Goal: Task Accomplishment & Management: Use online tool/utility

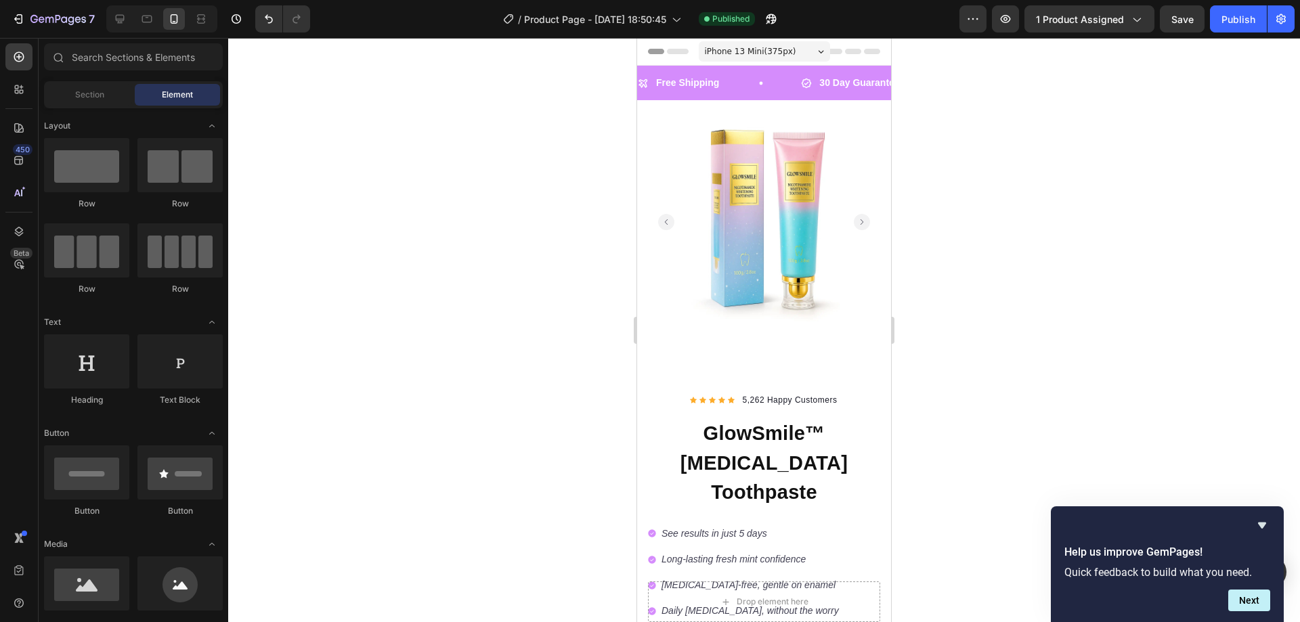
scroll to position [307, 0]
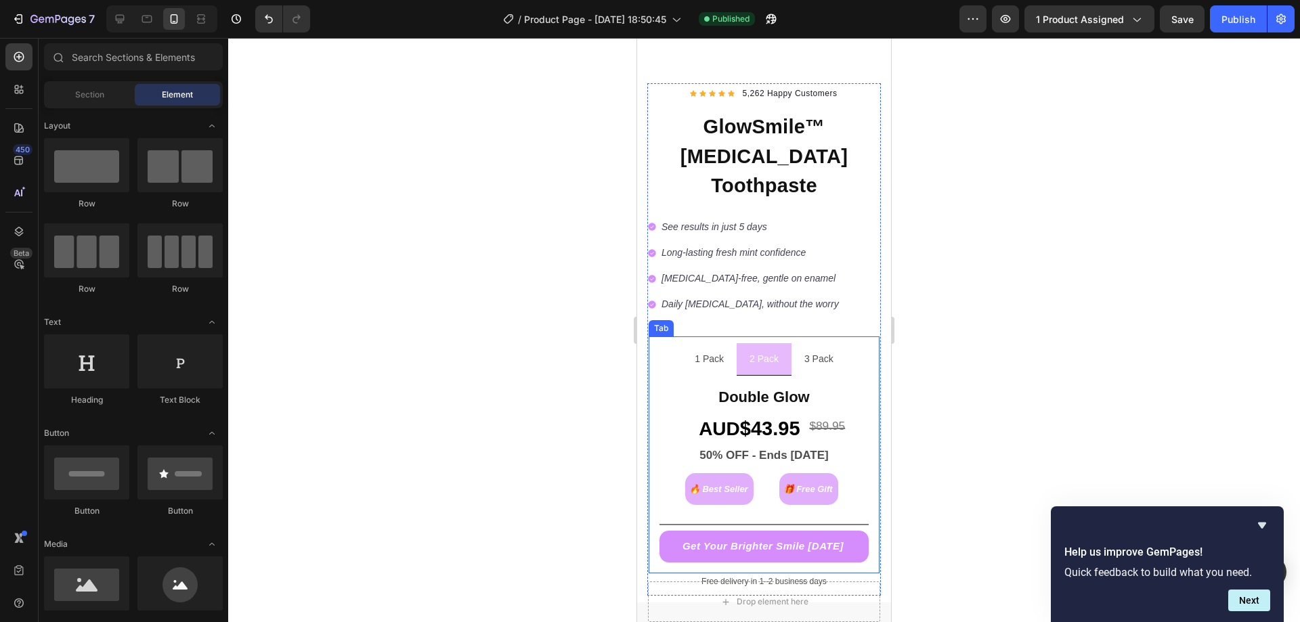
click at [723, 343] on li "1 Pack" at bounding box center [709, 359] width 55 height 32
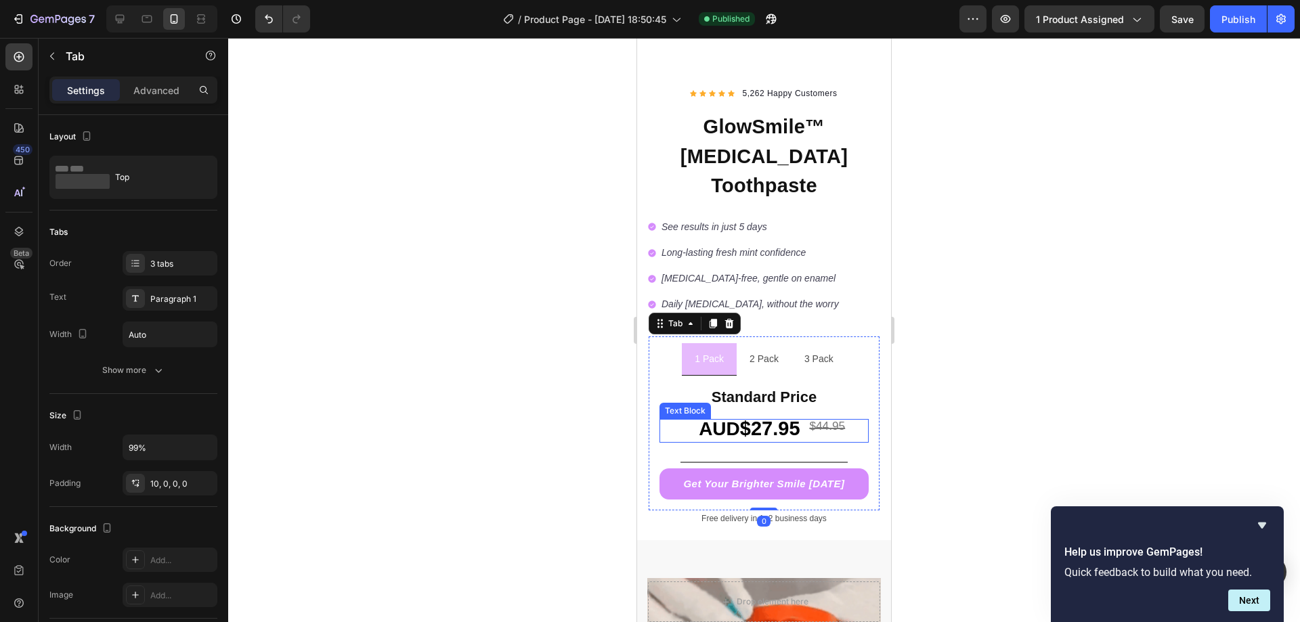
click at [763, 418] on strong "$27.95" at bounding box center [770, 429] width 60 height 22
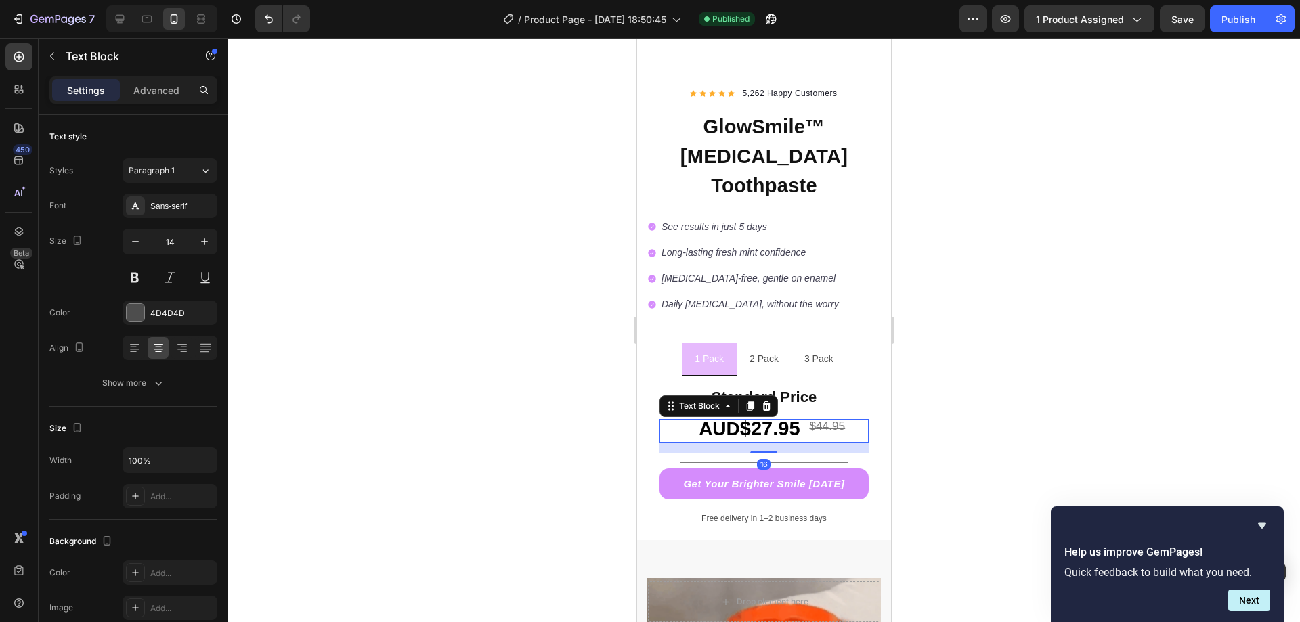
click at [763, 418] on strong "$27.95" at bounding box center [770, 429] width 60 height 22
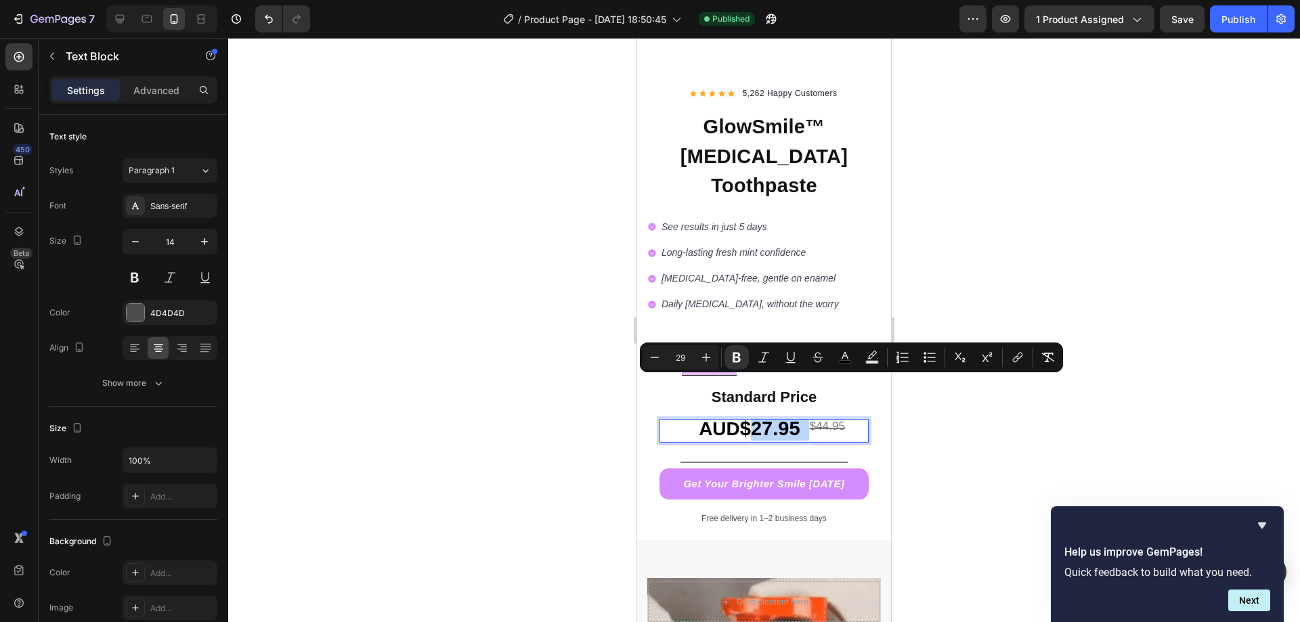
click at [763, 418] on strong "$27.95" at bounding box center [770, 429] width 60 height 22
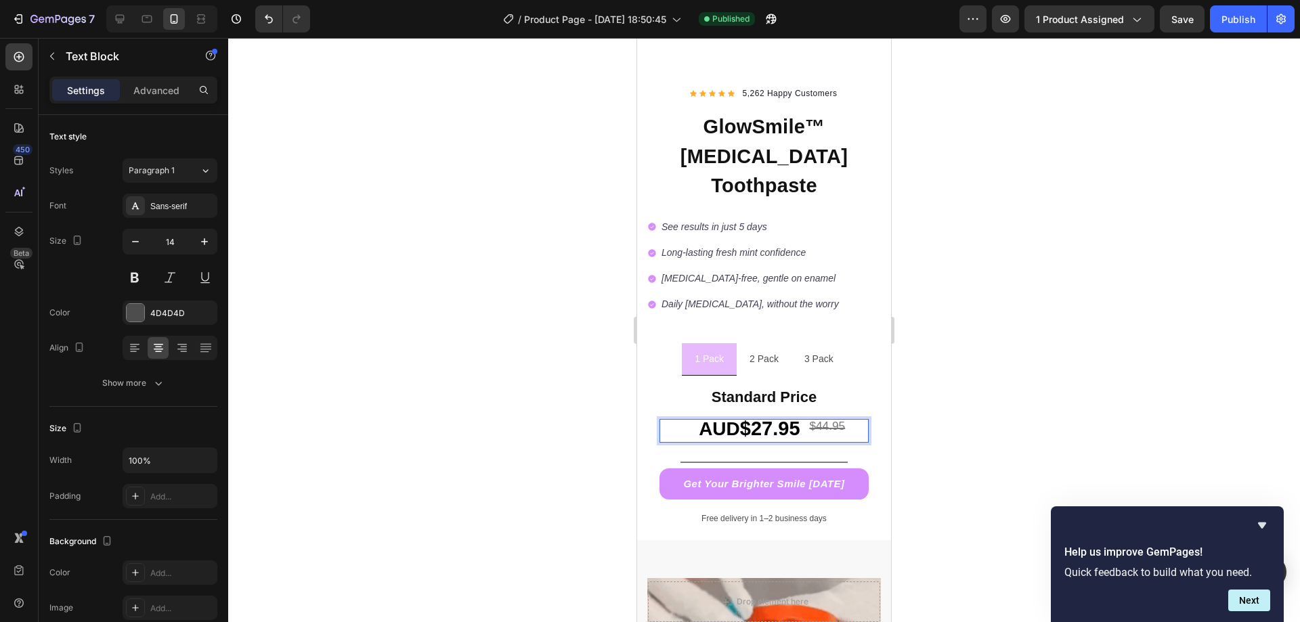
click at [766, 418] on strong "$27.95" at bounding box center [770, 429] width 60 height 22
click at [747, 418] on strong "$27.95" at bounding box center [770, 429] width 60 height 22
drag, startPoint x: 747, startPoint y: 389, endPoint x: 736, endPoint y: 388, distance: 10.9
click at [736, 420] on p "AUD $27.95 $44.95" at bounding box center [764, 430] width 207 height 20
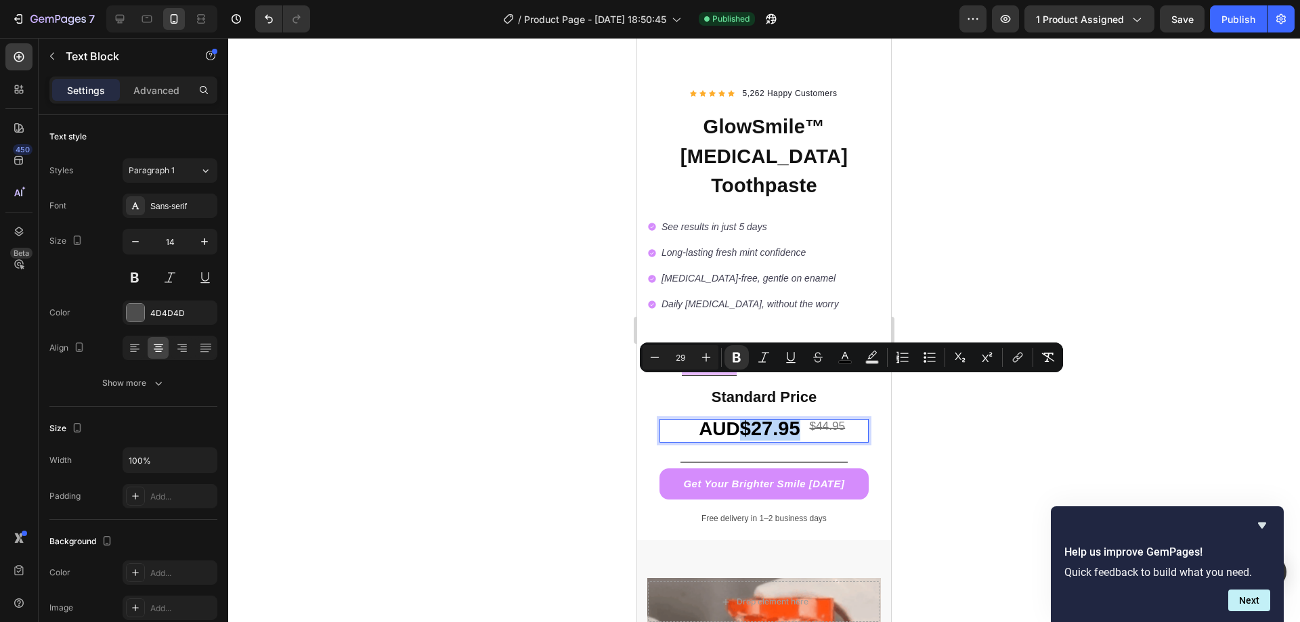
click at [747, 418] on strong "$27.95" at bounding box center [770, 429] width 60 height 22
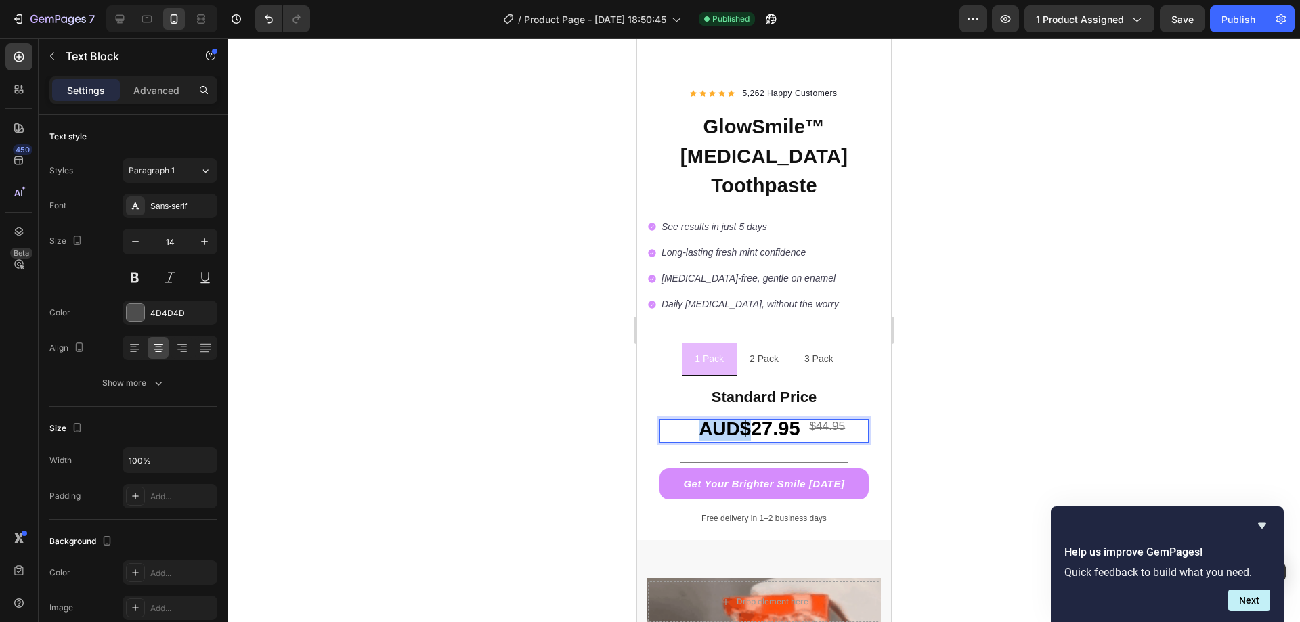
drag, startPoint x: 746, startPoint y: 387, endPoint x: 697, endPoint y: 388, distance: 48.7
click at [697, 420] on p "AUD $27.95 $44.95" at bounding box center [764, 430] width 207 height 20
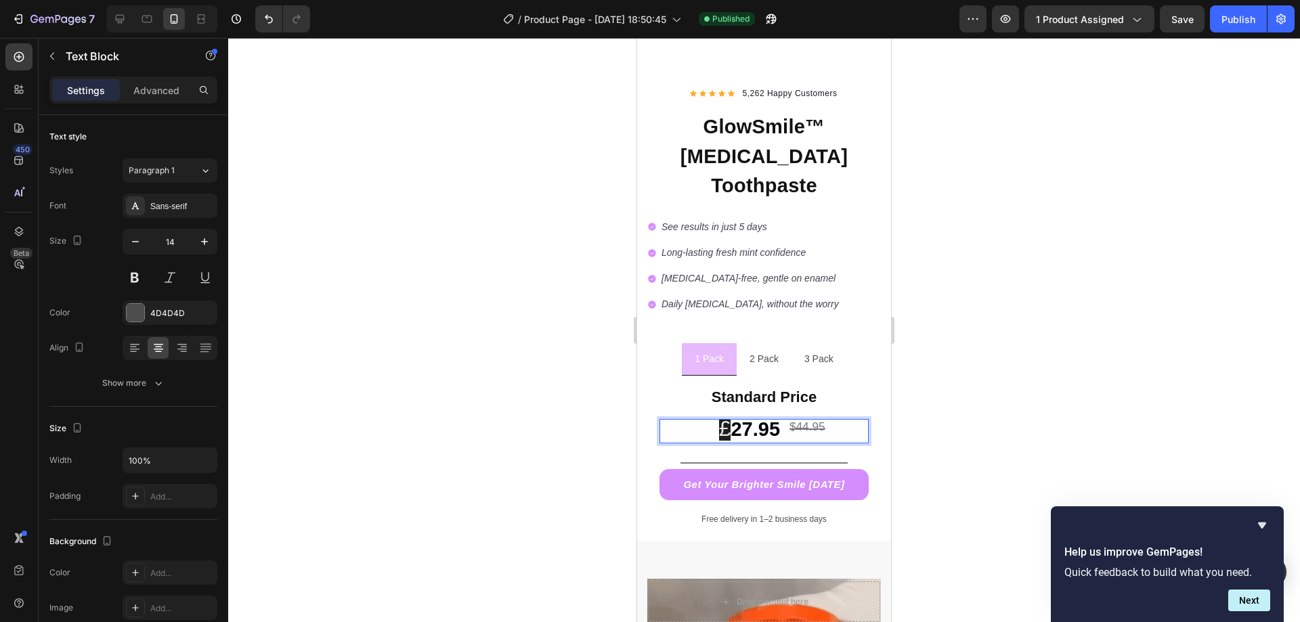
click at [719, 416] on span "£" at bounding box center [725, 428] width 12 height 24
click at [722, 416] on span "£" at bounding box center [725, 428] width 12 height 24
click at [726, 423] on span "Rich Text Editor. Editing area: main" at bounding box center [728, 430] width 4 height 15
click at [559, 422] on div at bounding box center [763, 330] width 1071 height 584
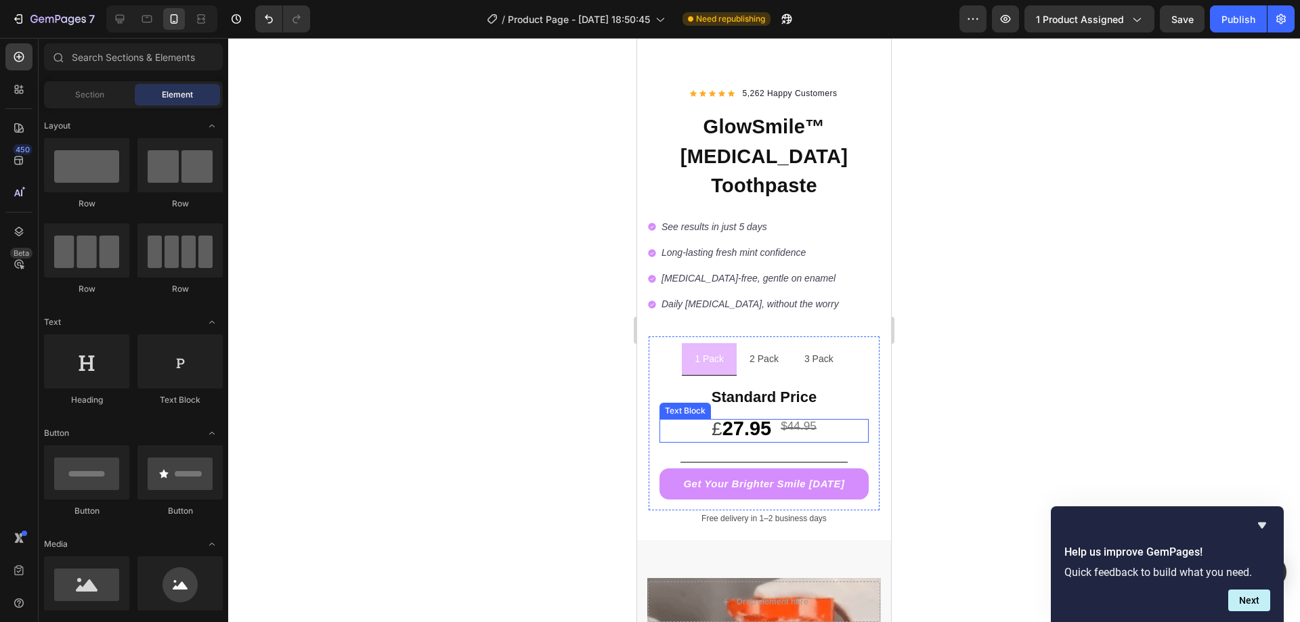
click at [734, 418] on strong "27.95" at bounding box center [746, 429] width 49 height 22
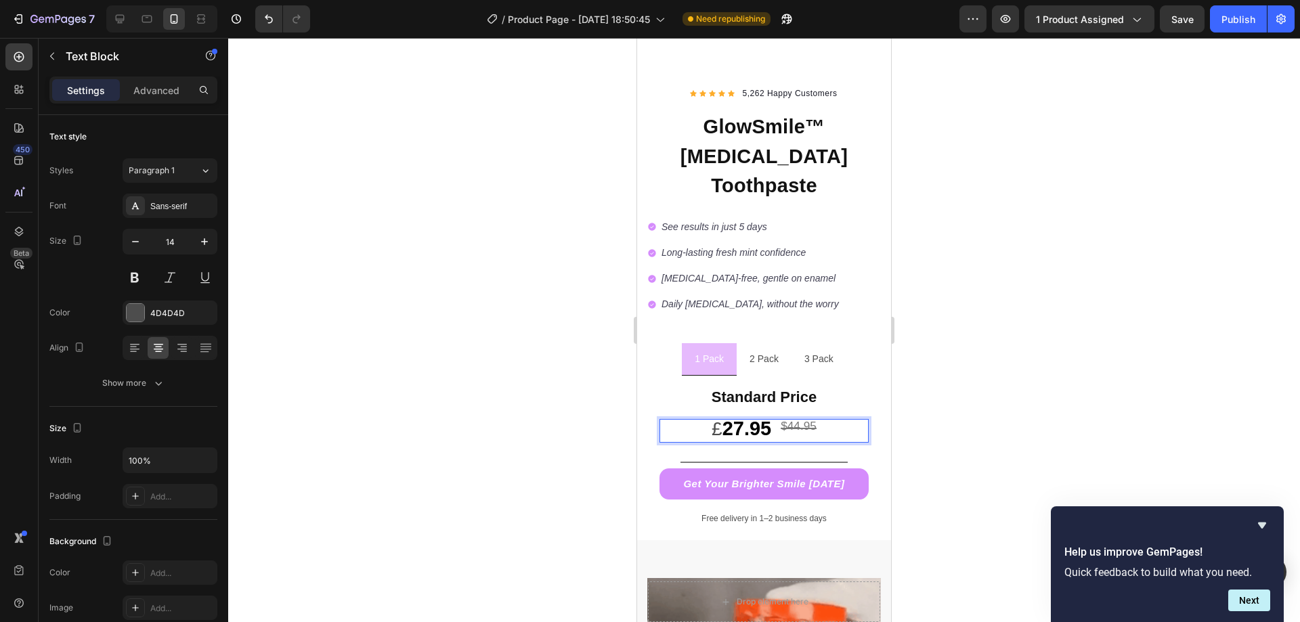
click at [730, 418] on strong "27.95" at bounding box center [746, 429] width 49 height 22
drag, startPoint x: 725, startPoint y: 389, endPoint x: 715, endPoint y: 389, distance: 10.2
click at [715, 418] on span "£" at bounding box center [716, 428] width 11 height 21
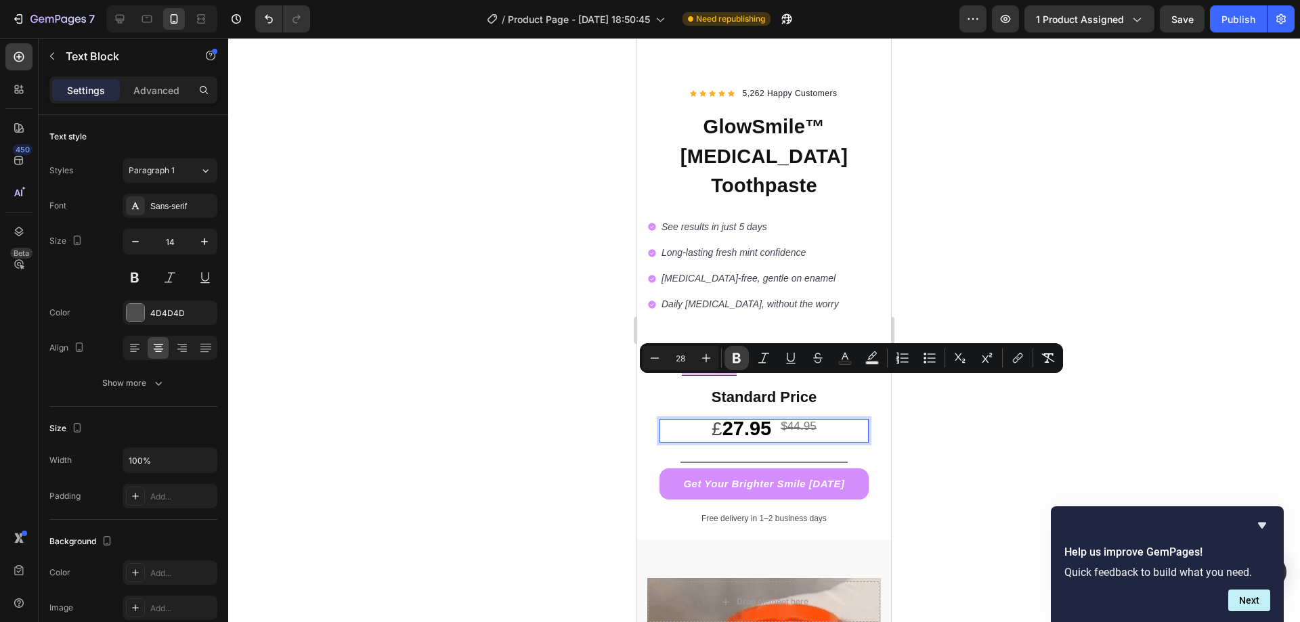
click at [729, 347] on button "Bold" at bounding box center [736, 358] width 24 height 24
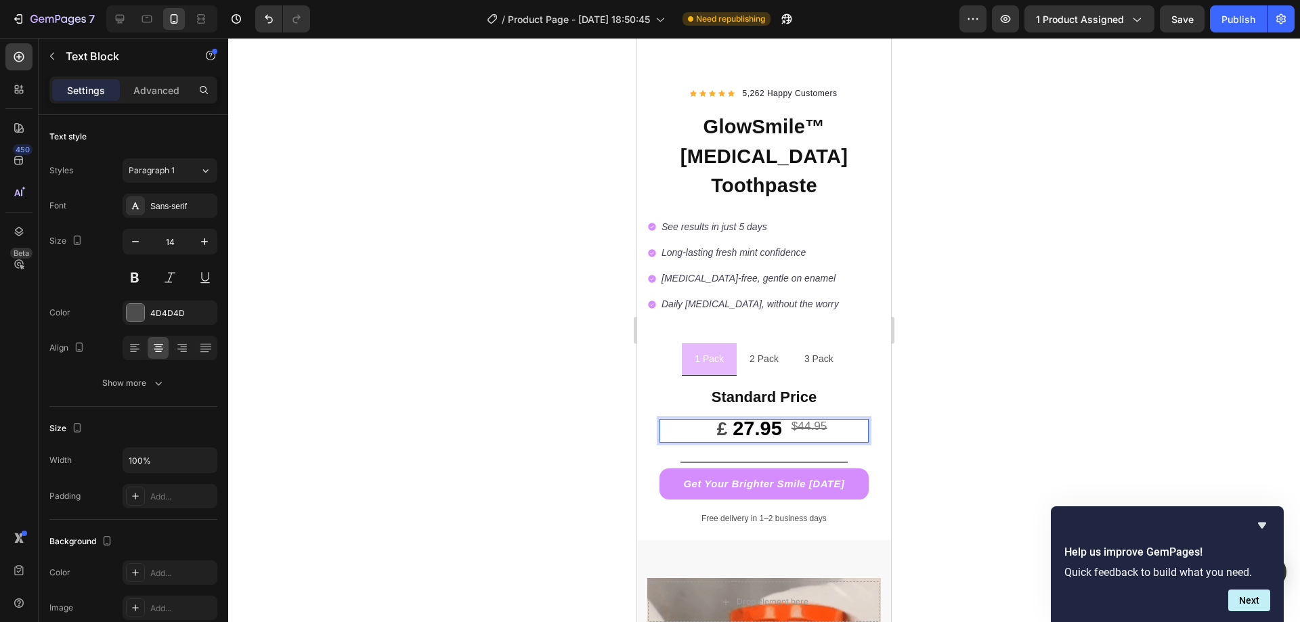
click at [472, 387] on div at bounding box center [763, 330] width 1071 height 584
click at [726, 418] on span "£" at bounding box center [717, 428] width 32 height 21
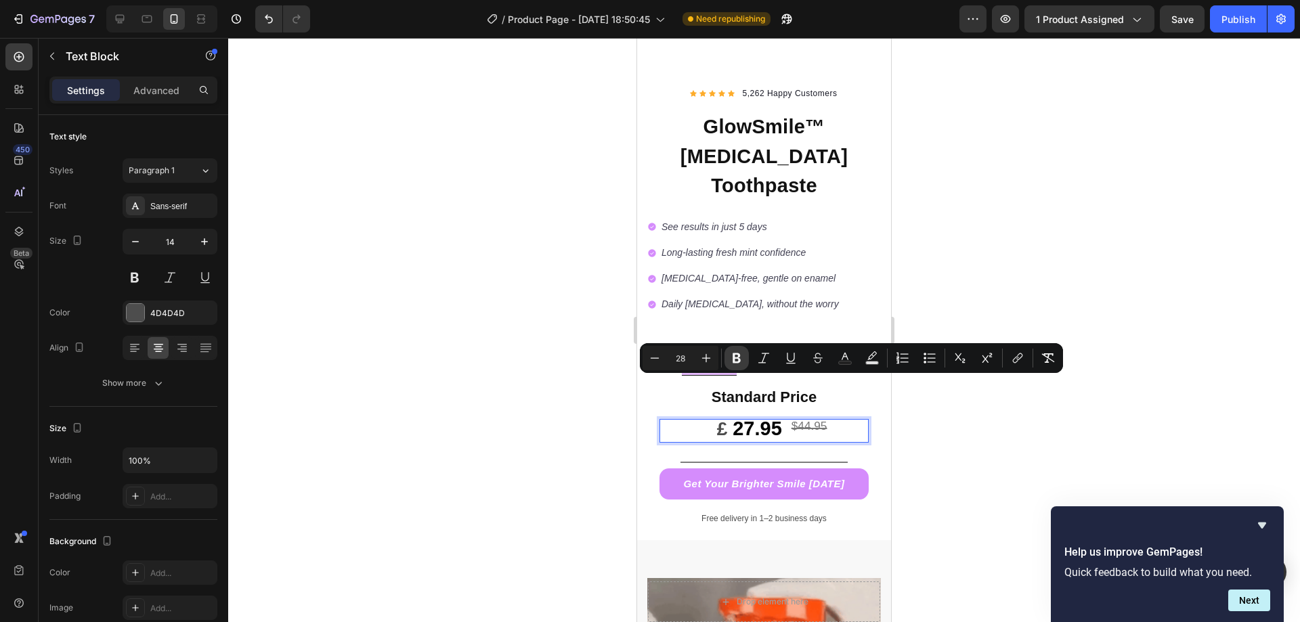
click at [733, 363] on icon "Editor contextual toolbar" at bounding box center [737, 358] width 14 height 14
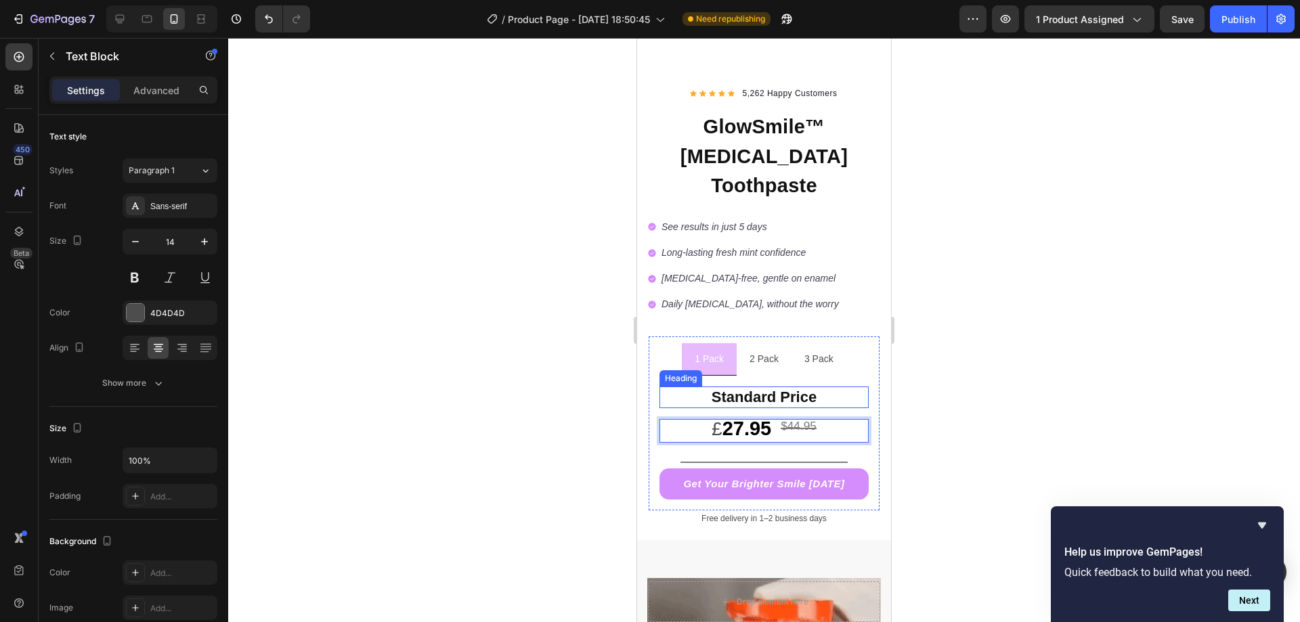
click at [733, 386] on h2 "Standard Price" at bounding box center [764, 397] width 210 height 22
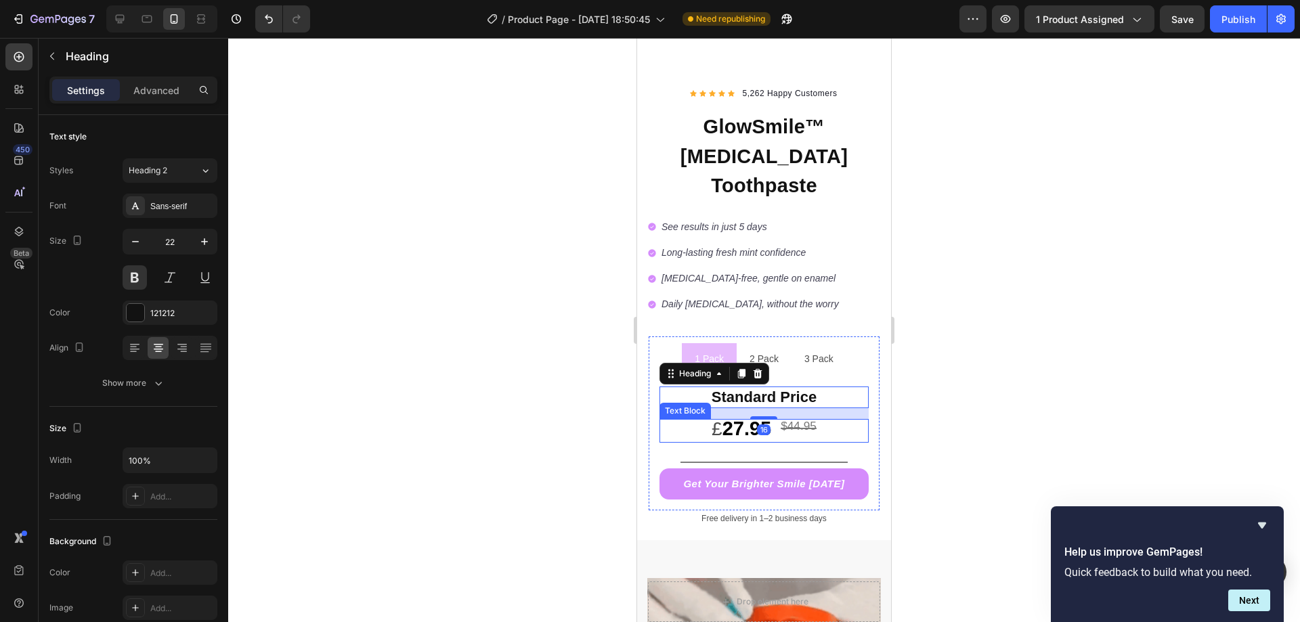
click at [712, 418] on span "£" at bounding box center [716, 428] width 11 height 21
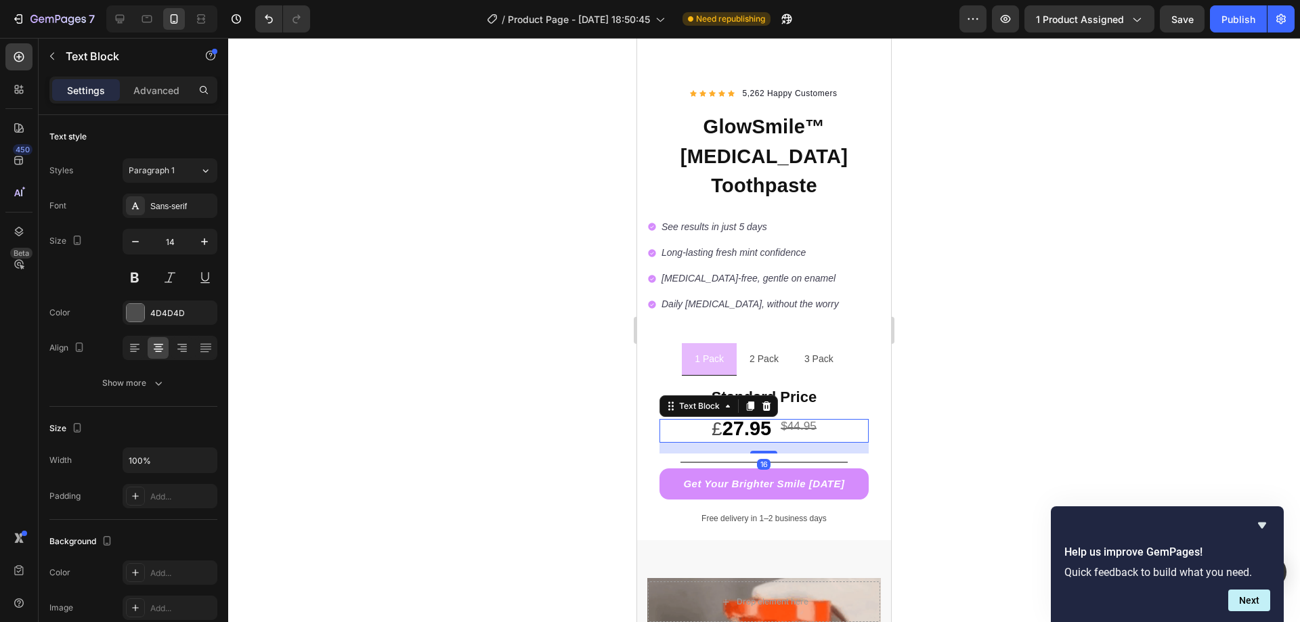
click at [717, 418] on span "£" at bounding box center [716, 428] width 11 height 21
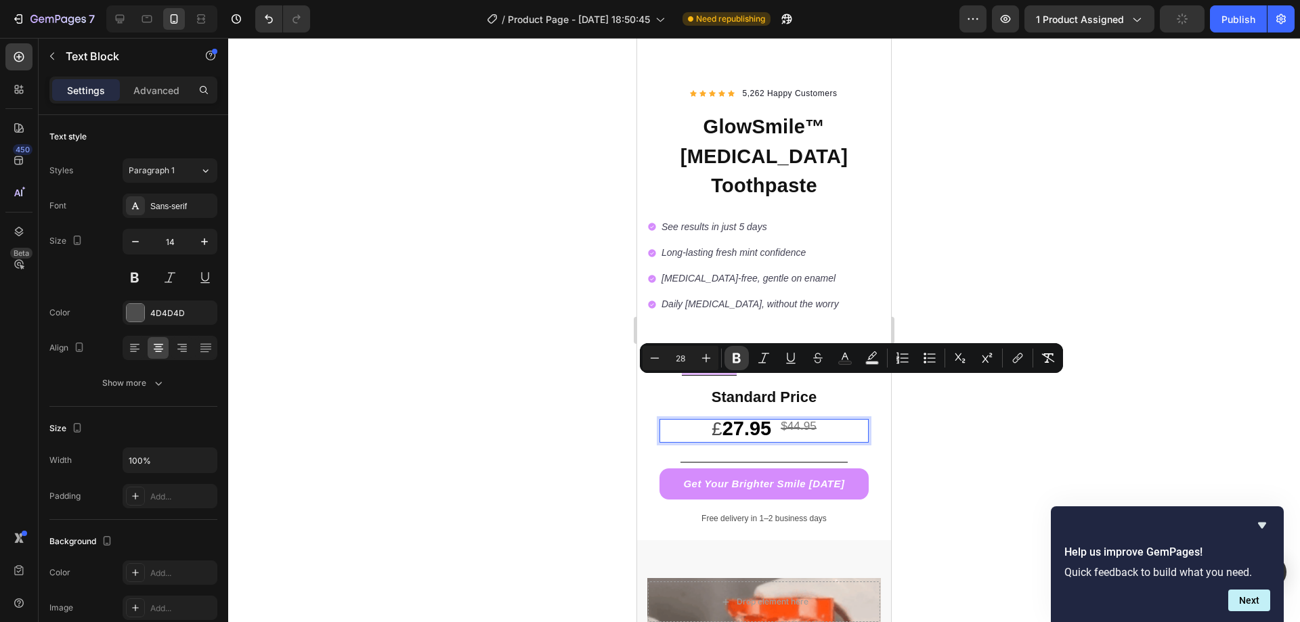
click at [741, 356] on icon "Editor contextual toolbar" at bounding box center [737, 358] width 14 height 14
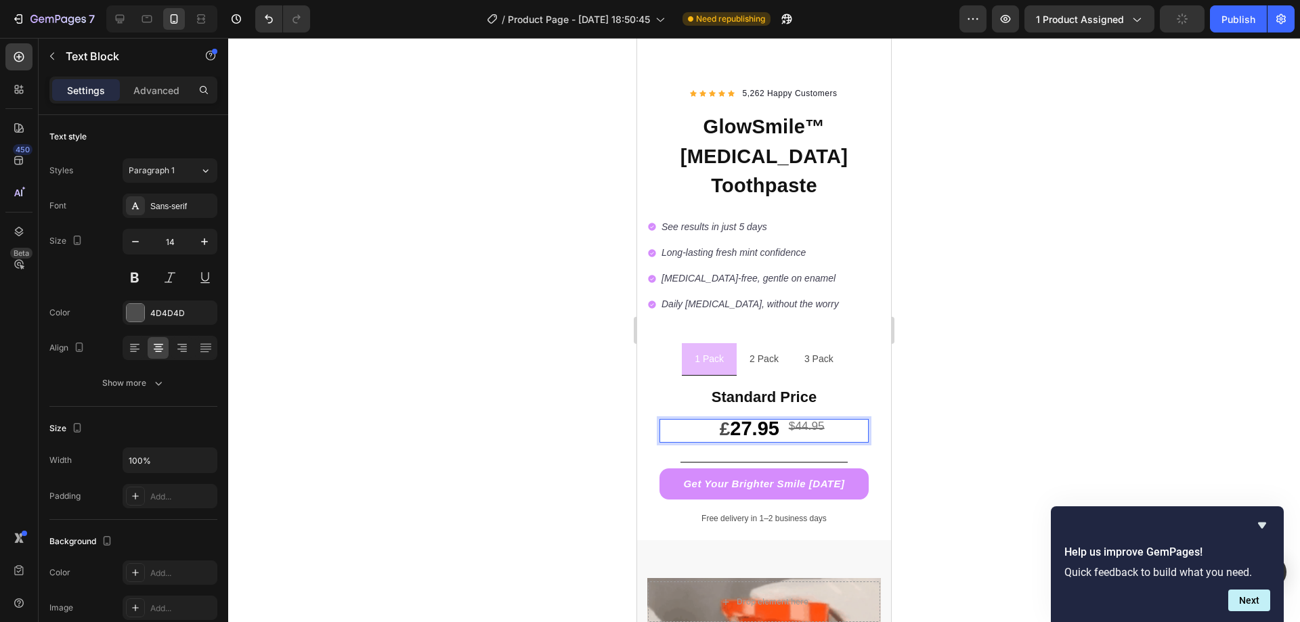
drag, startPoint x: 598, startPoint y: 388, endPoint x: 4, endPoint y: 346, distance: 595.1
click at [598, 388] on div at bounding box center [763, 330] width 1071 height 584
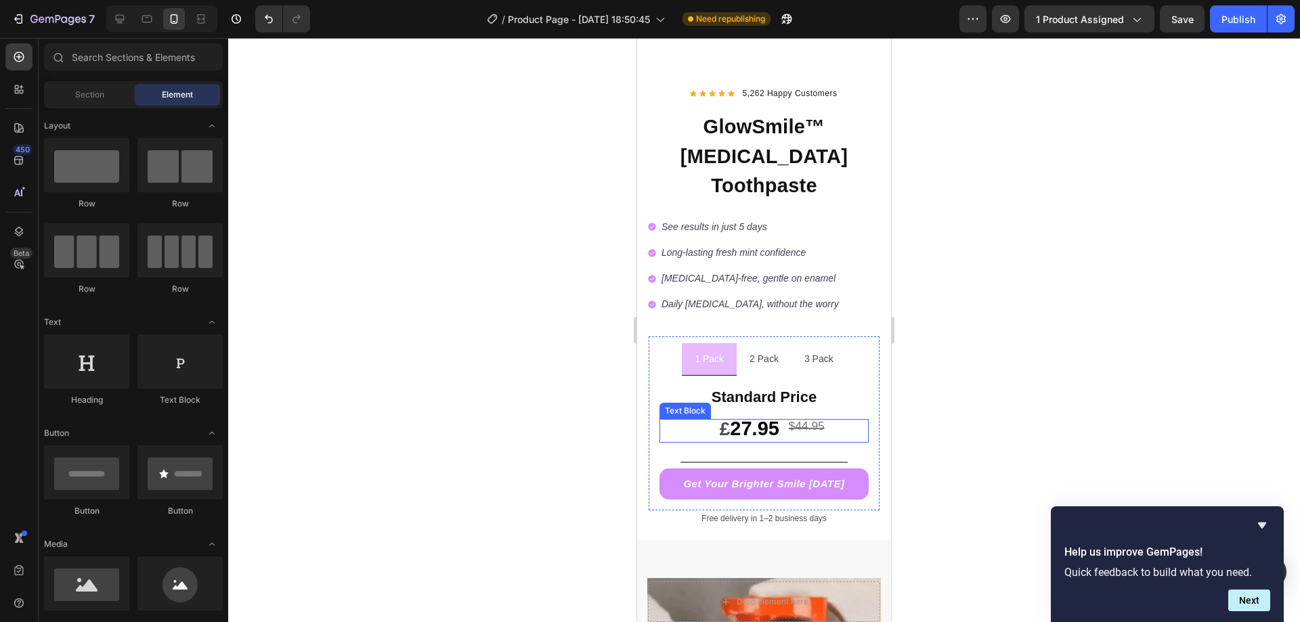
click at [738, 418] on strong "27.95" at bounding box center [754, 429] width 49 height 22
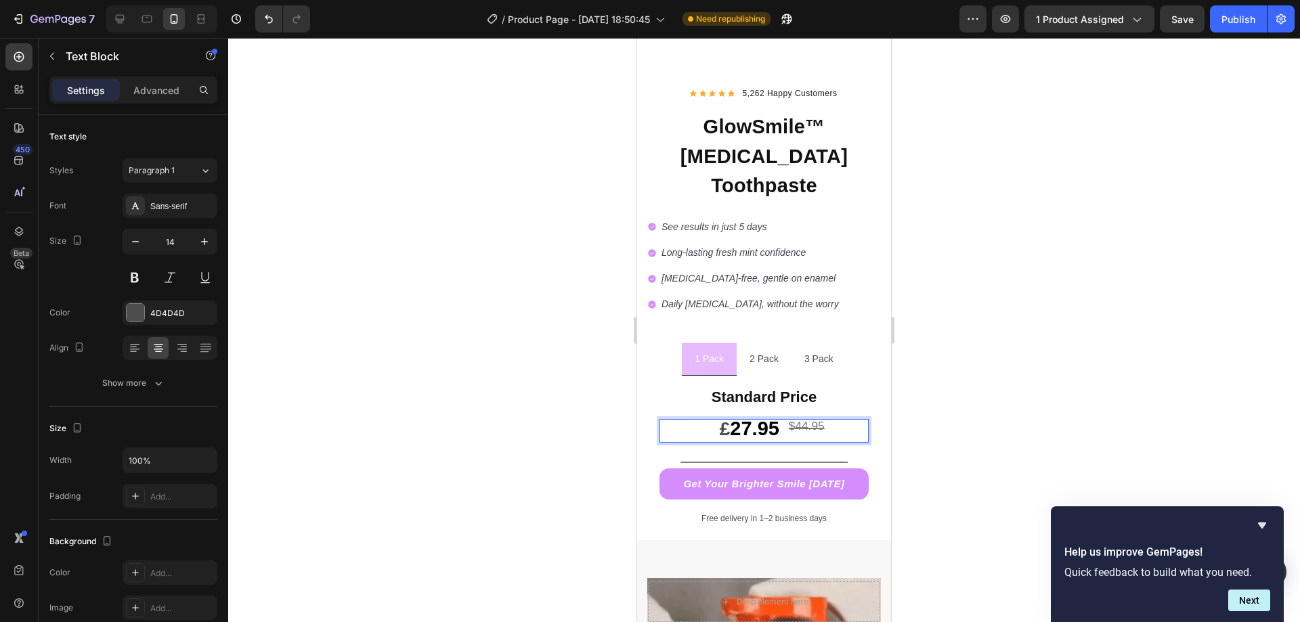
click at [740, 418] on strong "27.95" at bounding box center [754, 429] width 49 height 22
drag, startPoint x: 739, startPoint y: 389, endPoint x: 707, endPoint y: 392, distance: 31.9
click at [707, 418] on span "£ 1" at bounding box center [722, 428] width 42 height 21
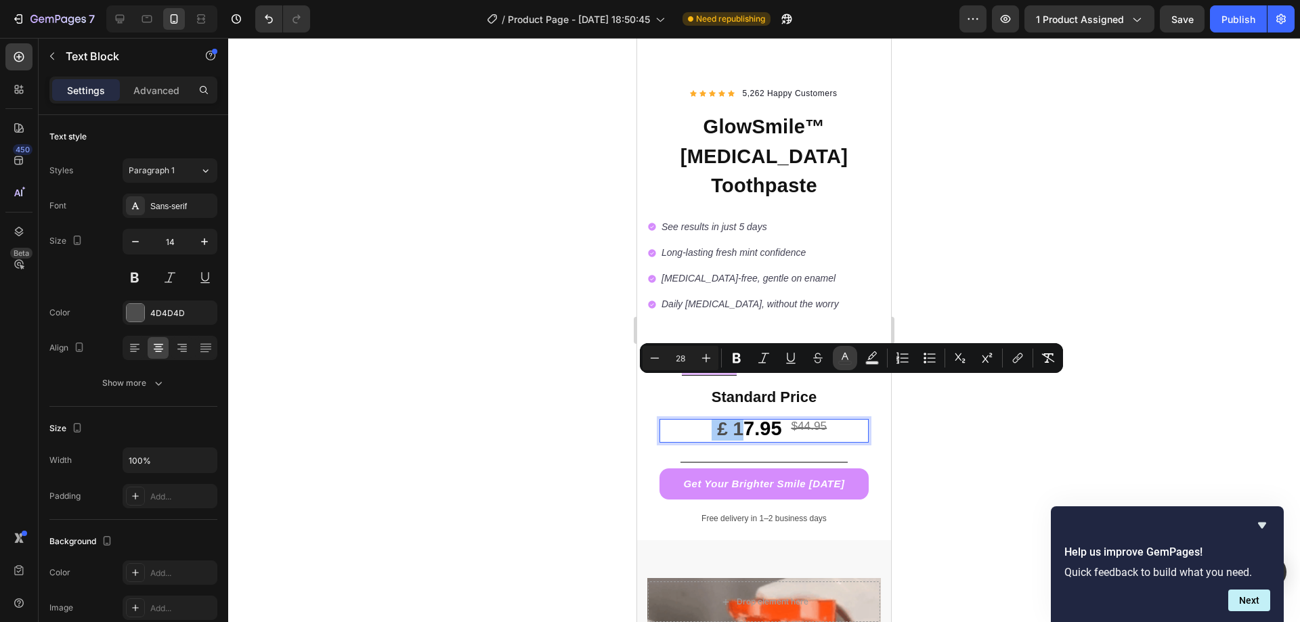
click at [848, 362] on icon "Editor contextual toolbar" at bounding box center [845, 358] width 14 height 14
type input "4D4D4D"
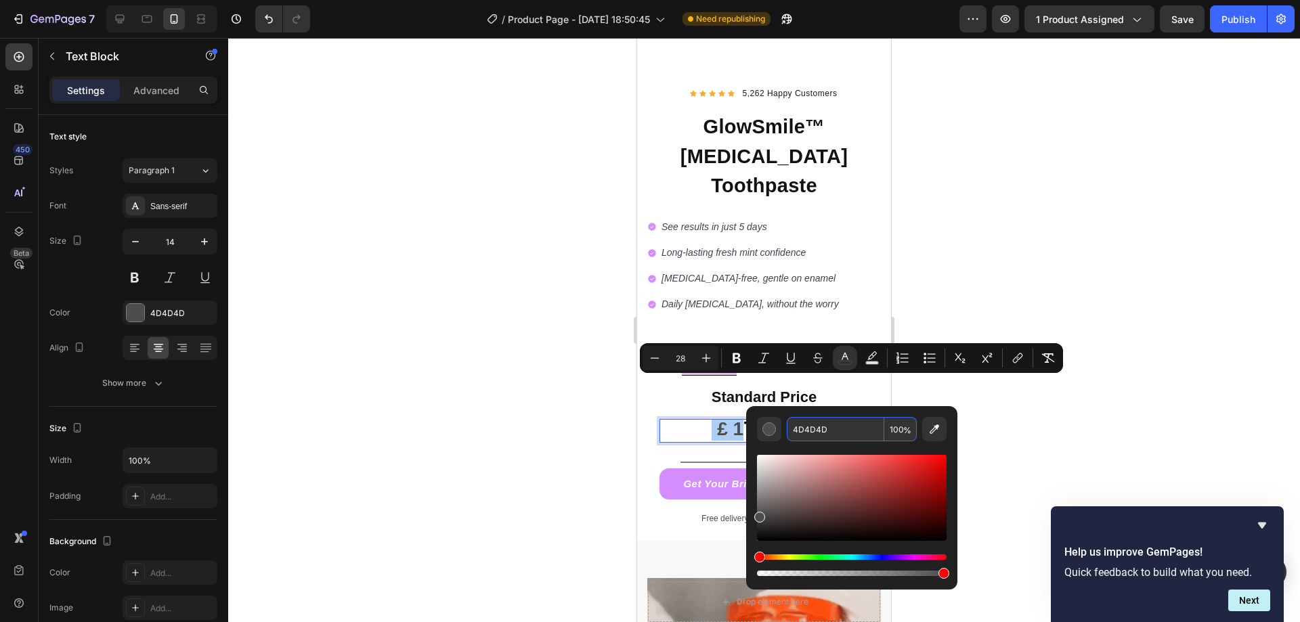
click at [819, 430] on input "4D4D4D" at bounding box center [834, 429] width 97 height 24
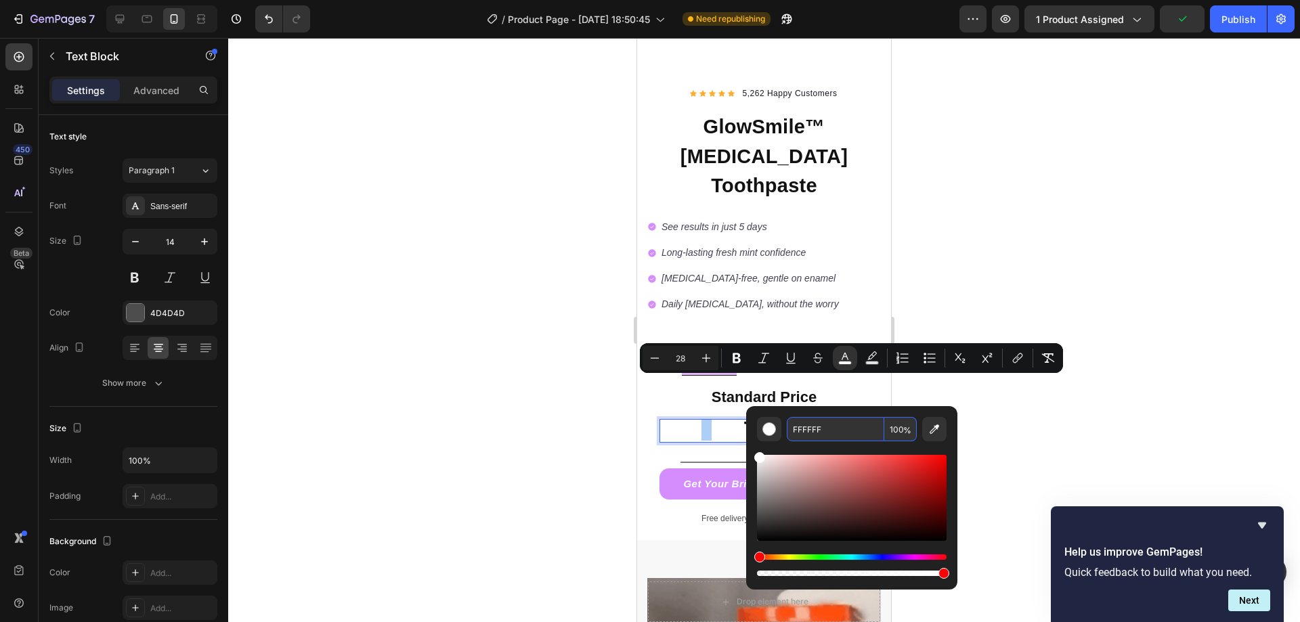
click at [810, 423] on input "FFFFFF" at bounding box center [834, 429] width 97 height 24
type input "000000"
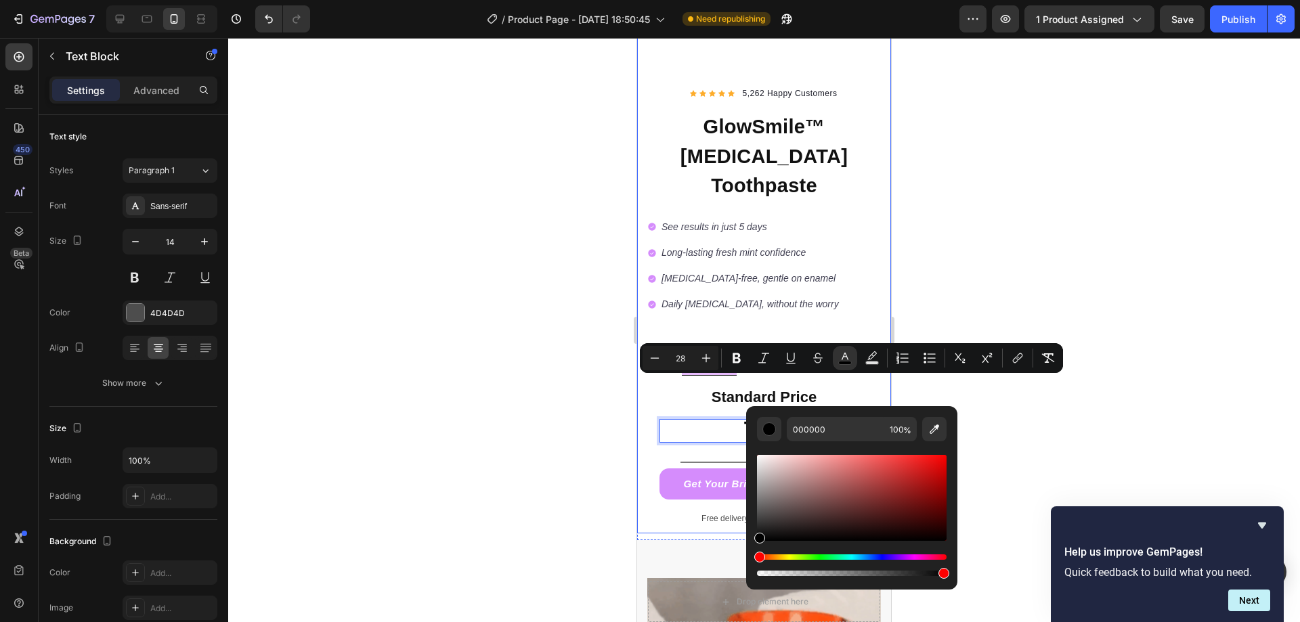
click at [545, 407] on div at bounding box center [763, 330] width 1071 height 584
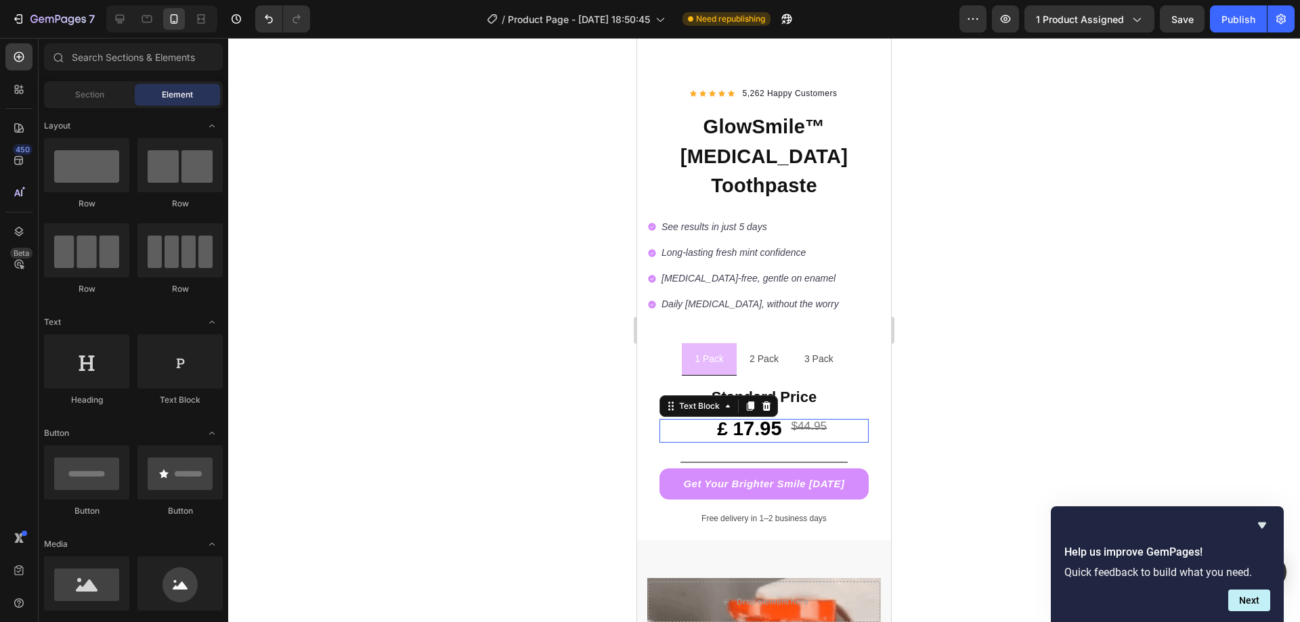
click at [764, 418] on strong "7.95" at bounding box center [762, 429] width 38 height 22
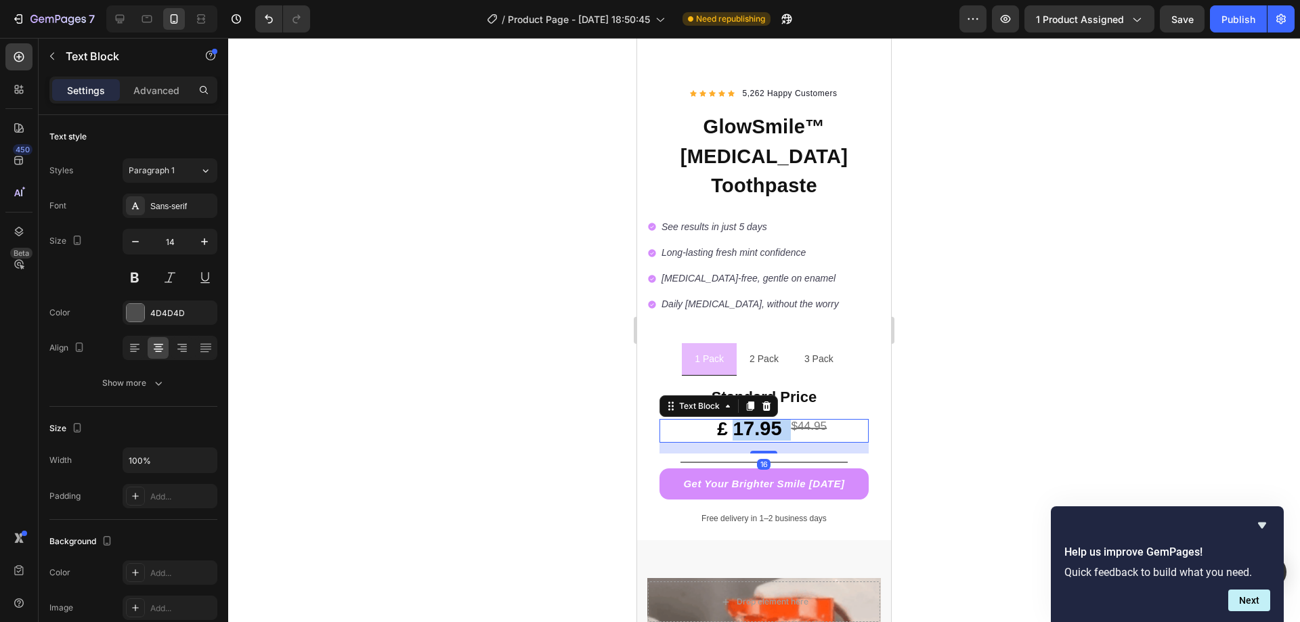
click at [749, 418] on strong "7.95" at bounding box center [762, 429] width 38 height 22
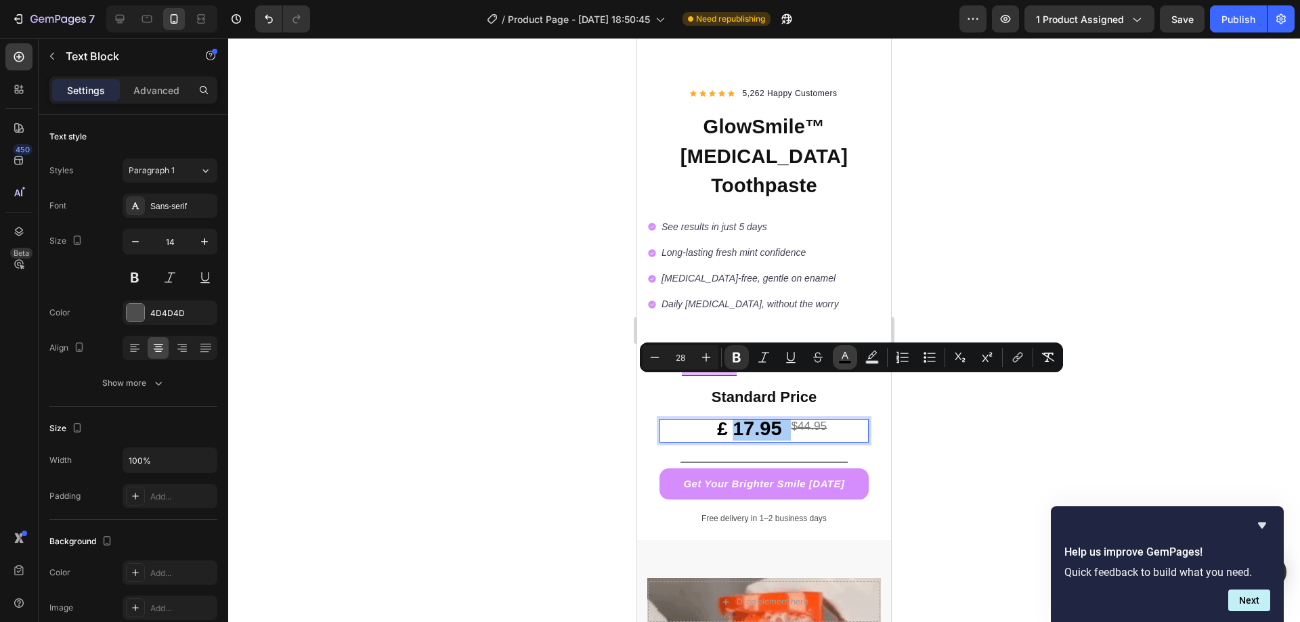
click at [840, 350] on button "color" at bounding box center [845, 357] width 24 height 24
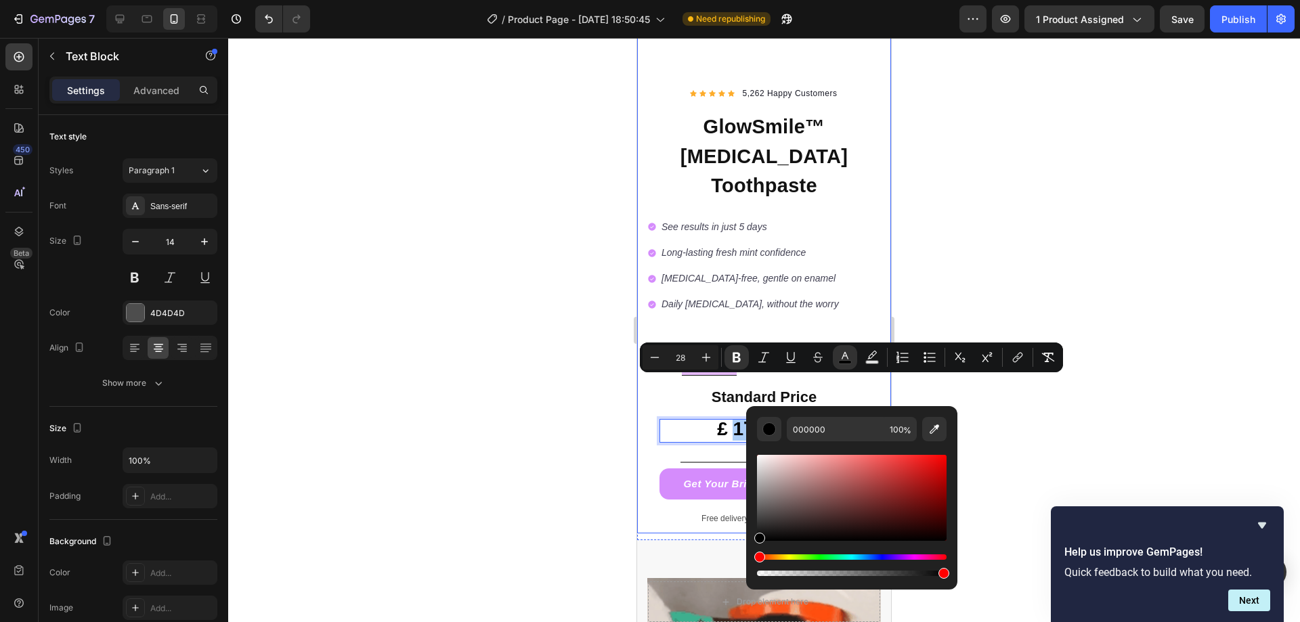
click at [543, 438] on div at bounding box center [763, 330] width 1071 height 584
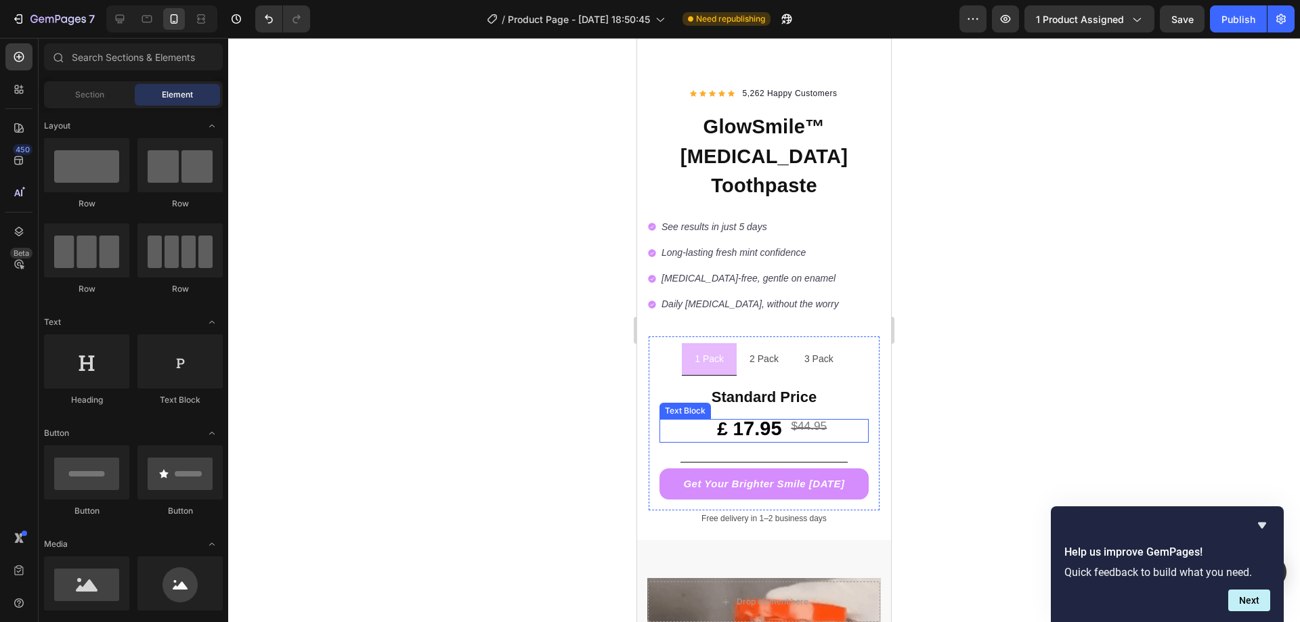
click at [734, 418] on strong "£ 1" at bounding box center [730, 428] width 26 height 21
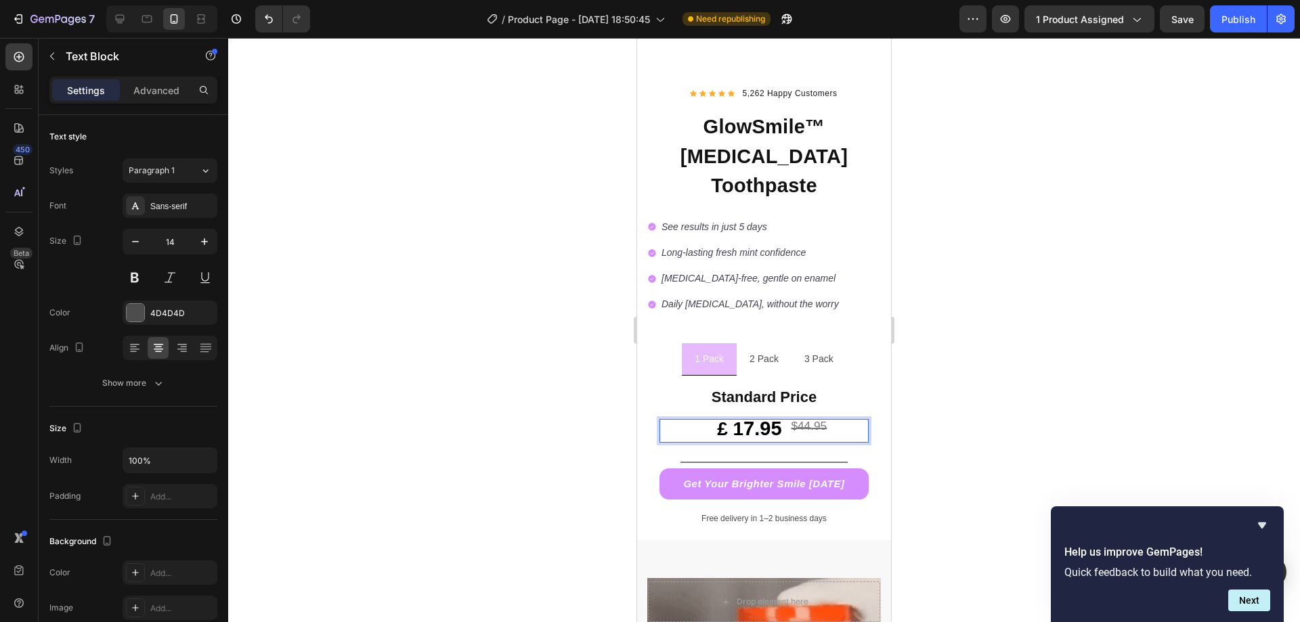
click at [732, 418] on strong "£ 1" at bounding box center [730, 428] width 26 height 21
drag, startPoint x: 502, startPoint y: 296, endPoint x: 521, endPoint y: 302, distance: 20.6
click at [507, 296] on div at bounding box center [763, 330] width 1071 height 584
click at [793, 419] on sup "$44.95" at bounding box center [809, 426] width 36 height 14
click at [787, 420] on span "£" at bounding box center [788, 429] width 9 height 19
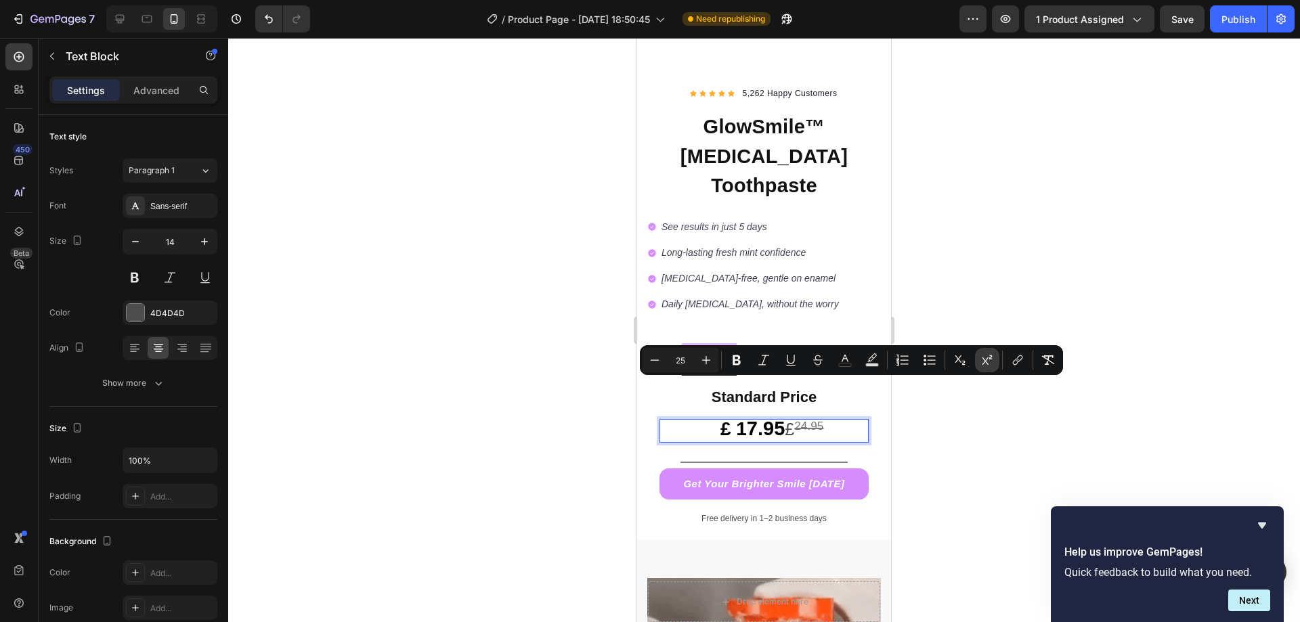
click at [985, 355] on icon "Editor contextual toolbar" at bounding box center [987, 360] width 14 height 14
click at [966, 432] on div at bounding box center [763, 330] width 1071 height 584
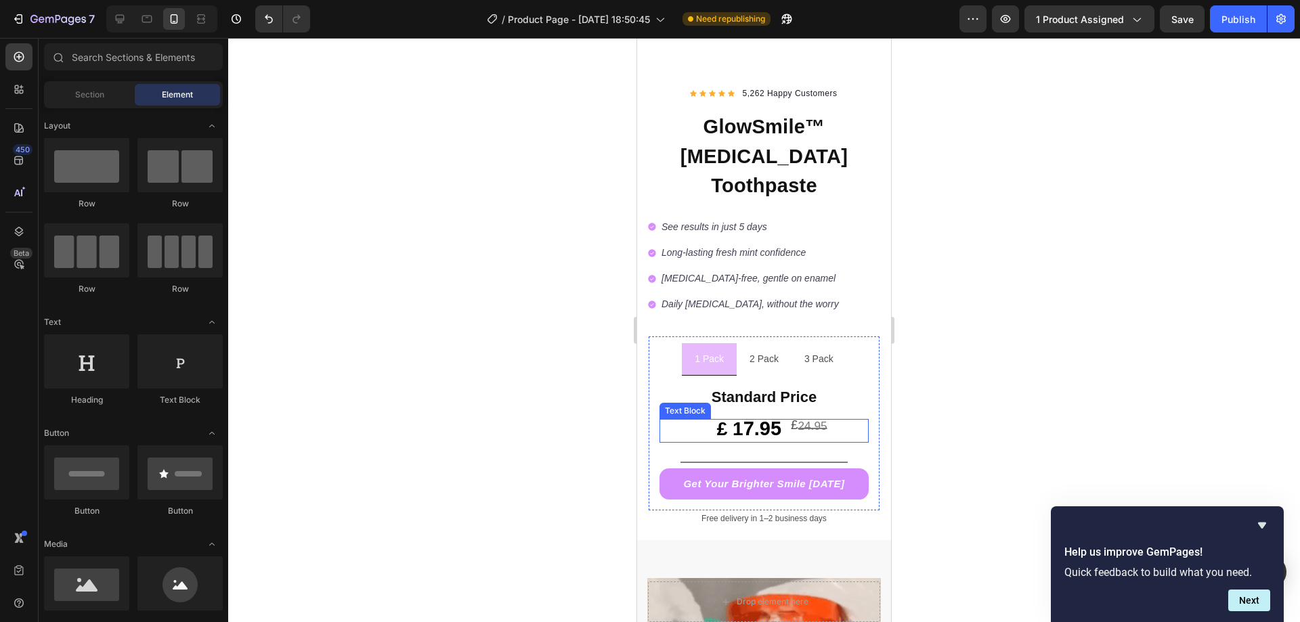
click at [797, 419] on sup "24.95" at bounding box center [811, 426] width 29 height 14
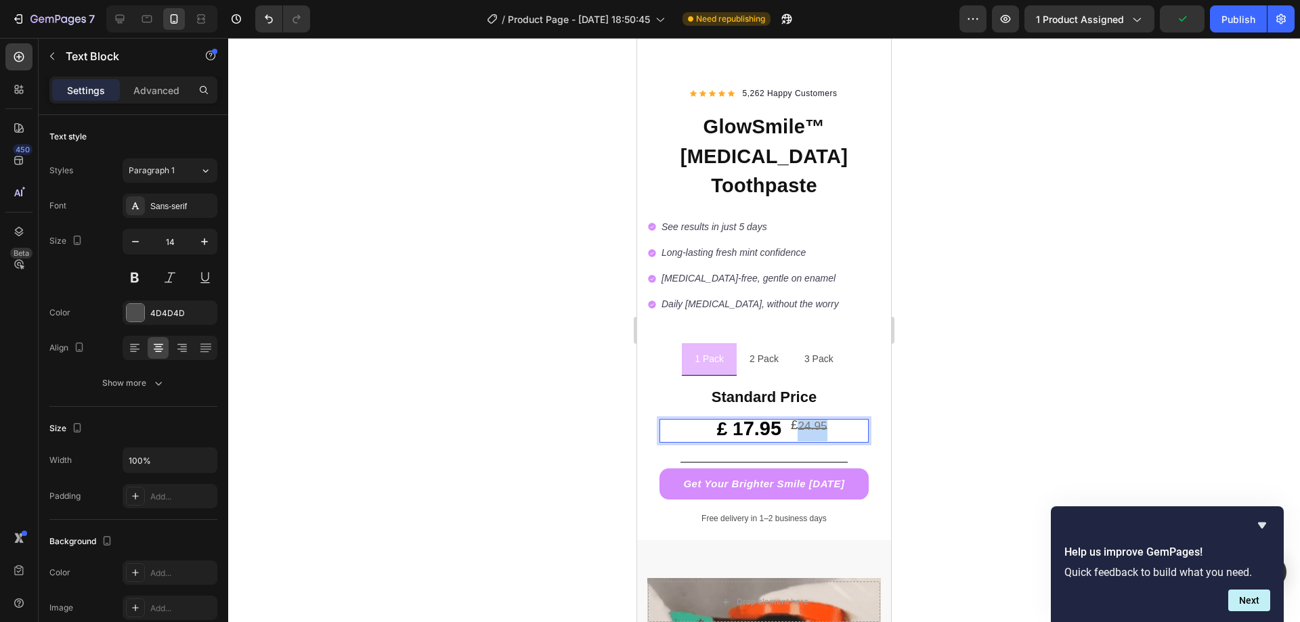
drag, startPoint x: 821, startPoint y: 385, endPoint x: 797, endPoint y: 384, distance: 24.4
click at [797, 419] on sup "24.95" at bounding box center [811, 426] width 29 height 14
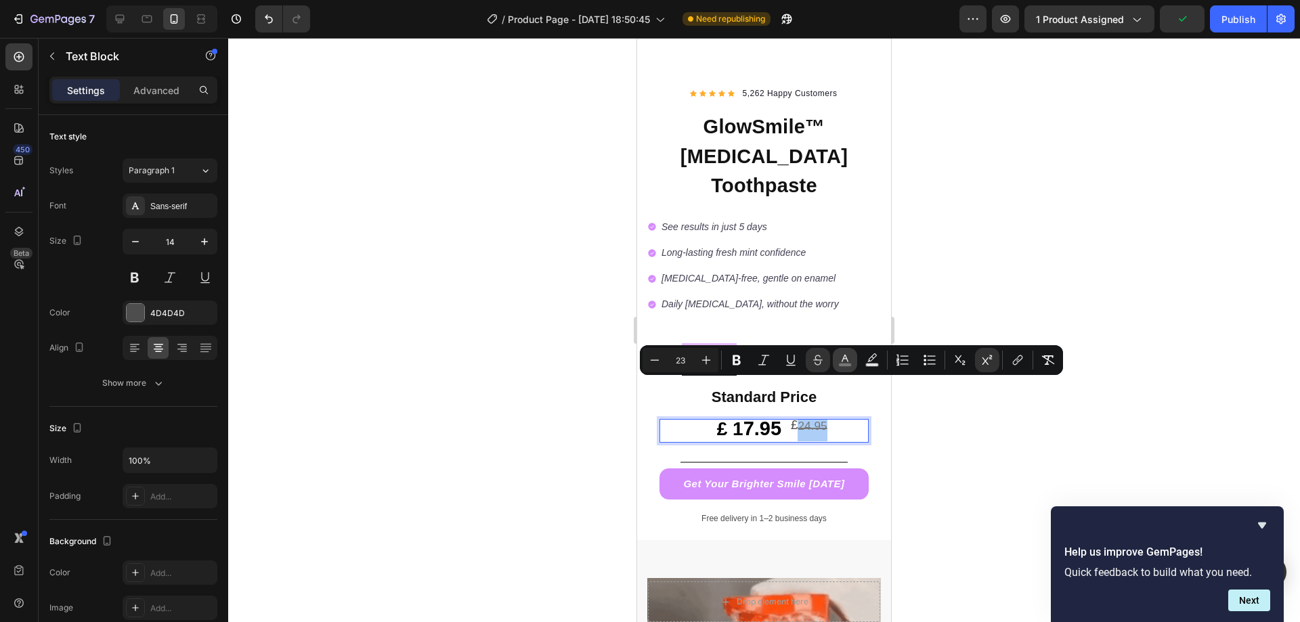
click at [849, 359] on icon "Editor contextual toolbar" at bounding box center [845, 360] width 14 height 14
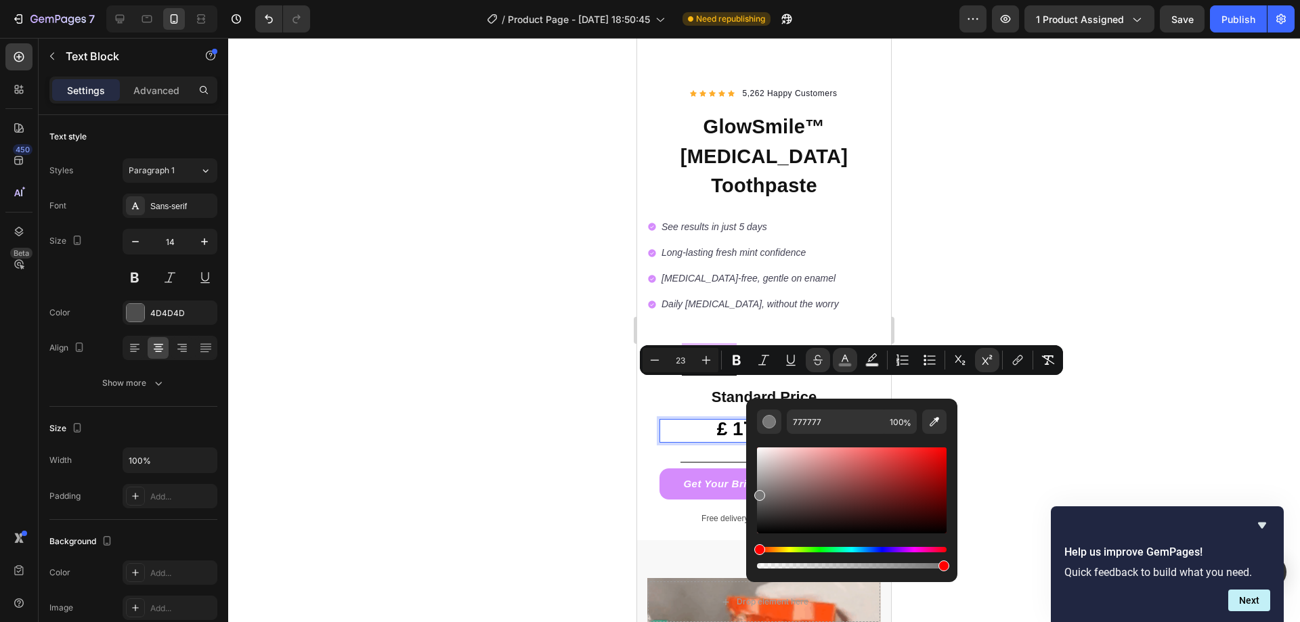
drag, startPoint x: 996, startPoint y: 418, endPoint x: 891, endPoint y: 412, distance: 105.7
click at [996, 418] on div at bounding box center [763, 330] width 1071 height 584
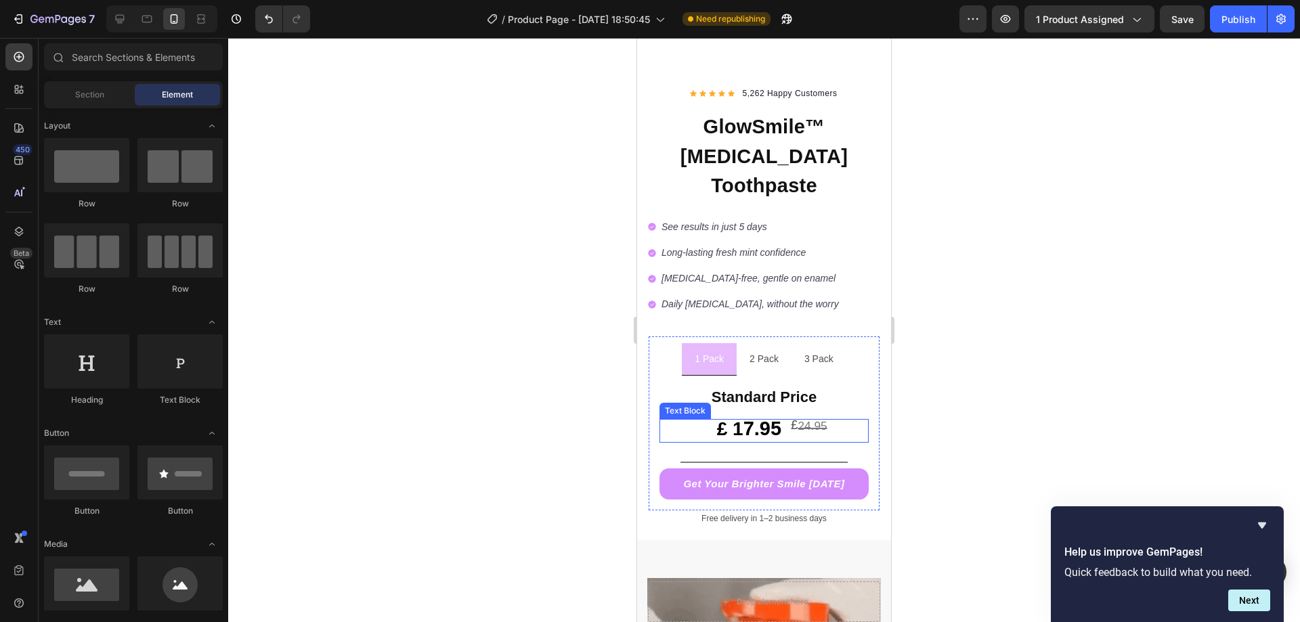
click at [821, 419] on sup "24.95" at bounding box center [811, 426] width 29 height 14
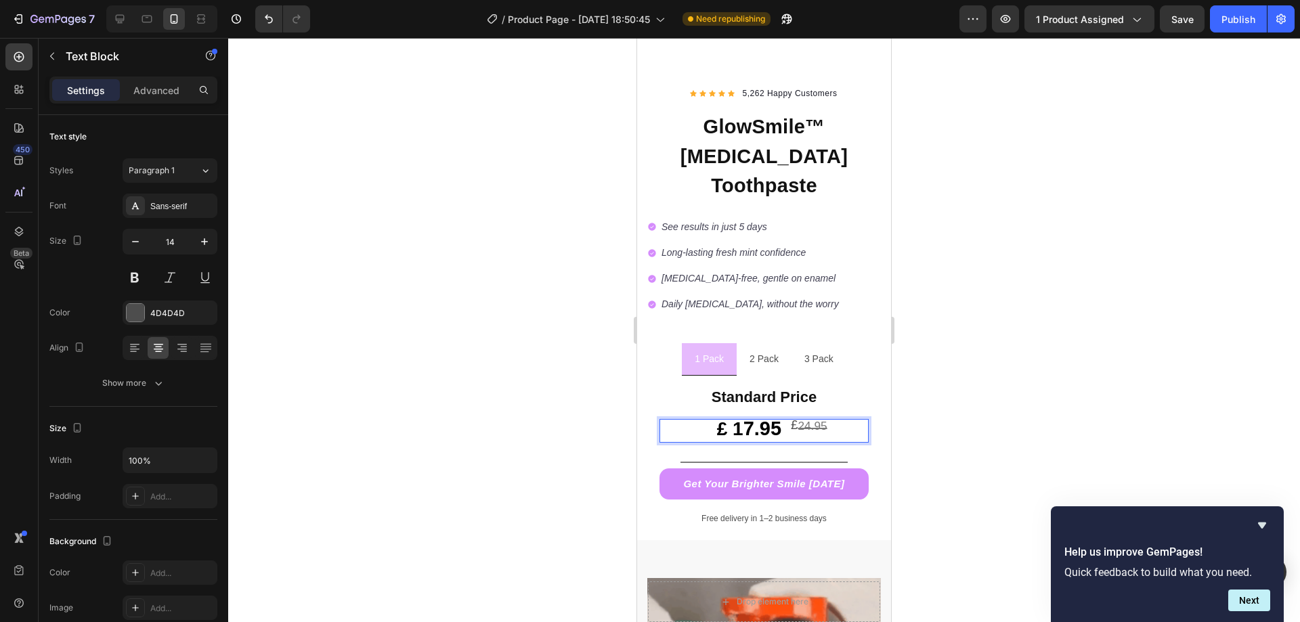
click at [820, 419] on sup "24.95" at bounding box center [811, 426] width 29 height 14
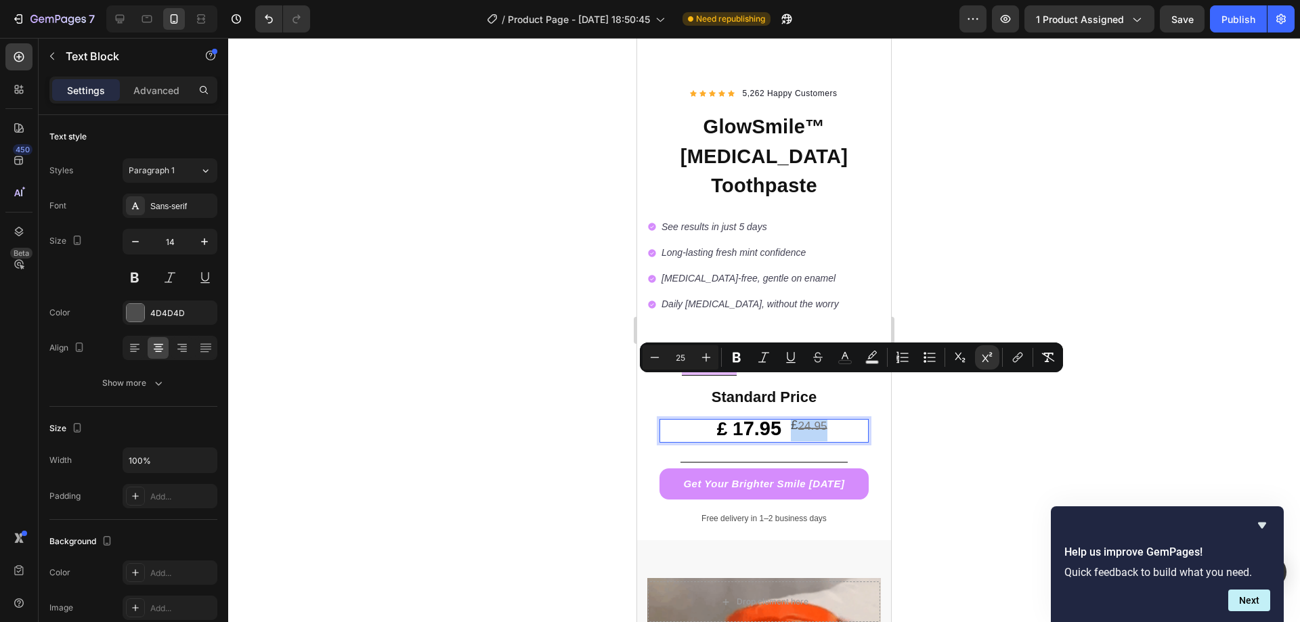
drag, startPoint x: 820, startPoint y: 384, endPoint x: 790, endPoint y: 384, distance: 29.8
click at [790, 420] on p "£ 1 7.95 £ 24.95" at bounding box center [764, 430] width 207 height 20
click at [849, 355] on icon "Editor contextual toolbar" at bounding box center [845, 358] width 14 height 14
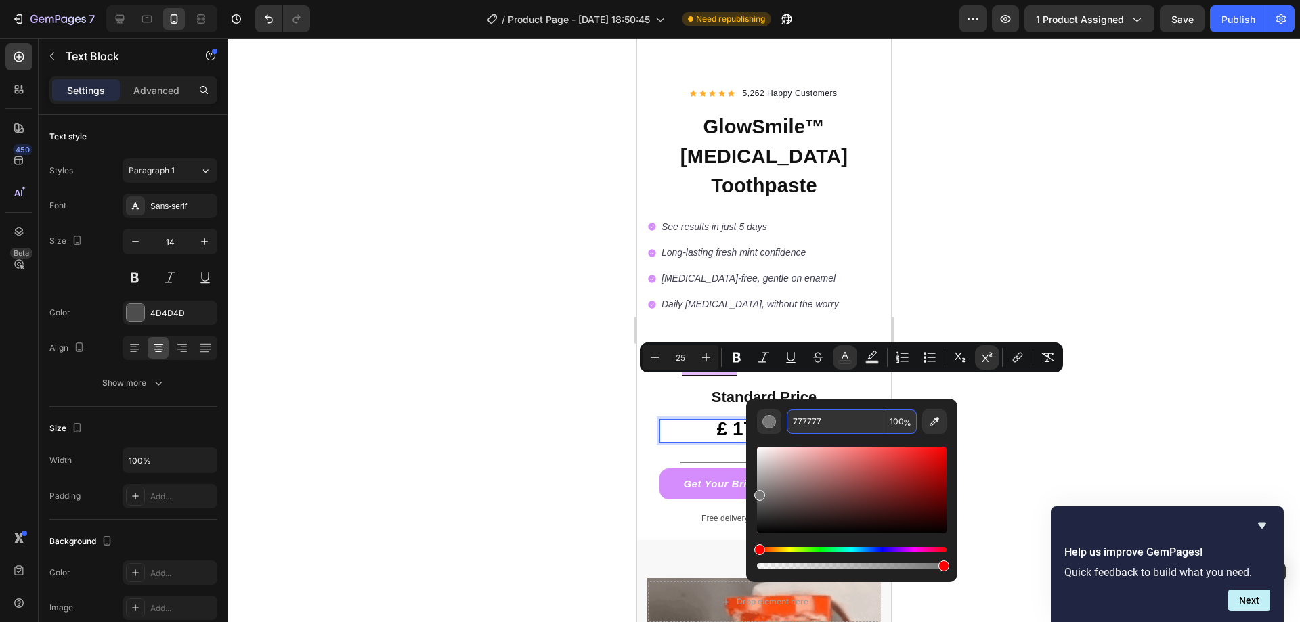
click at [814, 421] on input "777777" at bounding box center [834, 421] width 97 height 24
type input "777"
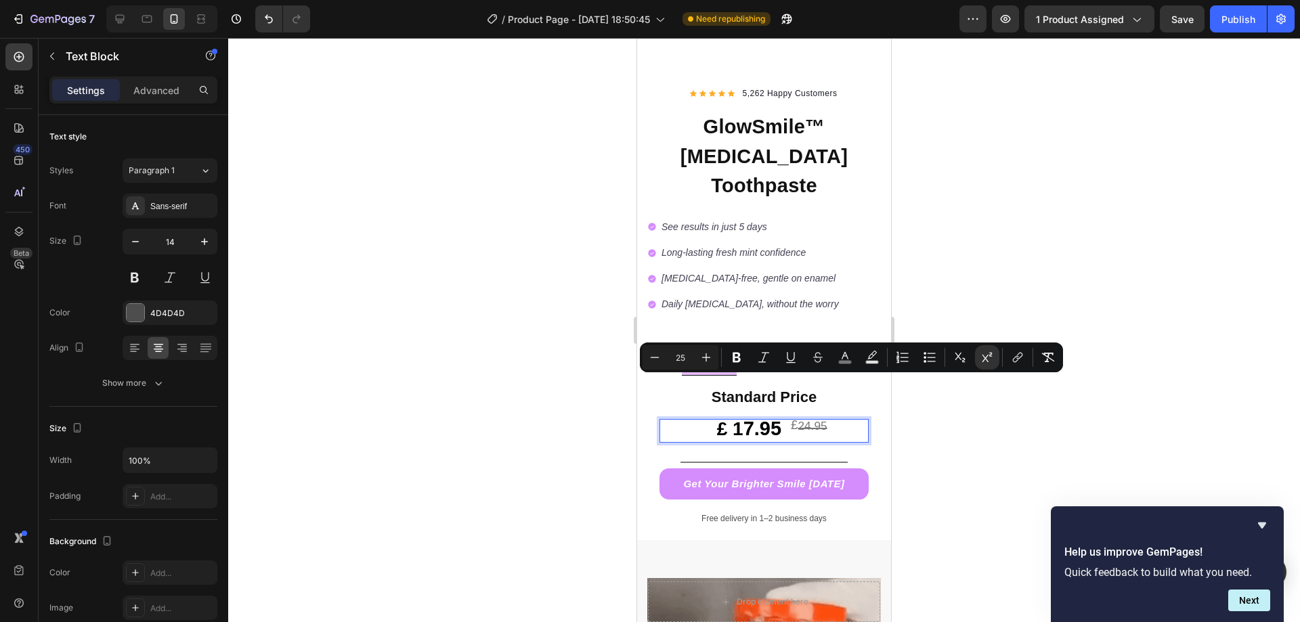
click at [807, 421] on s "24.95" at bounding box center [811, 430] width 29 height 18
type input "23"
drag, startPoint x: 821, startPoint y: 386, endPoint x: 789, endPoint y: 385, distance: 31.8
click at [789, 420] on p "£ 1 7.95 £ 24.95" at bounding box center [764, 430] width 207 height 20
click at [847, 351] on icon "Editor contextual toolbar" at bounding box center [845, 358] width 14 height 14
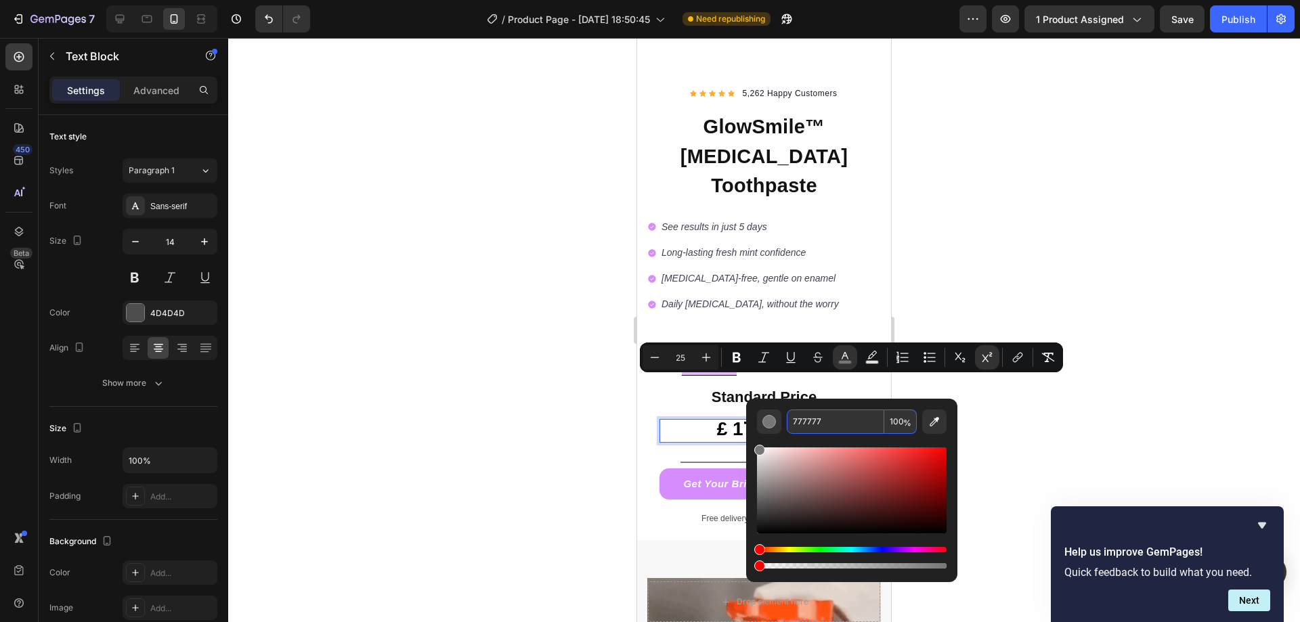
click at [808, 423] on input "777777" at bounding box center [834, 421] width 97 height 24
type input "777"
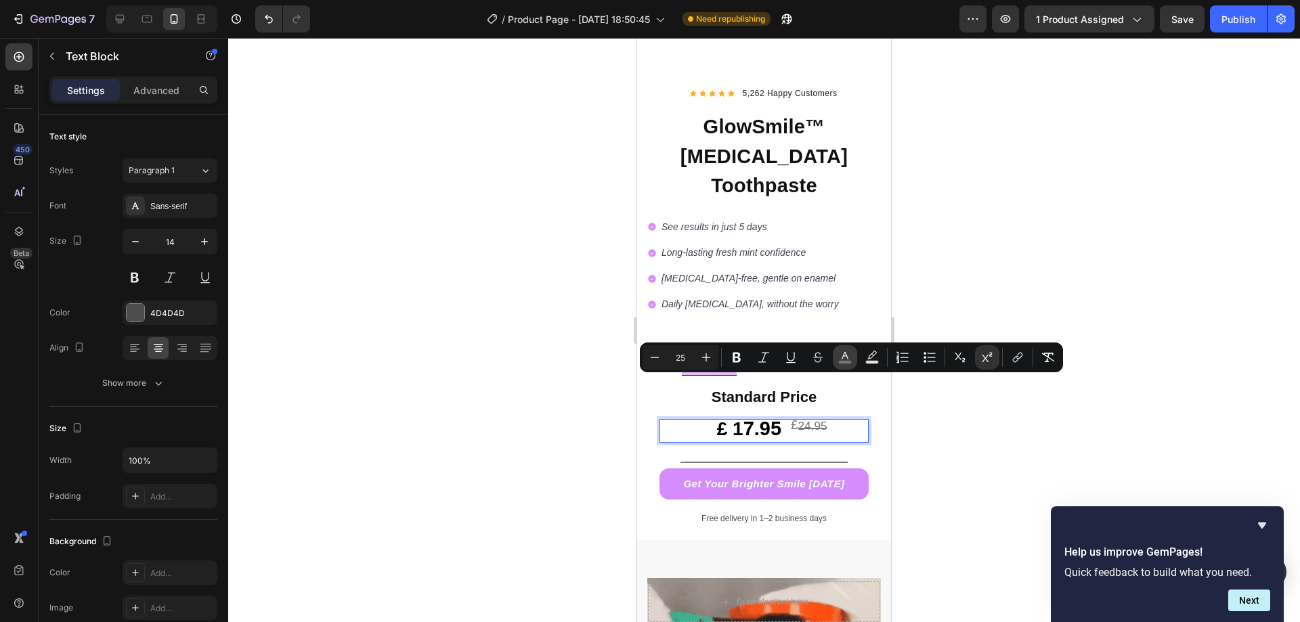
click at [839, 360] on icon "Editor contextual toolbar" at bounding box center [845, 358] width 14 height 14
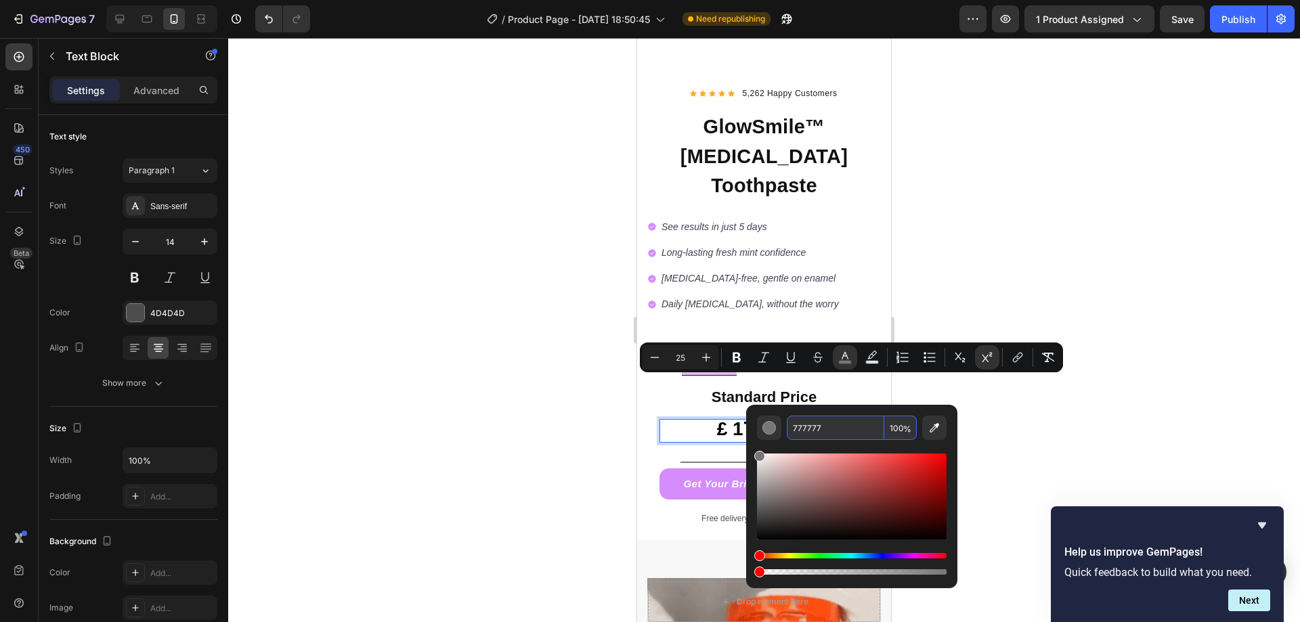
click at [809, 424] on input "777777" at bounding box center [834, 428] width 97 height 24
type input "777777"
click at [985, 438] on div at bounding box center [763, 330] width 1071 height 584
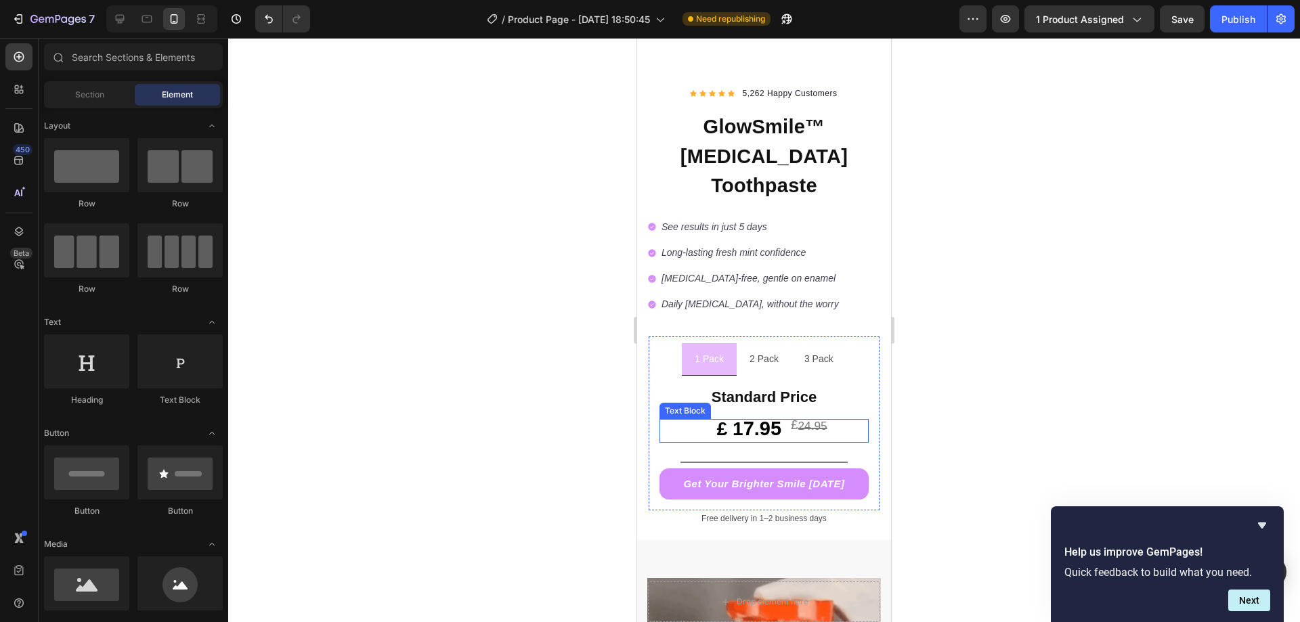
click at [812, 419] on sup "24.95" at bounding box center [811, 426] width 29 height 14
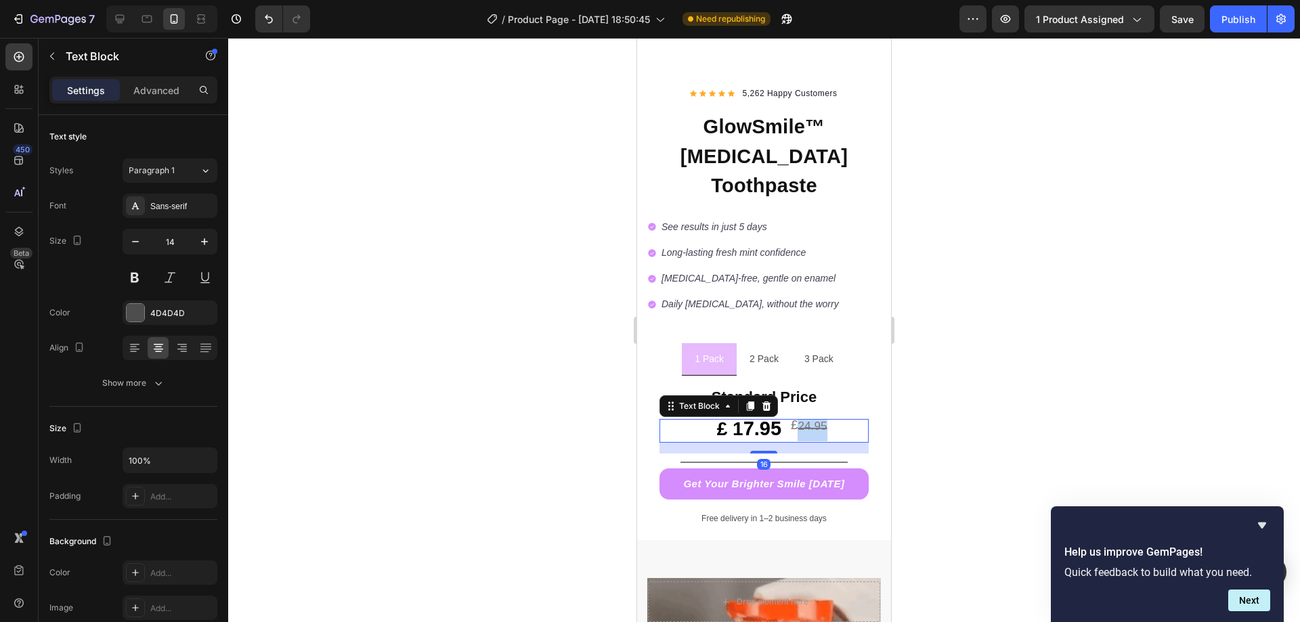
click at [805, 419] on sup "24.95" at bounding box center [811, 426] width 29 height 14
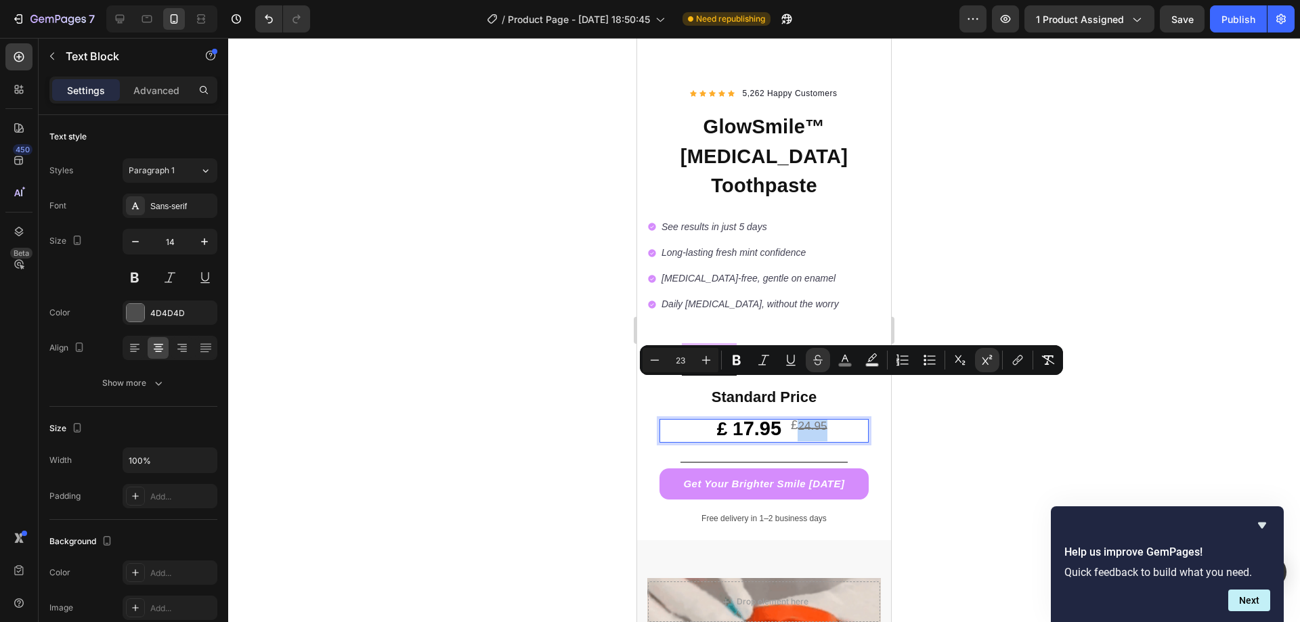
click at [821, 420] on p "£ 1 7.95 £ 24.95" at bounding box center [764, 430] width 207 height 20
click at [820, 419] on sup "24.95" at bounding box center [811, 426] width 29 height 14
click at [818, 419] on sup "24.95" at bounding box center [811, 426] width 29 height 14
type input "25"
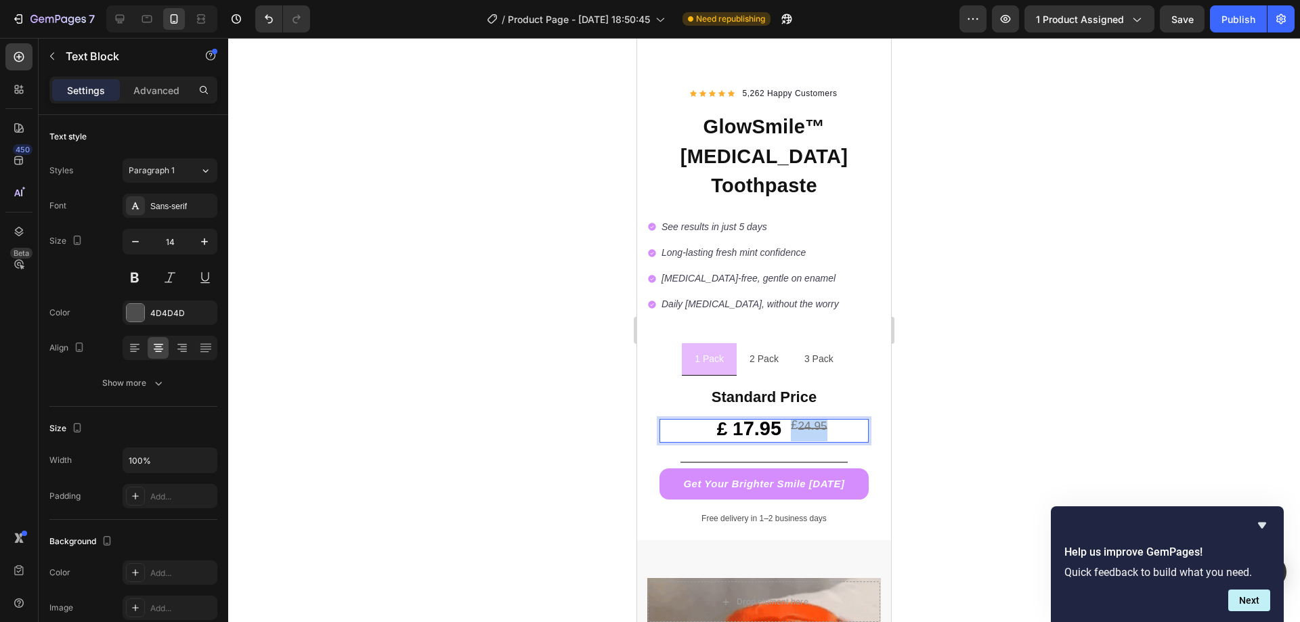
drag, startPoint x: 819, startPoint y: 384, endPoint x: 789, endPoint y: 385, distance: 29.8
click at [789, 420] on p "£ 1 7.95 £ 24.95" at bounding box center [764, 430] width 207 height 20
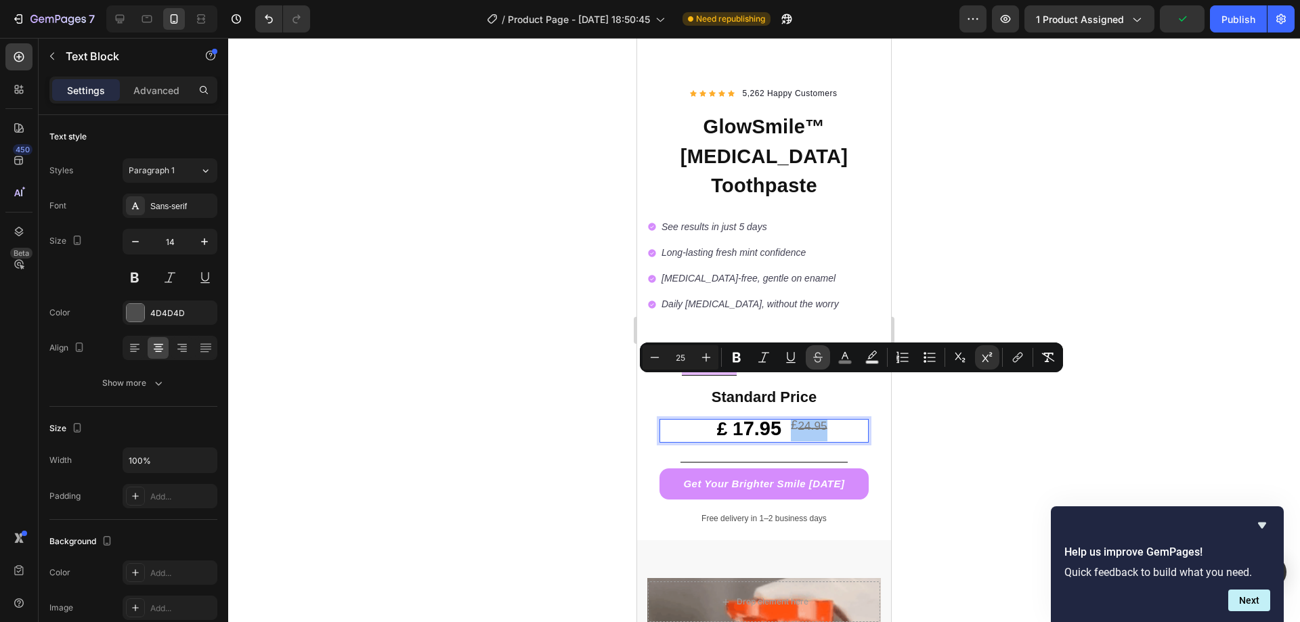
click at [813, 357] on icon "Editor contextual toolbar" at bounding box center [818, 358] width 14 height 14
click at [904, 401] on div at bounding box center [763, 330] width 1071 height 584
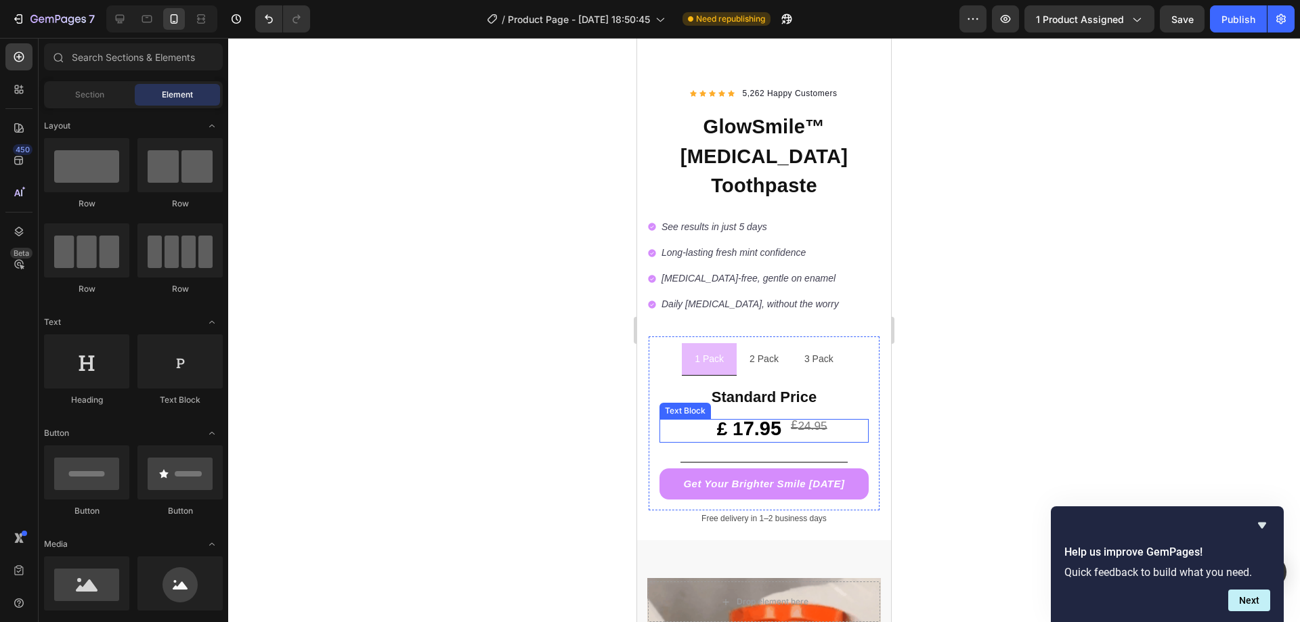
click at [816, 419] on sup "24.95" at bounding box center [811, 426] width 29 height 14
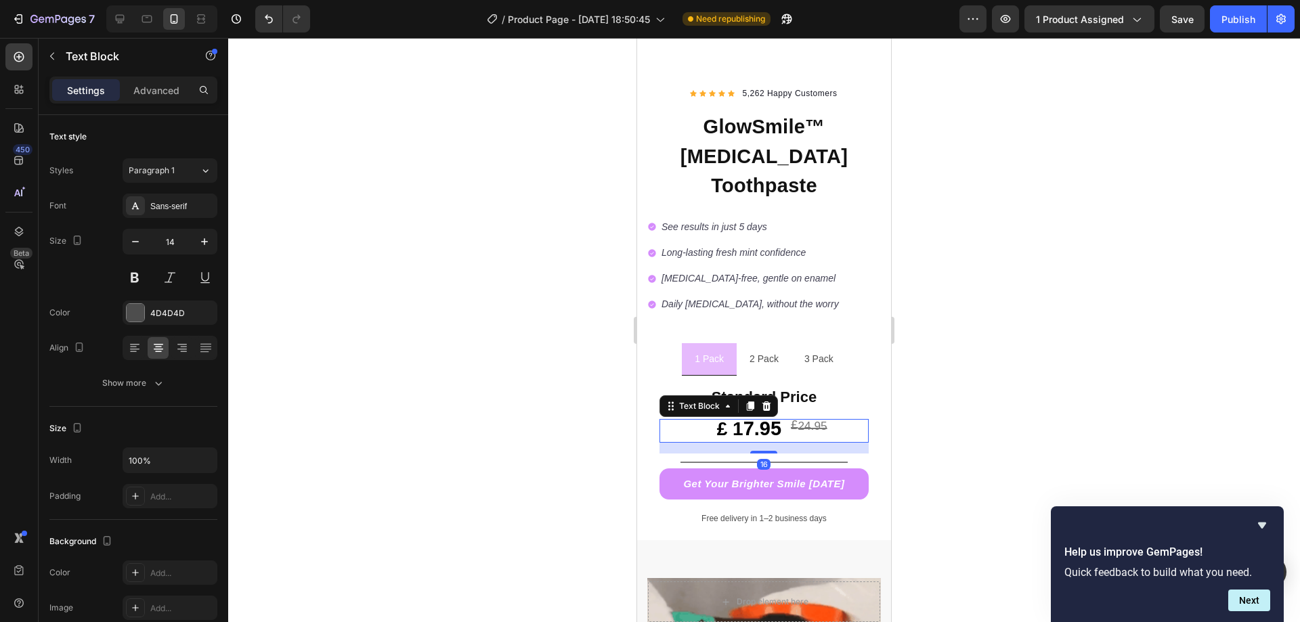
click at [822, 420] on p "£ 1 7.95 £ 24.95" at bounding box center [764, 430] width 207 height 20
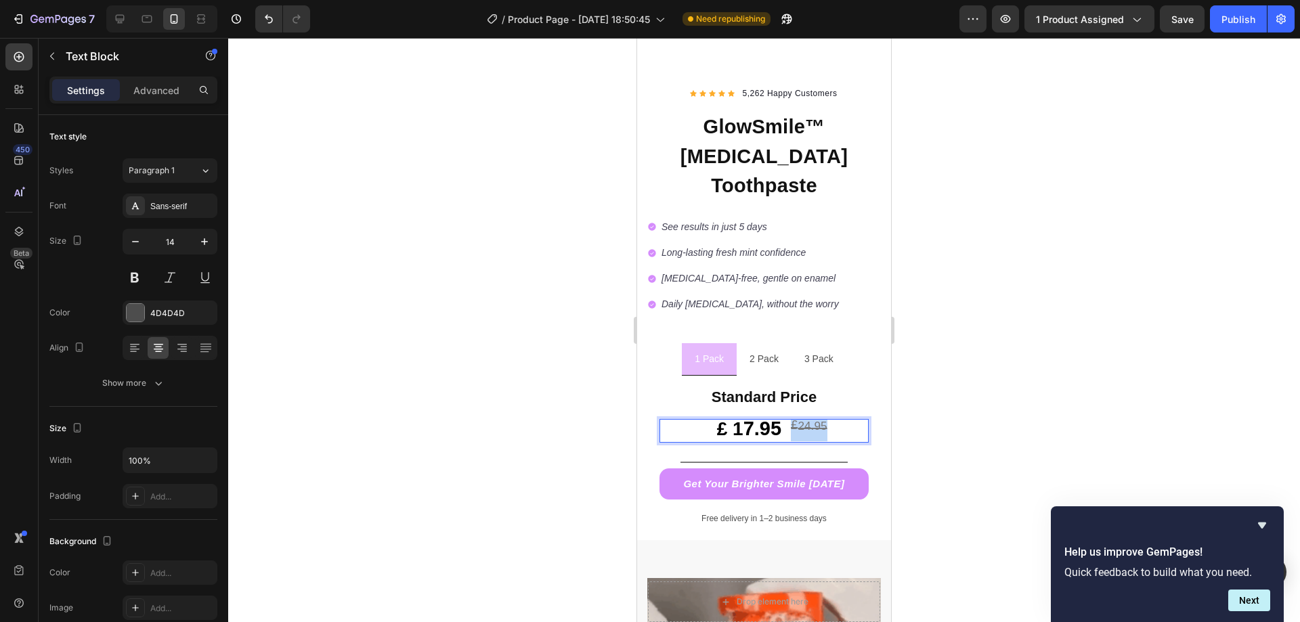
drag, startPoint x: 822, startPoint y: 383, endPoint x: 790, endPoint y: 379, distance: 32.1
click at [790, 420] on p "£ 1 7.95 £ 24.95" at bounding box center [764, 430] width 207 height 20
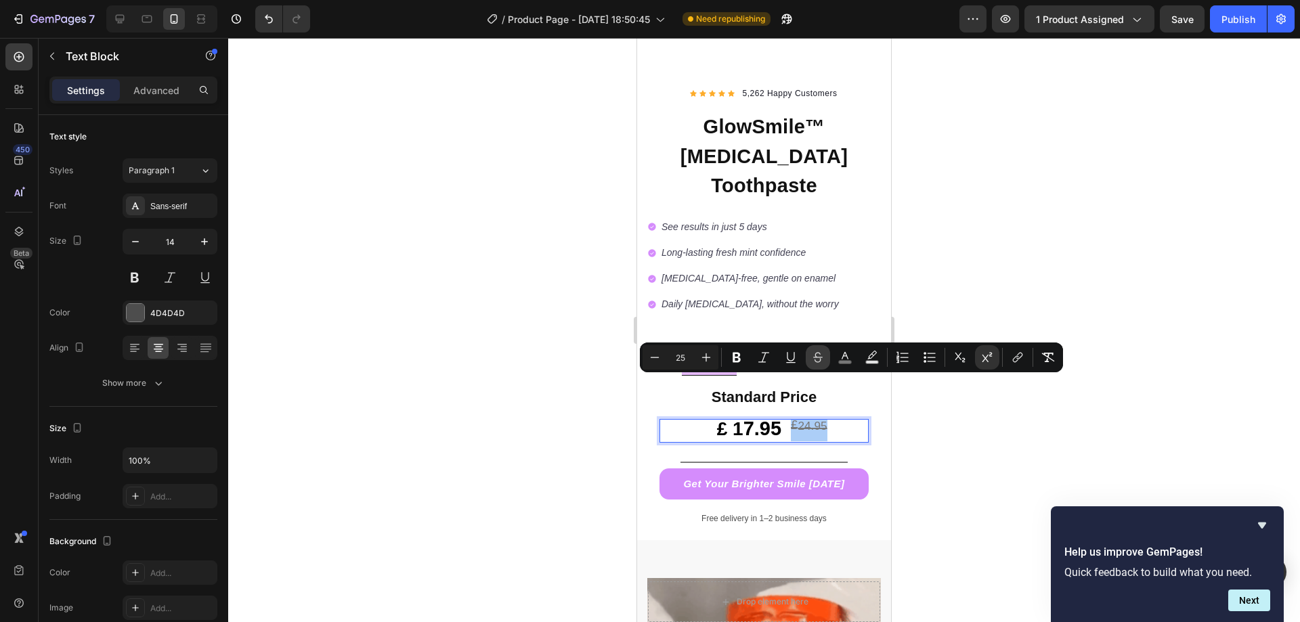
click at [815, 356] on icon "Editor contextual toolbar" at bounding box center [817, 354] width 9 height 5
click at [809, 419] on sup "24.95" at bounding box center [811, 426] width 29 height 14
type input "23"
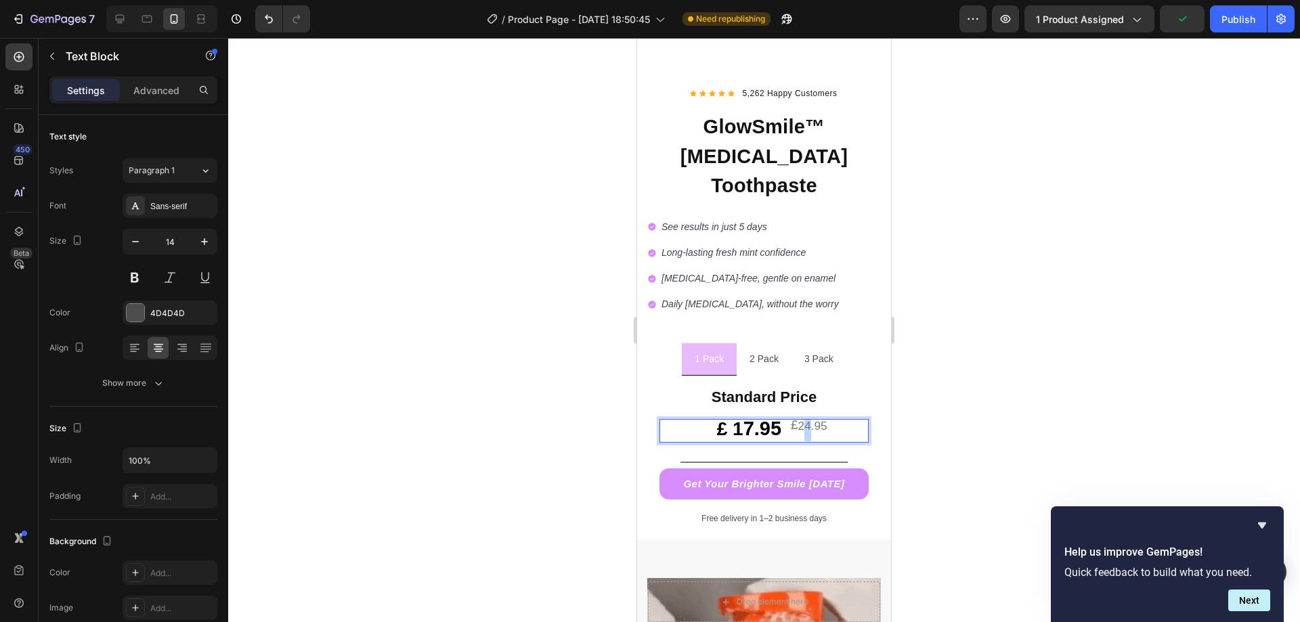
click at [801, 419] on sup "24.95" at bounding box center [811, 426] width 29 height 14
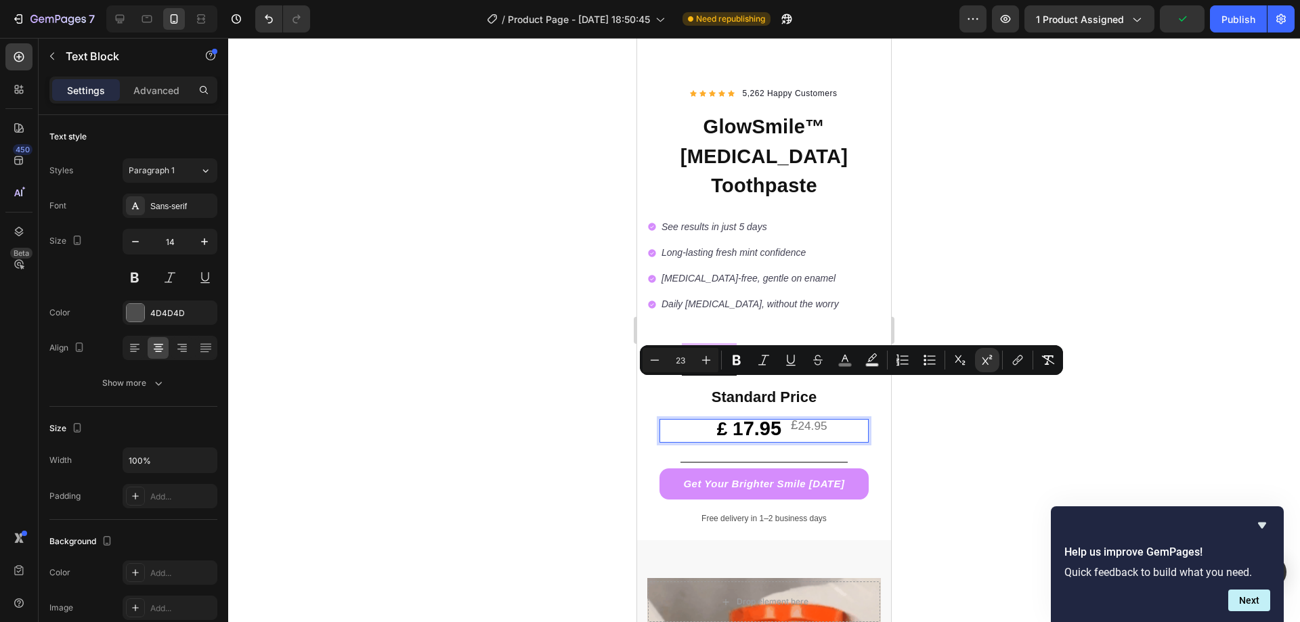
type input "25"
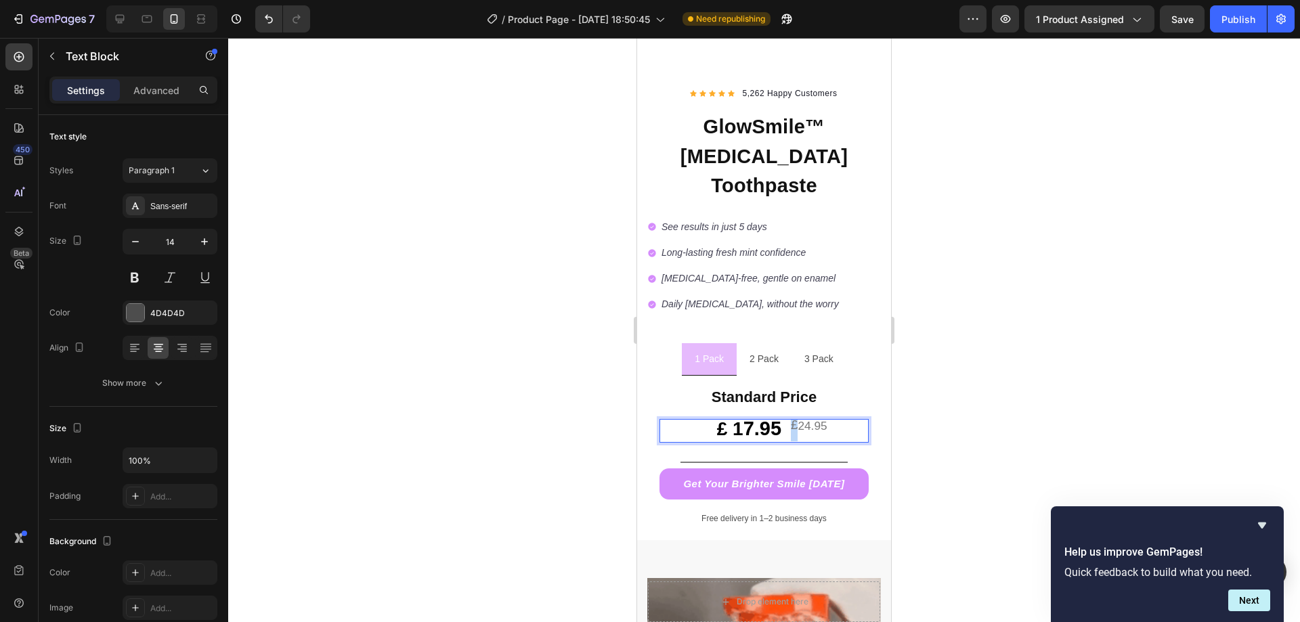
click at [791, 418] on sup "£" at bounding box center [794, 425] width 7 height 14
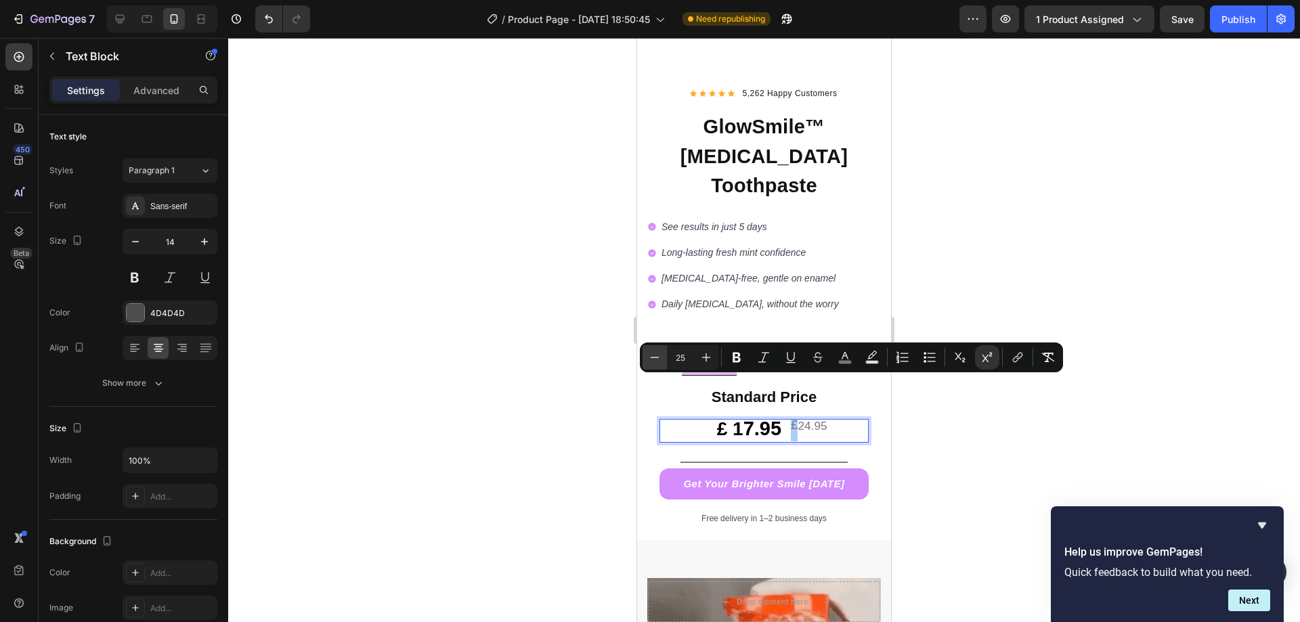
click at [653, 355] on icon "Editor contextual toolbar" at bounding box center [655, 358] width 14 height 14
type input "23"
click at [625, 361] on div at bounding box center [763, 330] width 1071 height 584
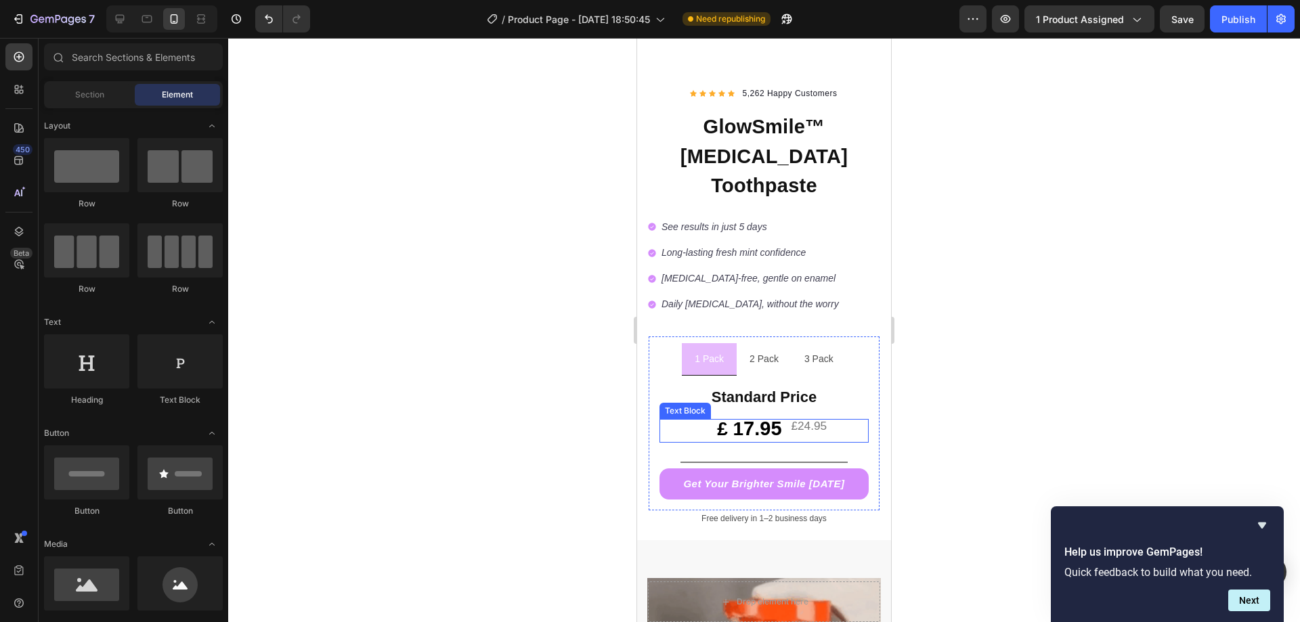
click at [817, 419] on sup "£24.95" at bounding box center [809, 426] width 36 height 14
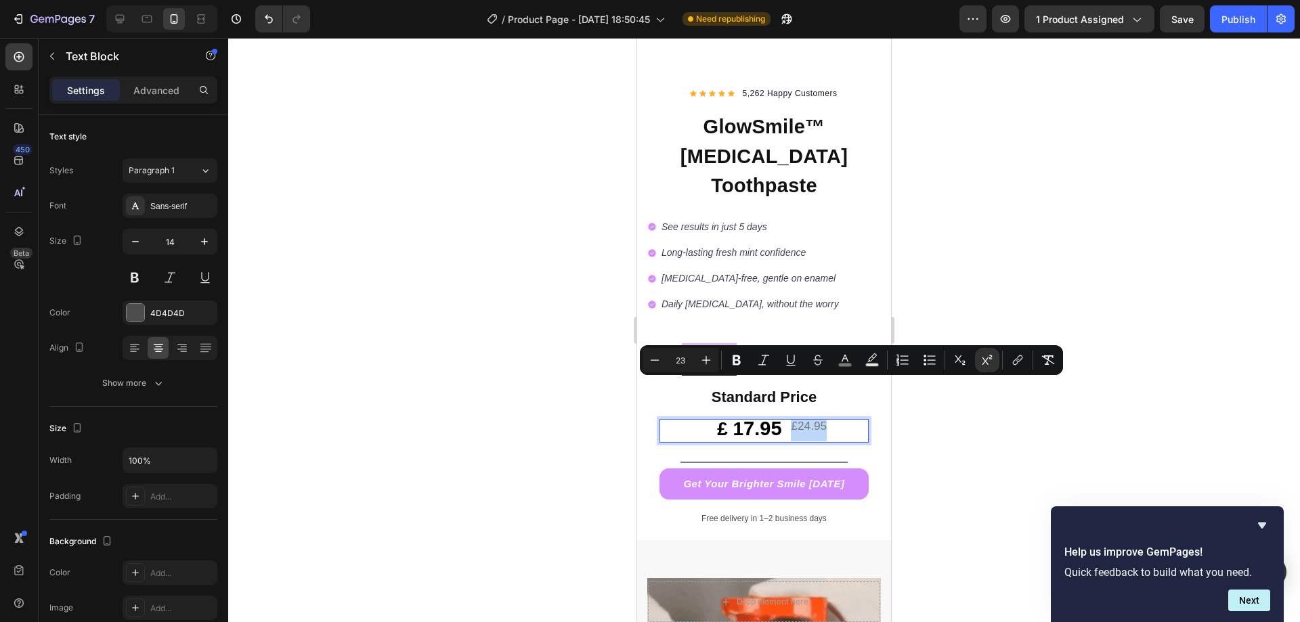
drag, startPoint x: 819, startPoint y: 385, endPoint x: 789, endPoint y: 388, distance: 29.9
click at [816, 359] on icon "Editor contextual toolbar" at bounding box center [817, 357] width 9 height 5
click at [795, 362] on icon "Editor contextual toolbar" at bounding box center [791, 360] width 14 height 14
click at [513, 353] on div at bounding box center [763, 330] width 1071 height 584
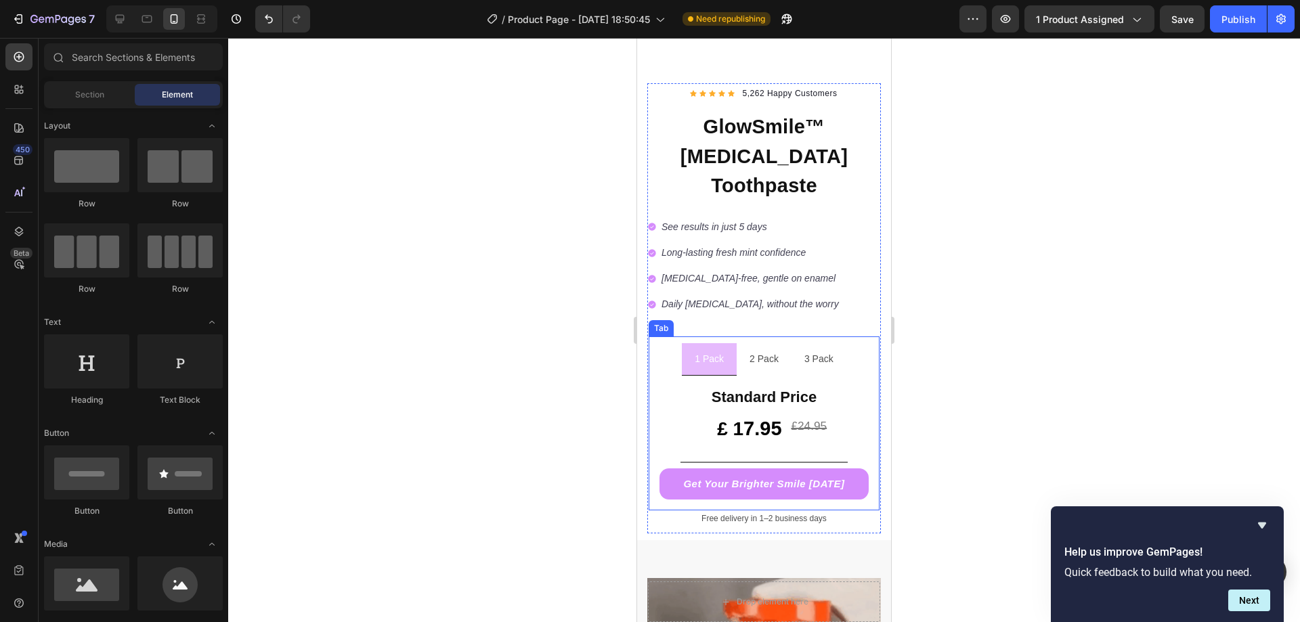
click at [738, 343] on li "2 Pack" at bounding box center [763, 359] width 55 height 32
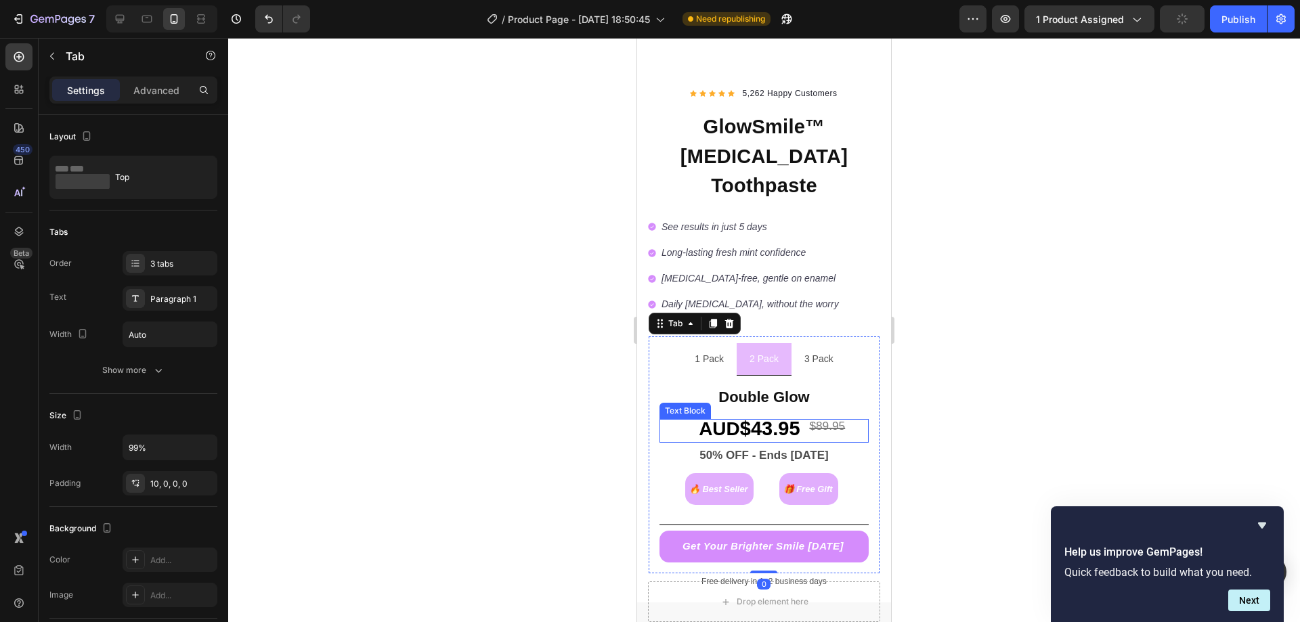
click at [762, 418] on strong "$43.95" at bounding box center [770, 429] width 60 height 22
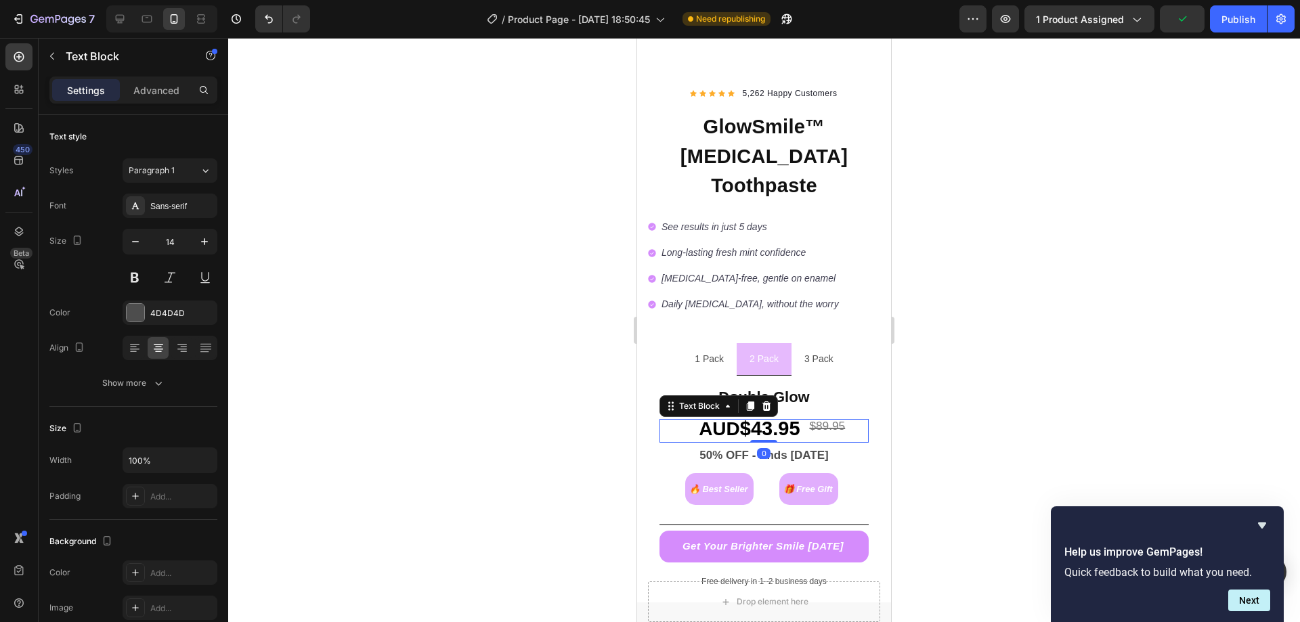
click at [751, 418] on strong "$43.95" at bounding box center [770, 429] width 60 height 22
drag, startPoint x: 749, startPoint y: 388, endPoint x: 696, endPoint y: 386, distance: 52.2
click at [696, 420] on p "AUD $43.95 $89.95" at bounding box center [764, 430] width 207 height 20
click at [552, 418] on div at bounding box center [763, 330] width 1071 height 584
click at [748, 418] on strong "43.95" at bounding box center [754, 429] width 49 height 22
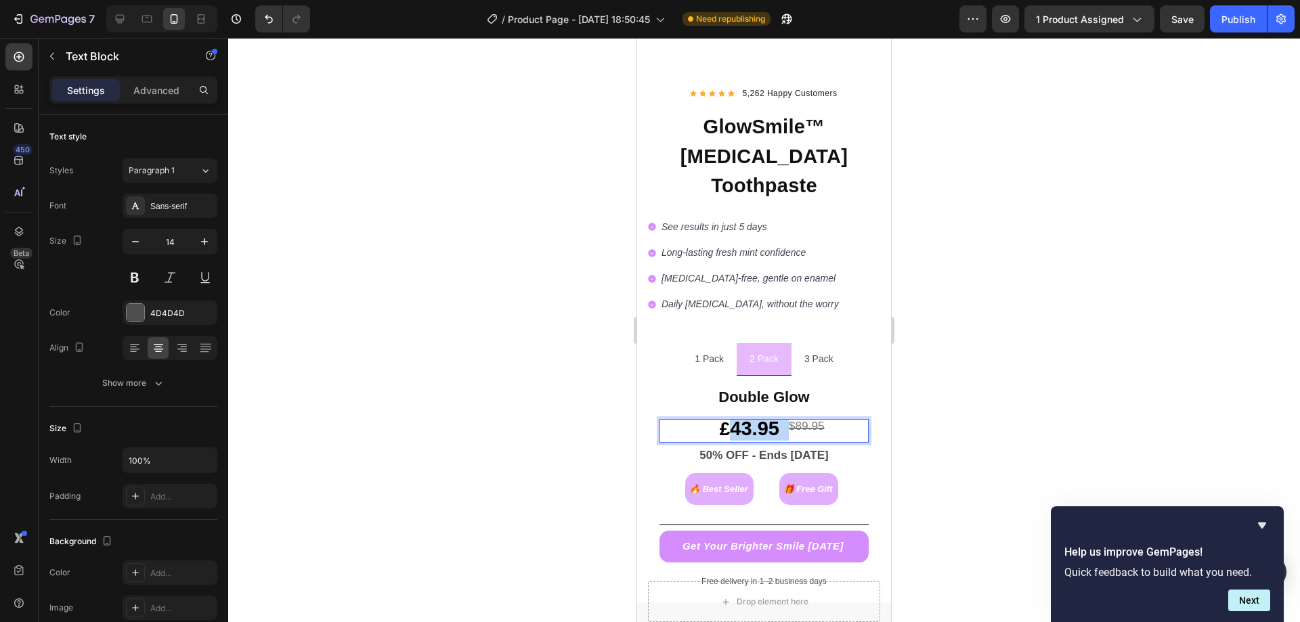
click at [740, 418] on strong "43.95" at bounding box center [754, 429] width 49 height 22
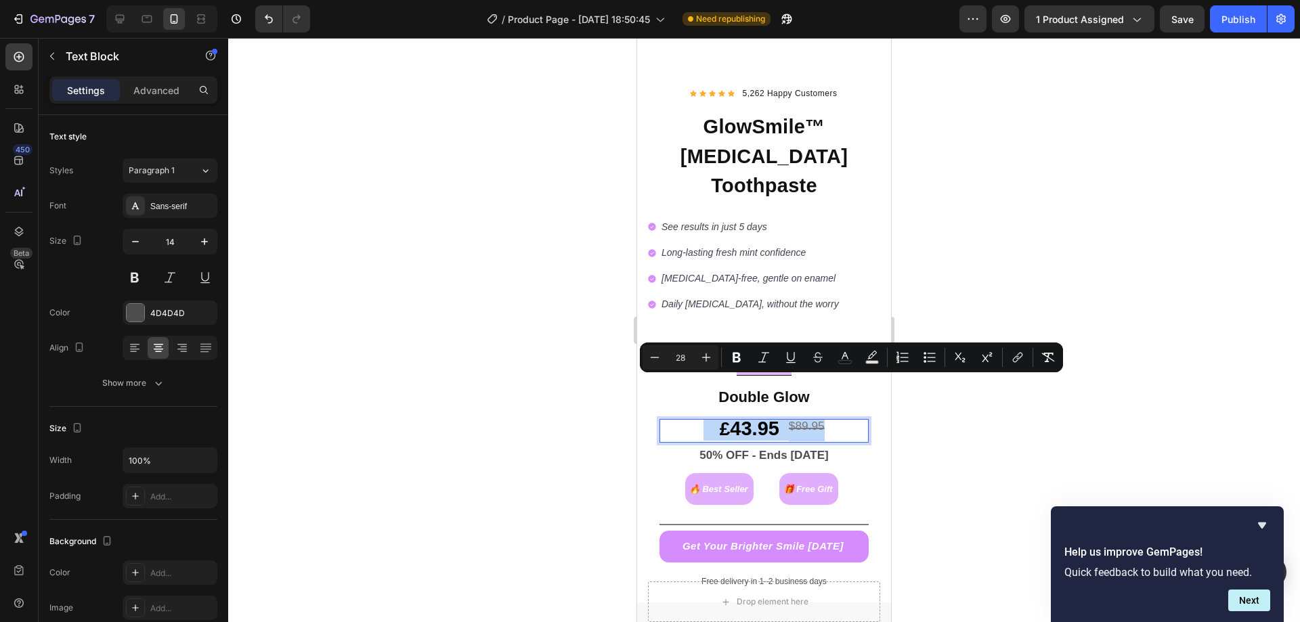
click at [744, 418] on strong "43.95" at bounding box center [754, 429] width 49 height 22
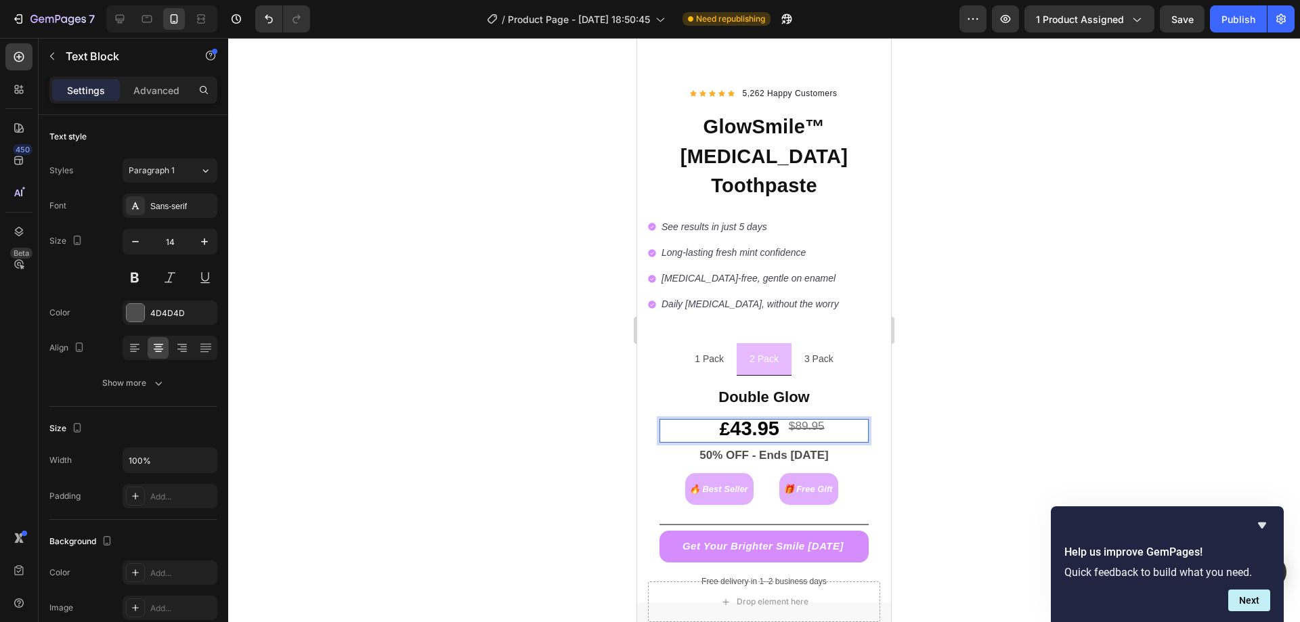
click at [746, 418] on strong "43.95" at bounding box center [754, 429] width 49 height 22
click at [712, 351] on p "1 Pack" at bounding box center [708, 359] width 29 height 17
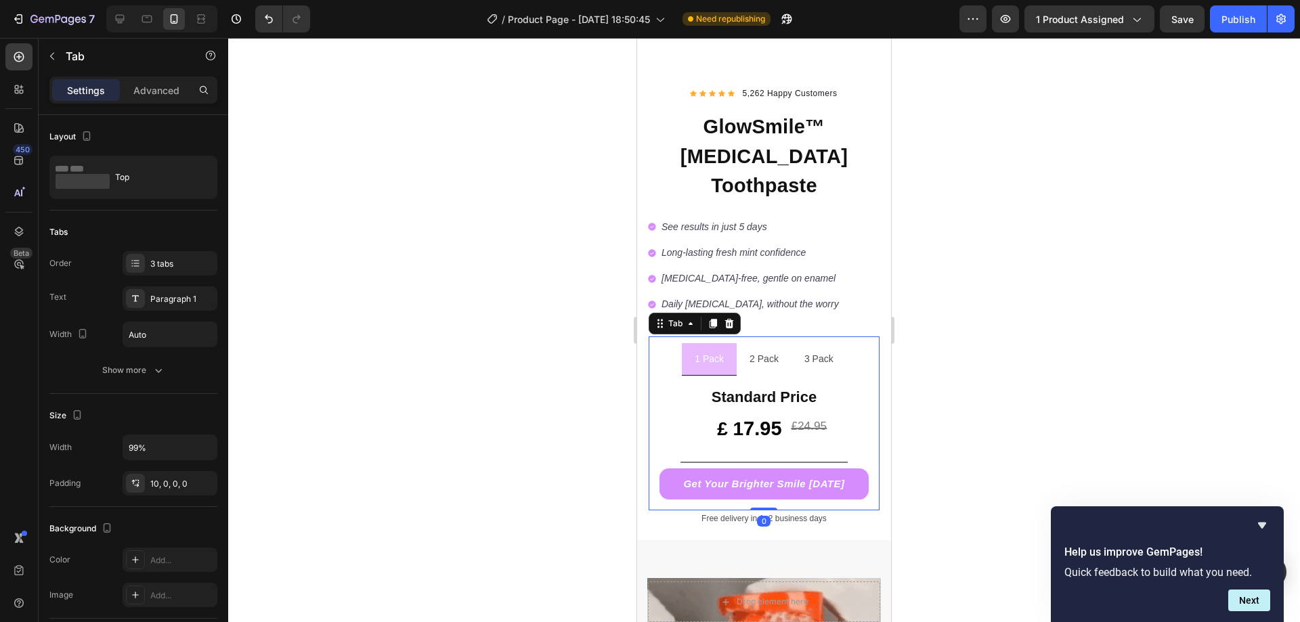
click at [747, 349] on div "2 Pack" at bounding box center [763, 359] width 33 height 21
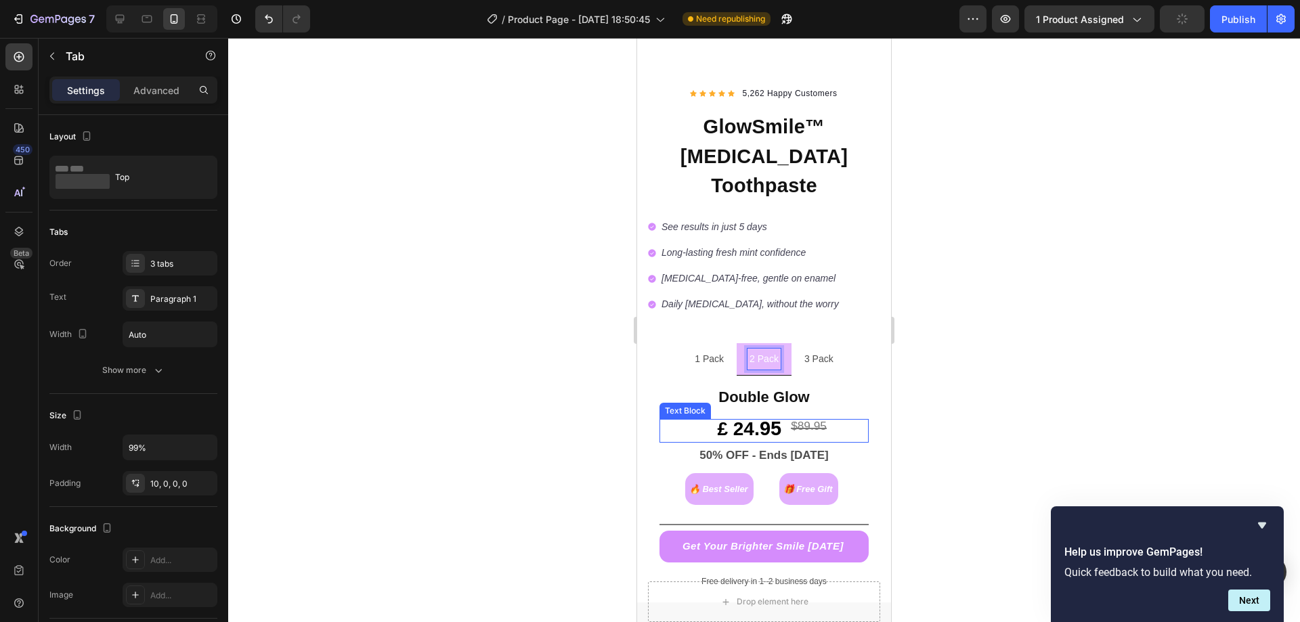
click at [797, 419] on sup "$89.95" at bounding box center [809, 426] width 36 height 14
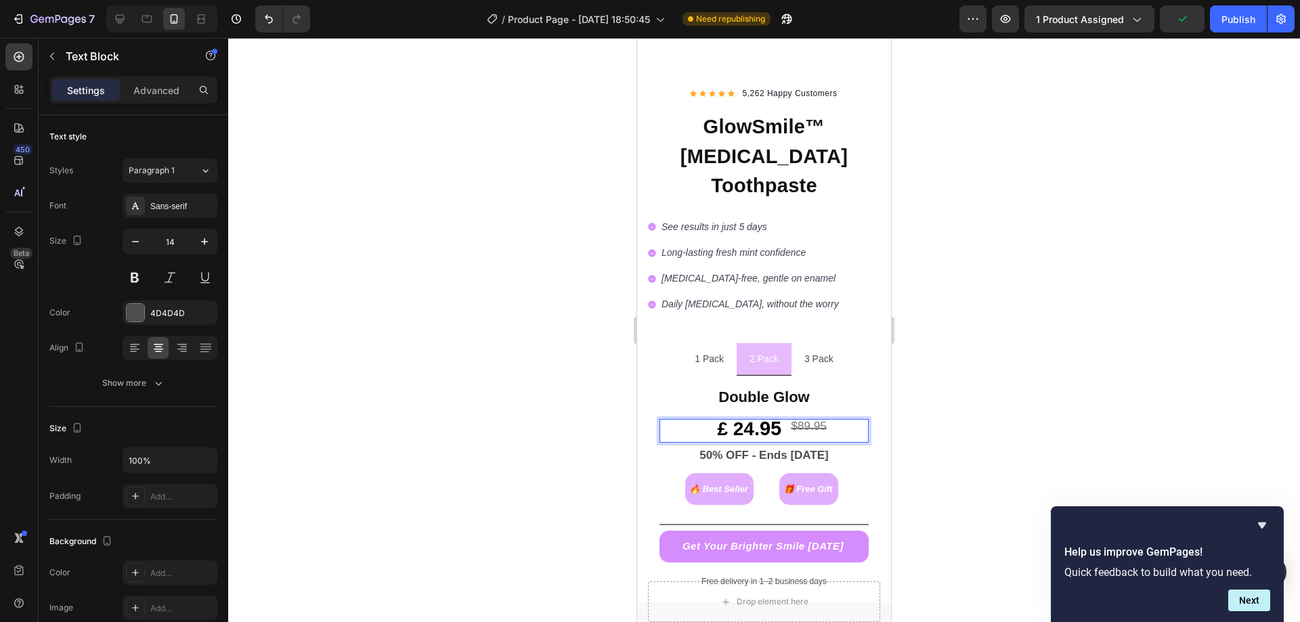
click at [805, 419] on sup "$89.95" at bounding box center [809, 426] width 36 height 14
click at [801, 419] on sup "$89.95" at bounding box center [809, 426] width 36 height 14
click at [793, 419] on sup "$49.95" at bounding box center [809, 426] width 36 height 14
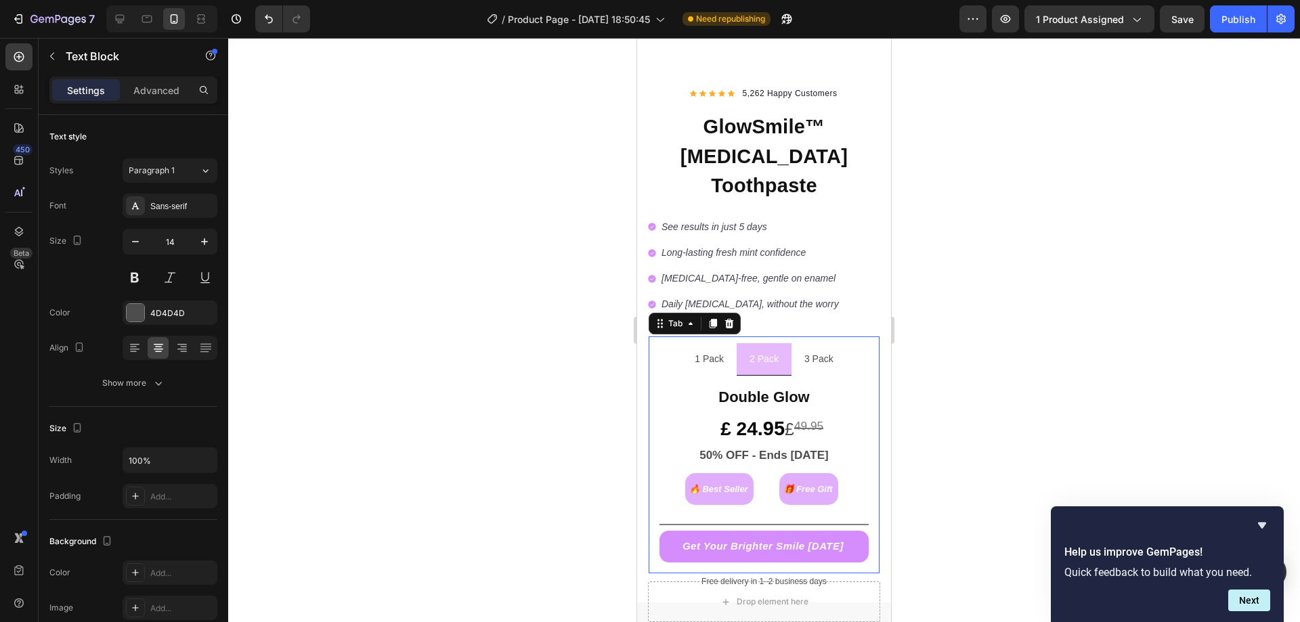
click at [792, 343] on li "3 Pack" at bounding box center [818, 359] width 55 height 32
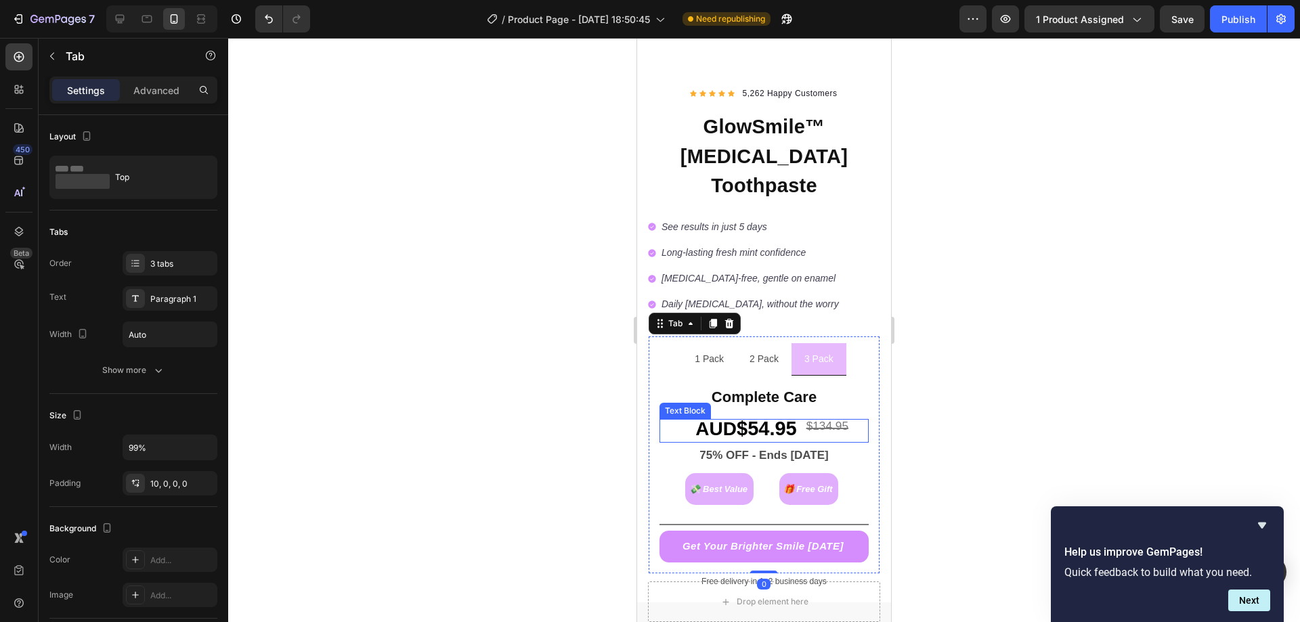
click at [758, 418] on strong "$54.95" at bounding box center [766, 429] width 60 height 22
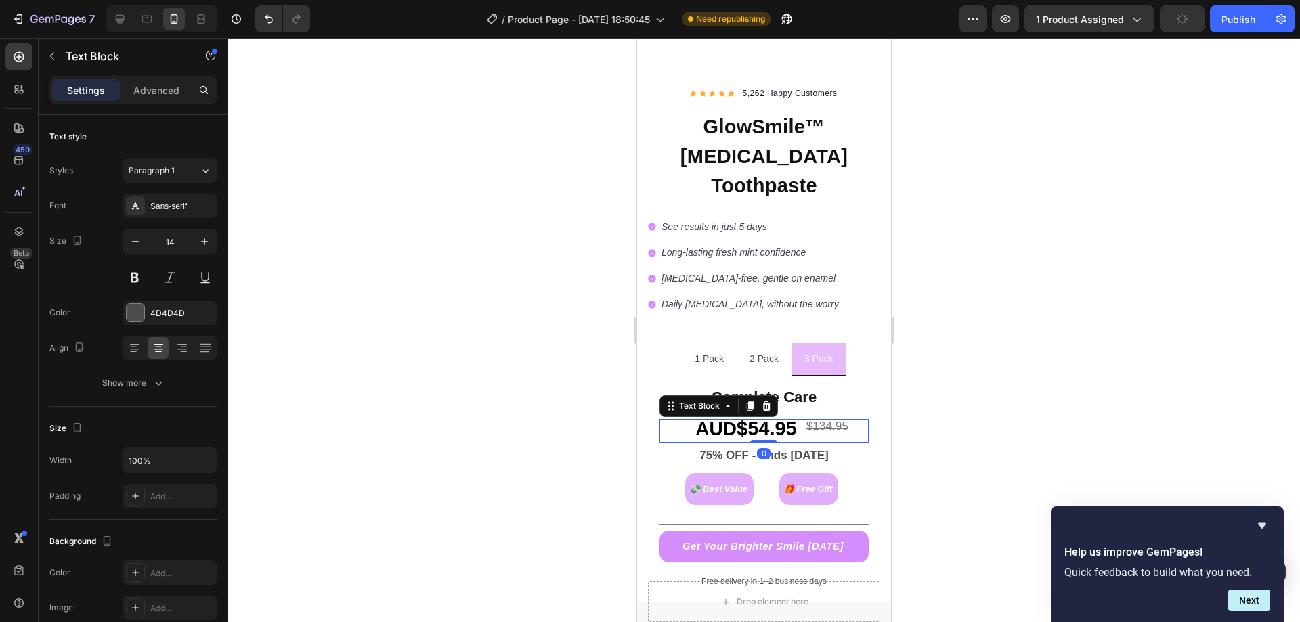
click at [755, 418] on strong "$54.95" at bounding box center [766, 429] width 60 height 22
drag, startPoint x: 742, startPoint y: 391, endPoint x: 690, endPoint y: 391, distance: 52.8
click at [690, 420] on p "AUD $29.95 $134.95" at bounding box center [764, 430] width 207 height 20
click at [524, 463] on div at bounding box center [763, 330] width 1071 height 584
click at [727, 418] on strong "29.95" at bounding box center [751, 429] width 49 height 22
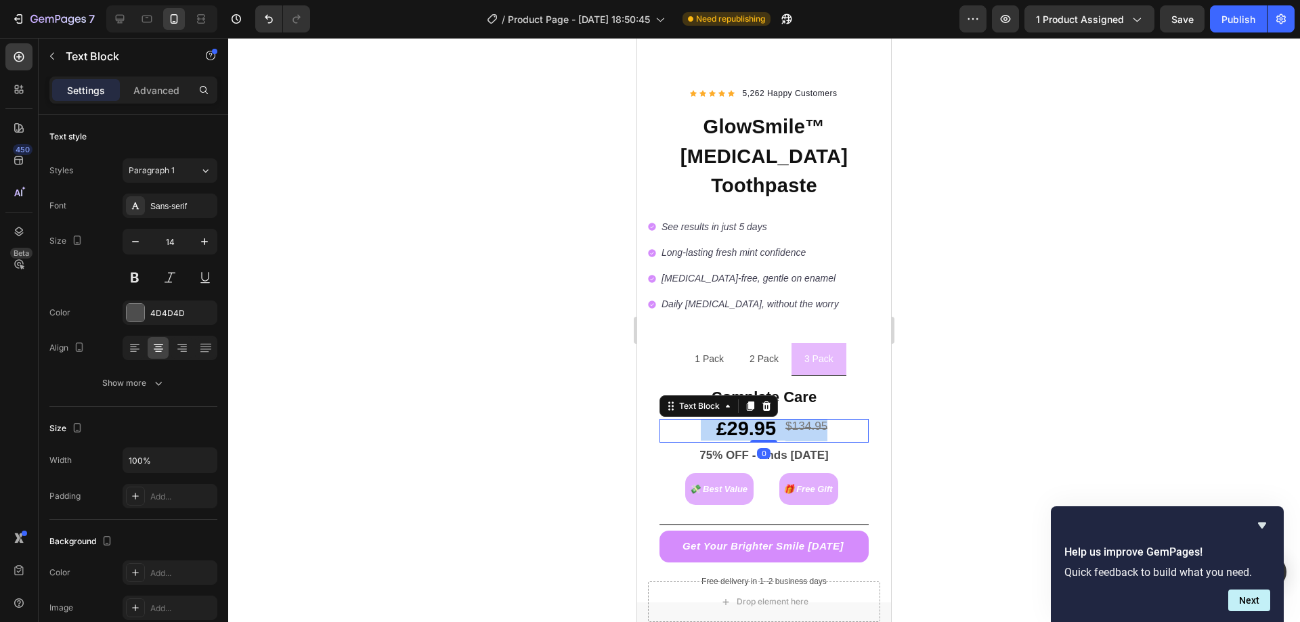
click at [727, 418] on strong "29.95" at bounding box center [751, 429] width 49 height 22
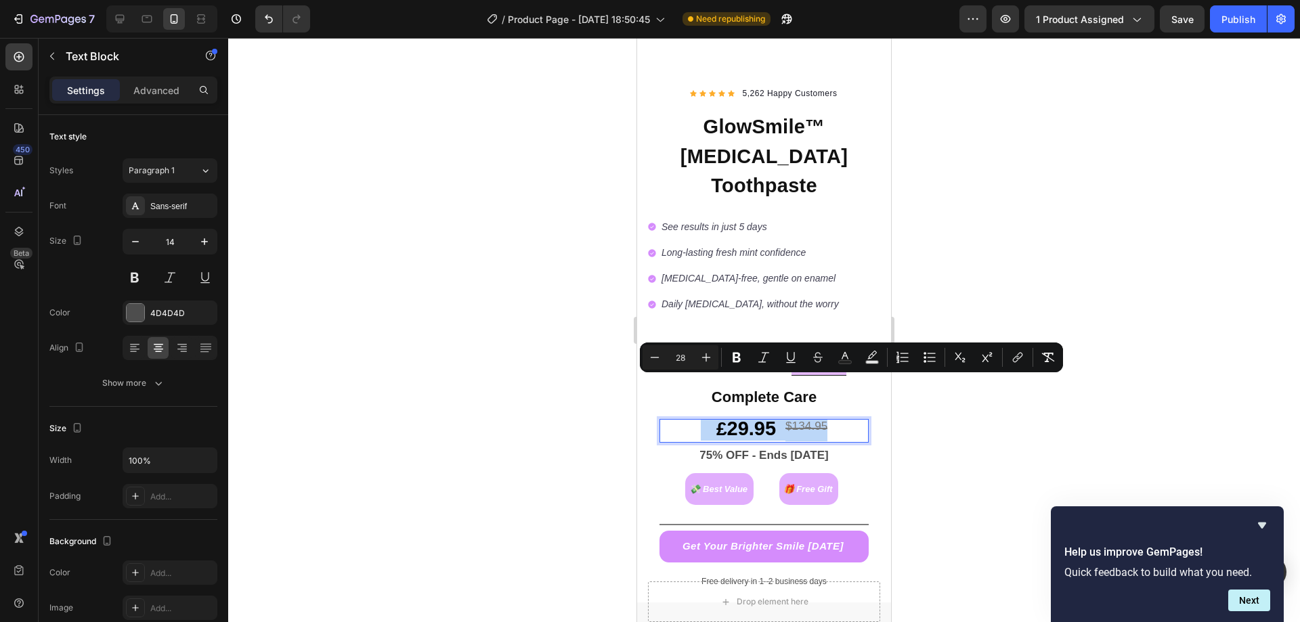
click at [727, 418] on strong "29.95" at bounding box center [751, 429] width 49 height 22
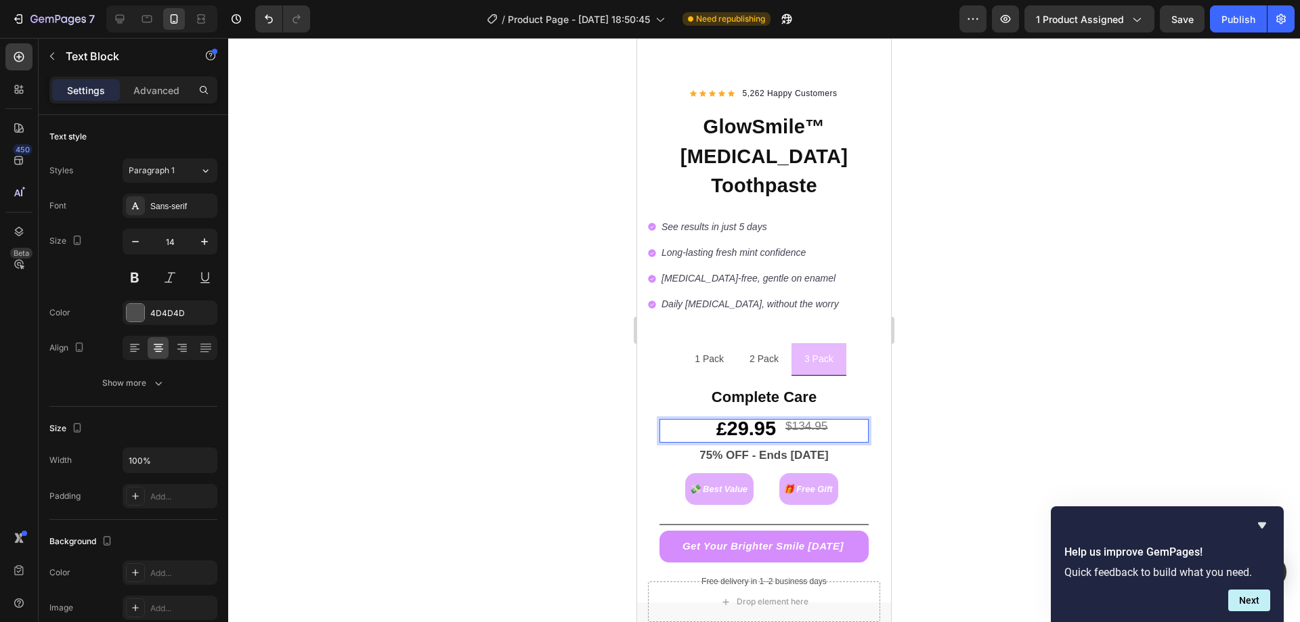
click at [513, 402] on div at bounding box center [763, 330] width 1071 height 584
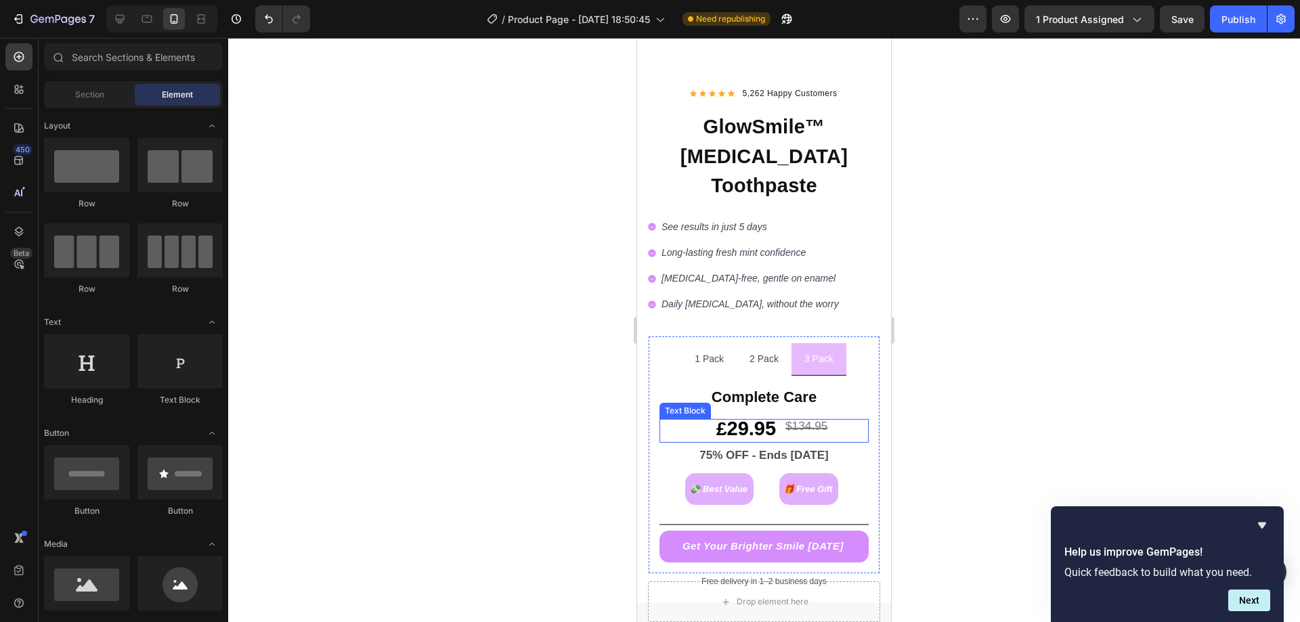
click at [807, 419] on sup "$134.95" at bounding box center [806, 426] width 42 height 14
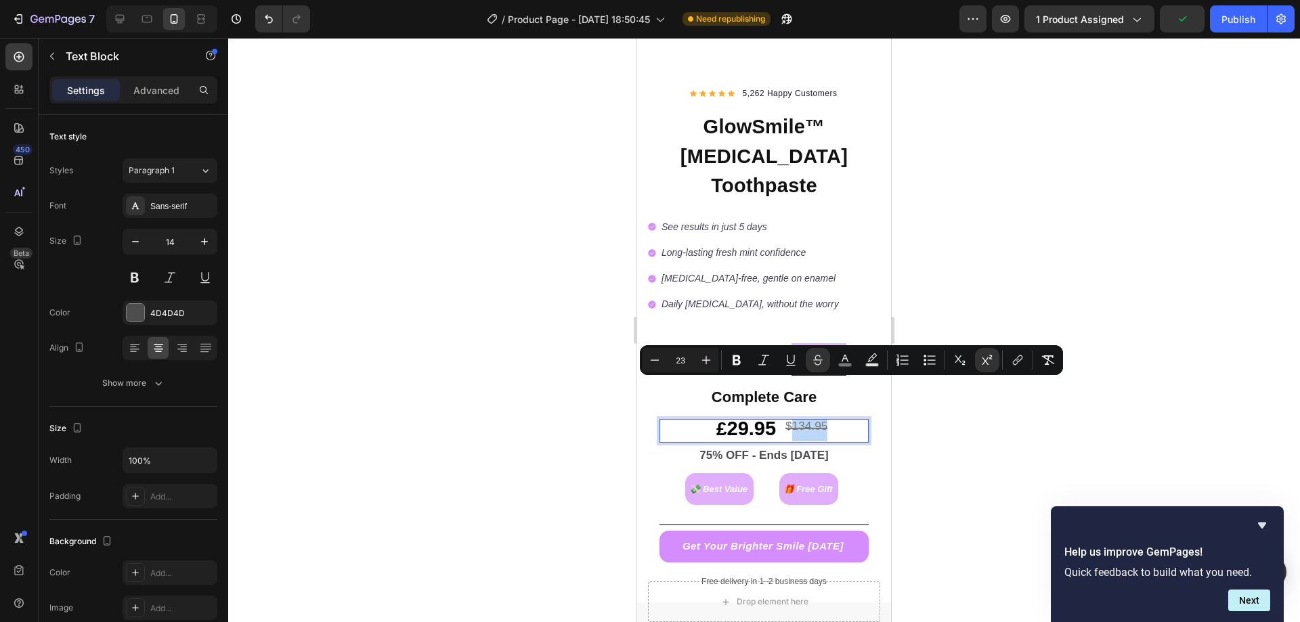
drag, startPoint x: 822, startPoint y: 384, endPoint x: 793, endPoint y: 386, distance: 28.6
click at [793, 419] on sup "$134.95" at bounding box center [806, 426] width 42 height 14
click at [804, 419] on sup "$134.95" at bounding box center [806, 426] width 42 height 14
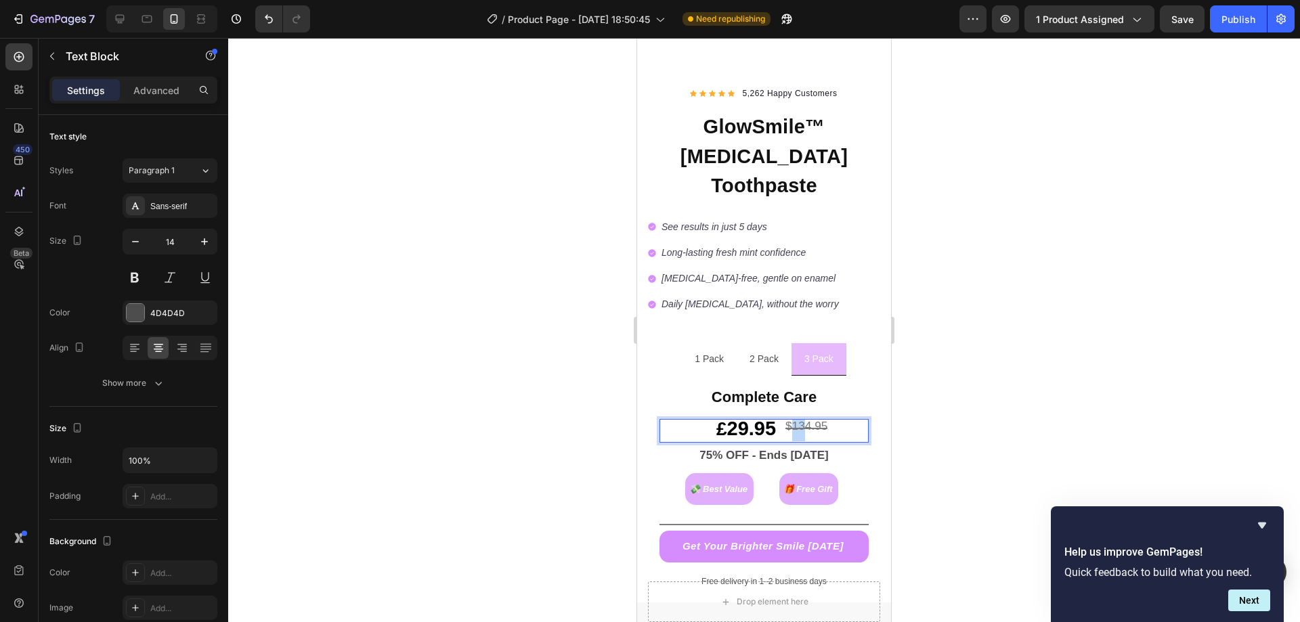
drag, startPoint x: 801, startPoint y: 386, endPoint x: 793, endPoint y: 384, distance: 8.2
click at [793, 419] on sup "$134.95" at bounding box center [806, 426] width 42 height 14
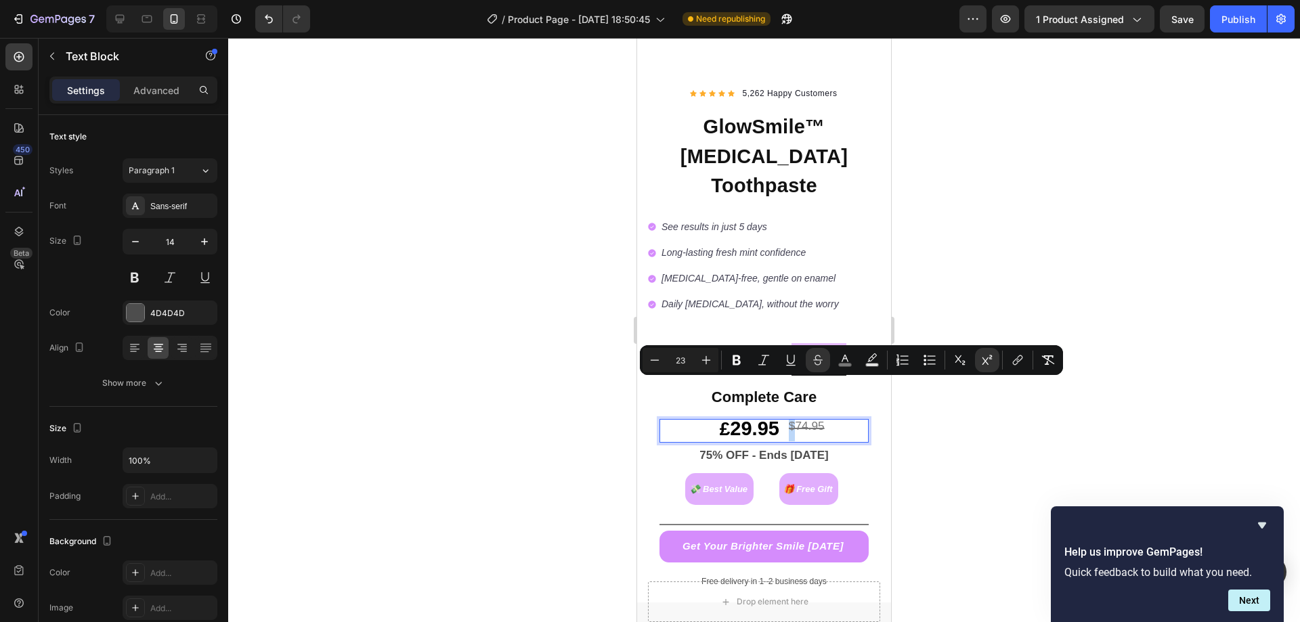
click at [789, 419] on sup "$74.95" at bounding box center [807, 426] width 36 height 14
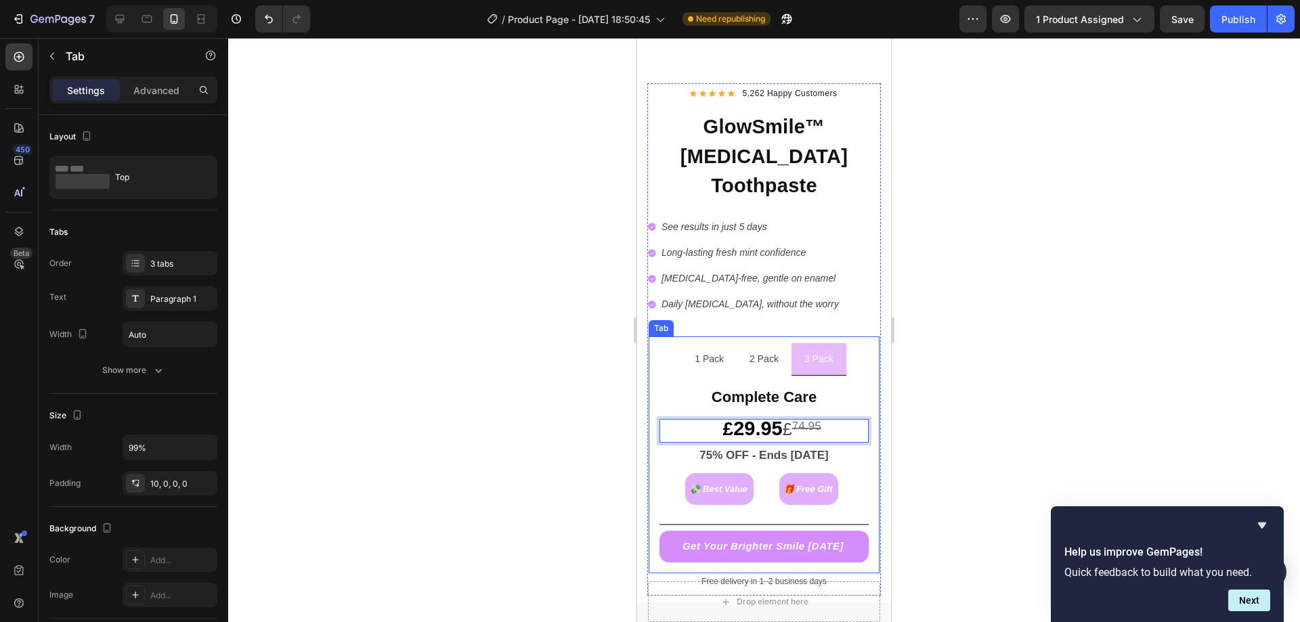
click at [776, 343] on li "2 Pack" at bounding box center [763, 359] width 55 height 32
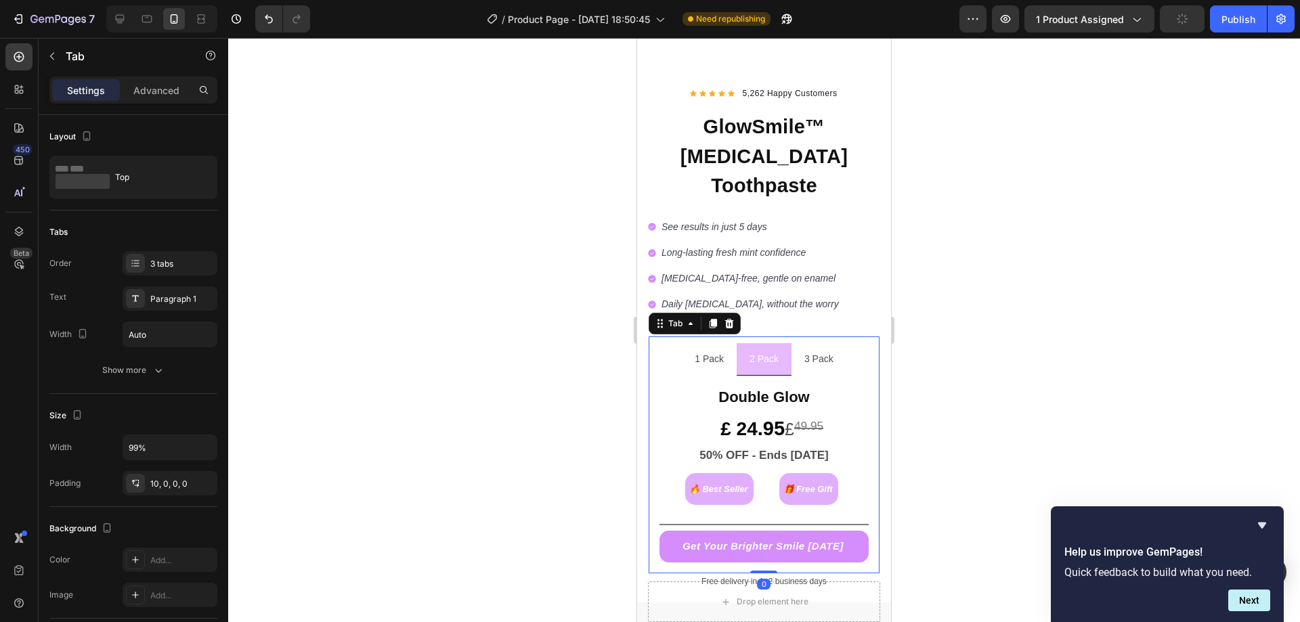
click at [723, 343] on li "1 Pack" at bounding box center [709, 359] width 55 height 32
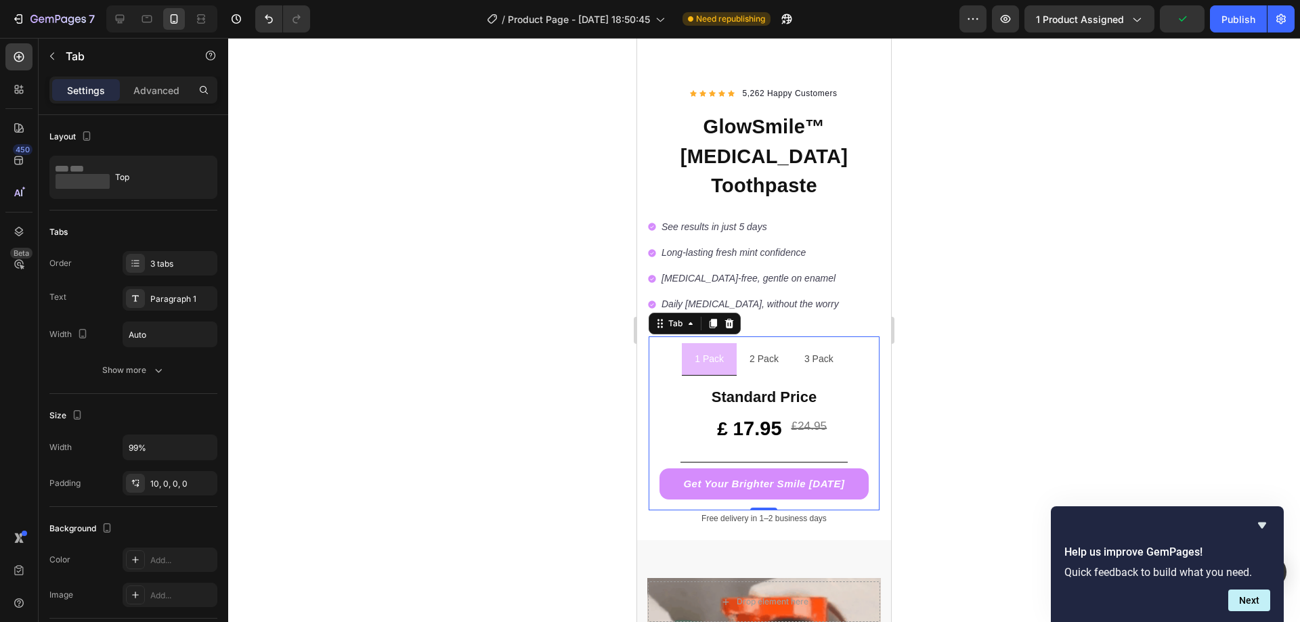
click at [791, 343] on li "3 Pack" at bounding box center [818, 359] width 55 height 32
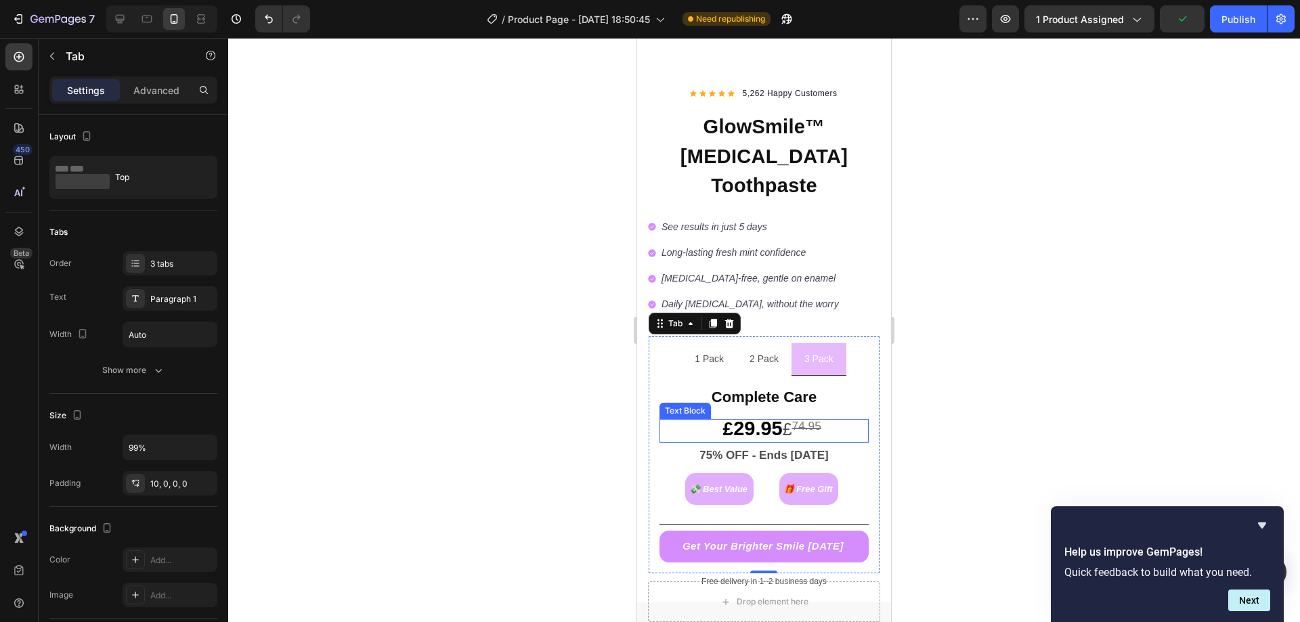
click at [795, 421] on span "74.95" at bounding box center [806, 430] width 29 height 18
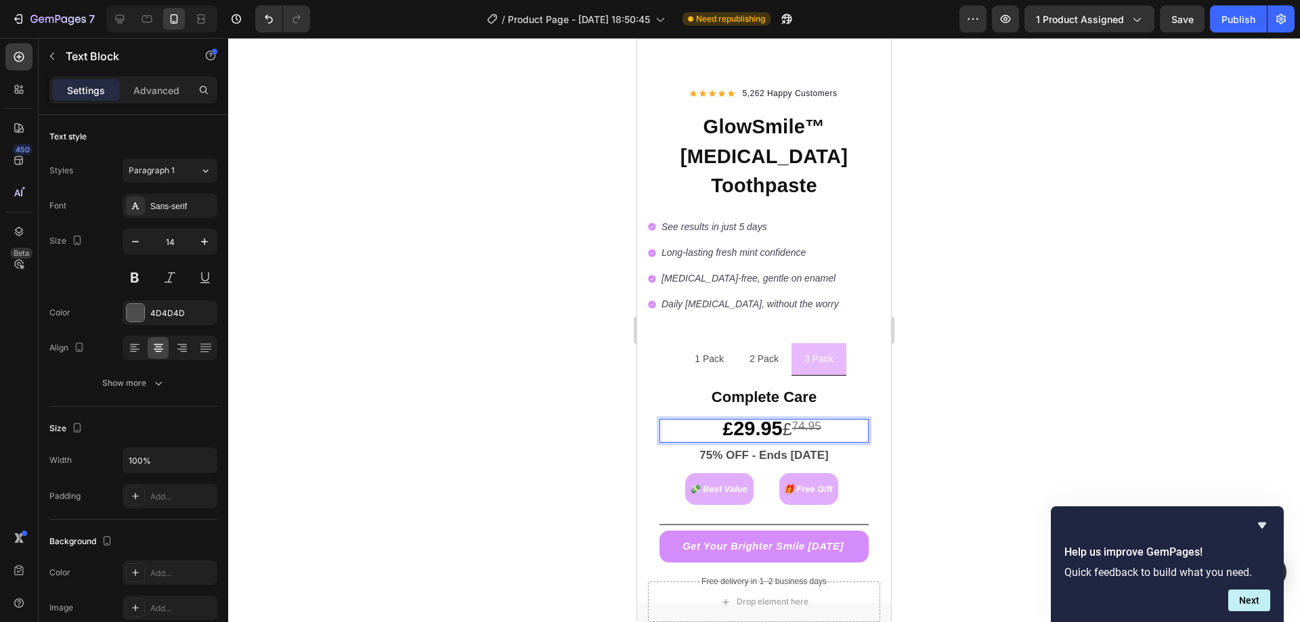
drag, startPoint x: 787, startPoint y: 389, endPoint x: 825, endPoint y: 386, distance: 38.0
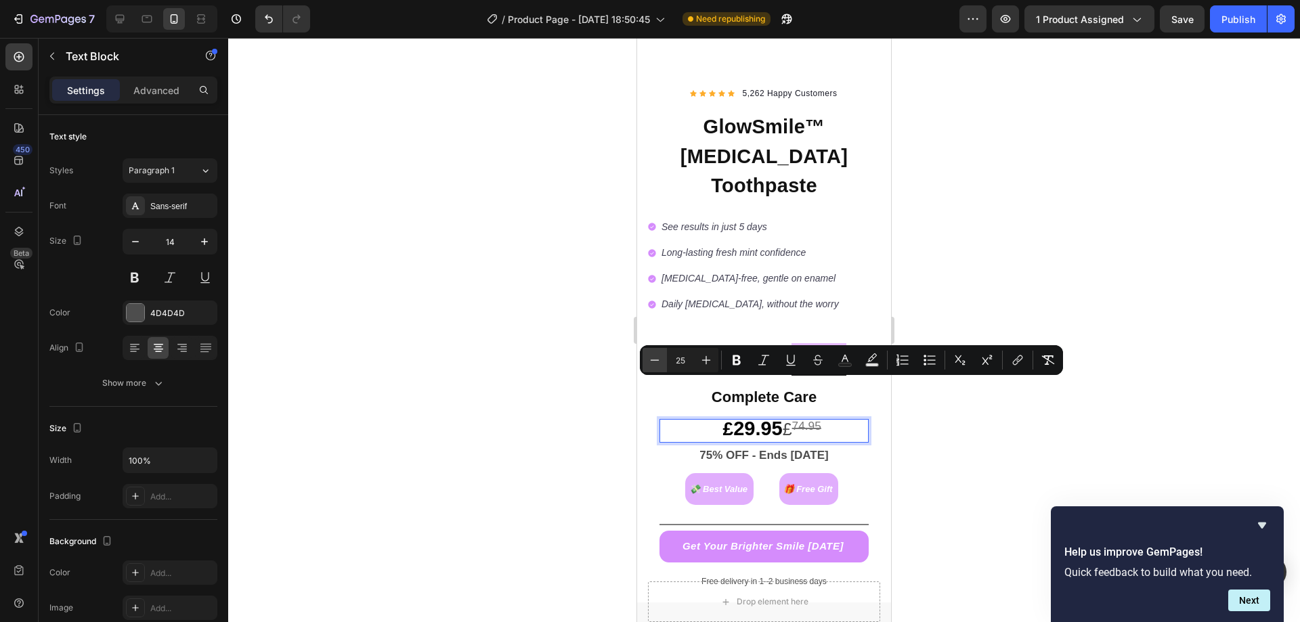
click at [658, 359] on icon "Editor contextual toolbar" at bounding box center [655, 360] width 14 height 14
type input "23"
click at [805, 421] on s "74.95" at bounding box center [810, 430] width 29 height 18
click at [794, 421] on span "£" at bounding box center [791, 430] width 9 height 18
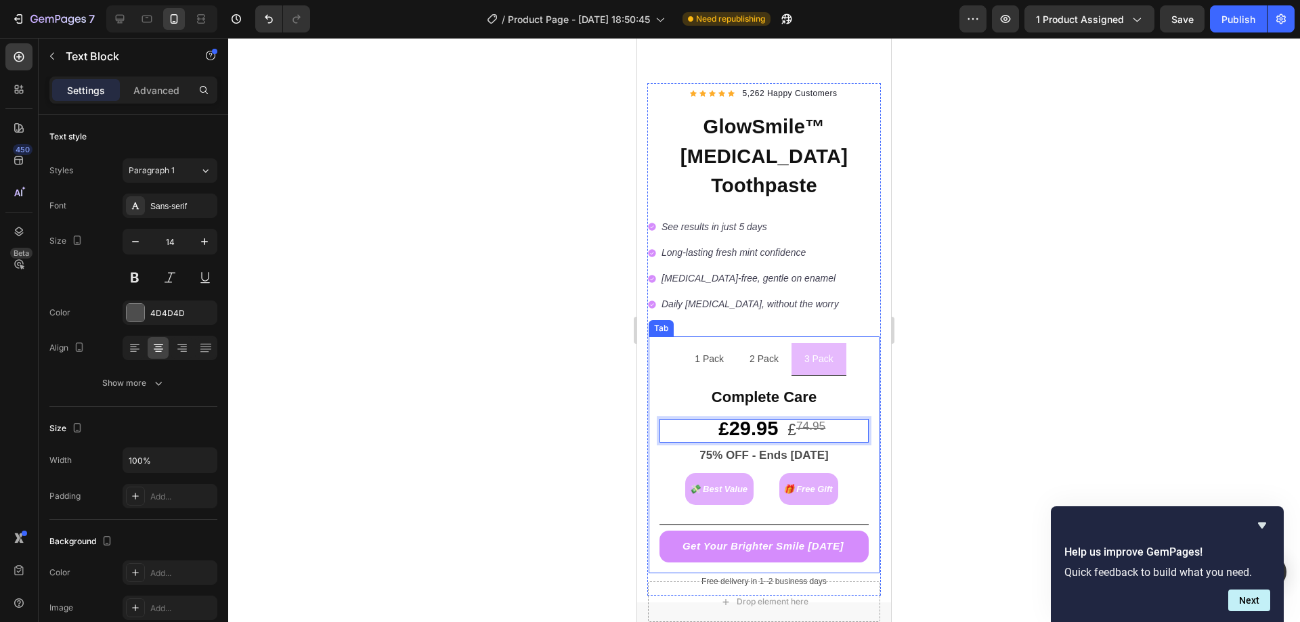
click at [770, 351] on p "2 Pack" at bounding box center [763, 359] width 29 height 17
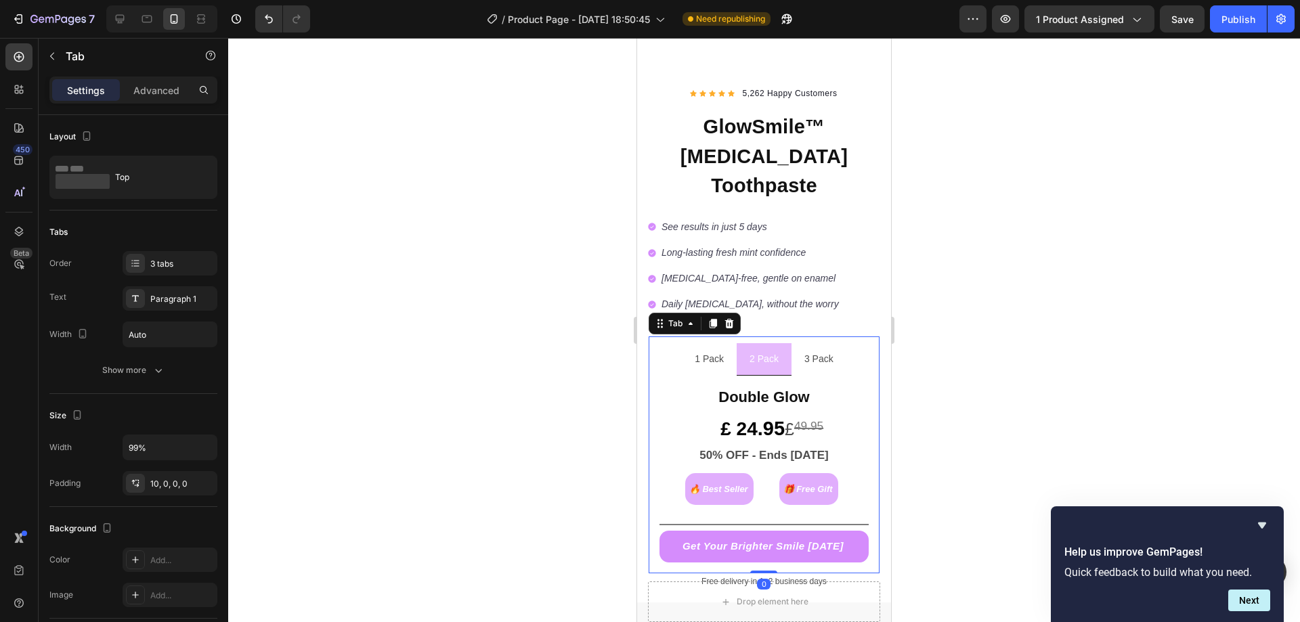
click at [791, 343] on li "3 Pack" at bounding box center [818, 359] width 55 height 32
click at [717, 349] on div "1 Pack" at bounding box center [708, 359] width 33 height 21
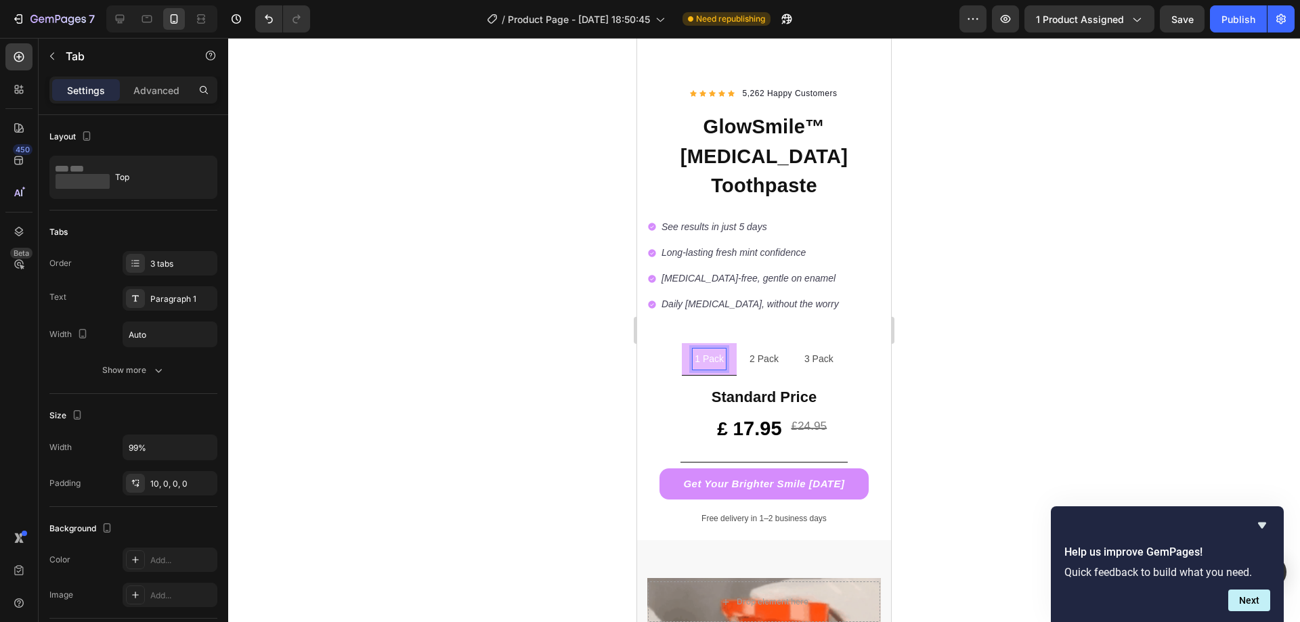
click at [803, 349] on div "3 Pack" at bounding box center [818, 360] width 33 height 22
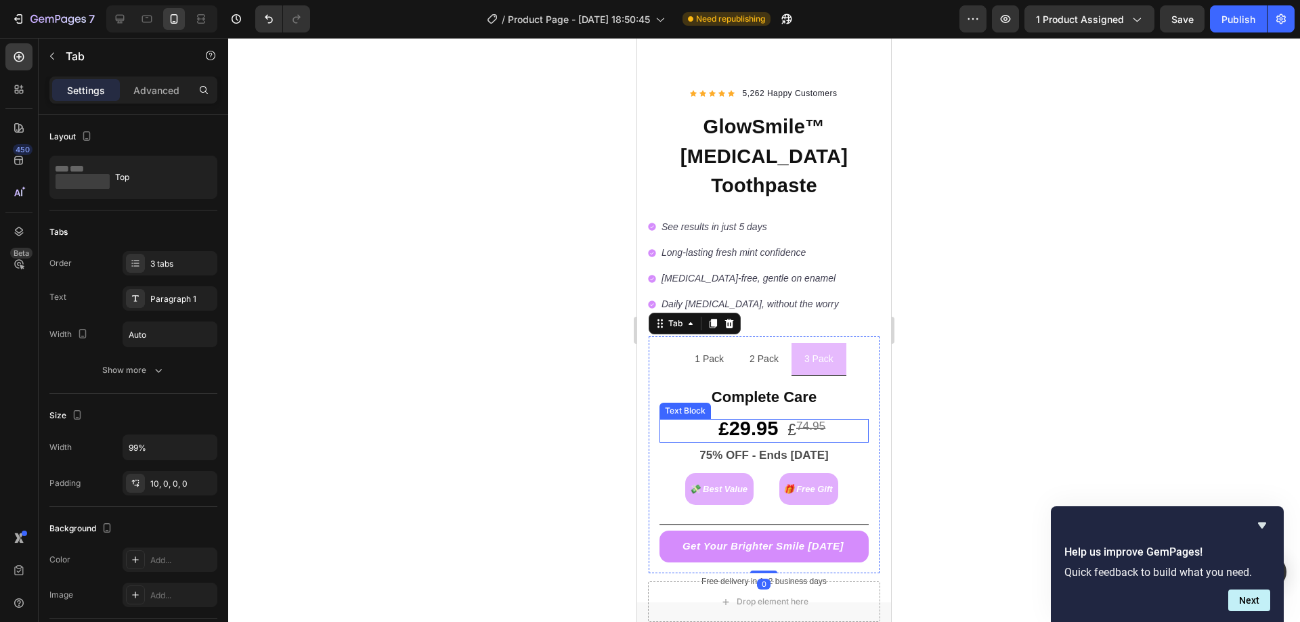
click at [796, 419] on sup "74.95" at bounding box center [810, 426] width 29 height 14
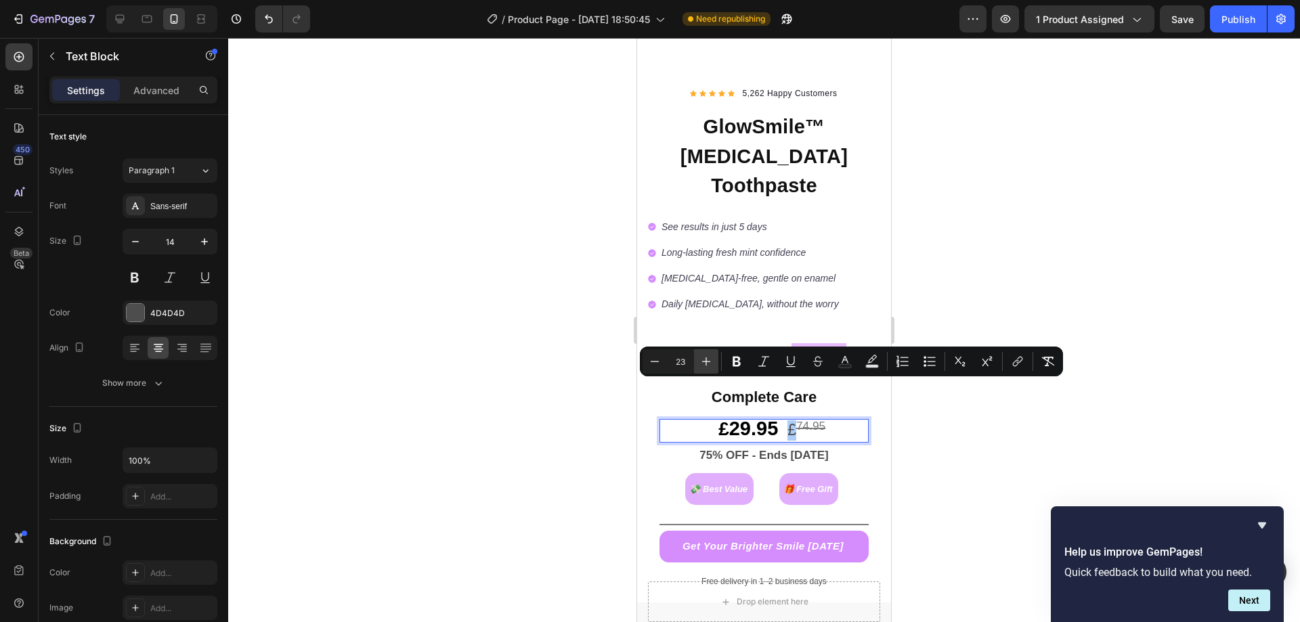
click at [715, 355] on button "Plus" at bounding box center [706, 361] width 24 height 24
click at [709, 356] on icon "Editor contextual toolbar" at bounding box center [706, 362] width 14 height 14
click at [659, 359] on icon "Editor contextual toolbar" at bounding box center [655, 362] width 14 height 14
type input "23"
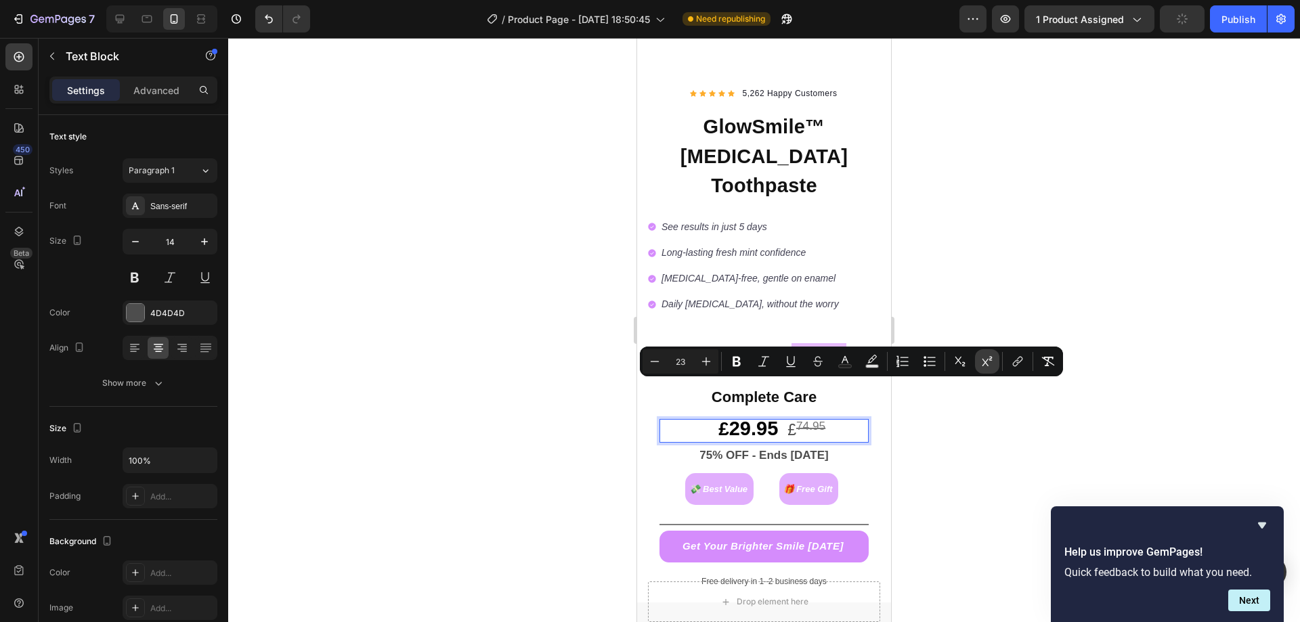
click at [983, 360] on icon "Editor contextual toolbar" at bounding box center [987, 361] width 10 height 10
click at [820, 419] on sup "74.95" at bounding box center [809, 426] width 29 height 14
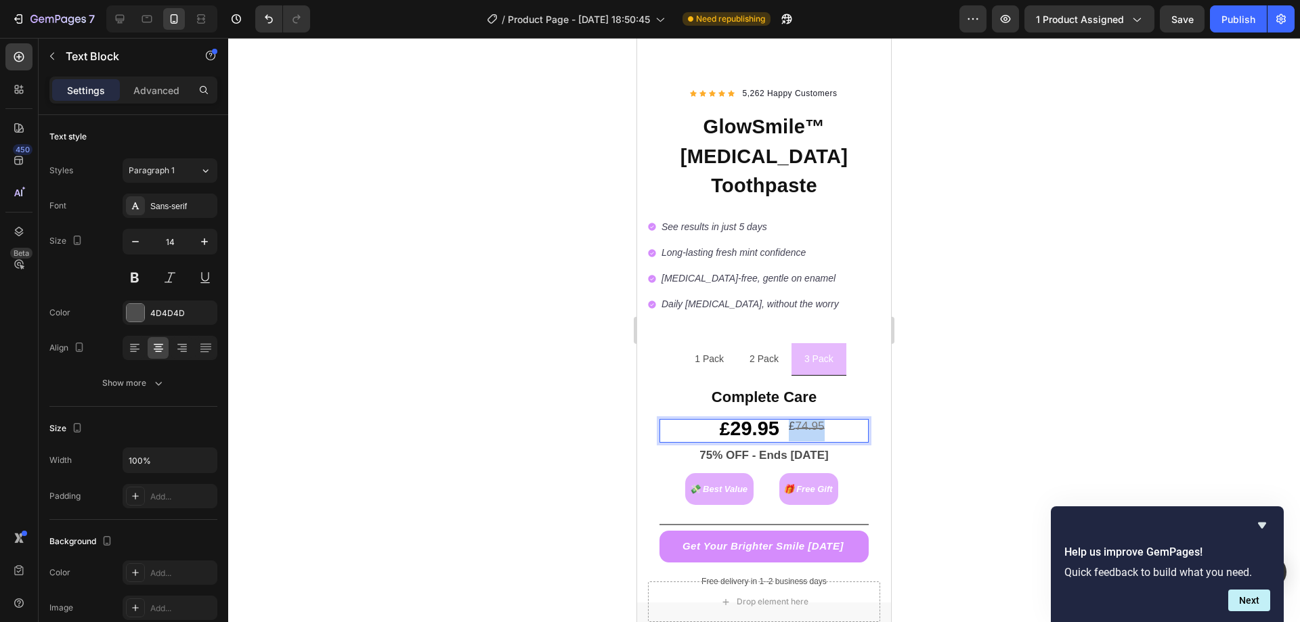
drag, startPoint x: 820, startPoint y: 386, endPoint x: 788, endPoint y: 384, distance: 32.6
click at [788, 420] on p "£ 29.95 £ 74.95" at bounding box center [764, 430] width 207 height 20
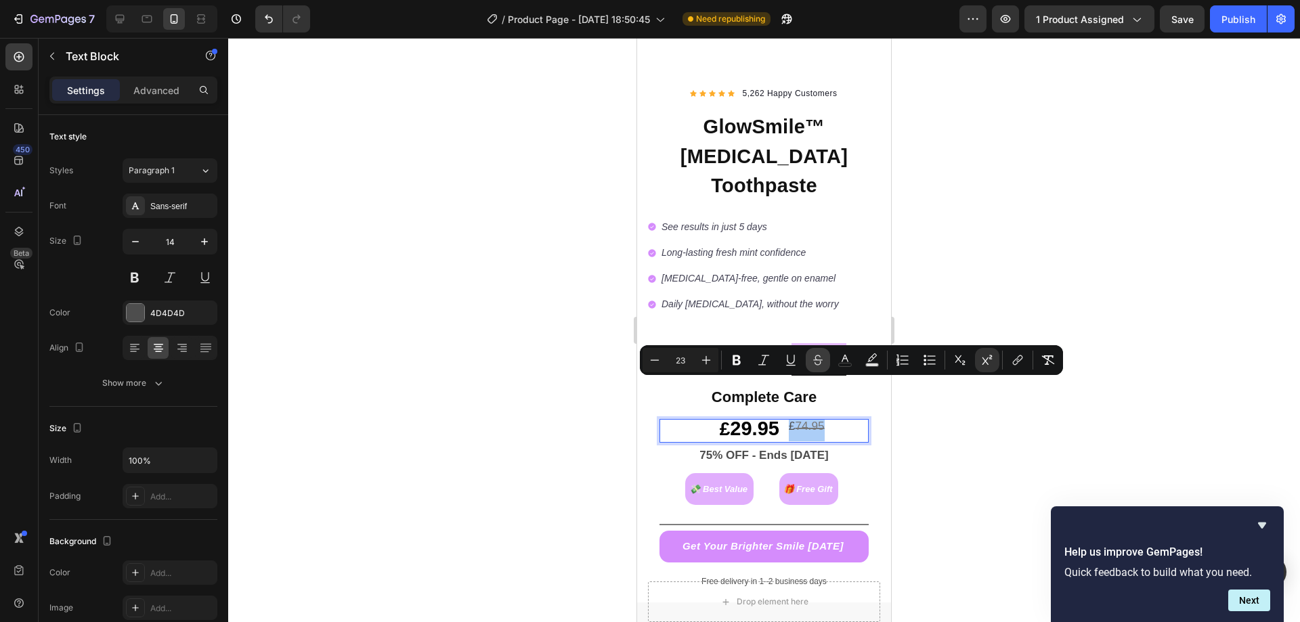
click at [820, 362] on icon "Editor contextual toolbar" at bounding box center [817, 363] width 6 height 4
click at [837, 363] on button "color" at bounding box center [845, 360] width 24 height 24
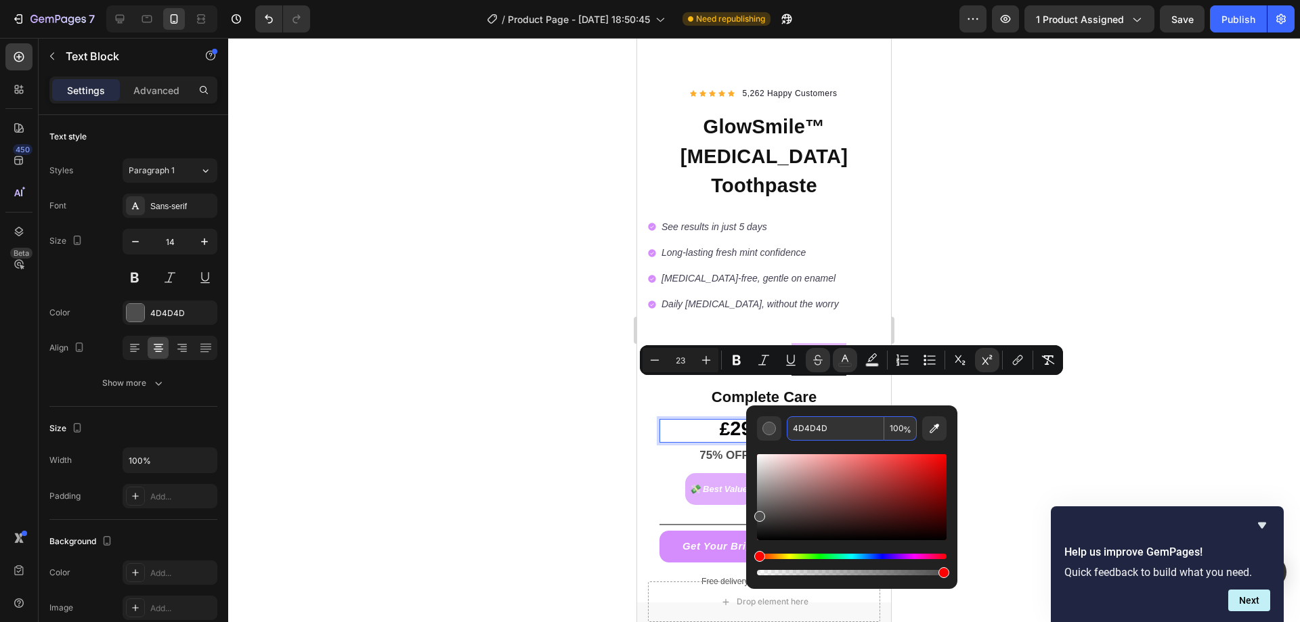
click at [822, 426] on input "4D4D4D" at bounding box center [834, 428] width 97 height 24
type input "777777"
click at [1008, 426] on div at bounding box center [763, 330] width 1071 height 584
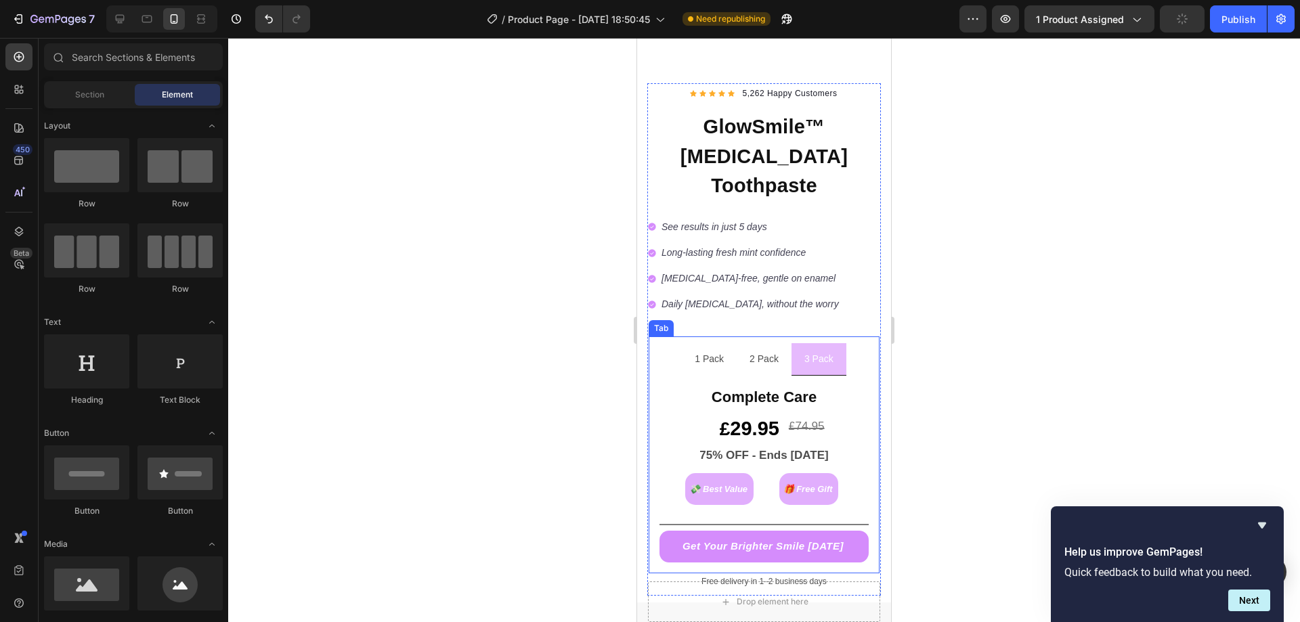
click at [772, 351] on p "2 Pack" at bounding box center [763, 359] width 29 height 17
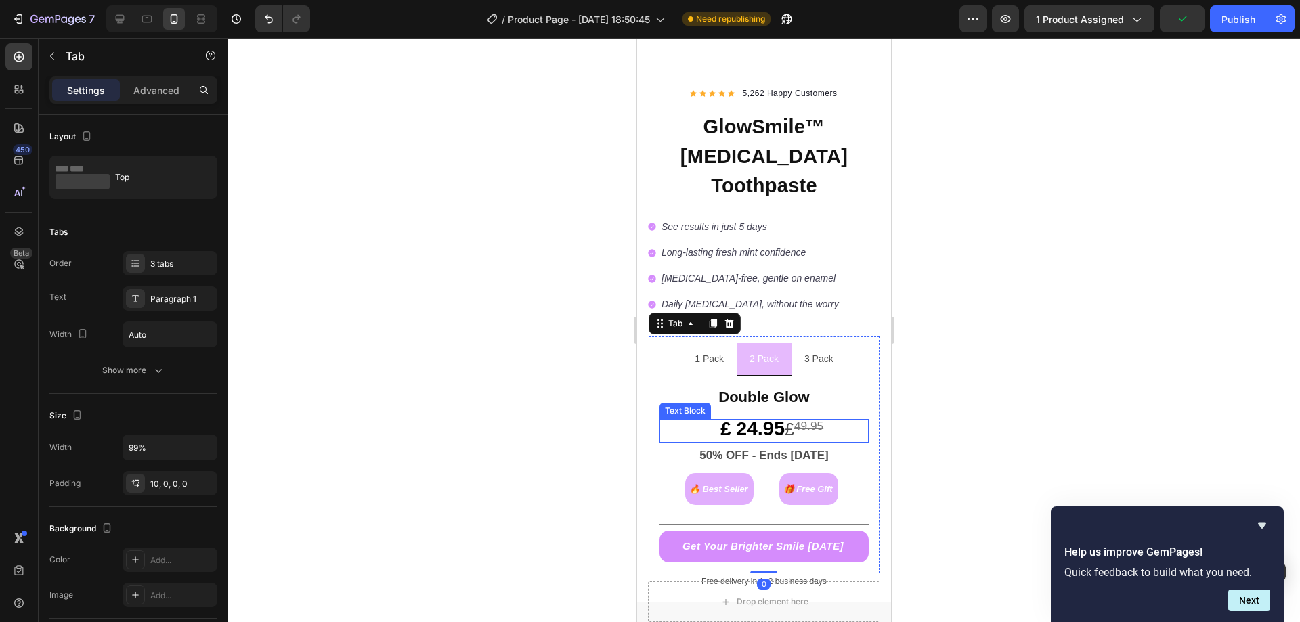
click at [821, 419] on sup "49.95" at bounding box center [808, 426] width 29 height 14
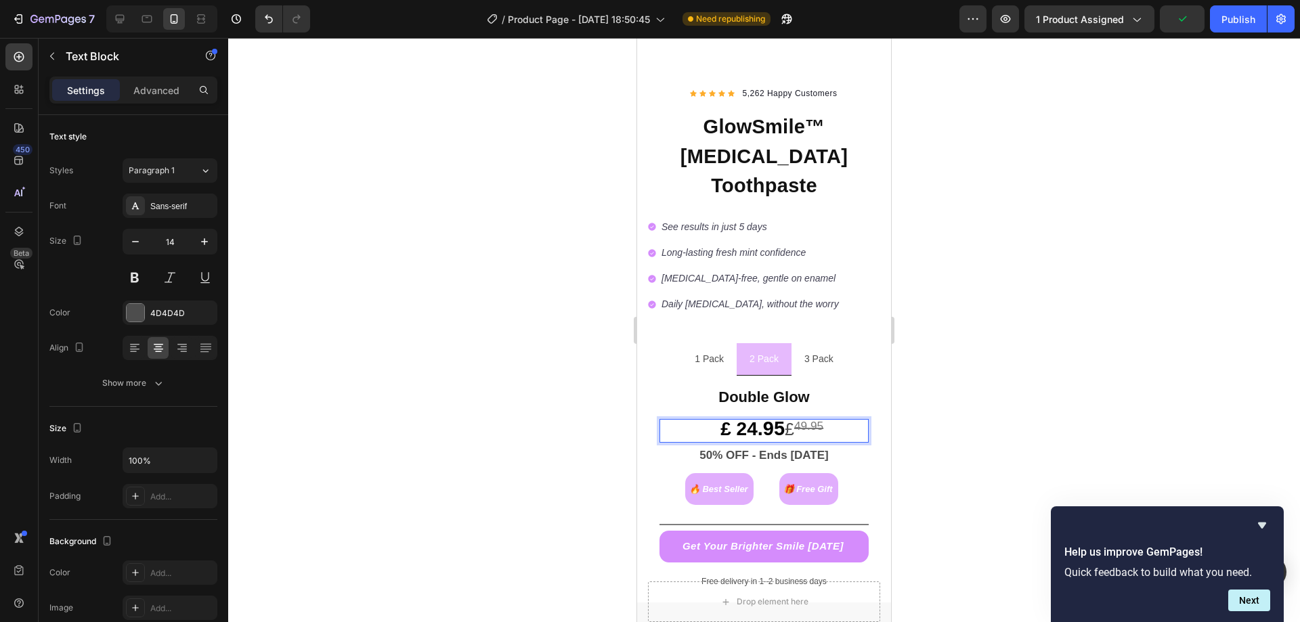
drag, startPoint x: 821, startPoint y: 390, endPoint x: 788, endPoint y: 389, distance: 33.2
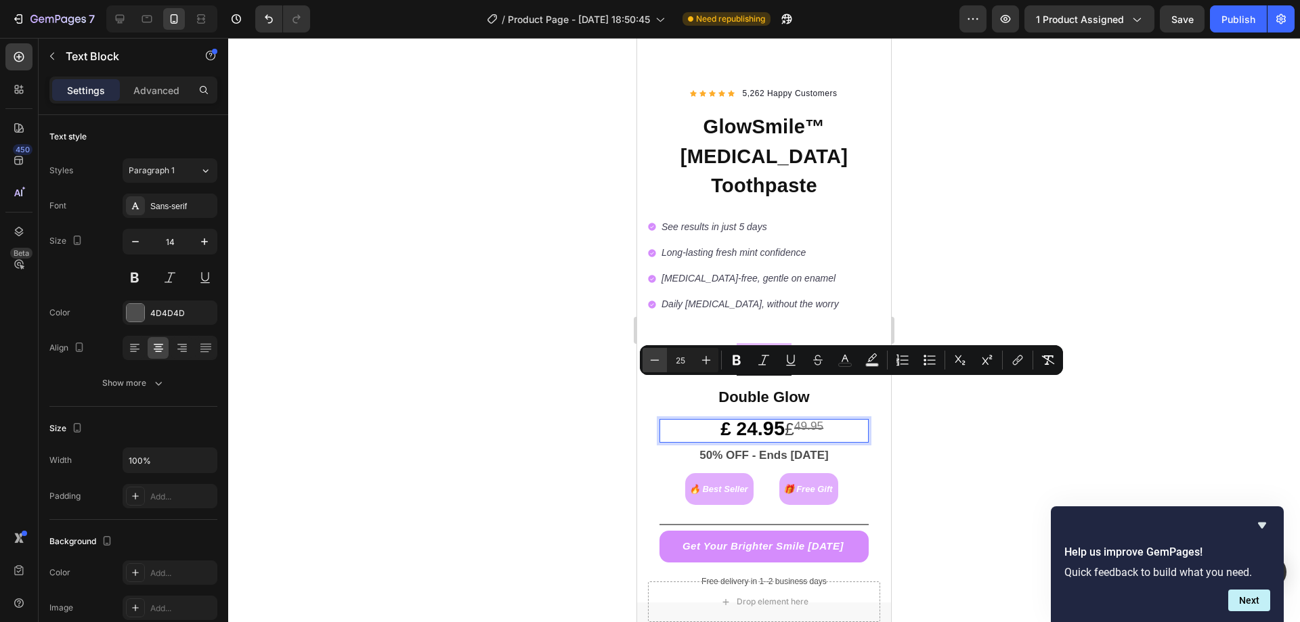
click at [658, 359] on icon "Editor contextual toolbar" at bounding box center [655, 360] width 14 height 14
type input "23"
click at [986, 360] on icon "Editor contextual toolbar" at bounding box center [987, 360] width 10 height 10
click at [786, 361] on icon "Editor contextual toolbar" at bounding box center [791, 360] width 14 height 14
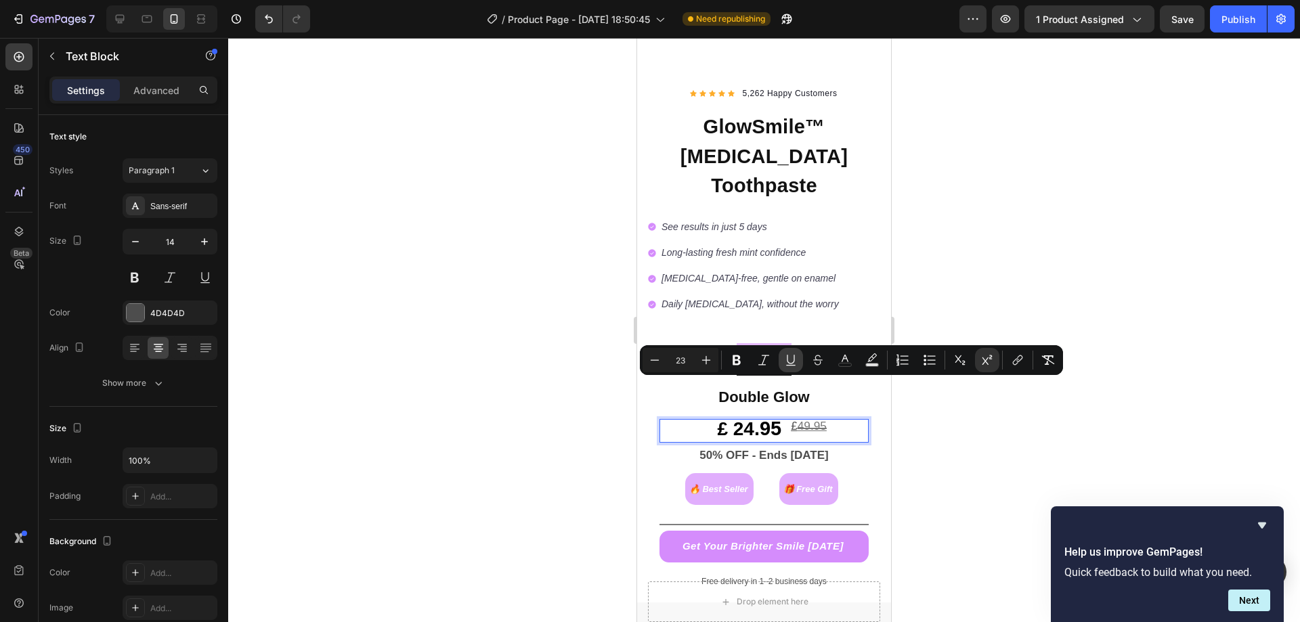
click at [789, 359] on icon "Editor contextual toolbar" at bounding box center [791, 360] width 14 height 14
click at [814, 361] on icon "Editor contextual toolbar" at bounding box center [818, 360] width 14 height 14
click at [847, 365] on icon "Editor contextual toolbar" at bounding box center [845, 360] width 14 height 14
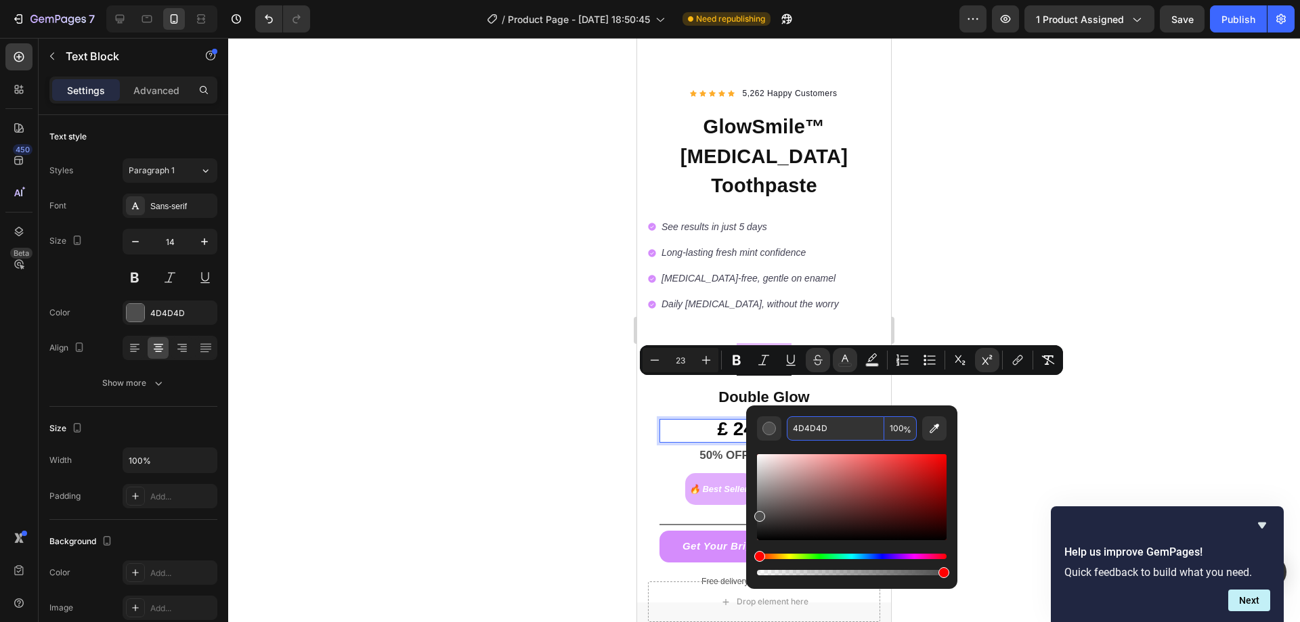
click at [805, 428] on input "4D4D4D" at bounding box center [834, 428] width 97 height 24
type input "777777"
click at [1028, 428] on div at bounding box center [763, 330] width 1071 height 584
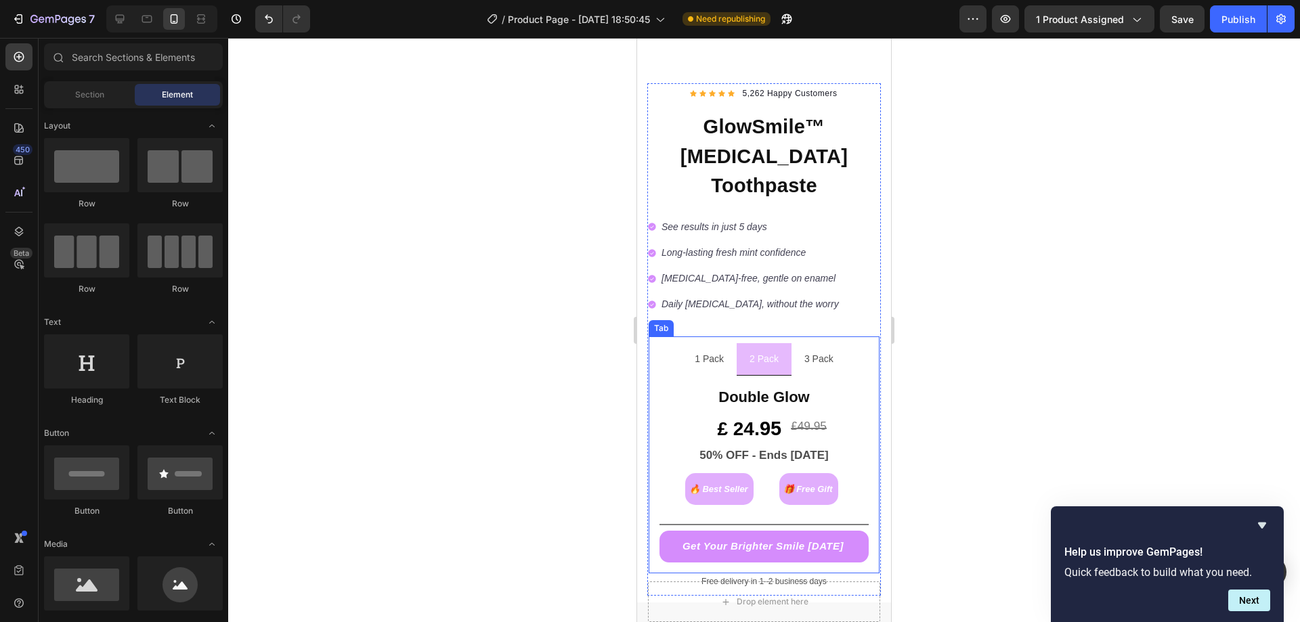
click at [795, 343] on li "3 Pack" at bounding box center [818, 359] width 55 height 32
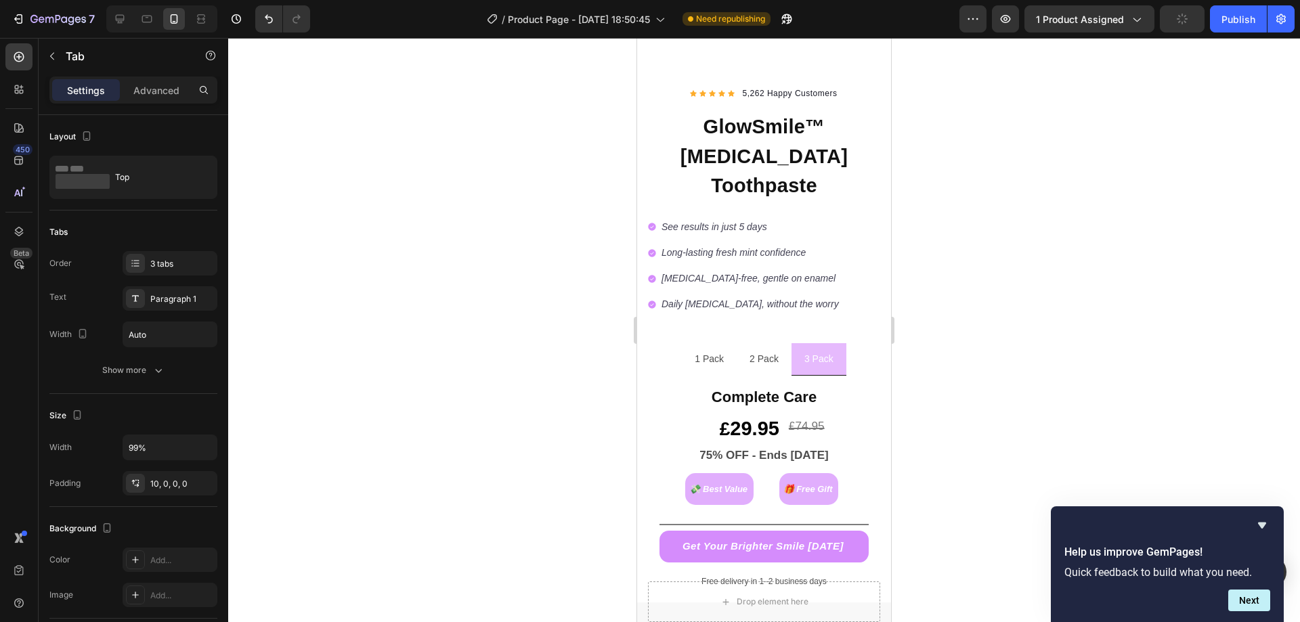
click at [778, 343] on li "2 Pack" at bounding box center [763, 359] width 55 height 32
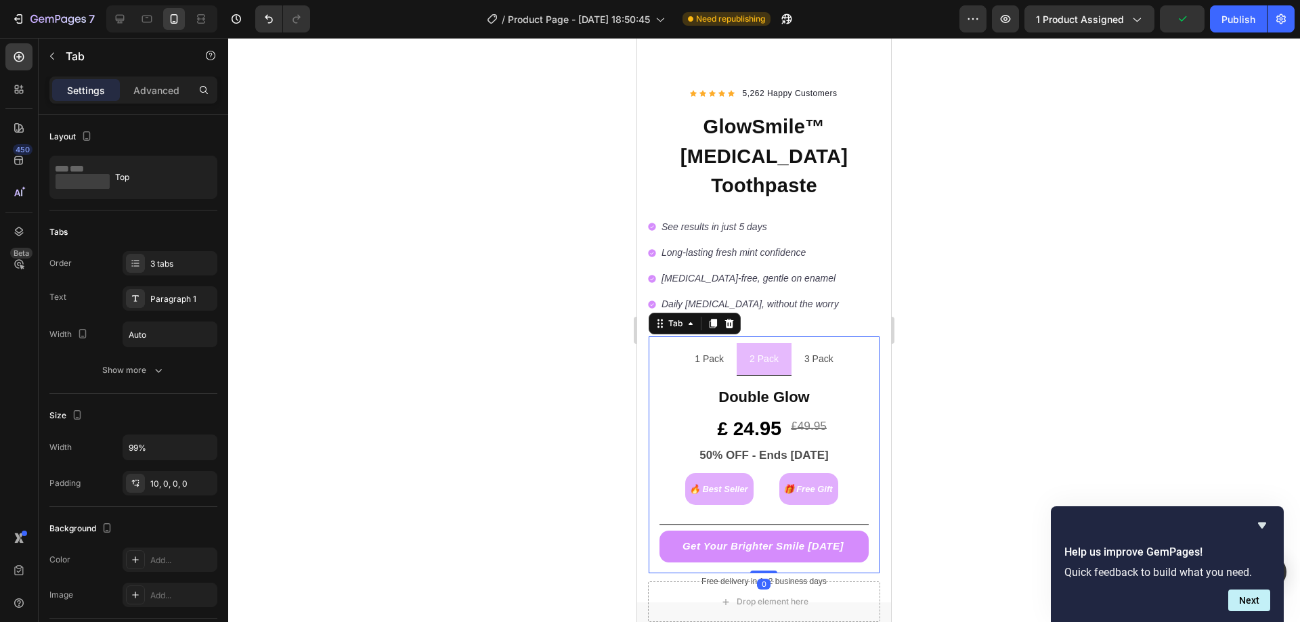
click at [791, 343] on li "3 Pack" at bounding box center [818, 359] width 55 height 32
click at [777, 343] on li "2 Pack" at bounding box center [763, 359] width 55 height 32
click at [793, 343] on li "3 Pack" at bounding box center [818, 359] width 55 height 32
click at [773, 351] on p "2 Pack" at bounding box center [763, 359] width 29 height 17
click at [791, 343] on li "3 Pack" at bounding box center [818, 359] width 55 height 32
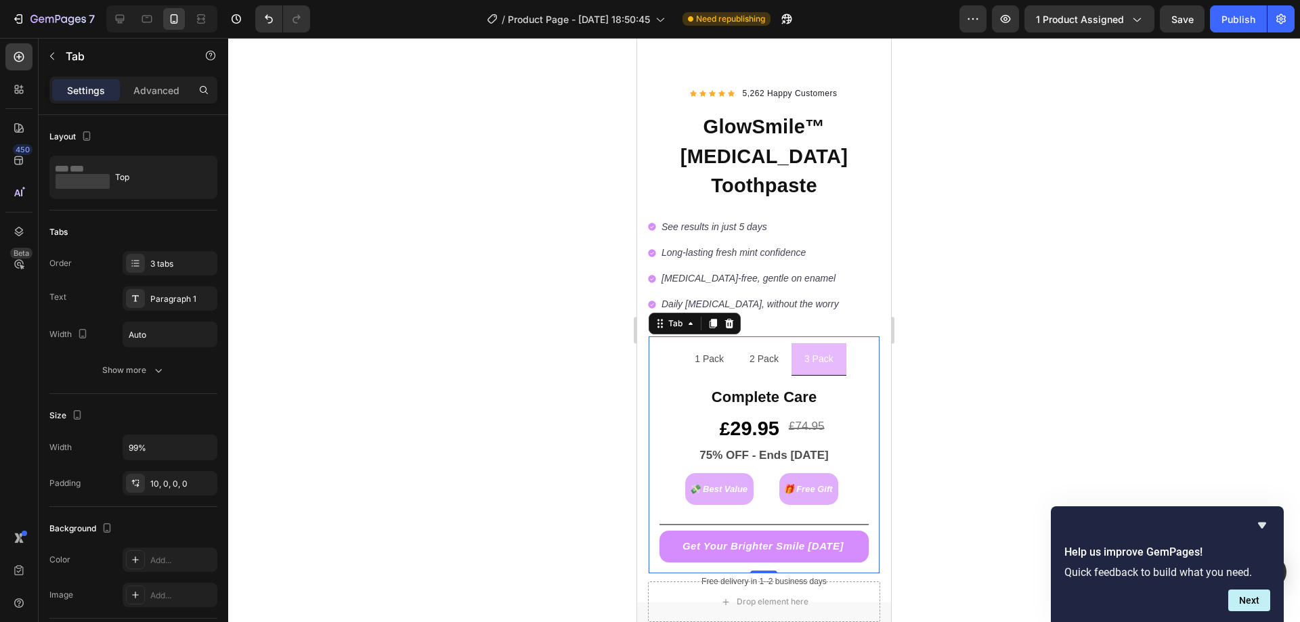
click at [933, 347] on div at bounding box center [763, 330] width 1071 height 584
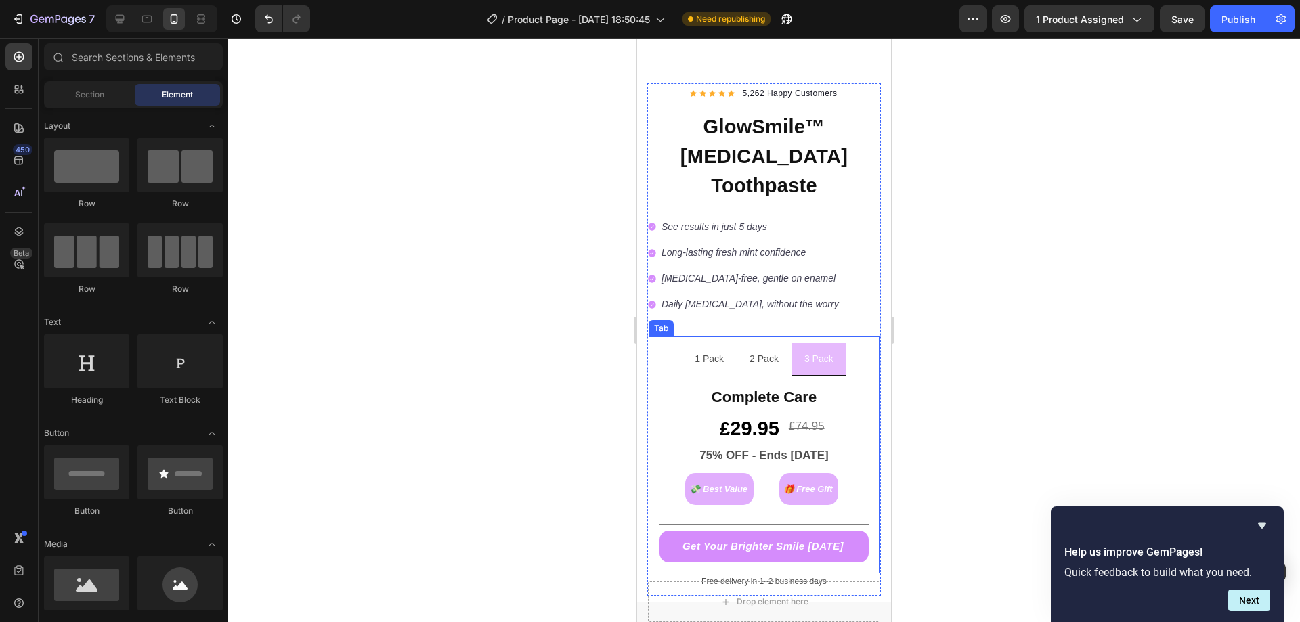
click at [780, 343] on li "2 Pack" at bounding box center [763, 359] width 55 height 32
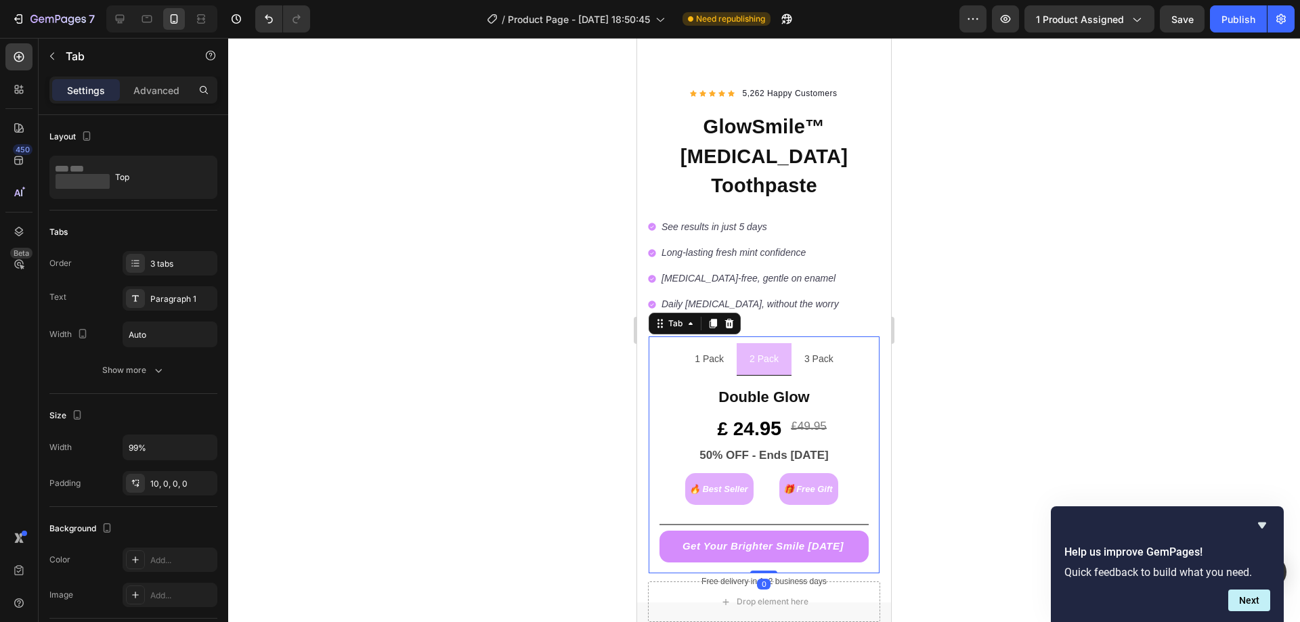
click at [791, 343] on li "3 Pack" at bounding box center [818, 359] width 55 height 32
click at [778, 343] on li "2 Pack" at bounding box center [763, 359] width 55 height 32
click at [724, 343] on li "1 Pack" at bounding box center [709, 359] width 55 height 32
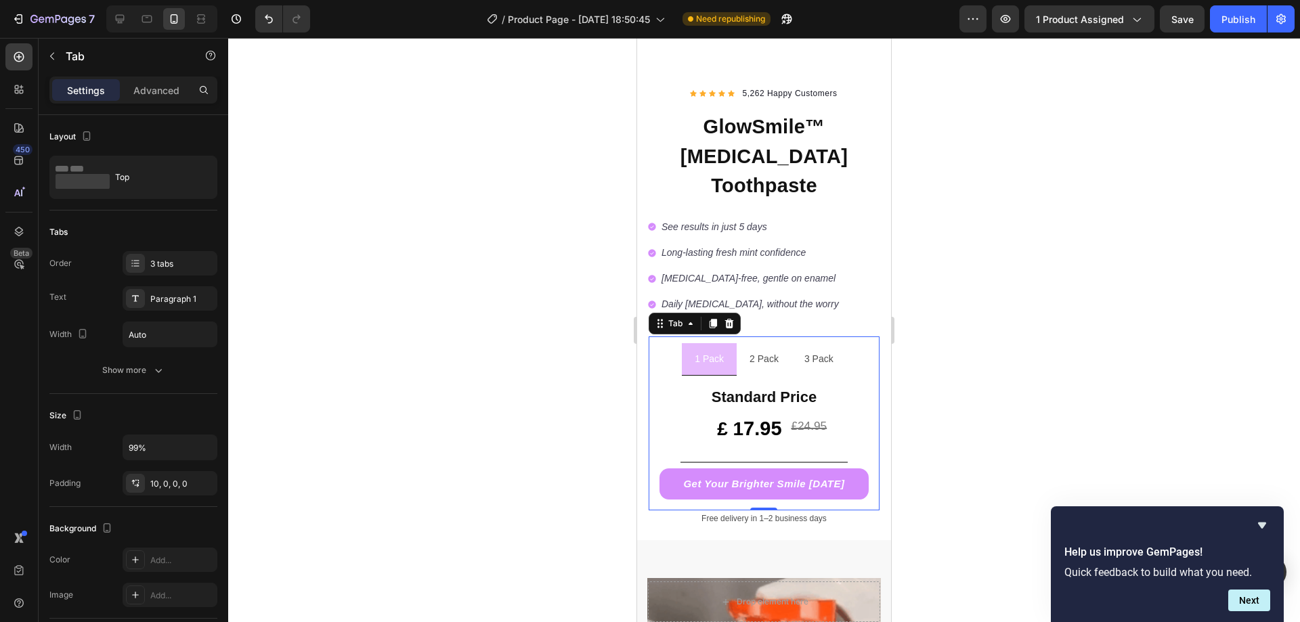
click at [736, 343] on li "2 Pack" at bounding box center [763, 359] width 55 height 32
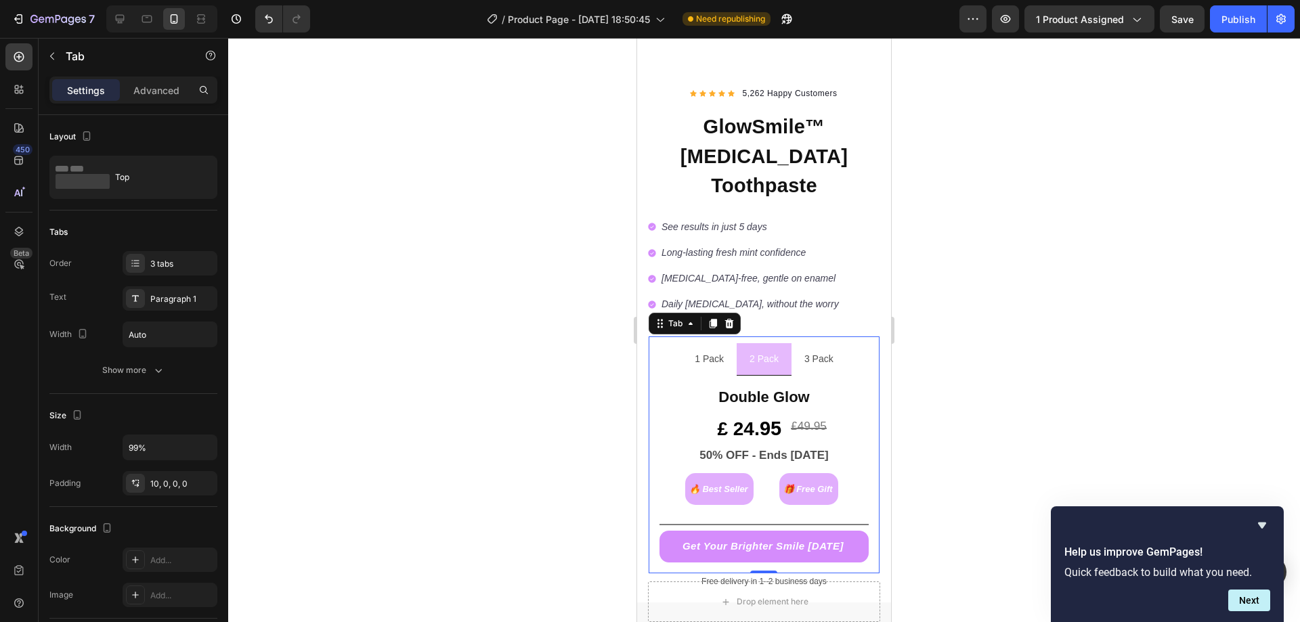
click at [721, 343] on li "1 Pack" at bounding box center [709, 359] width 55 height 32
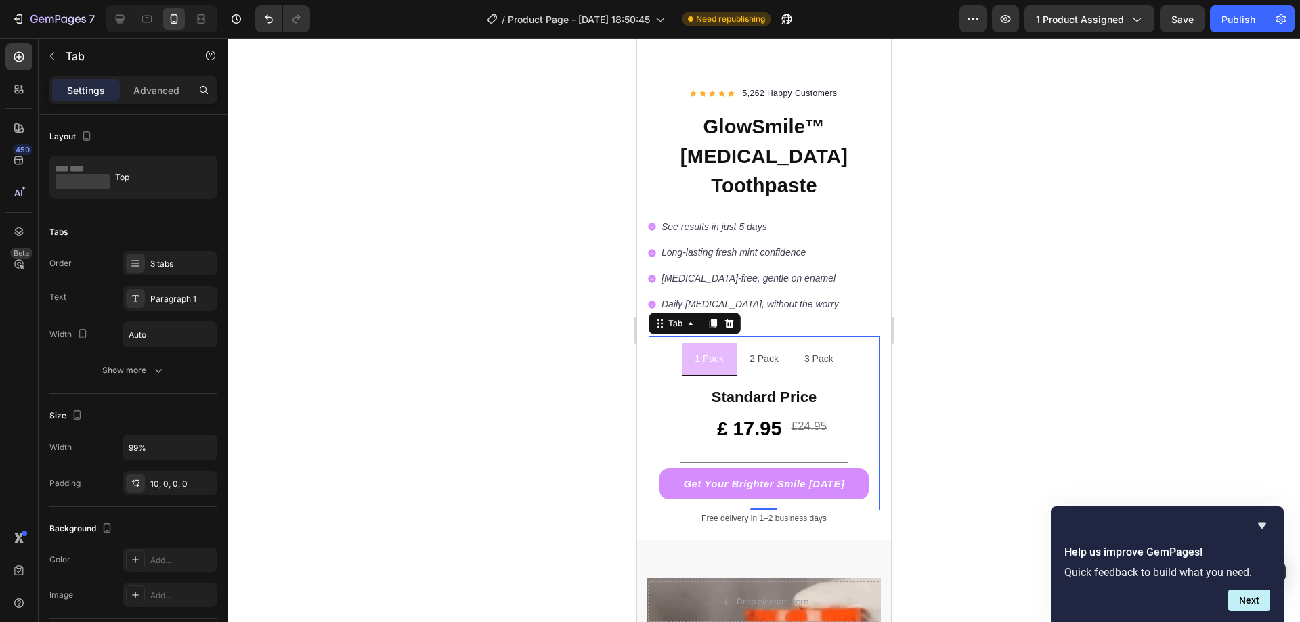
click at [736, 343] on li "2 Pack" at bounding box center [763, 359] width 55 height 32
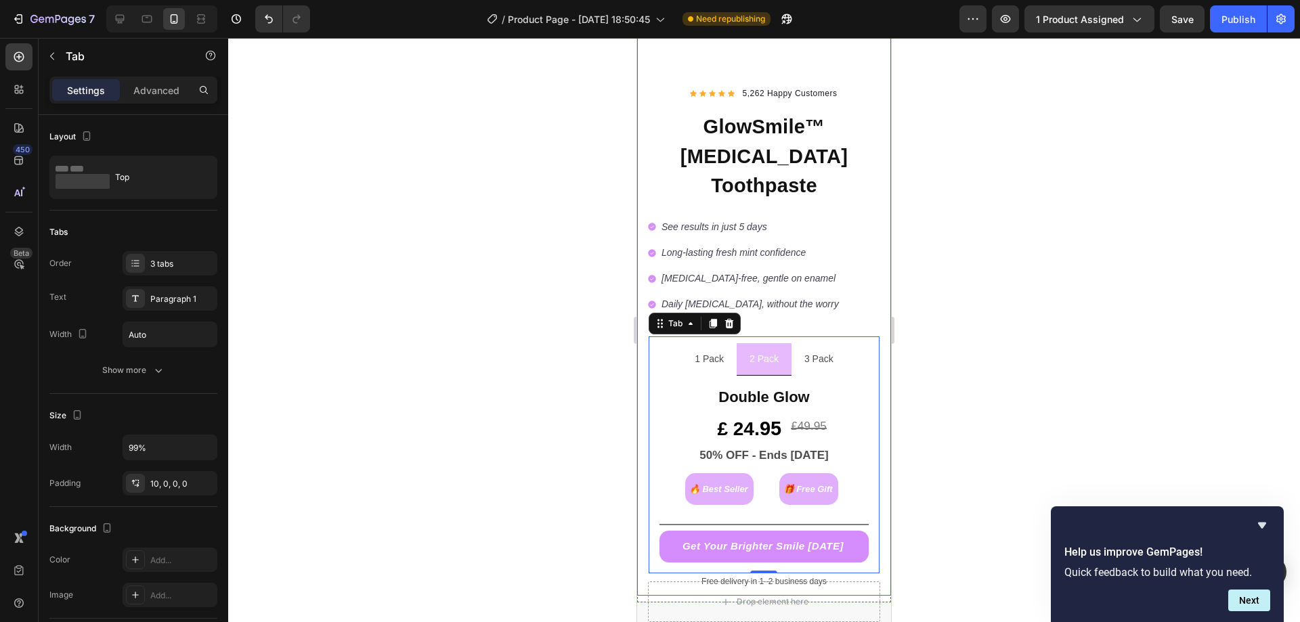
click at [550, 382] on div at bounding box center [763, 330] width 1071 height 584
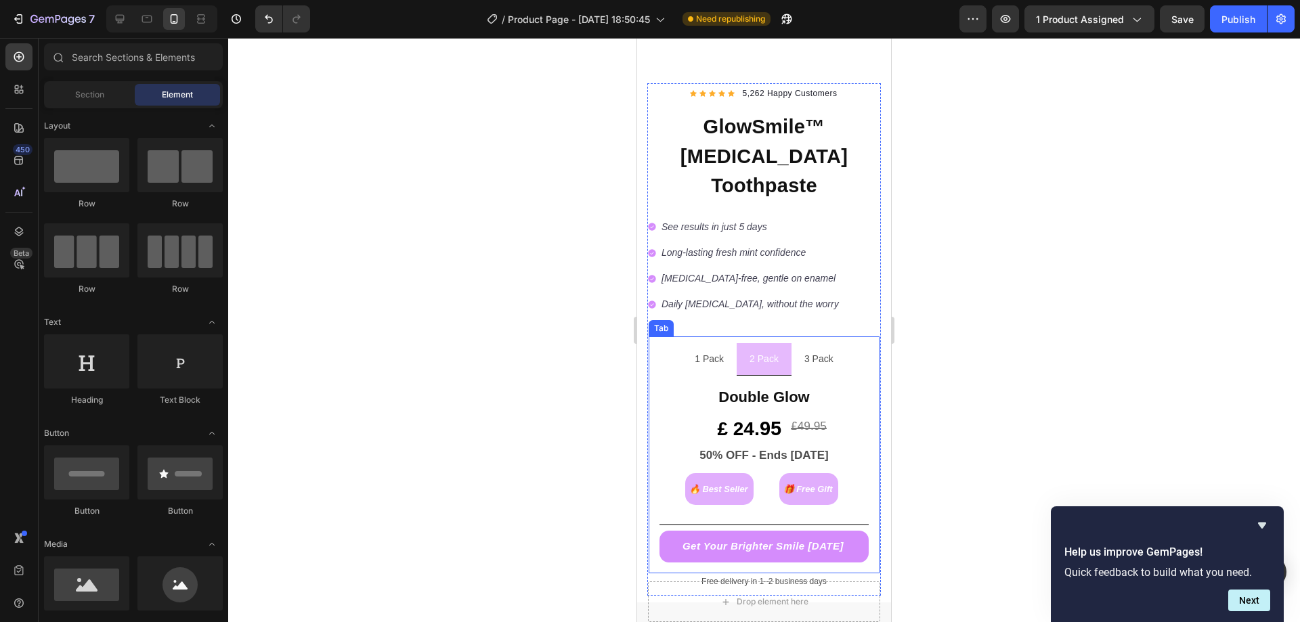
click at [724, 343] on li "1 Pack" at bounding box center [709, 359] width 55 height 32
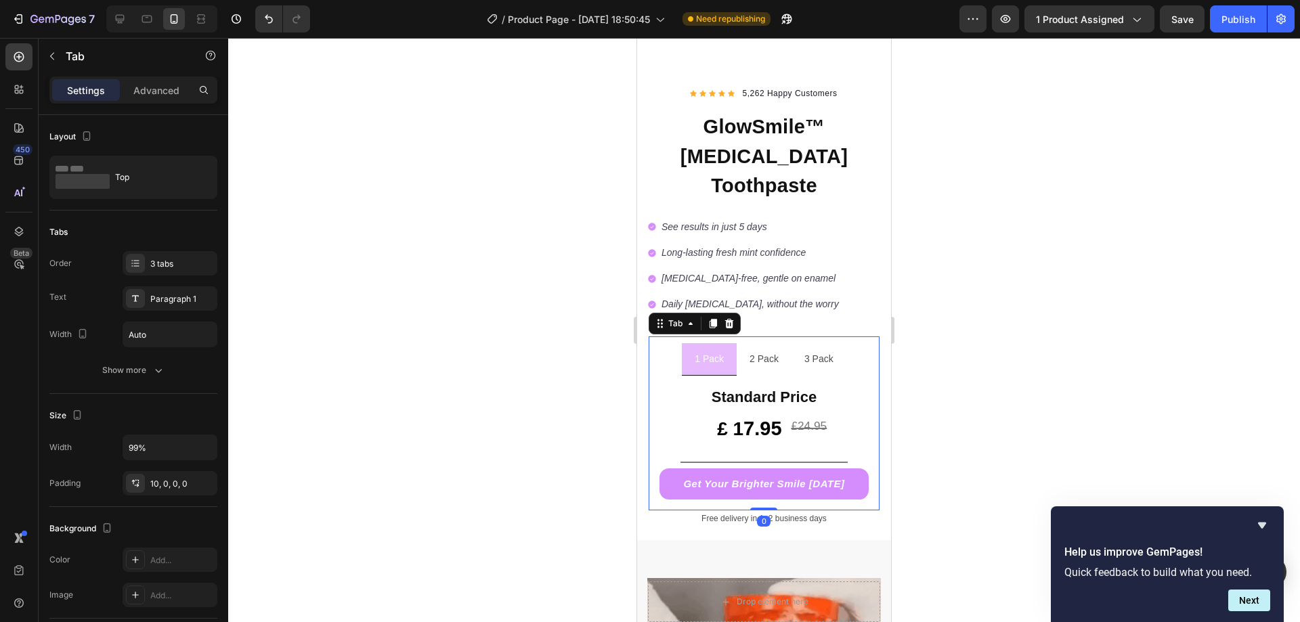
click at [737, 343] on li "2 Pack" at bounding box center [763, 359] width 55 height 32
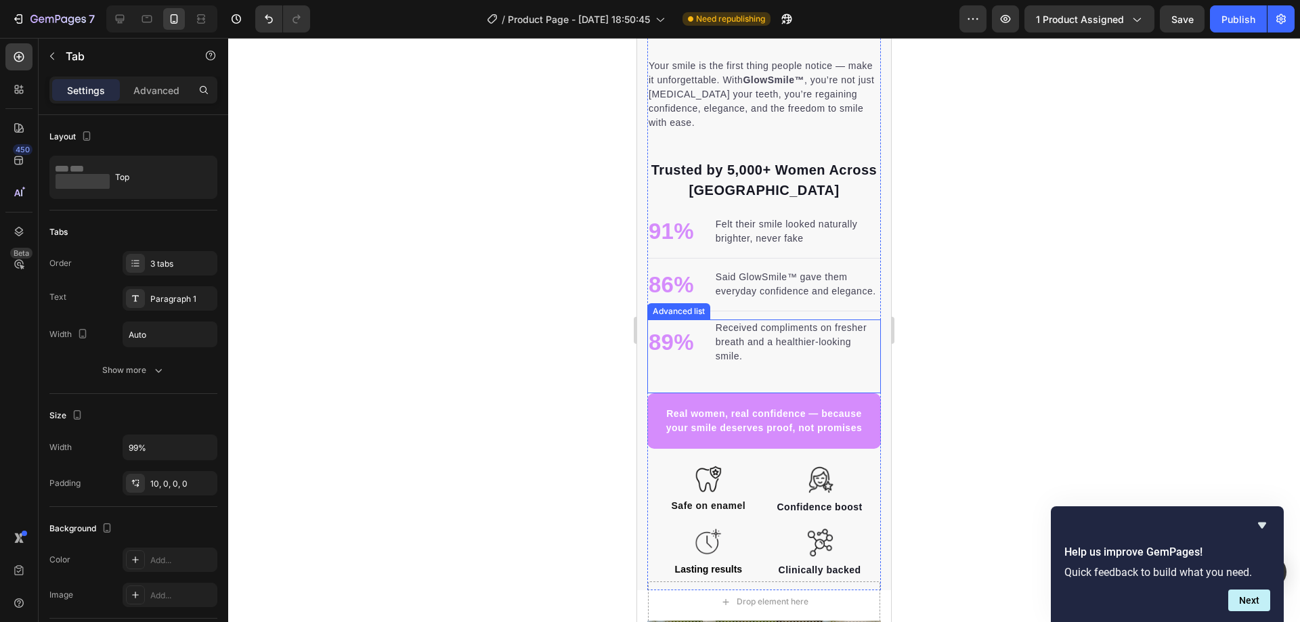
scroll to position [880, 0]
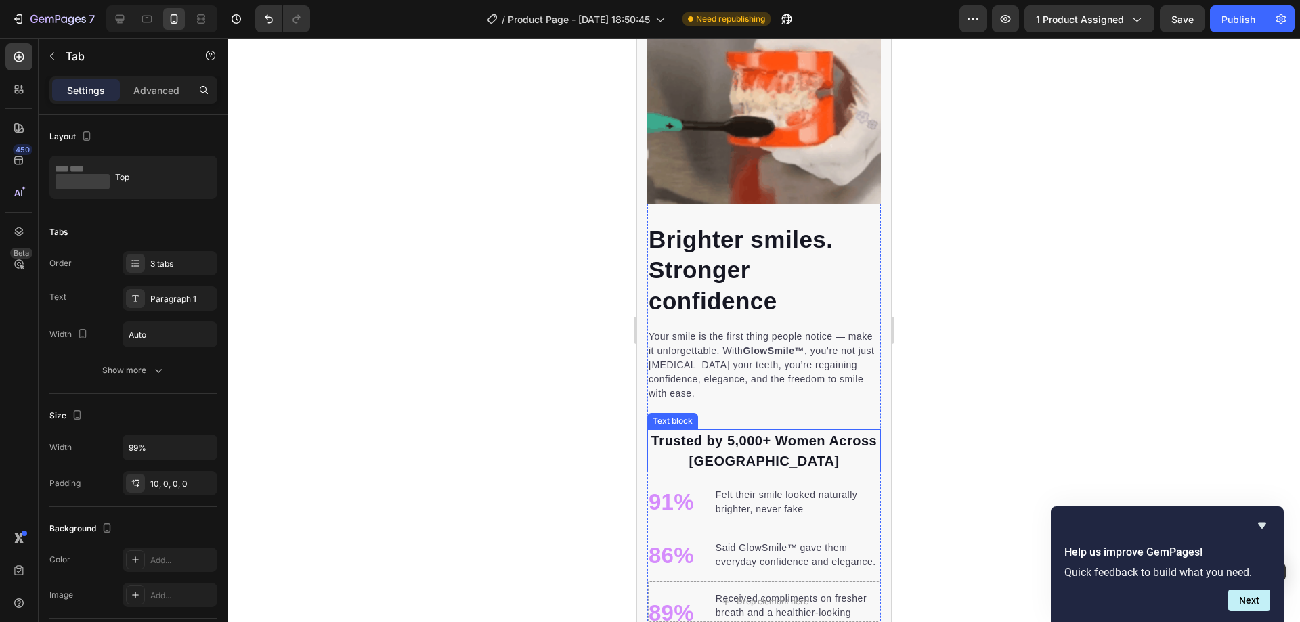
click at [801, 454] on strong "Trusted by 5,000+ Women Across [GEOGRAPHIC_DATA]" at bounding box center [763, 450] width 225 height 35
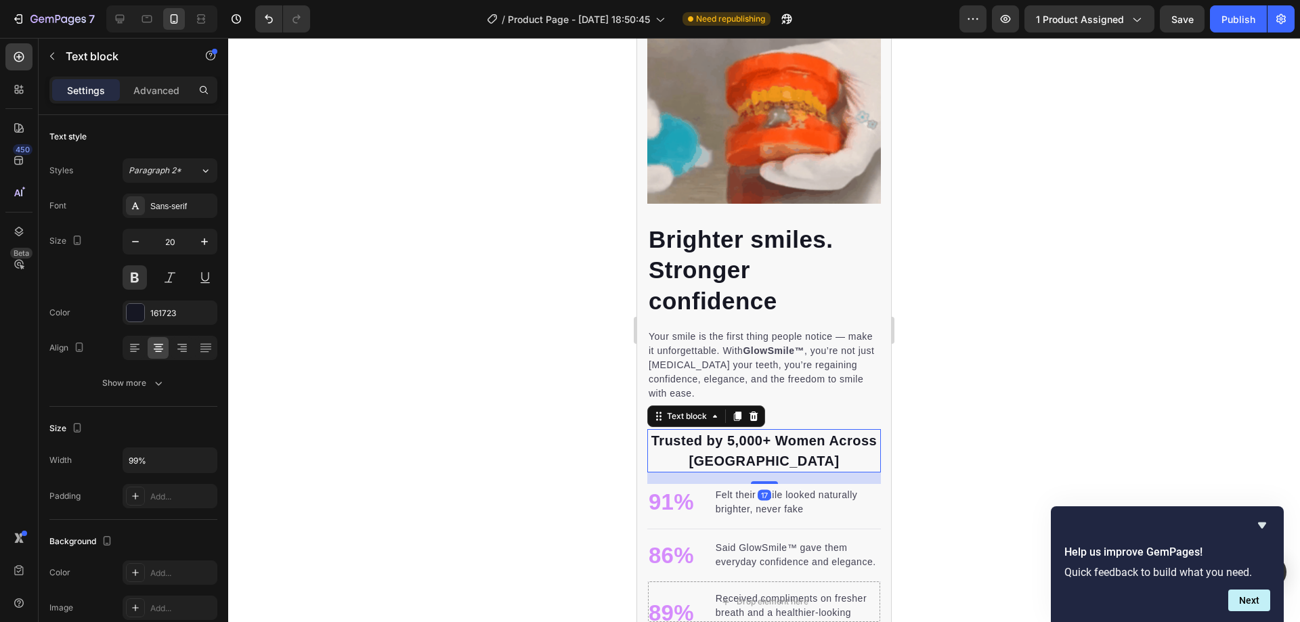
click at [801, 454] on strong "Trusted by 5,000+ Women Across [GEOGRAPHIC_DATA]" at bounding box center [763, 450] width 225 height 35
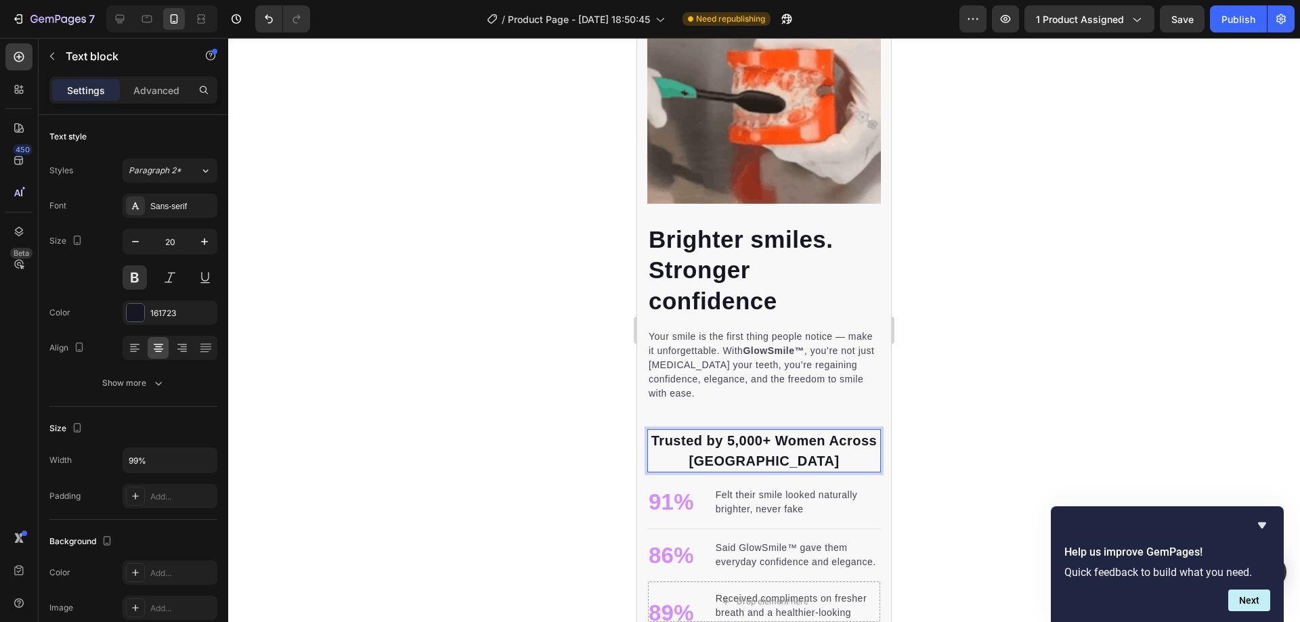
click at [1040, 401] on div at bounding box center [763, 330] width 1071 height 584
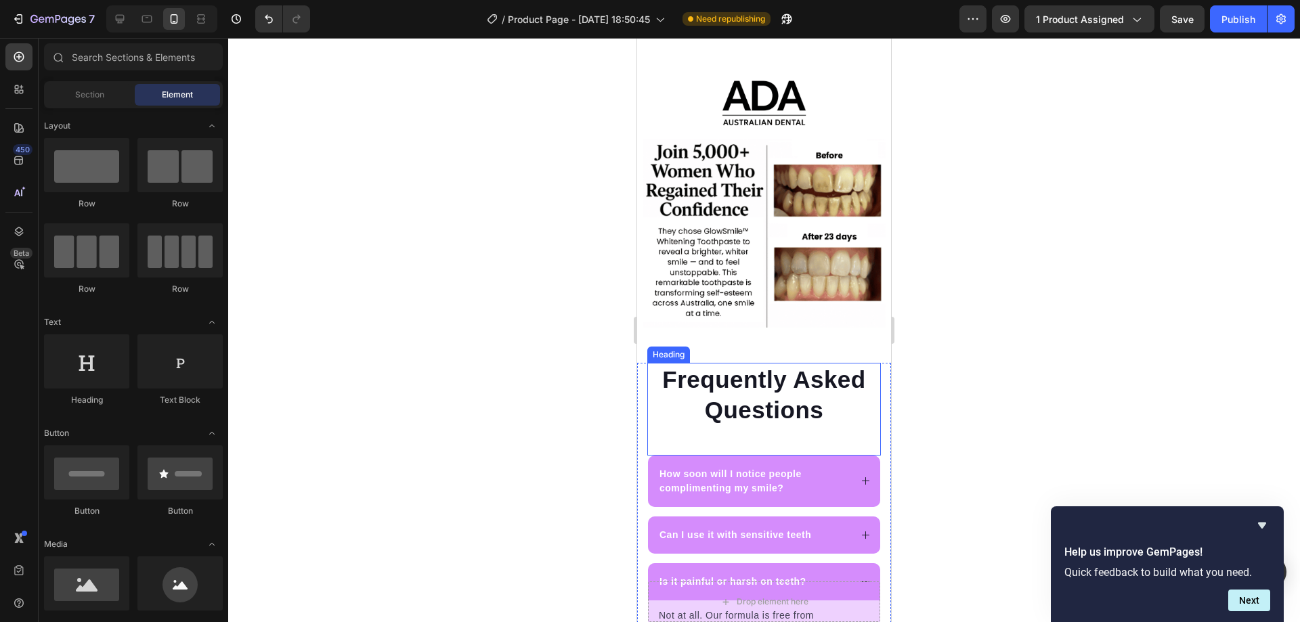
scroll to position [3249, 0]
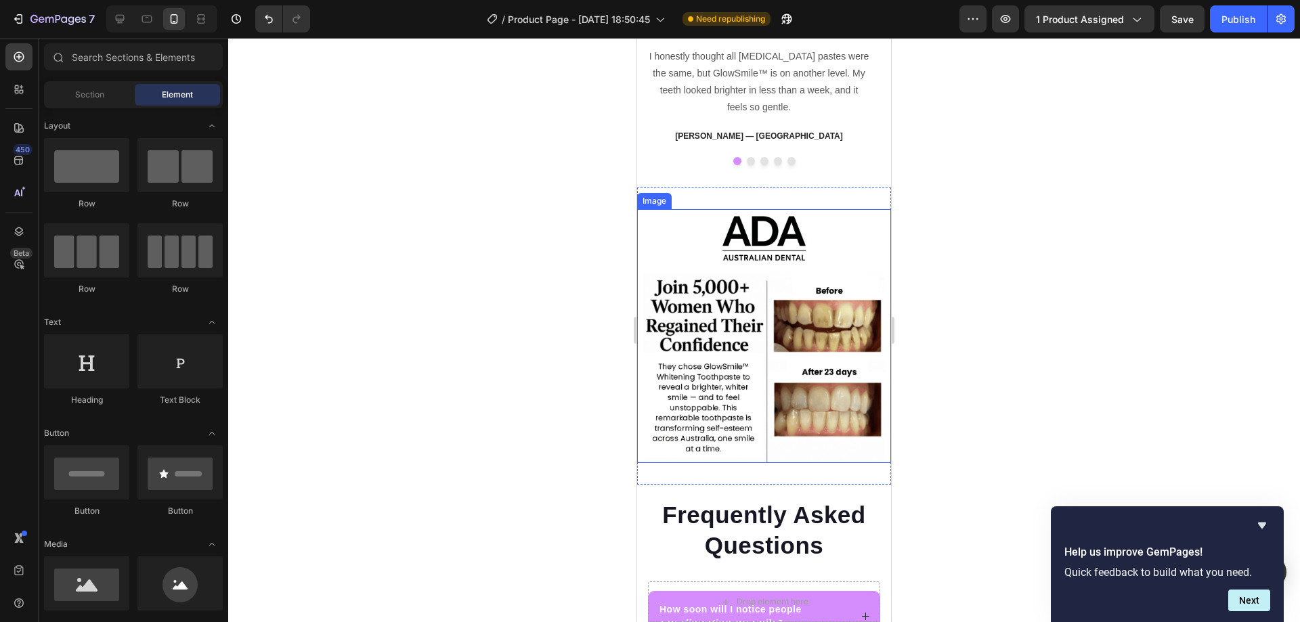
click at [745, 367] on img at bounding box center [764, 336] width 254 height 254
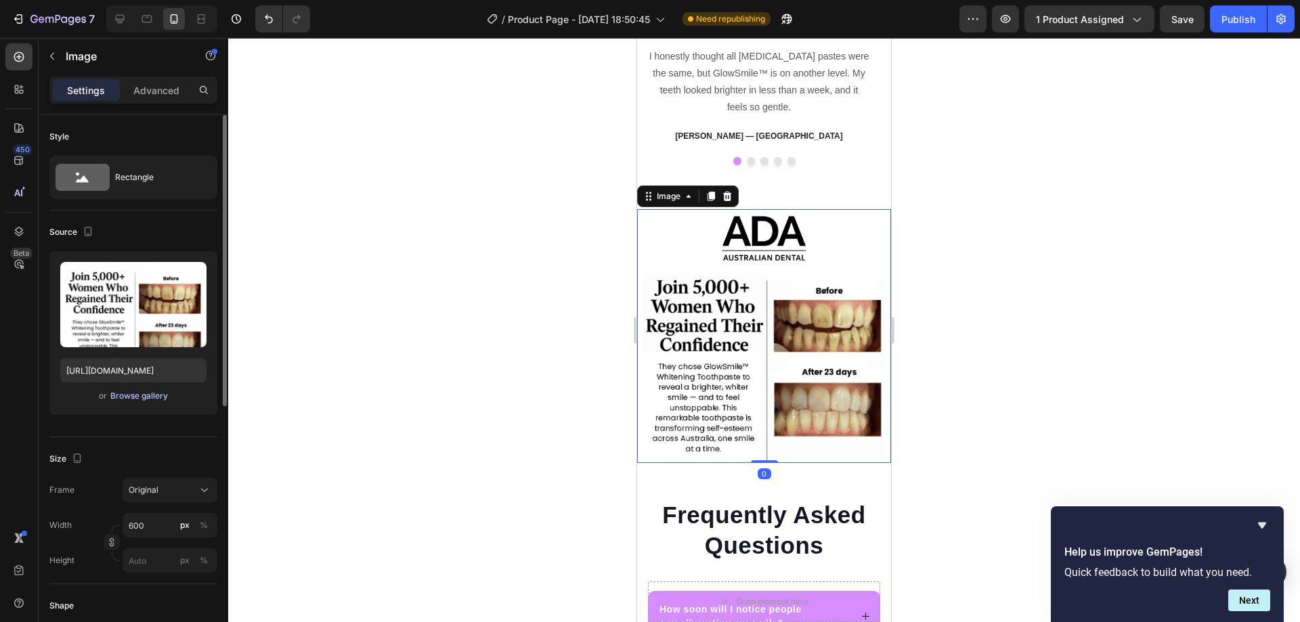
click at [144, 393] on div "Browse gallery" at bounding box center [139, 396] width 58 height 12
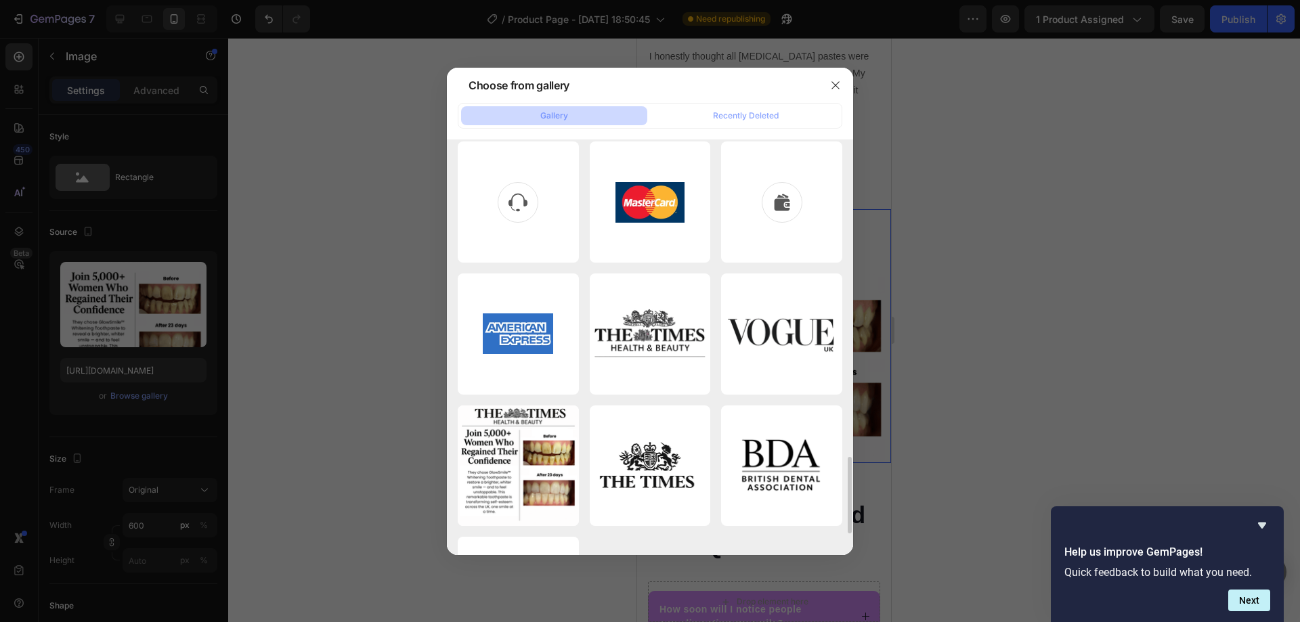
scroll to position [1835, 0]
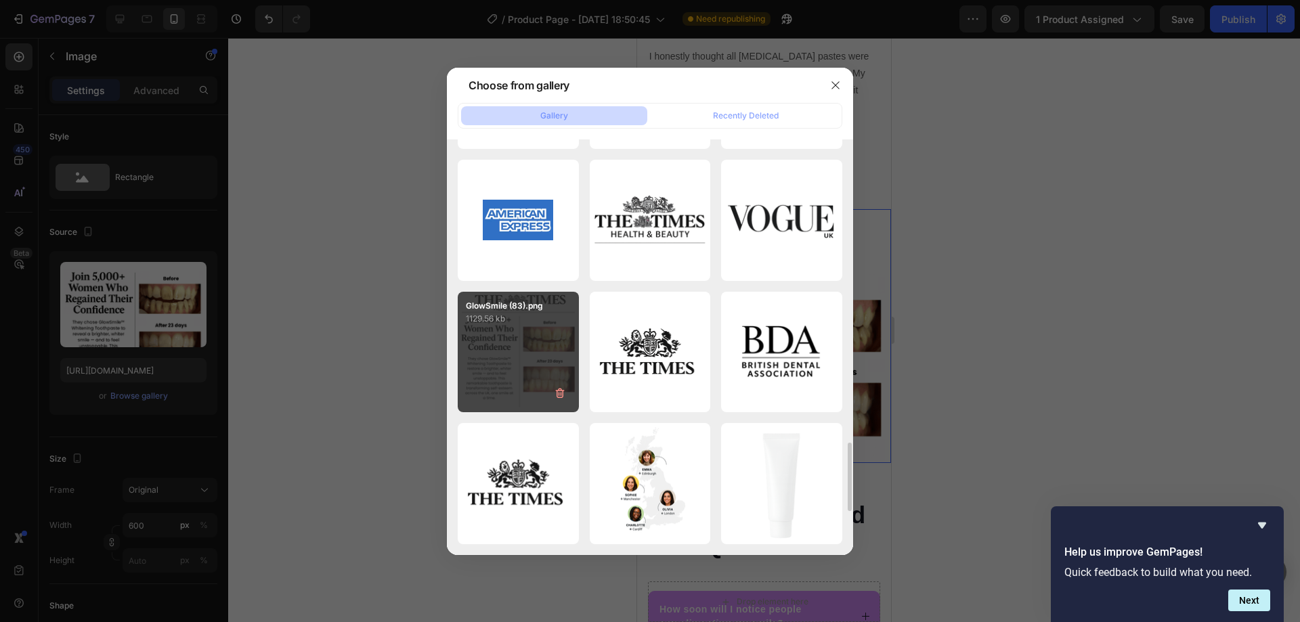
click at [549, 338] on div "GlowSmile (83).png 1129.56 kb" at bounding box center [518, 352] width 121 height 121
type input "[URL][DOMAIN_NAME]"
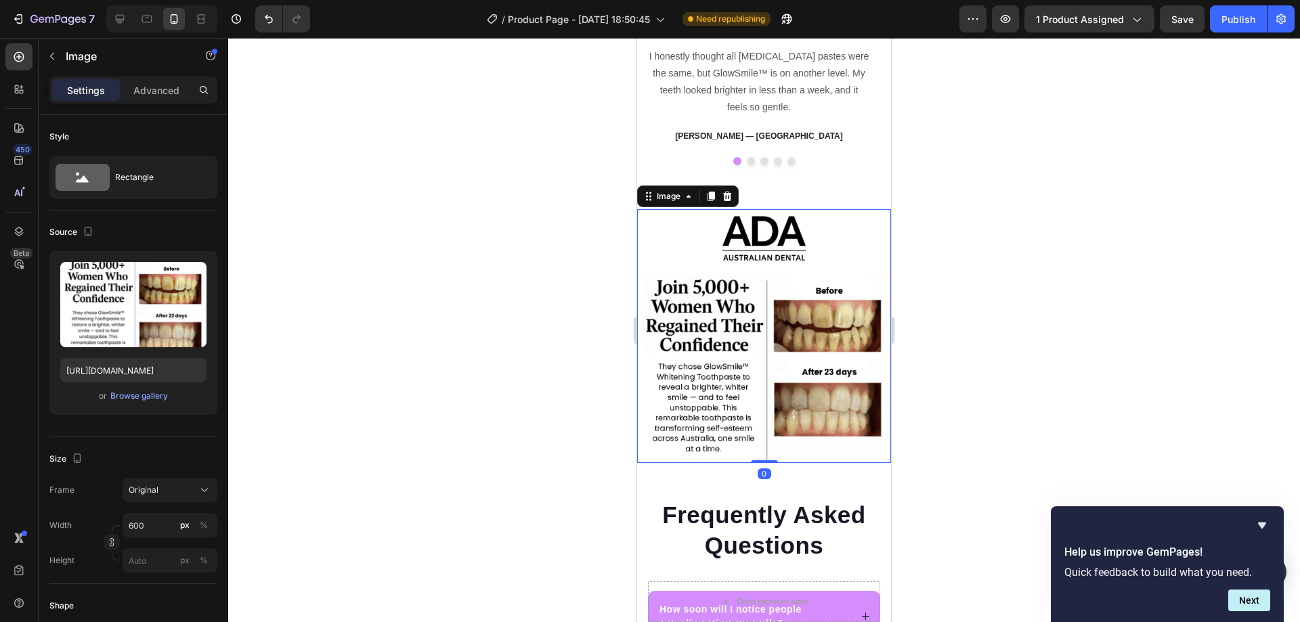
drag, startPoint x: 762, startPoint y: 449, endPoint x: 761, endPoint y: 434, distance: 14.9
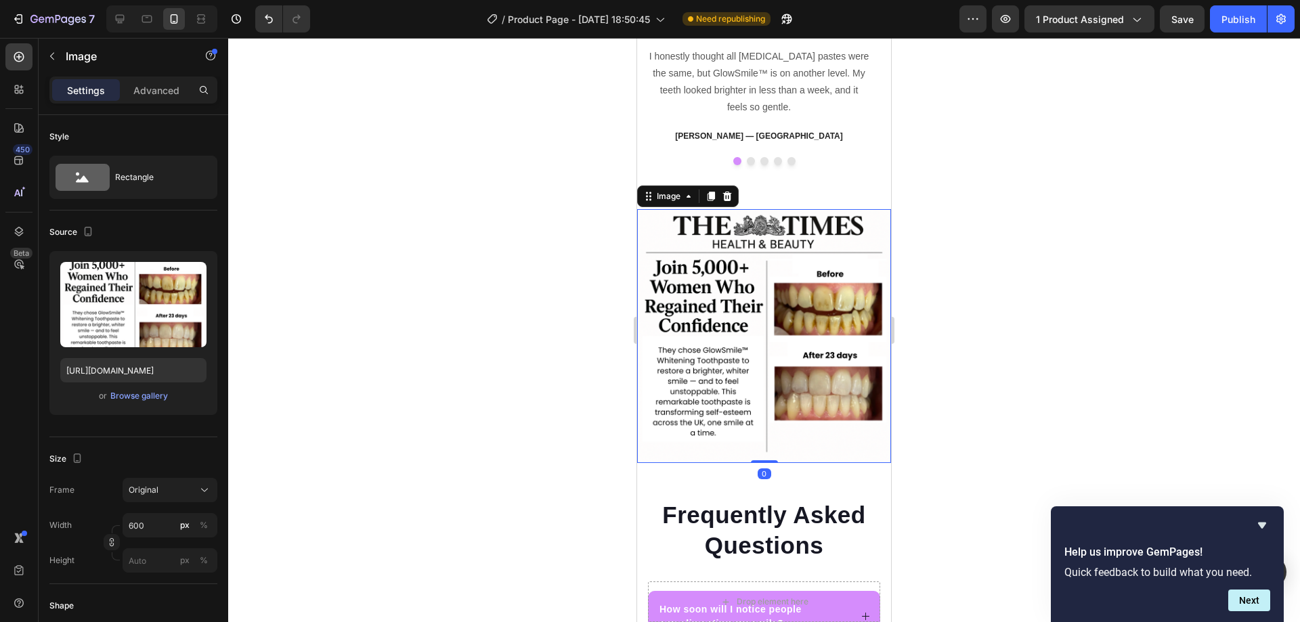
click at [761, 434] on div "Image 0" at bounding box center [764, 336] width 254 height 254
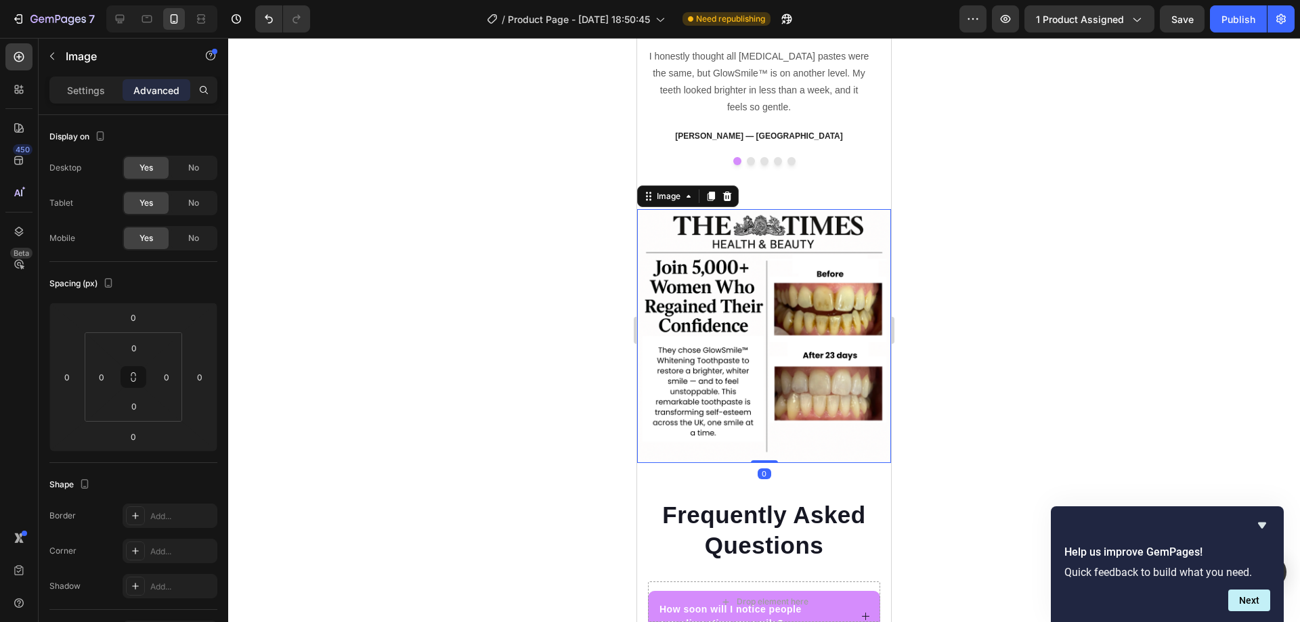
click at [544, 307] on div at bounding box center [763, 330] width 1071 height 584
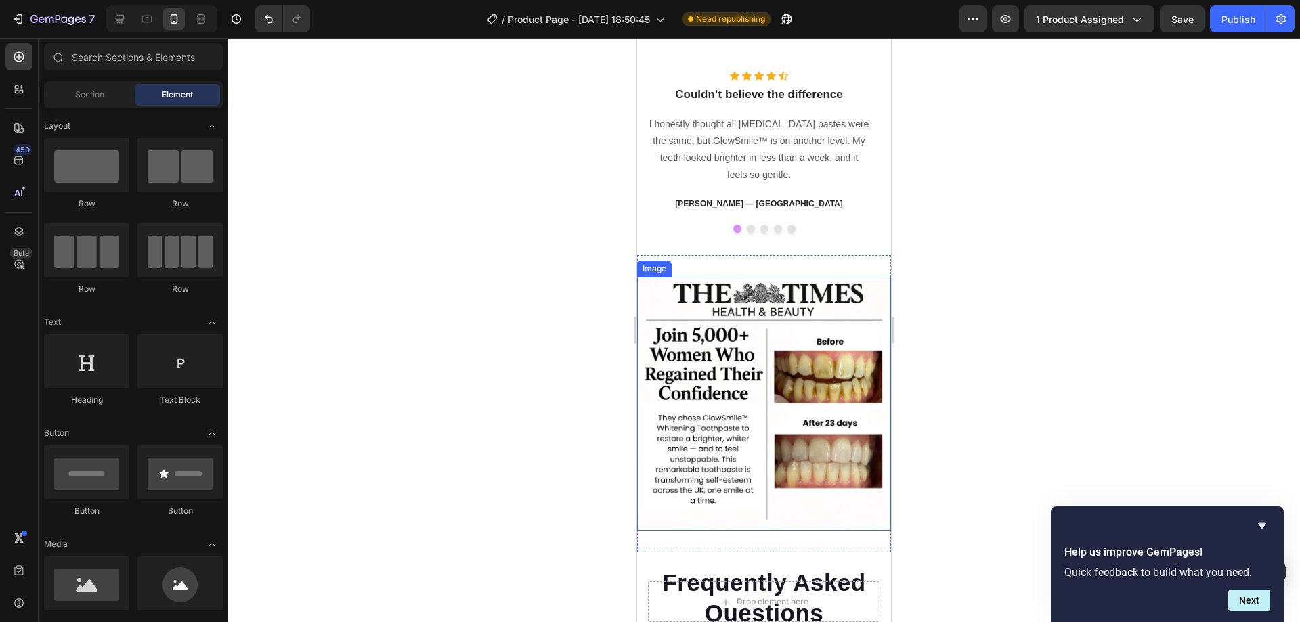
scroll to position [3113, 0]
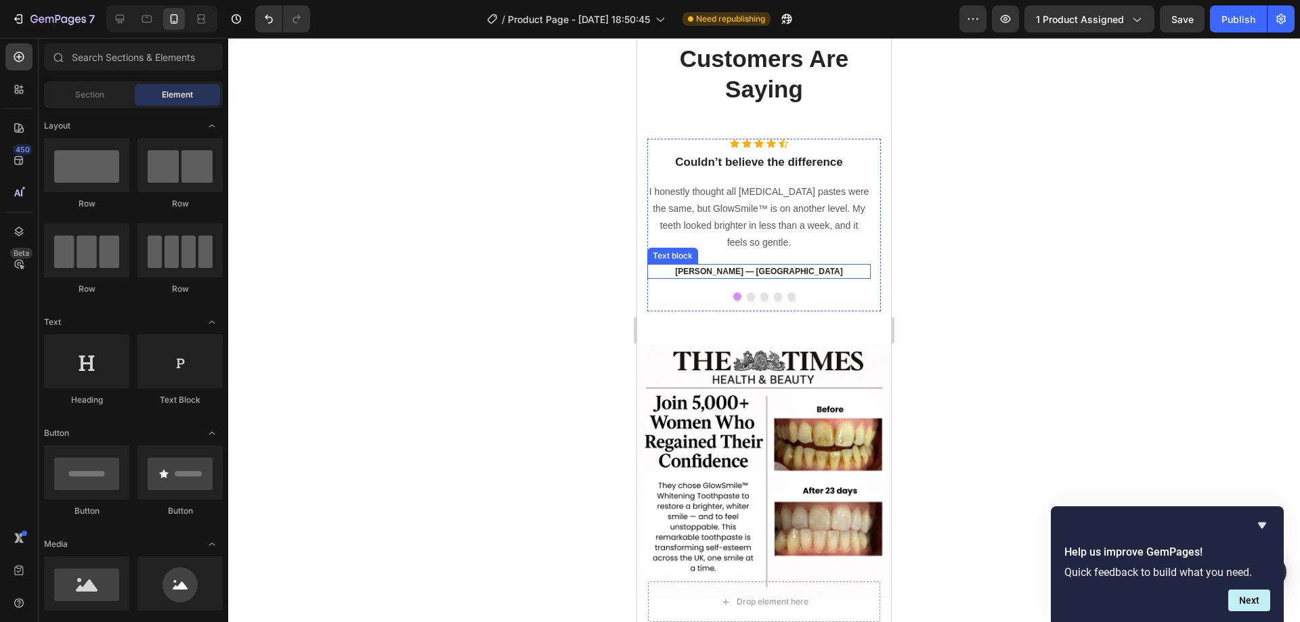
click at [778, 272] on strong "[PERSON_NAME] — [GEOGRAPHIC_DATA]" at bounding box center [759, 271] width 168 height 9
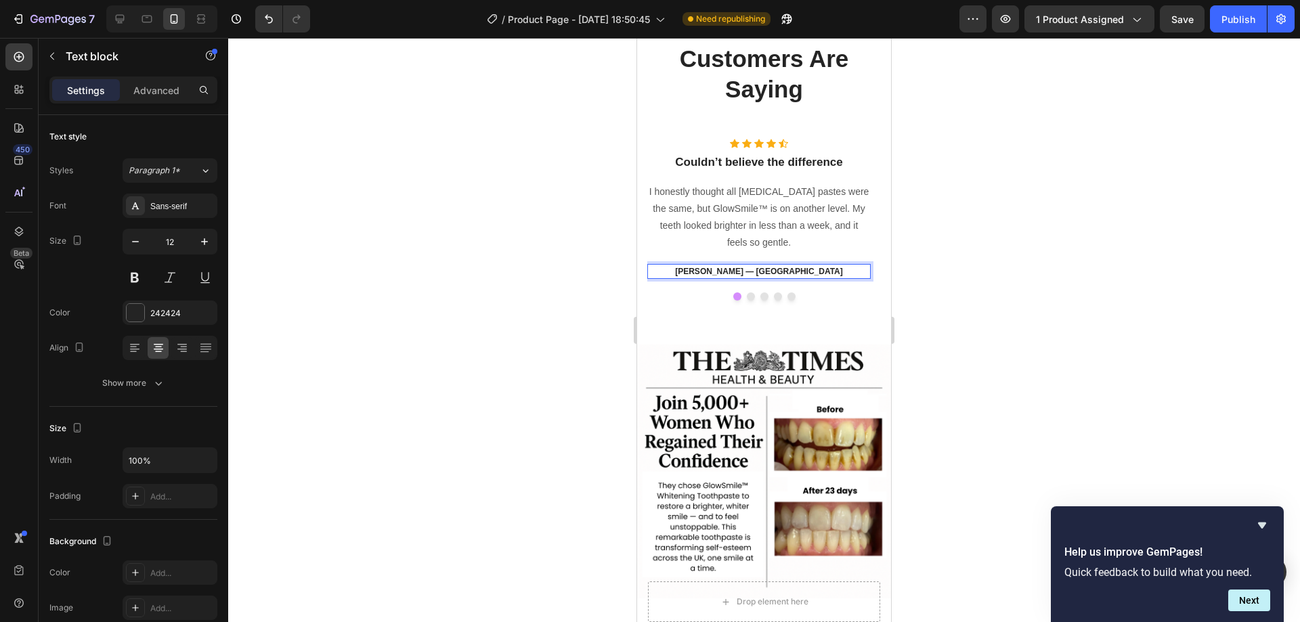
click at [784, 270] on strong "[PERSON_NAME] — [GEOGRAPHIC_DATA]" at bounding box center [759, 271] width 168 height 9
click at [528, 295] on div at bounding box center [763, 330] width 1071 height 584
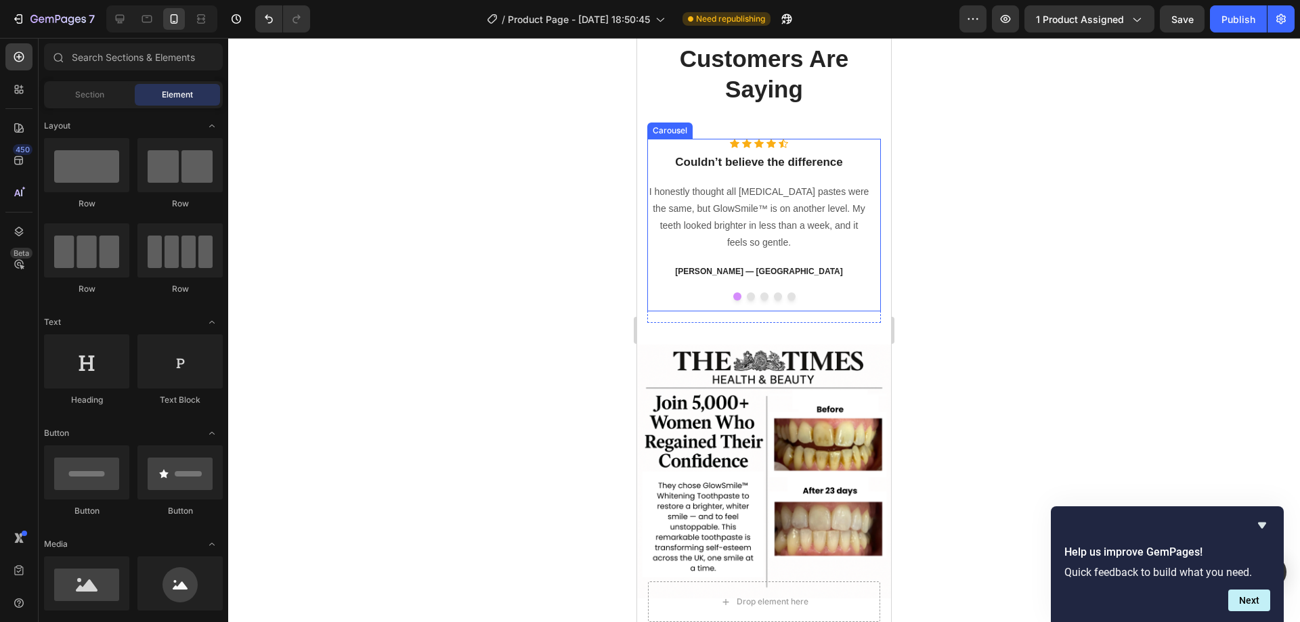
click at [747, 296] on button "Dot" at bounding box center [751, 296] width 8 height 8
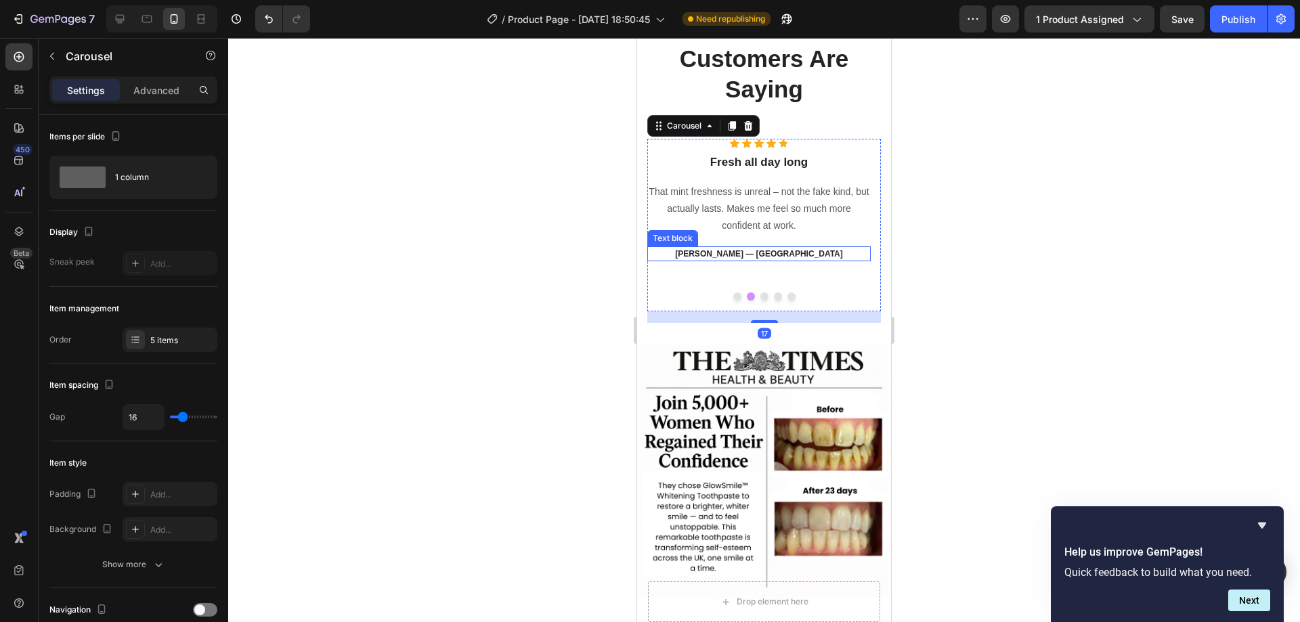
click at [780, 257] on strong "[PERSON_NAME] — [GEOGRAPHIC_DATA]" at bounding box center [759, 253] width 168 height 9
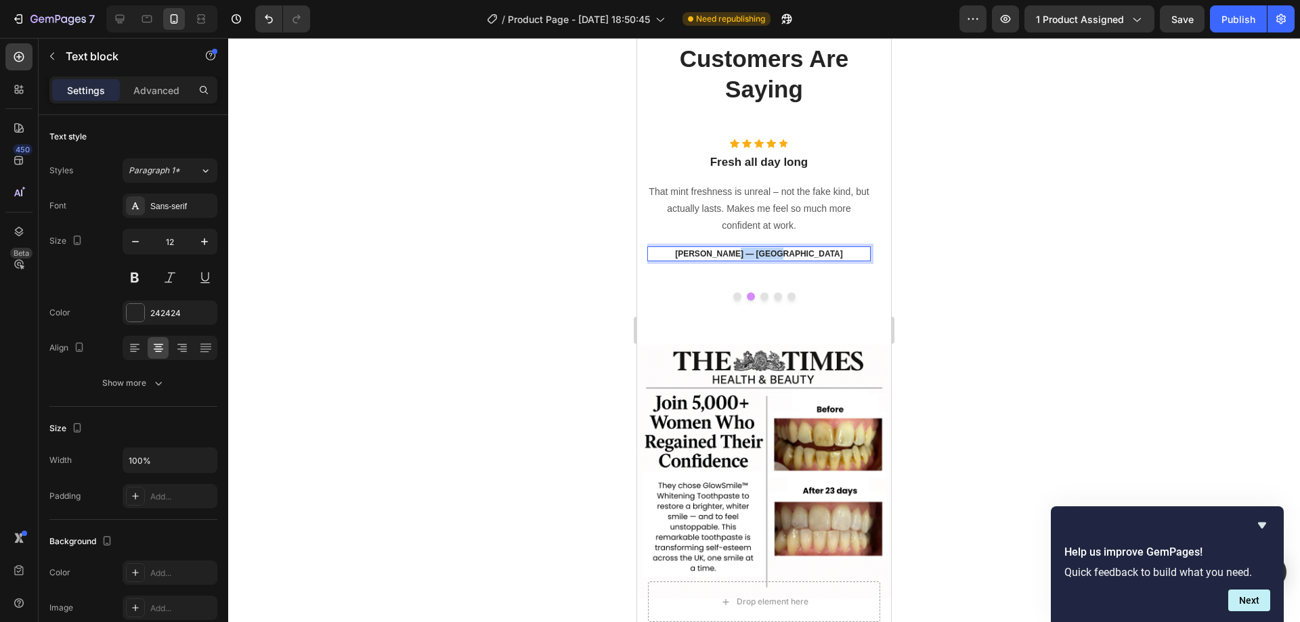
click at [780, 257] on strong "[PERSON_NAME] — [GEOGRAPHIC_DATA]" at bounding box center [759, 253] width 168 height 9
click at [760, 297] on button "Dot" at bounding box center [764, 296] width 8 height 8
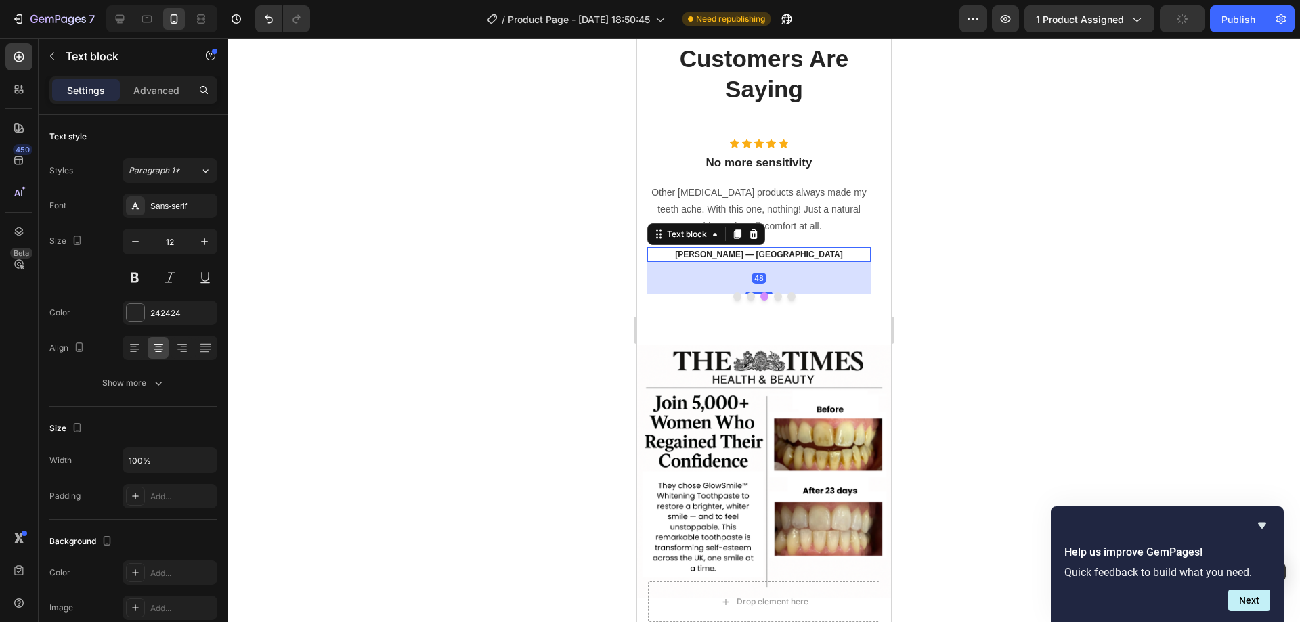
click at [780, 252] on strong "[PERSON_NAME] — [GEOGRAPHIC_DATA]" at bounding box center [759, 254] width 168 height 9
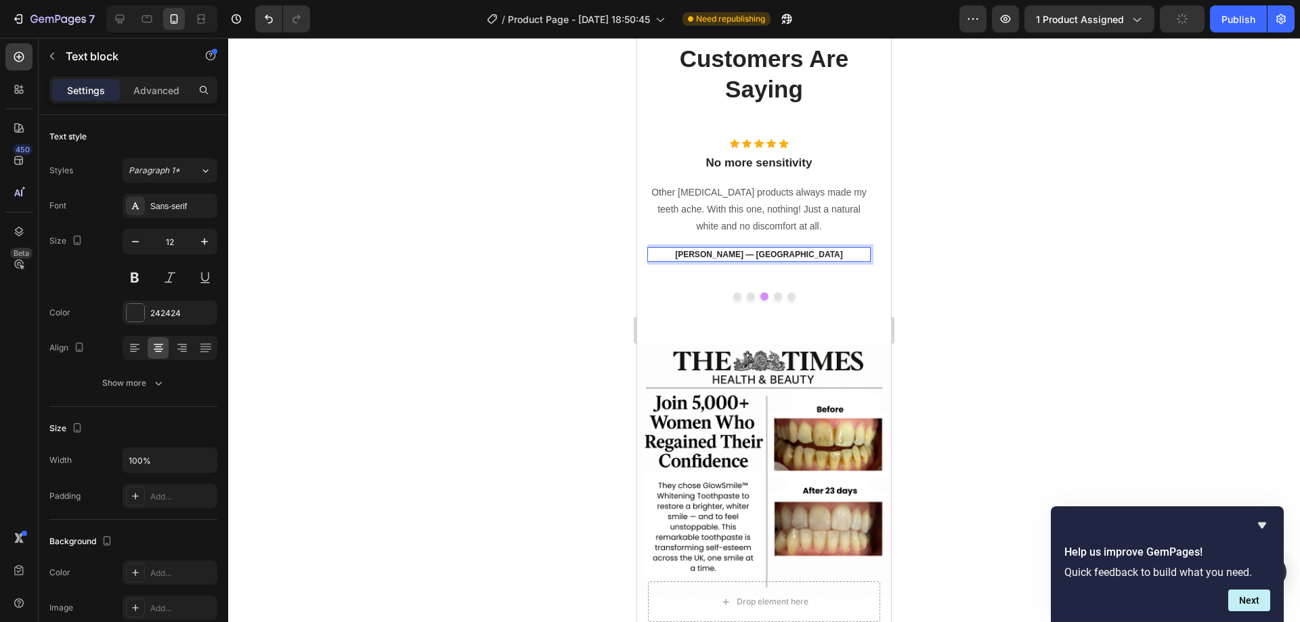
click at [780, 252] on strong "[PERSON_NAME] — [GEOGRAPHIC_DATA]" at bounding box center [759, 254] width 168 height 9
click at [774, 296] on button "Dot" at bounding box center [778, 296] width 8 height 8
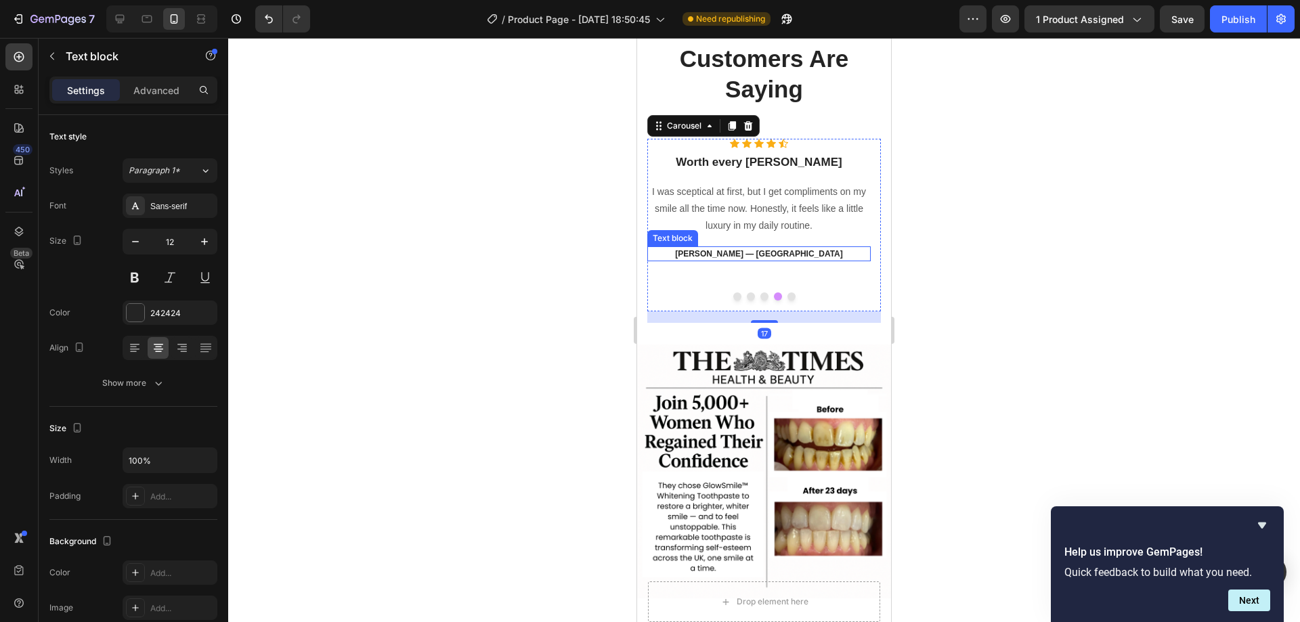
click at [778, 252] on strong "[PERSON_NAME] — [GEOGRAPHIC_DATA]" at bounding box center [759, 253] width 168 height 9
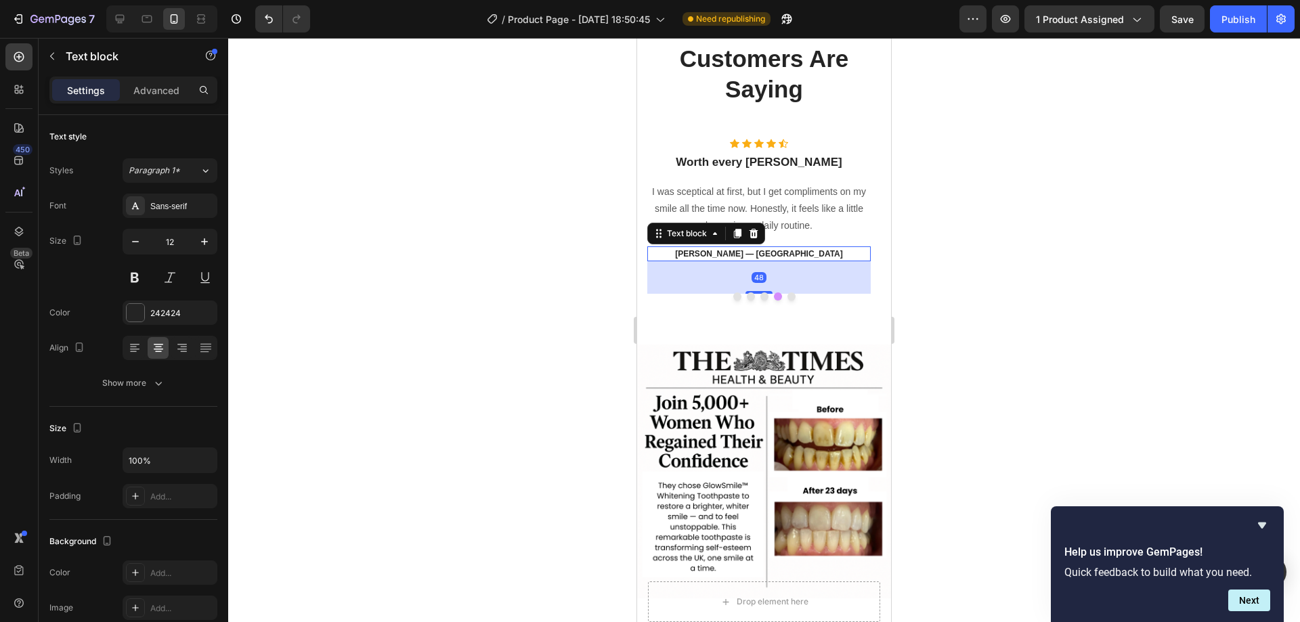
click at [778, 252] on strong "[PERSON_NAME] — [GEOGRAPHIC_DATA]" at bounding box center [759, 253] width 168 height 9
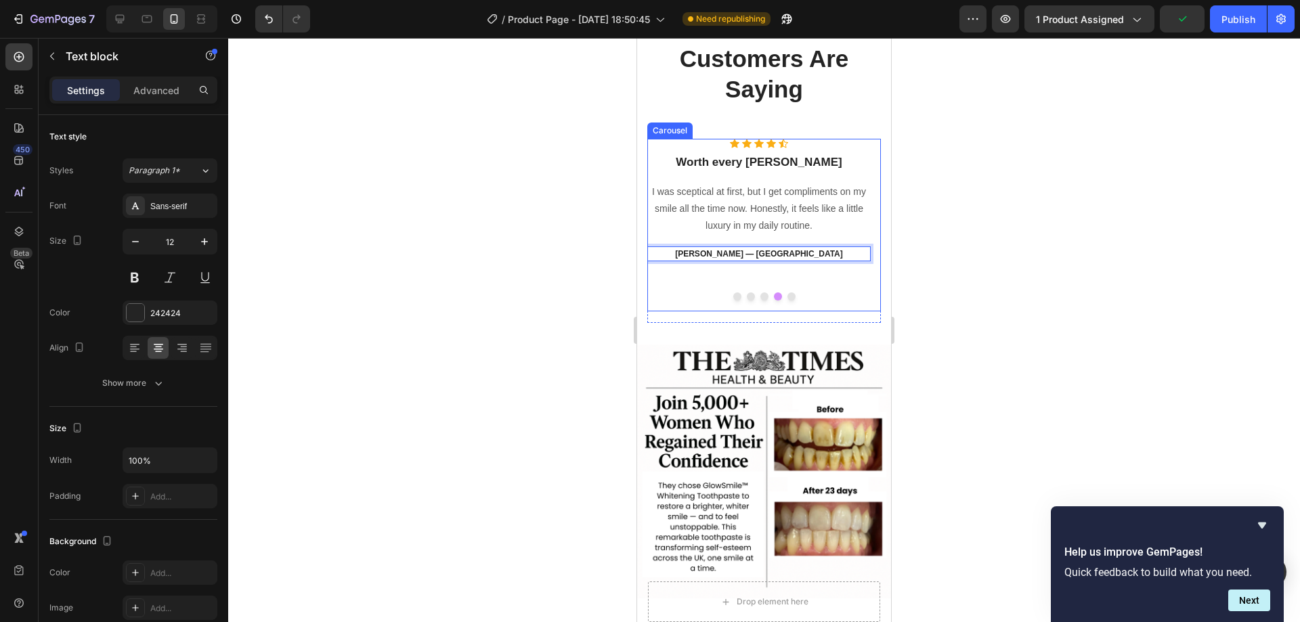
click at [787, 292] on button "Dot" at bounding box center [791, 296] width 8 height 8
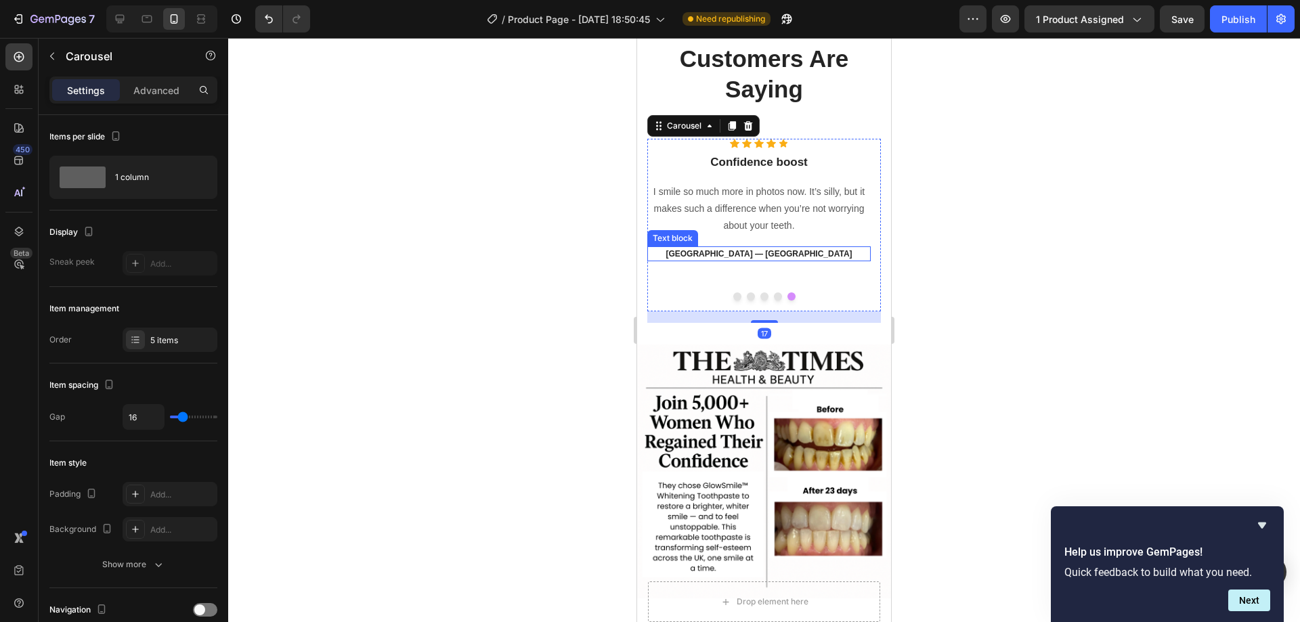
click at [777, 256] on strong "[GEOGRAPHIC_DATA] — [GEOGRAPHIC_DATA]" at bounding box center [758, 253] width 186 height 9
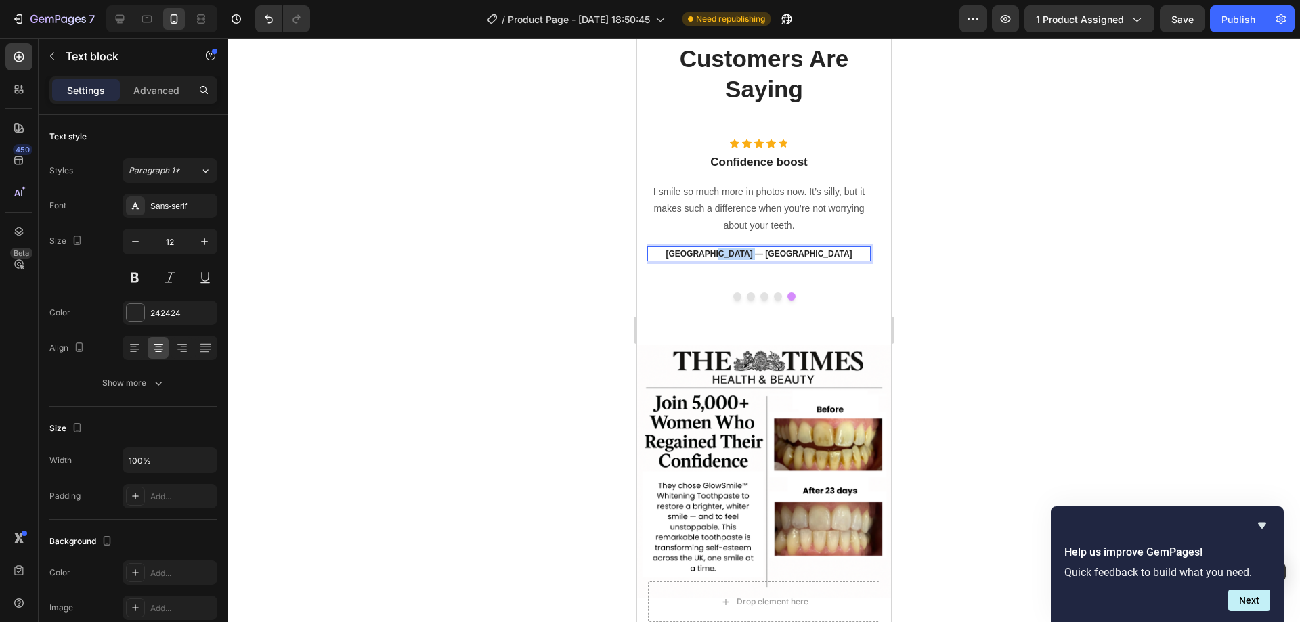
click at [777, 256] on strong "[GEOGRAPHIC_DATA] — [GEOGRAPHIC_DATA]" at bounding box center [758, 253] width 186 height 9
click at [943, 275] on div at bounding box center [763, 330] width 1071 height 584
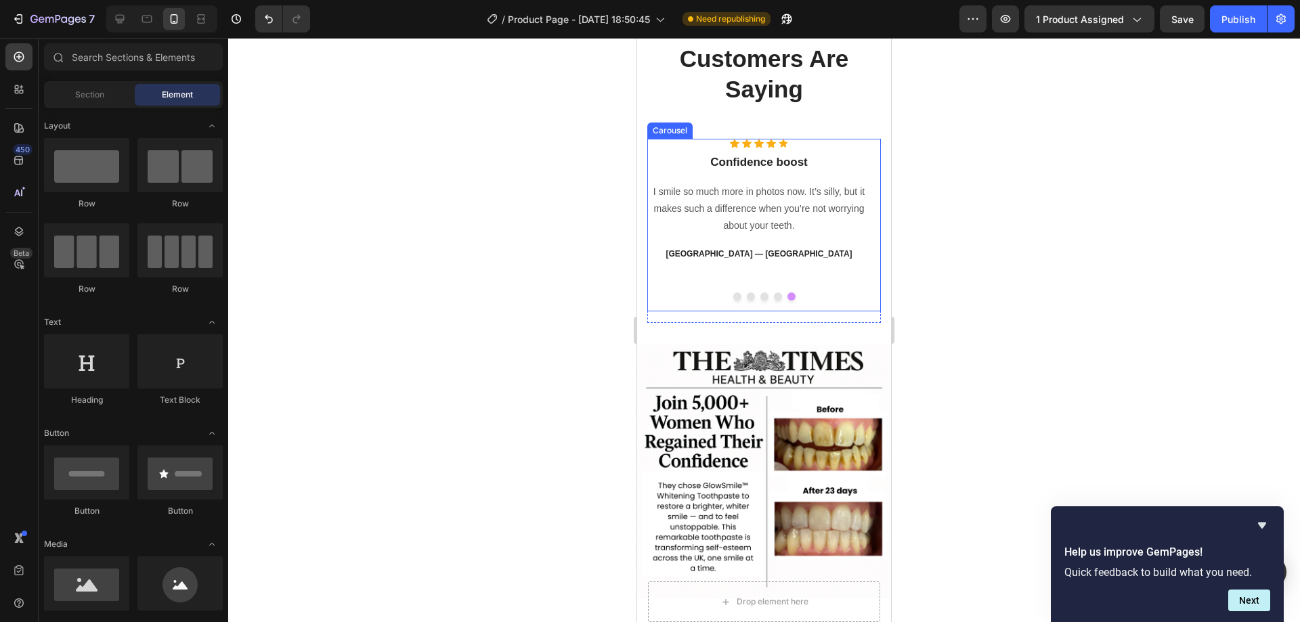
click at [824, 259] on p "[GEOGRAPHIC_DATA] — [GEOGRAPHIC_DATA]" at bounding box center [758, 254] width 221 height 12
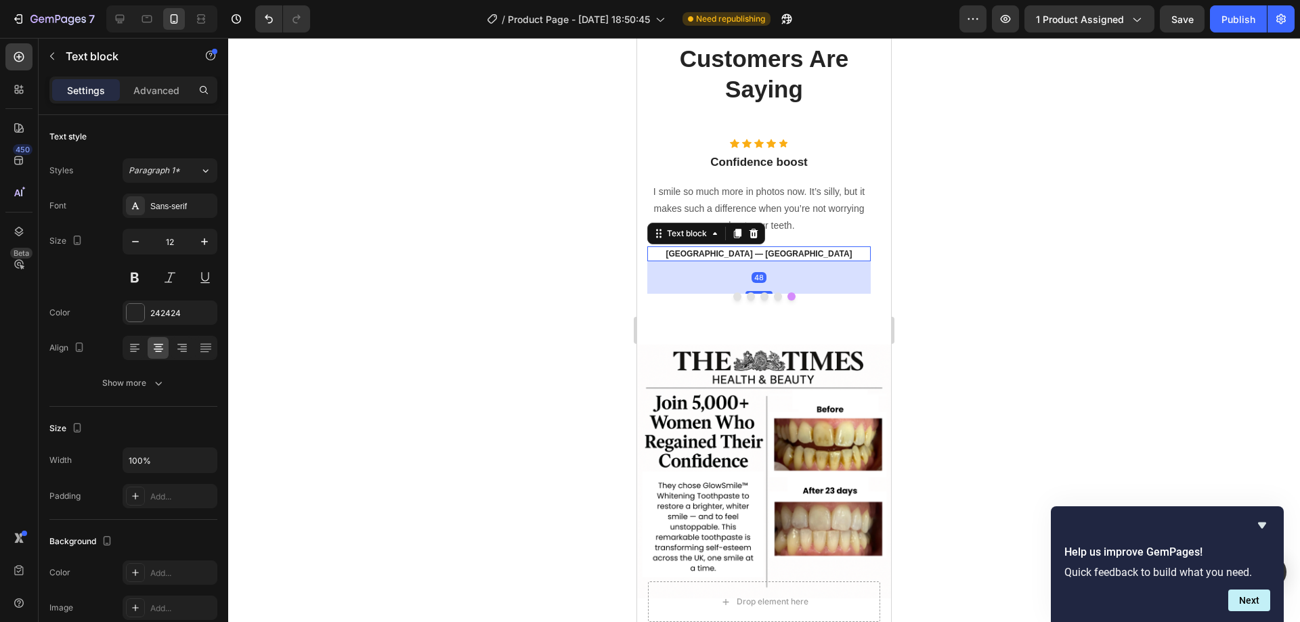
click at [1022, 296] on div at bounding box center [763, 330] width 1071 height 584
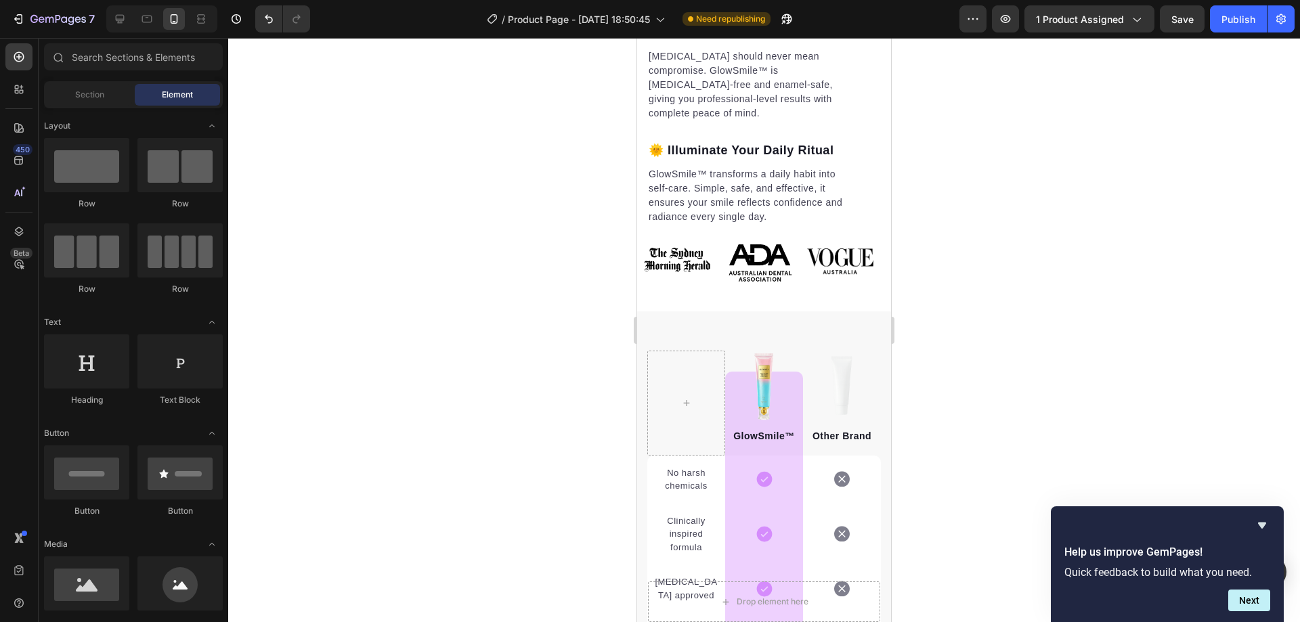
scroll to position [2301, 0]
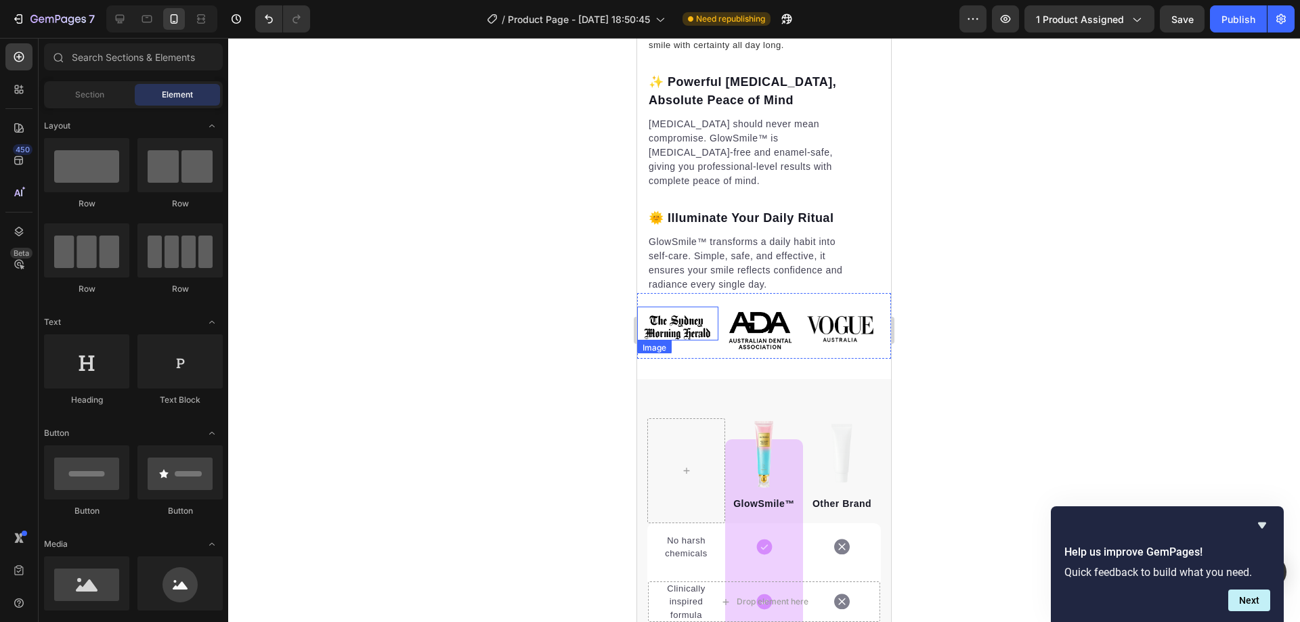
click at [692, 319] on img at bounding box center [677, 326] width 69 height 27
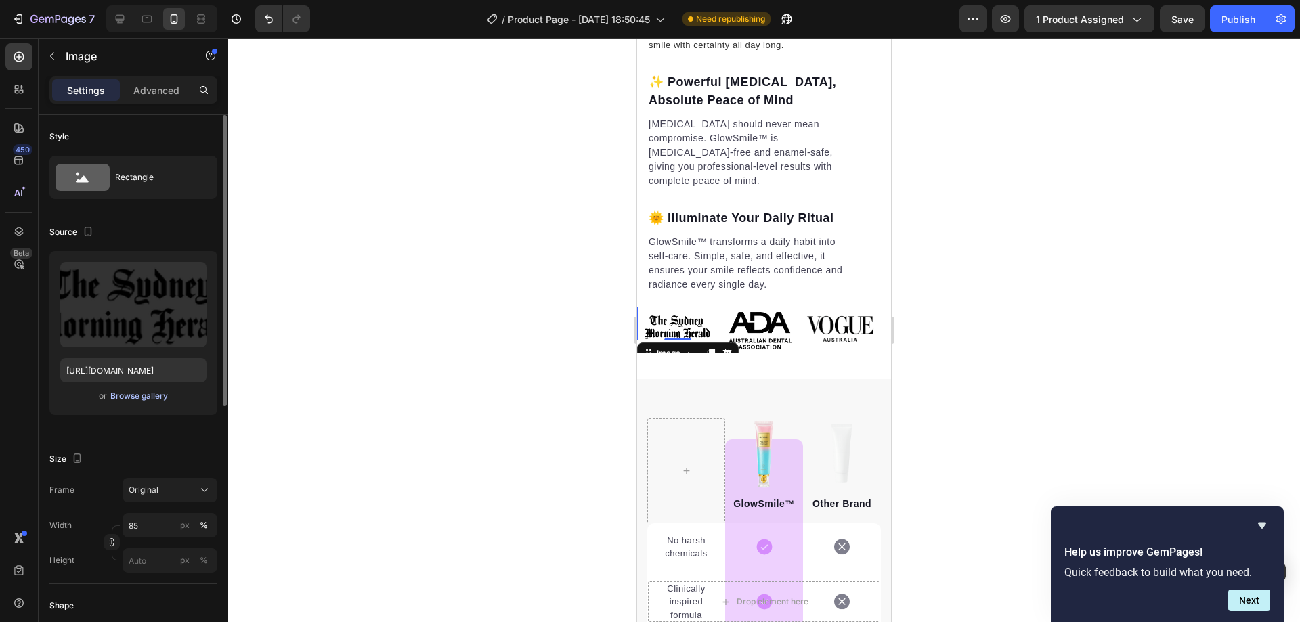
click at [131, 395] on div "Browse gallery" at bounding box center [139, 396] width 58 height 12
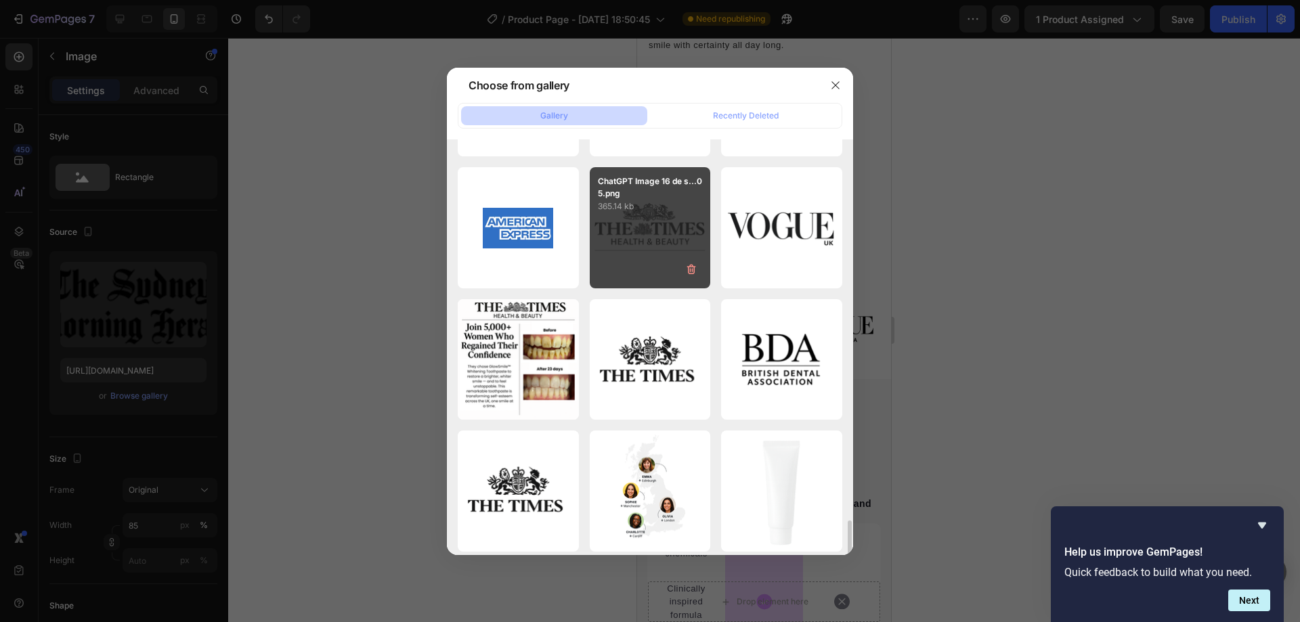
scroll to position [1963, 0]
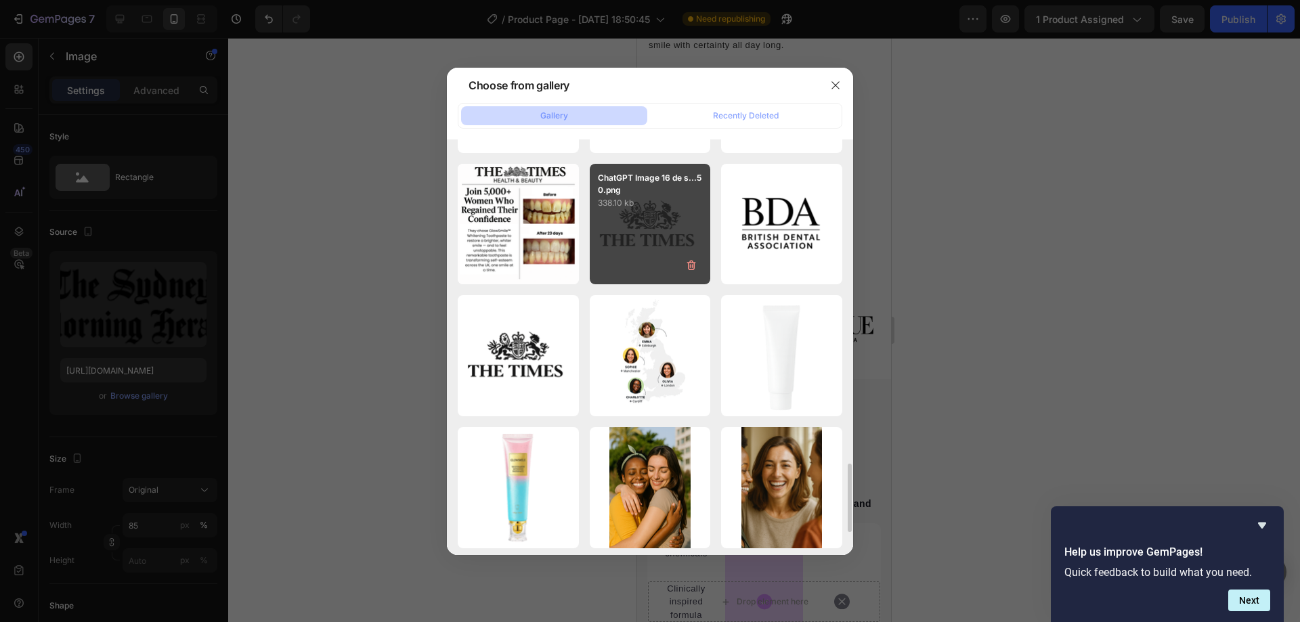
click at [657, 257] on div "ChatGPT Image 16 de s...50.png 338.10 kb" at bounding box center [650, 224] width 121 height 121
type input "[URL][DOMAIN_NAME]"
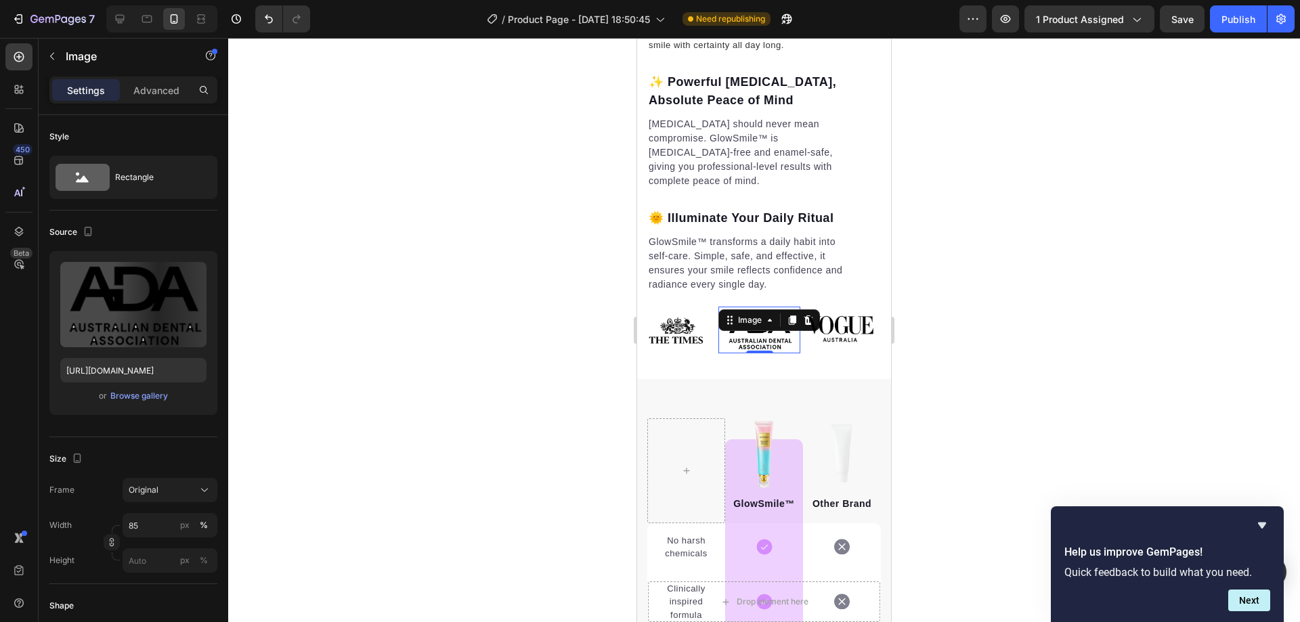
click at [758, 311] on div "Image 0" at bounding box center [758, 330] width 81 height 47
click at [674, 319] on div "Image" at bounding box center [677, 328] width 81 height 42
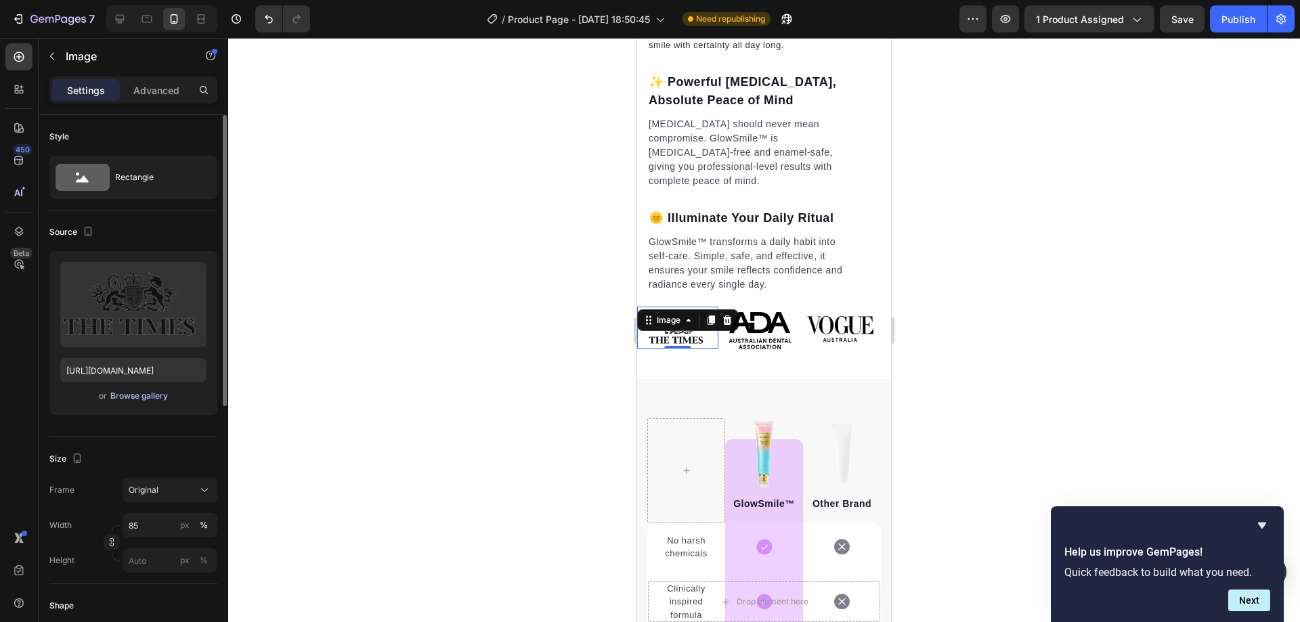
click at [131, 392] on div "Browse gallery" at bounding box center [139, 396] width 58 height 12
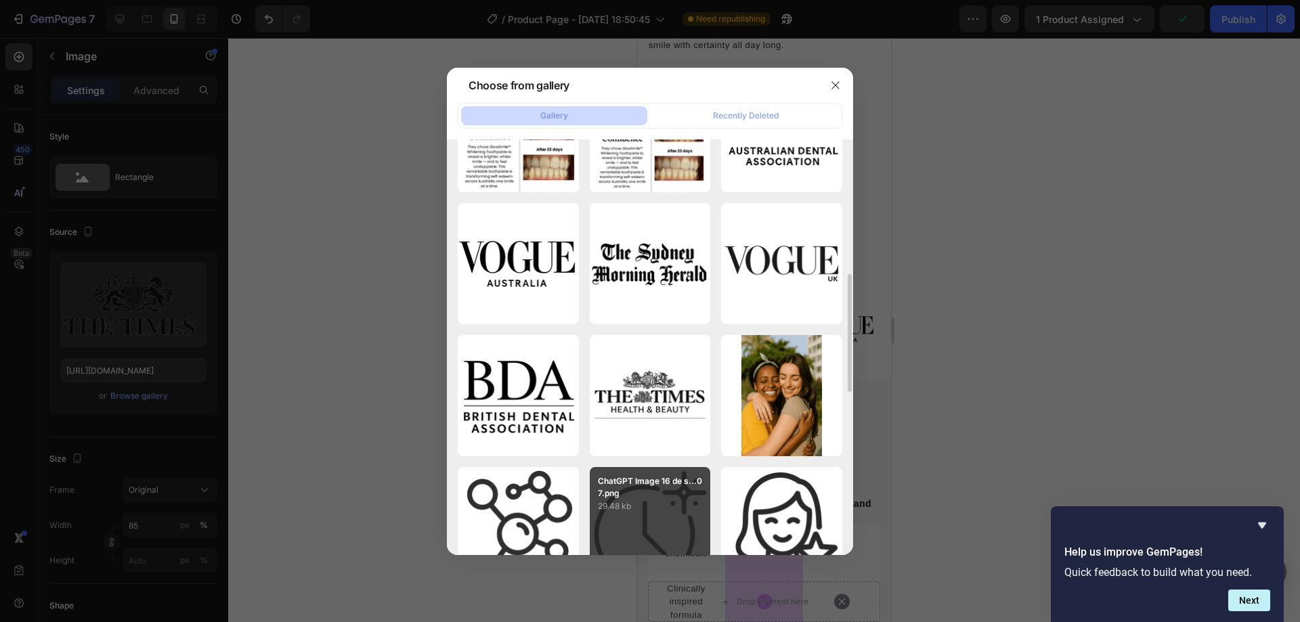
scroll to position [541, 0]
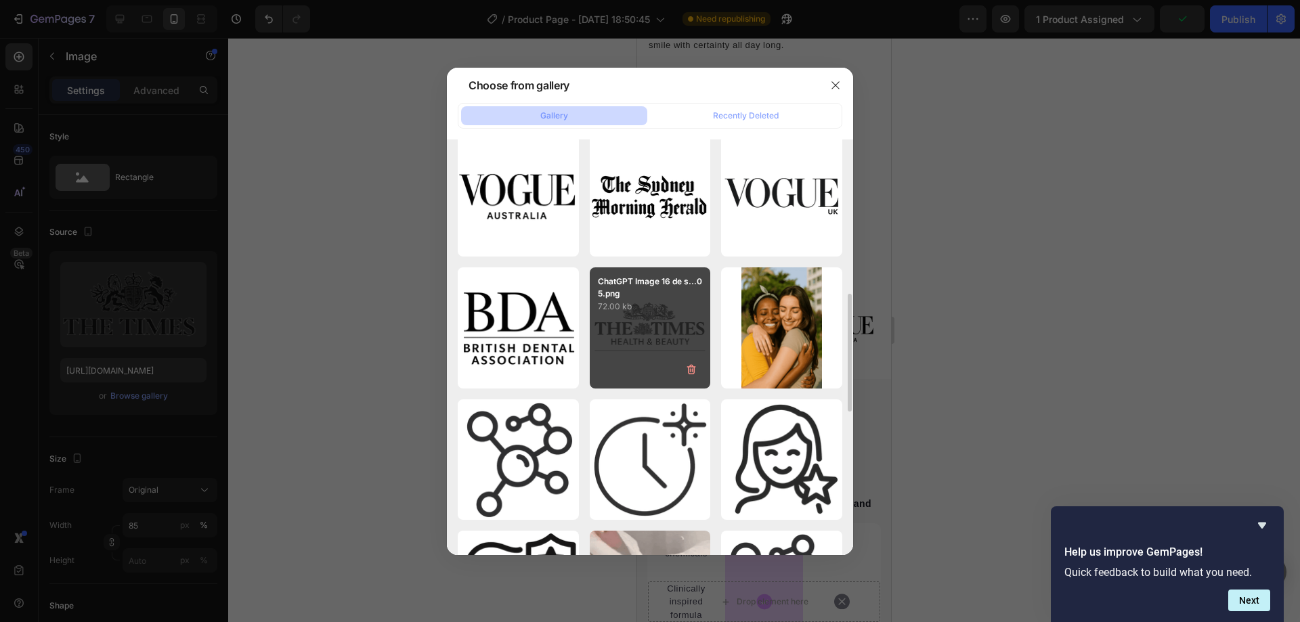
click at [623, 351] on div "ChatGPT Image 16 de s...05.png 72.00 kb" at bounding box center [650, 327] width 121 height 121
type input "[URL][DOMAIN_NAME]"
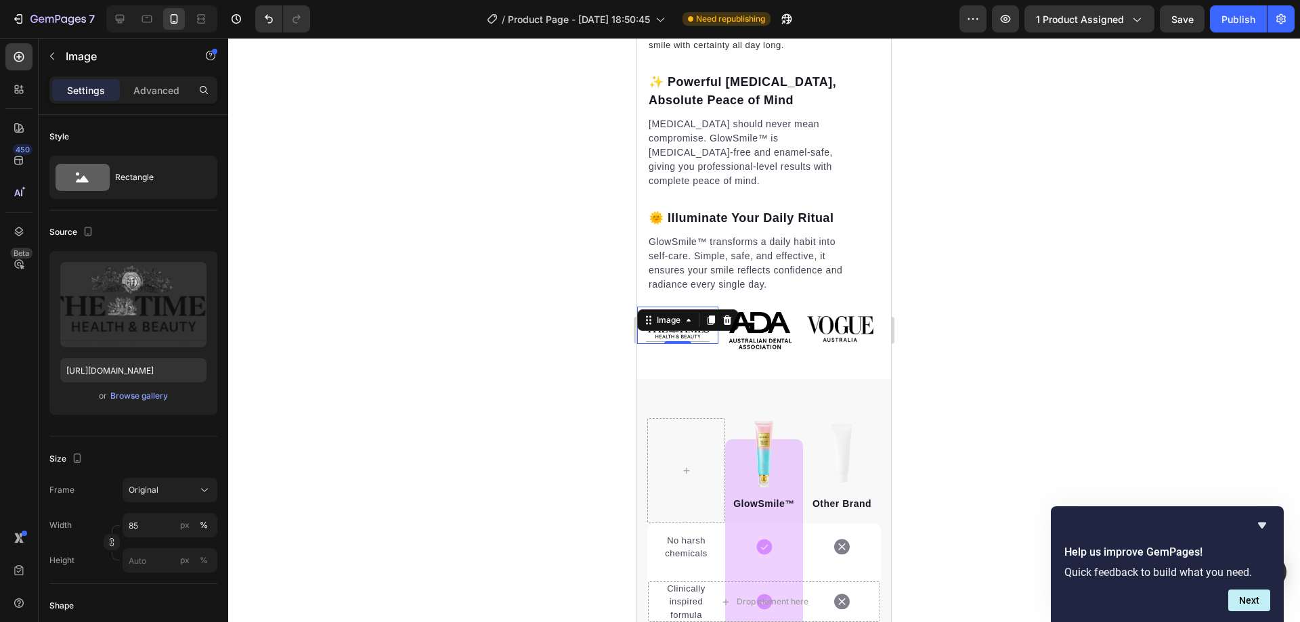
click at [541, 412] on div at bounding box center [763, 330] width 1071 height 584
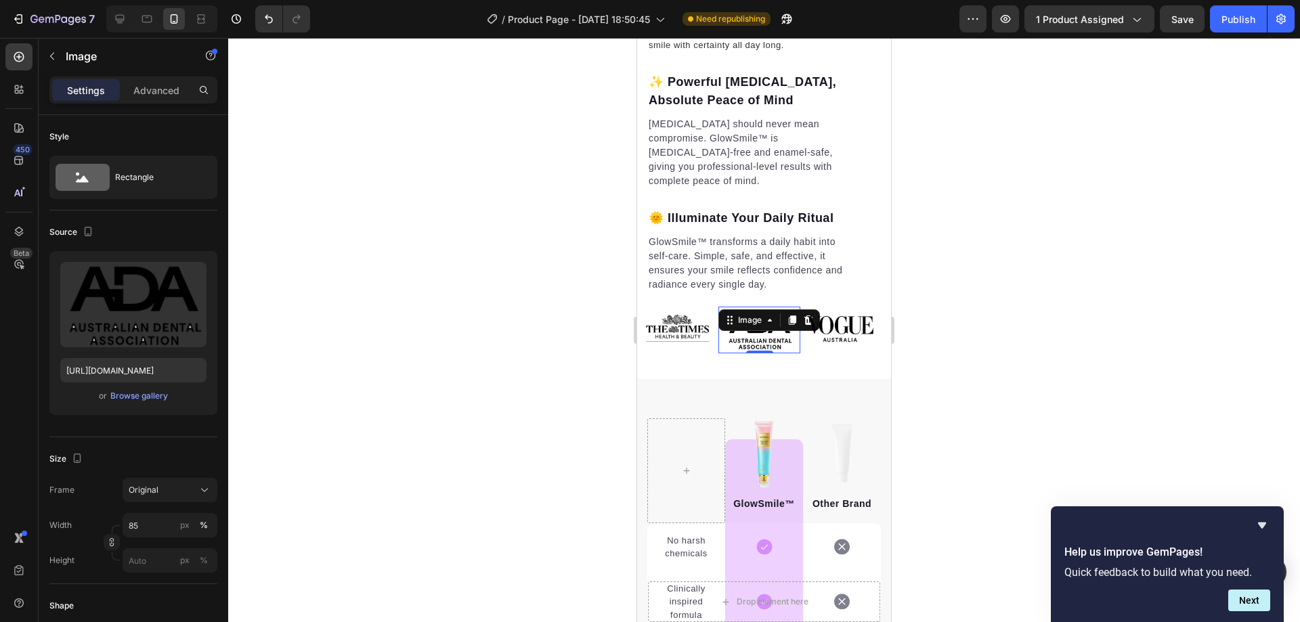
click at [795, 318] on div "Image 0" at bounding box center [758, 330] width 81 height 47
click at [132, 393] on div "Browse gallery" at bounding box center [139, 396] width 58 height 12
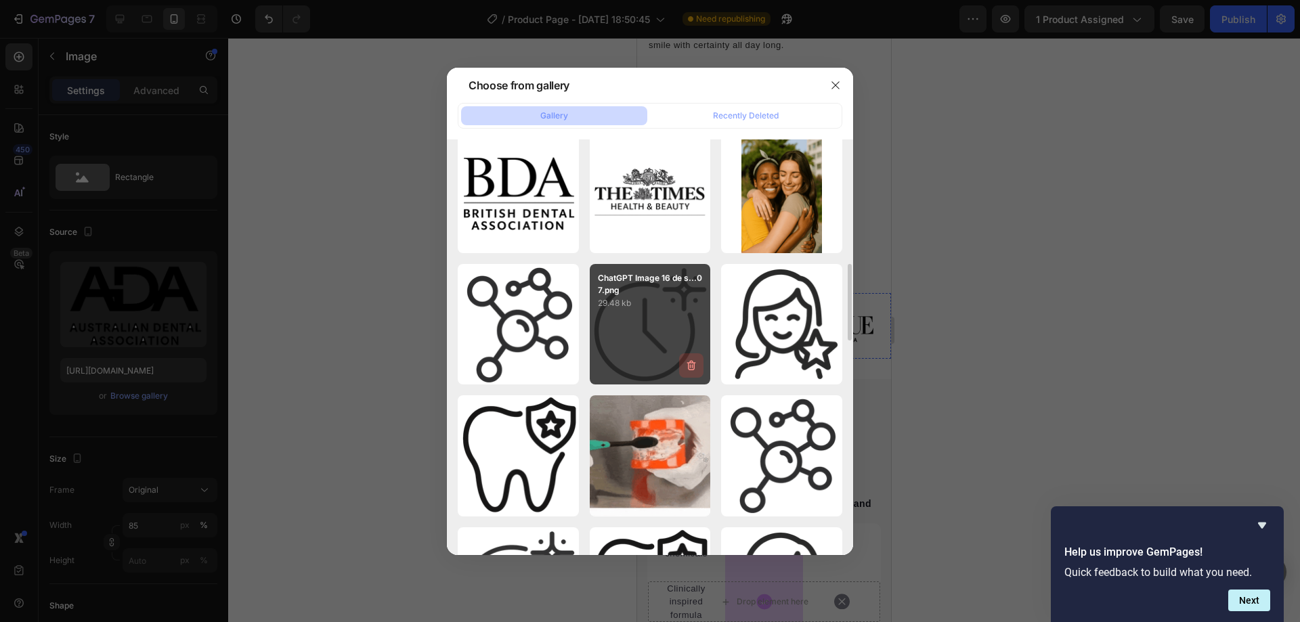
scroll to position [474, 0]
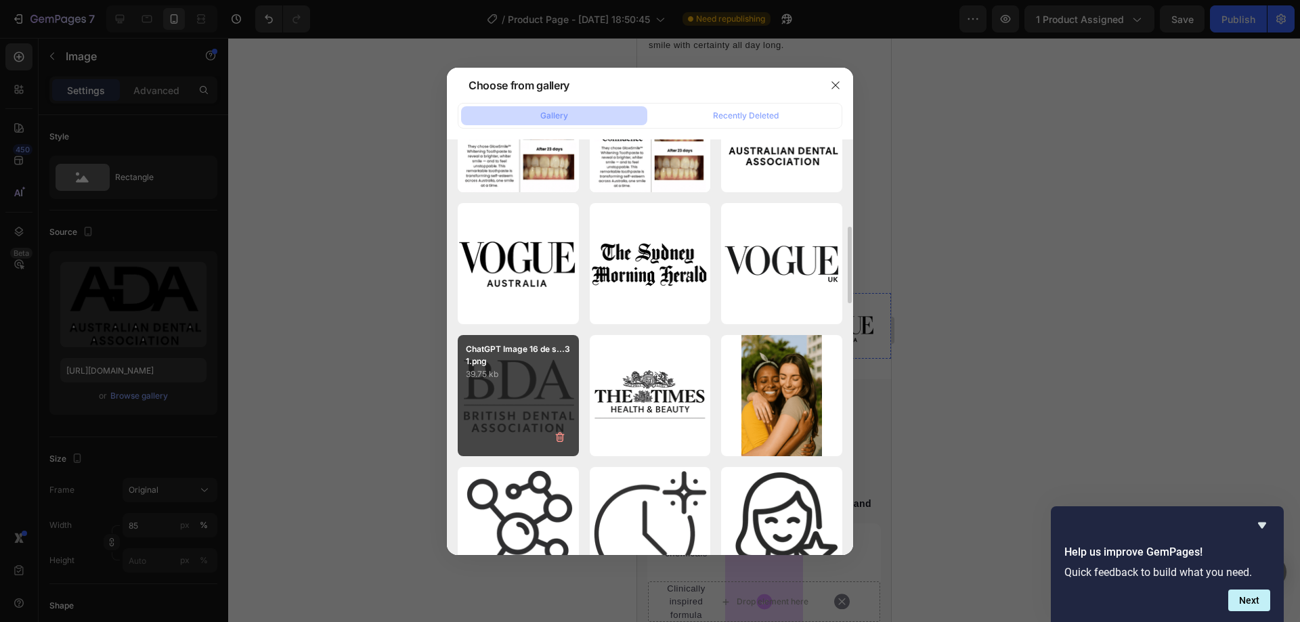
click at [530, 379] on p "39.75 kb" at bounding box center [518, 375] width 105 height 14
type input "[URL][DOMAIN_NAME]"
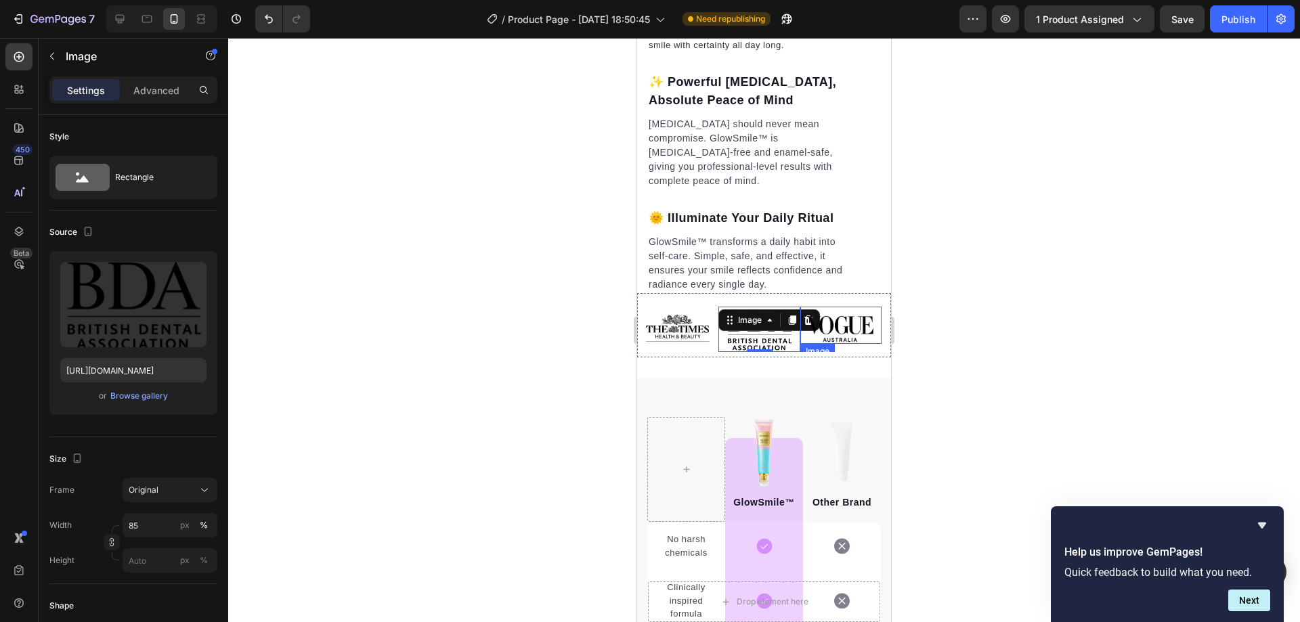
click at [857, 322] on img at bounding box center [840, 328] width 69 height 31
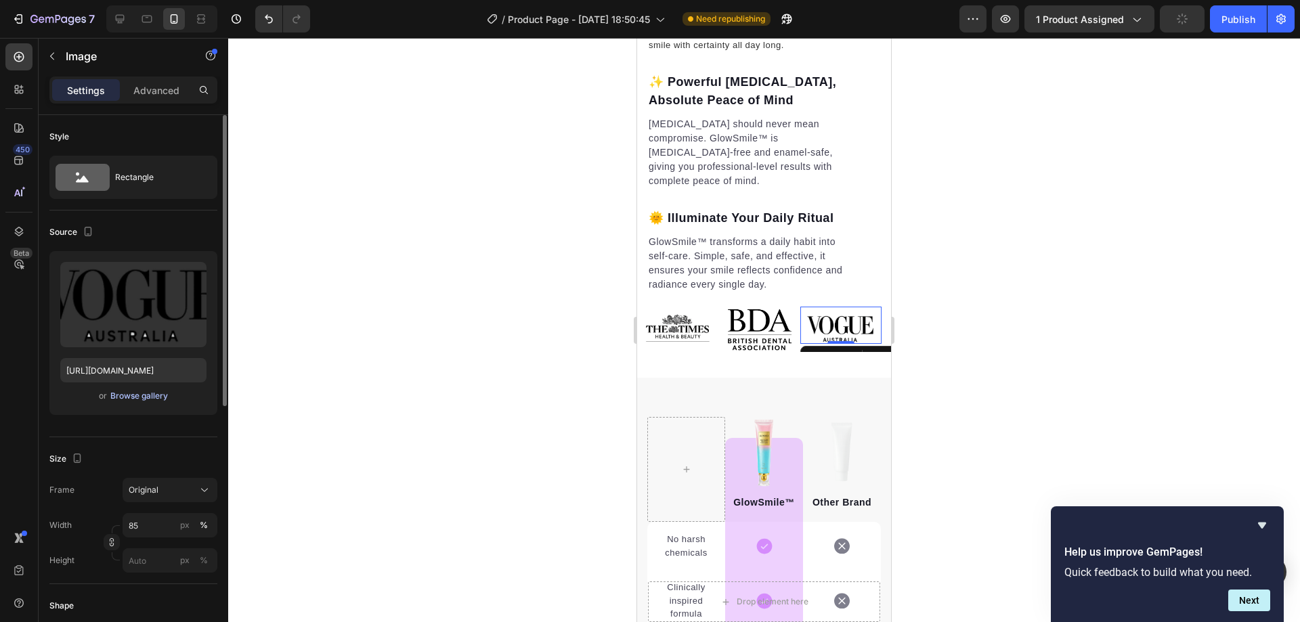
click at [140, 395] on div "Browse gallery" at bounding box center [139, 396] width 58 height 12
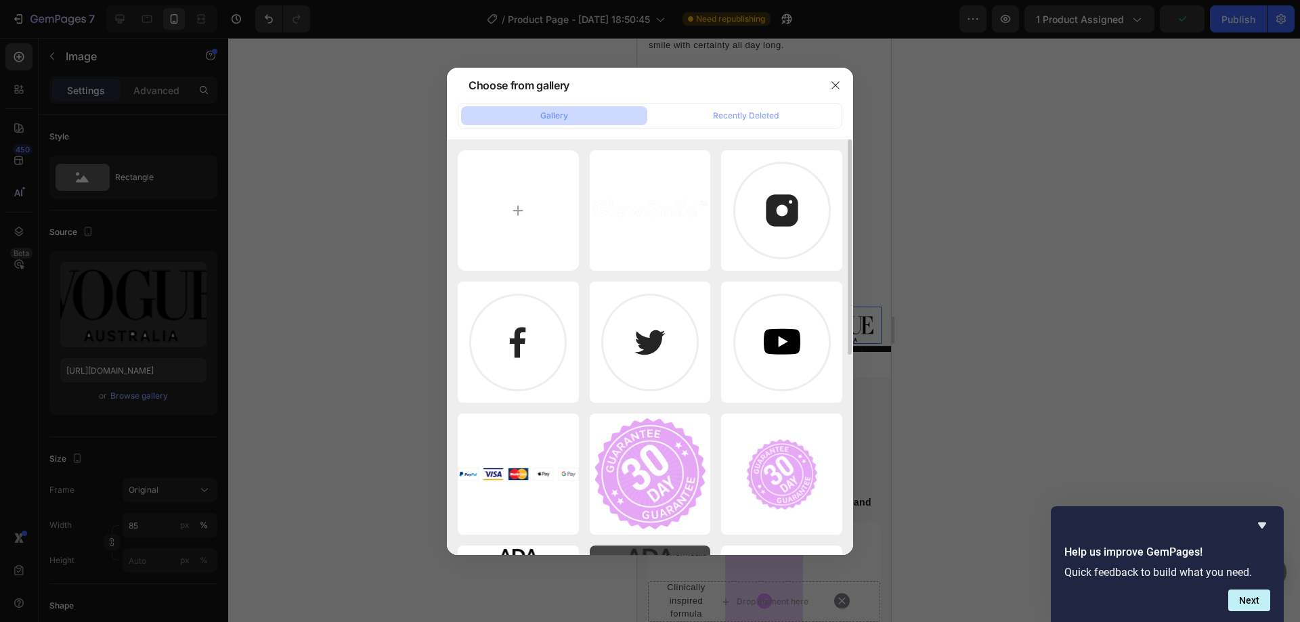
scroll to position [271, 0]
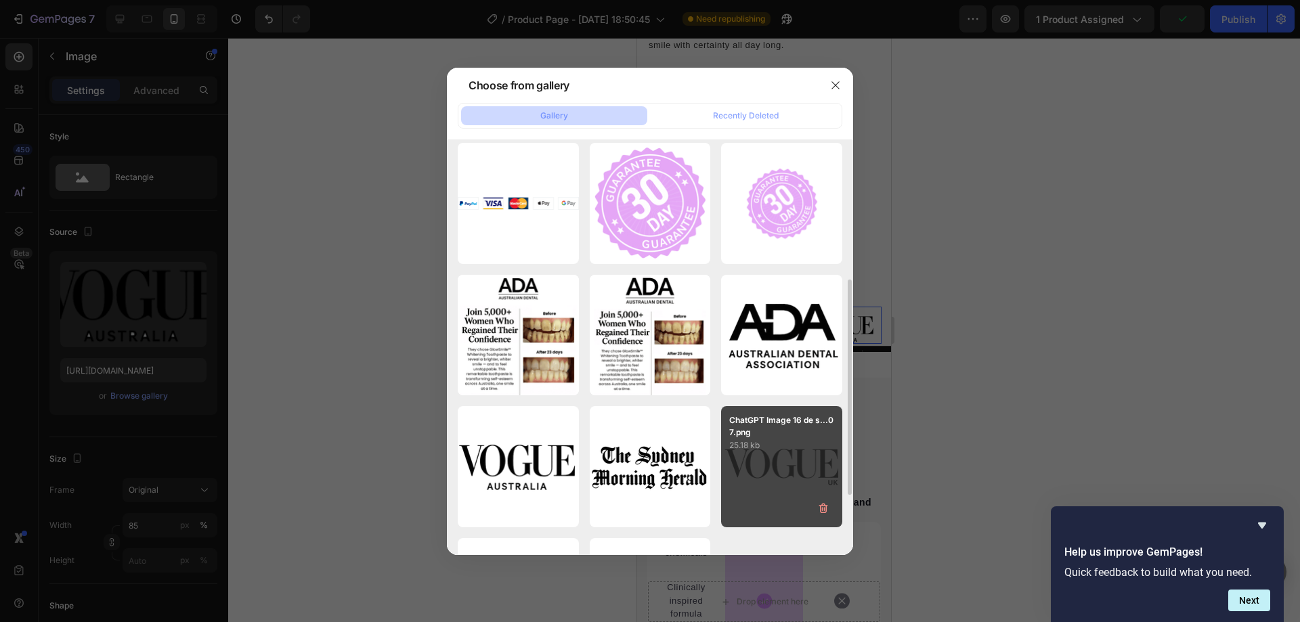
click at [772, 434] on p "ChatGPT Image 16 de s...07.png" at bounding box center [781, 426] width 105 height 24
type input "[URL][DOMAIN_NAME]"
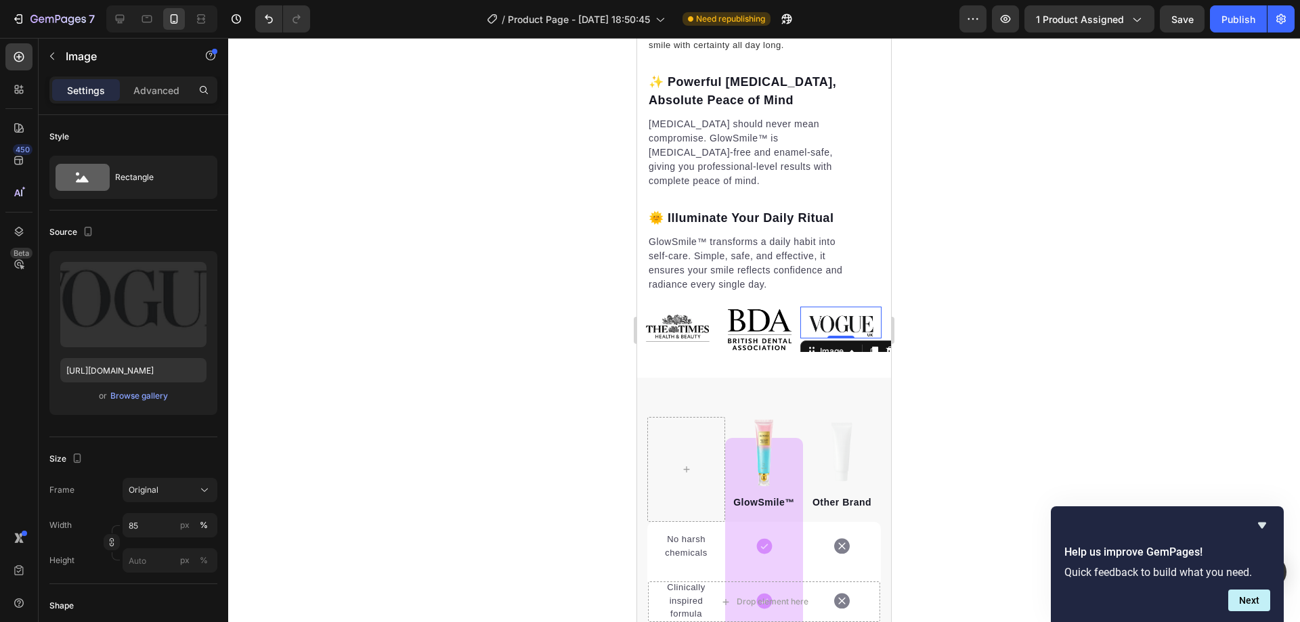
click at [449, 389] on div at bounding box center [763, 330] width 1071 height 584
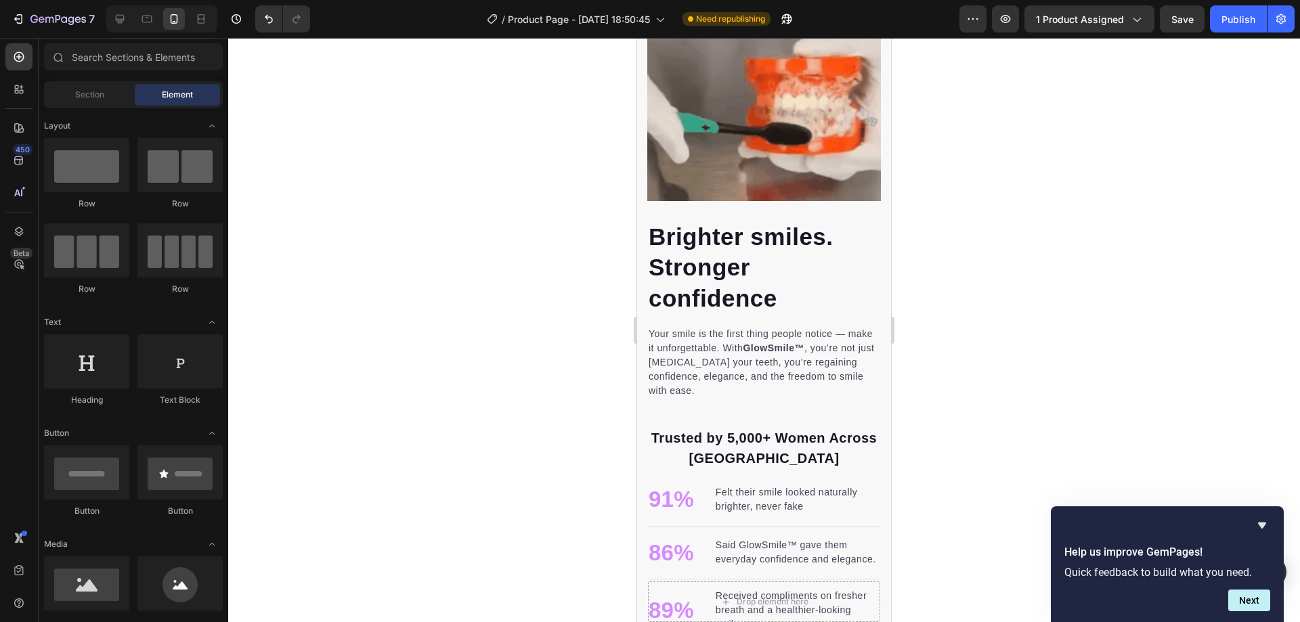
scroll to position [0, 0]
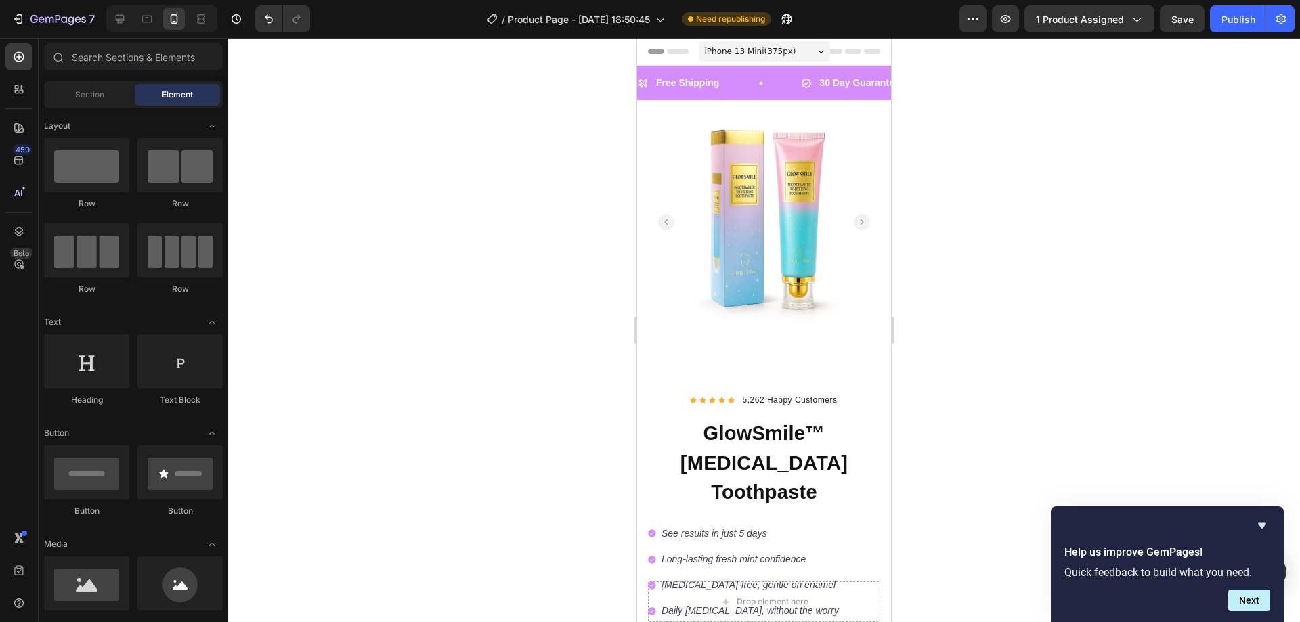
drag, startPoint x: 885, startPoint y: 76, endPoint x: 1236, endPoint y: 56, distance: 351.9
click at [560, 10] on div "/ Product Page - [DATE] 18:50:45" at bounding box center [576, 18] width 192 height 27
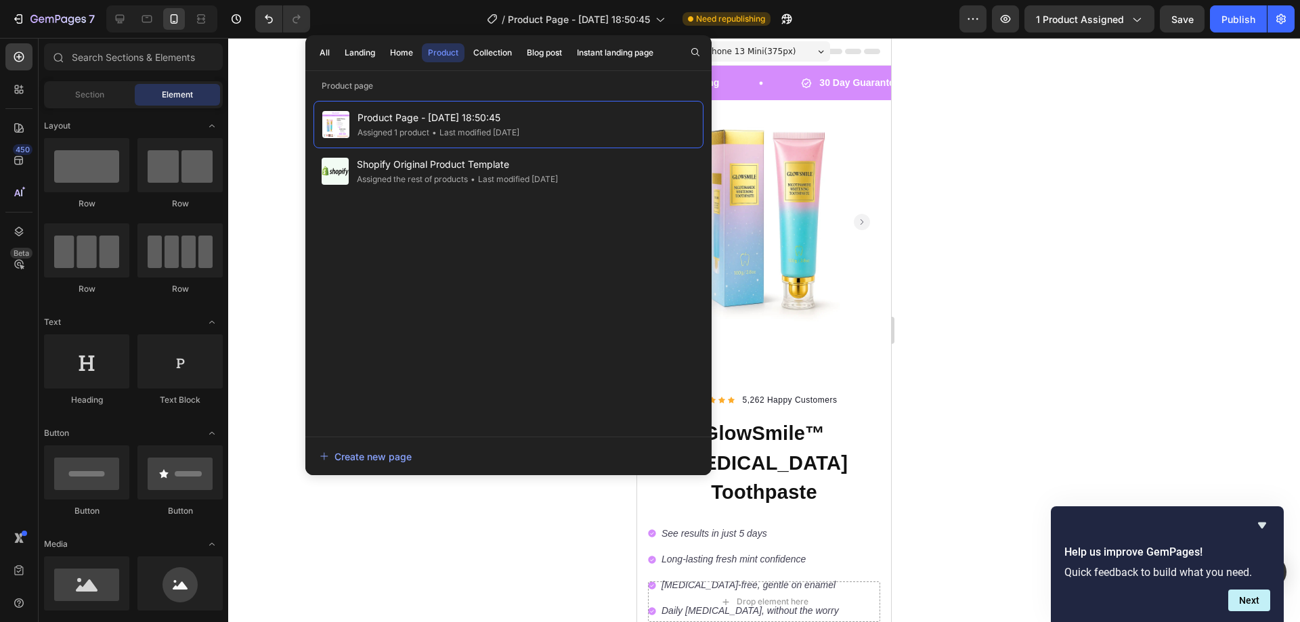
click at [472, 531] on div at bounding box center [763, 330] width 1071 height 584
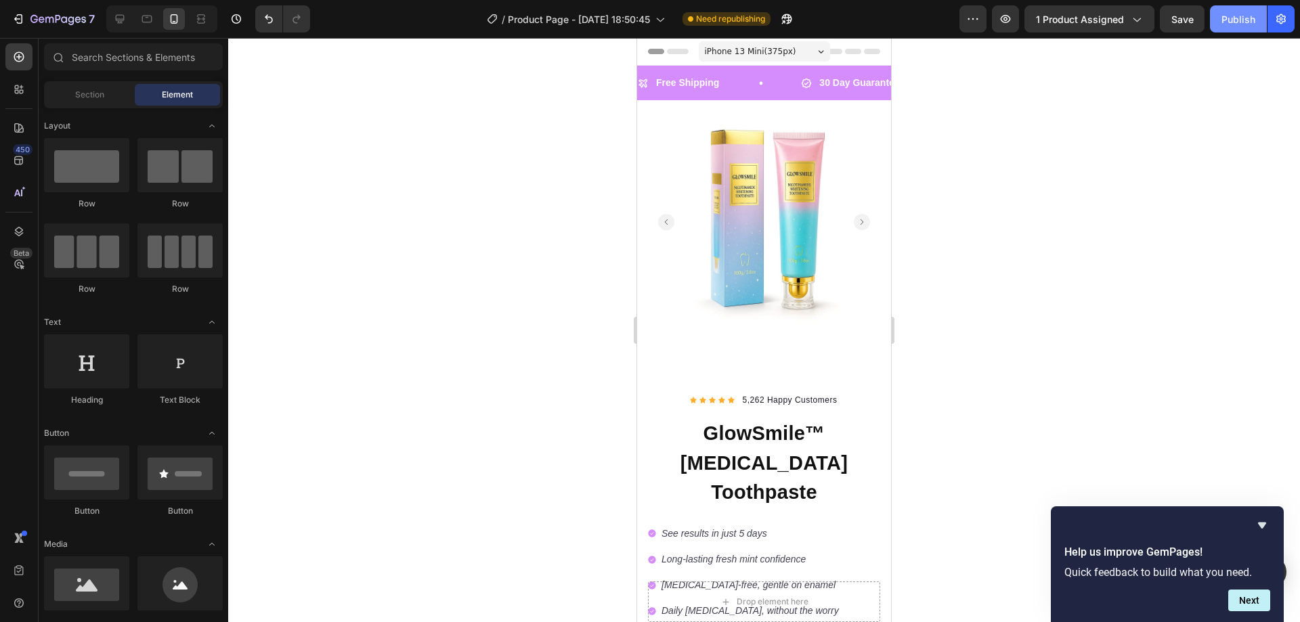
click at [1244, 14] on div "Publish" at bounding box center [1238, 19] width 34 height 14
click at [796, 394] on p "5,262 Happy Customers" at bounding box center [789, 400] width 95 height 12
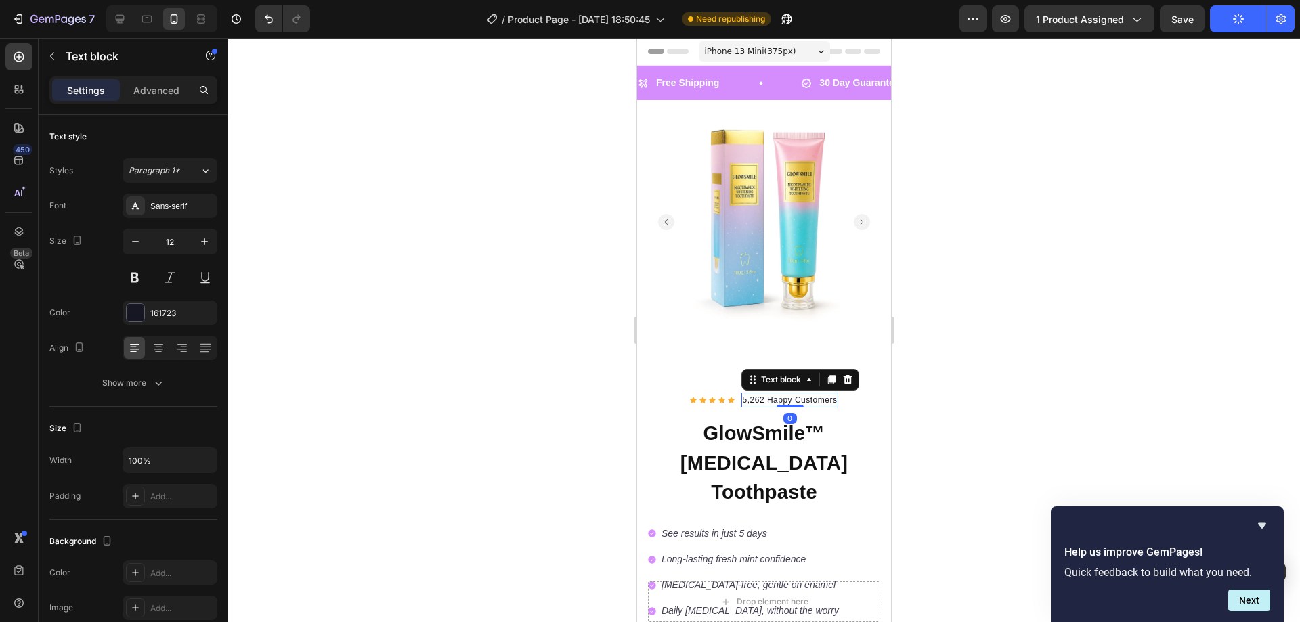
click at [791, 394] on p "5,262 Happy Customers" at bounding box center [789, 400] width 95 height 12
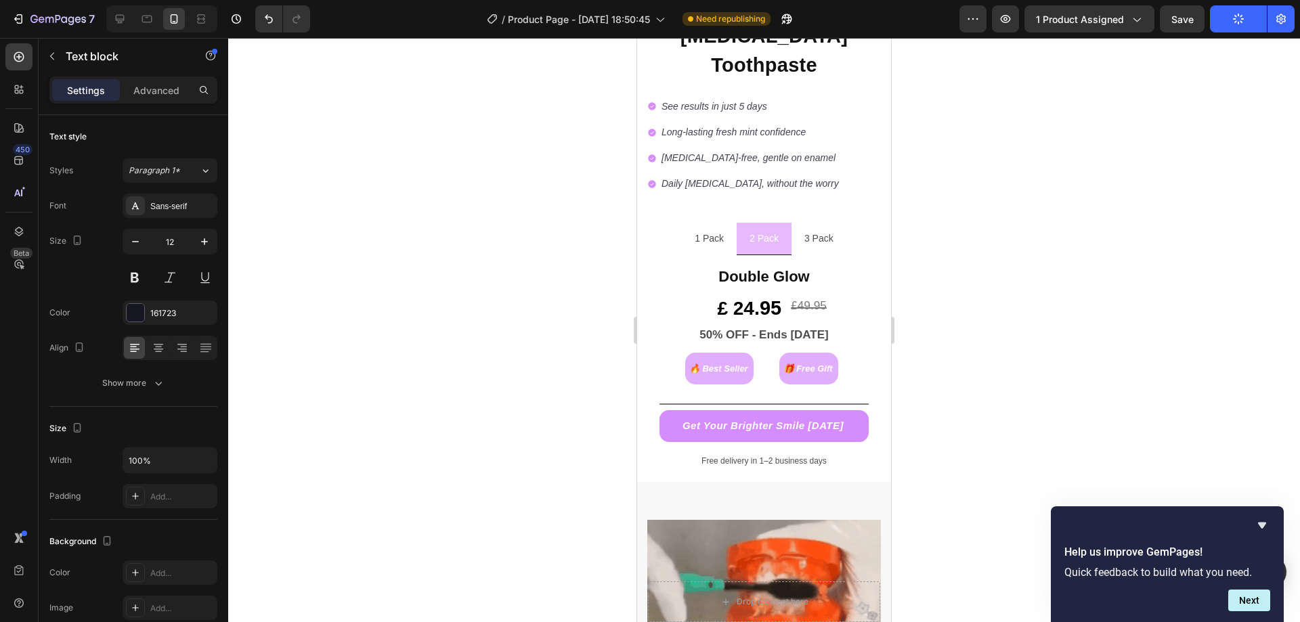
scroll to position [21, 0]
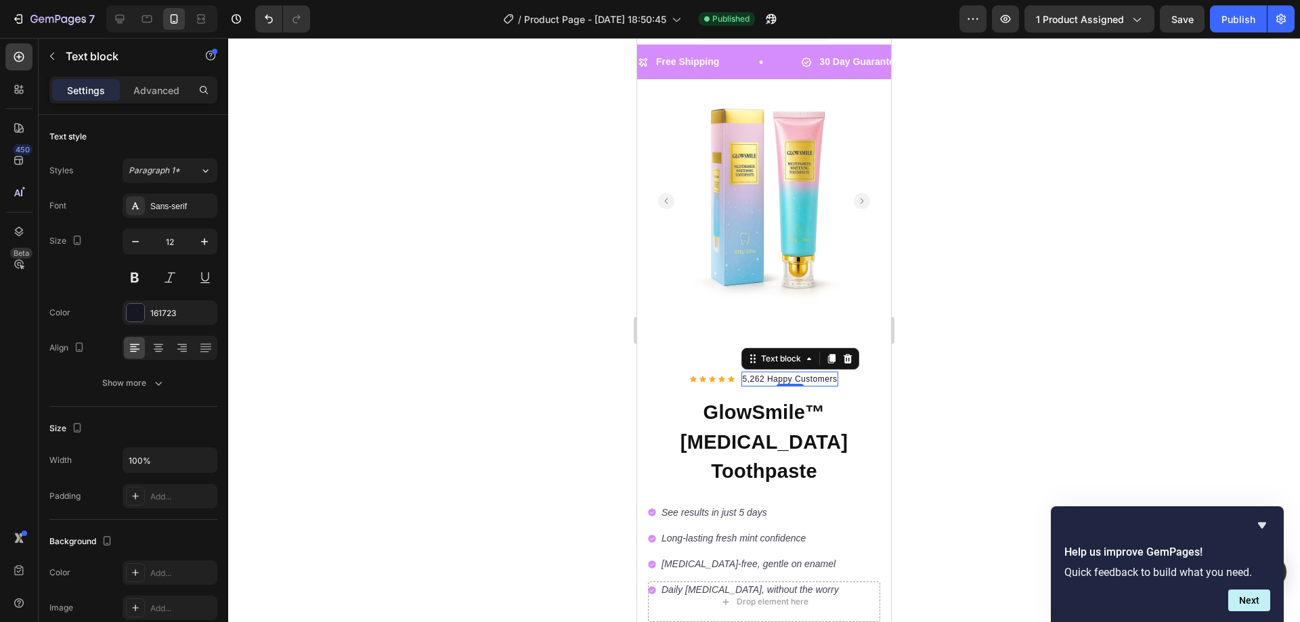
click at [791, 373] on p "5,262 Happy Customers" at bounding box center [789, 379] width 95 height 12
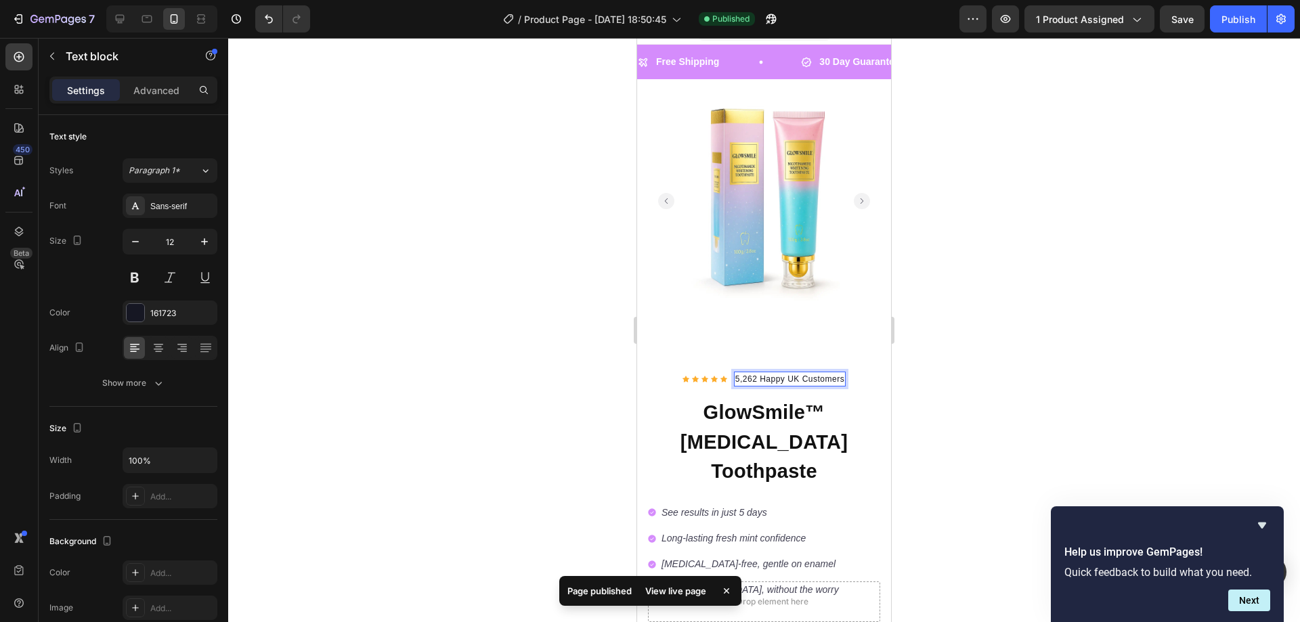
click at [957, 408] on div at bounding box center [763, 330] width 1071 height 584
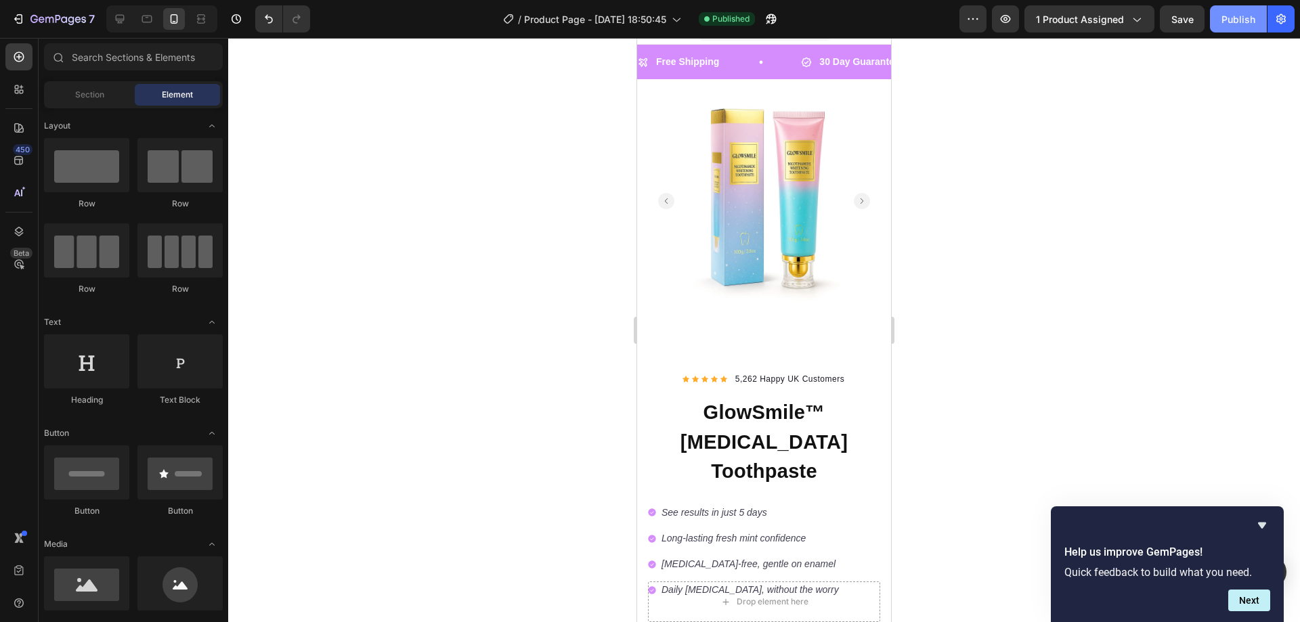
click at [1224, 20] on div "Publish" at bounding box center [1238, 19] width 34 height 14
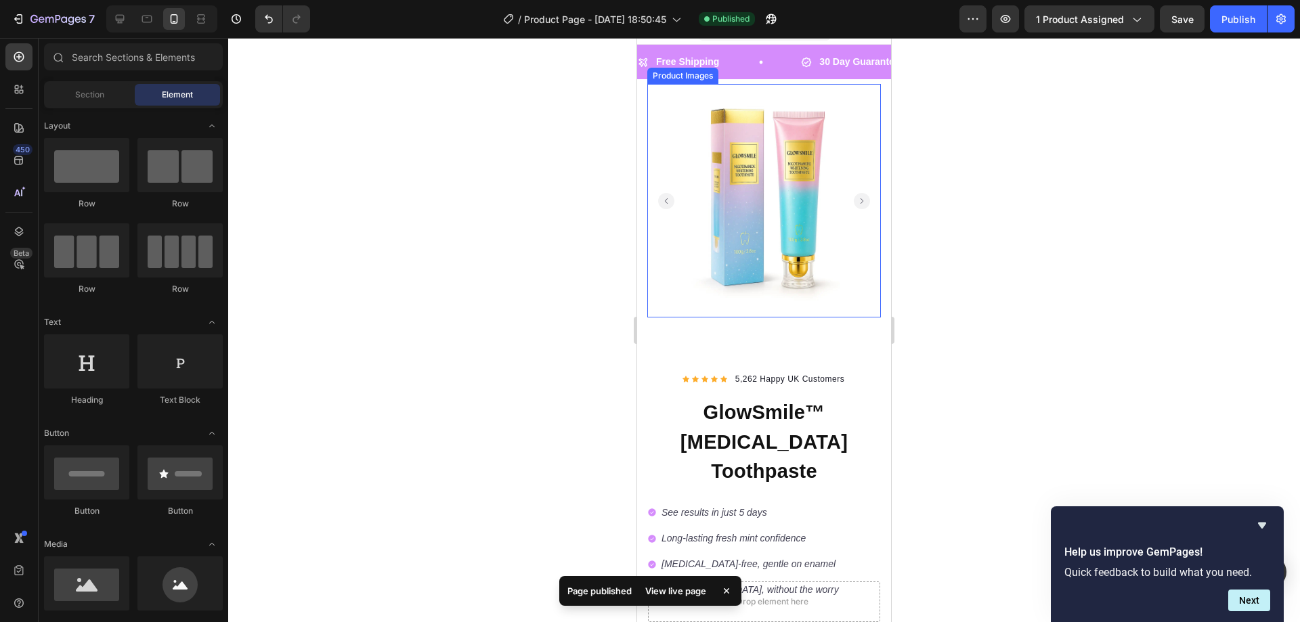
scroll to position [292, 0]
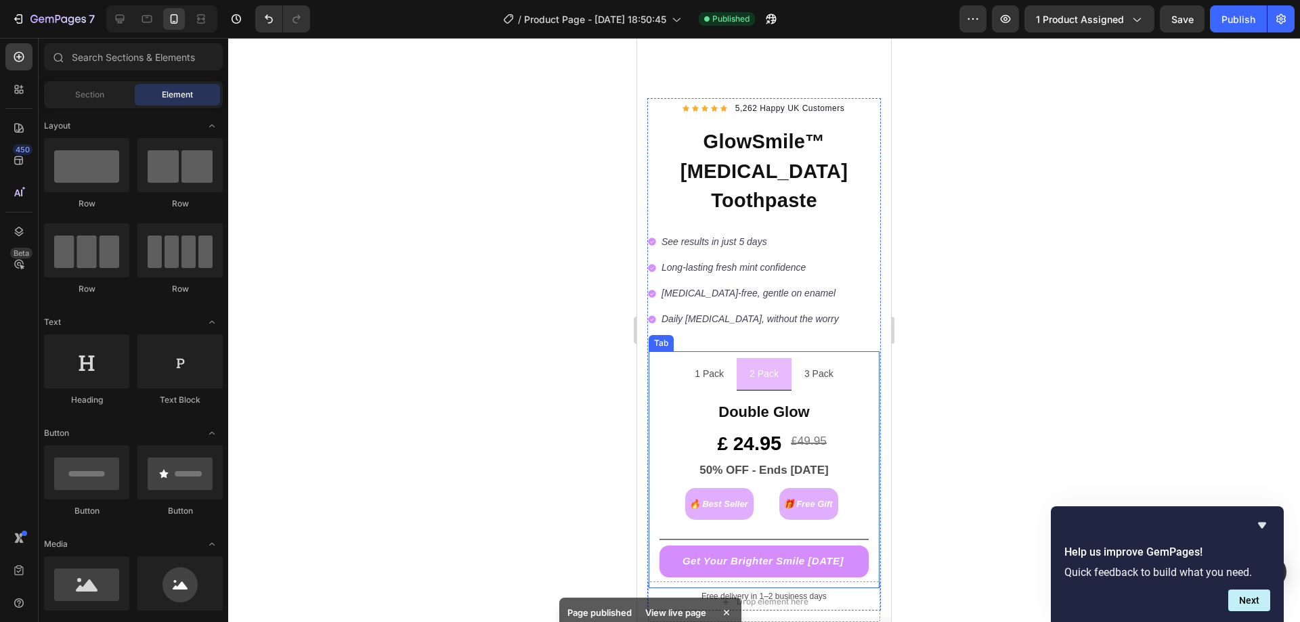
click at [725, 358] on li "1 Pack" at bounding box center [709, 374] width 55 height 32
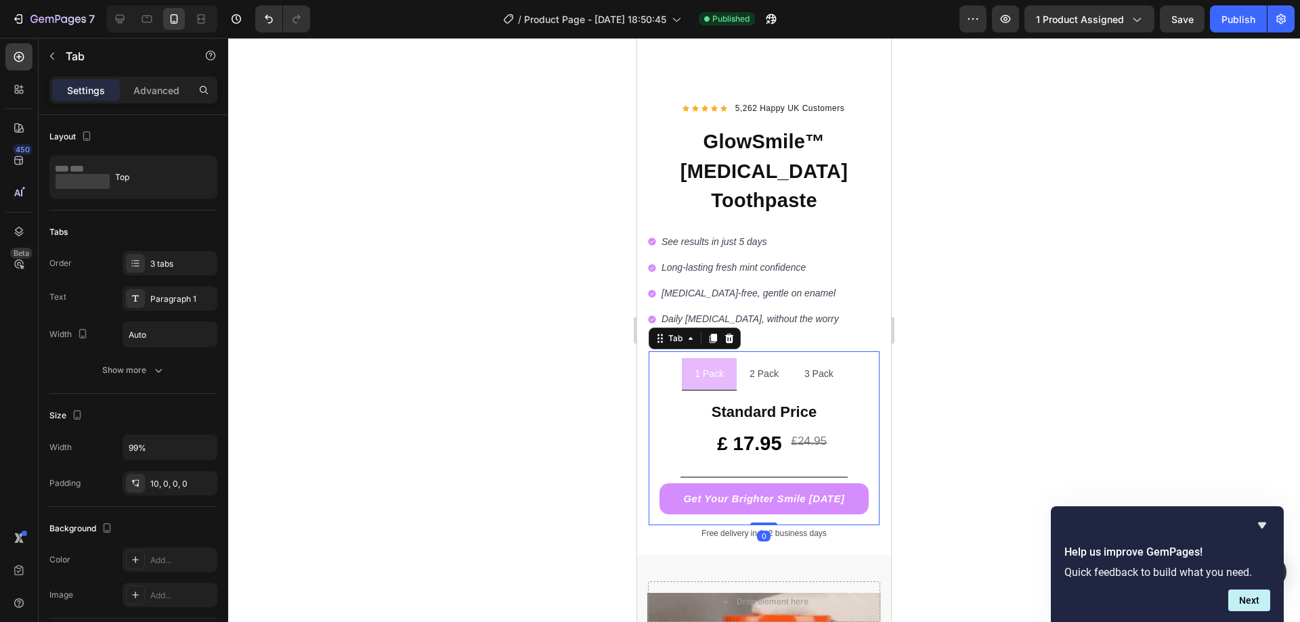
click at [802, 363] on div "3 Pack" at bounding box center [818, 374] width 33 height 22
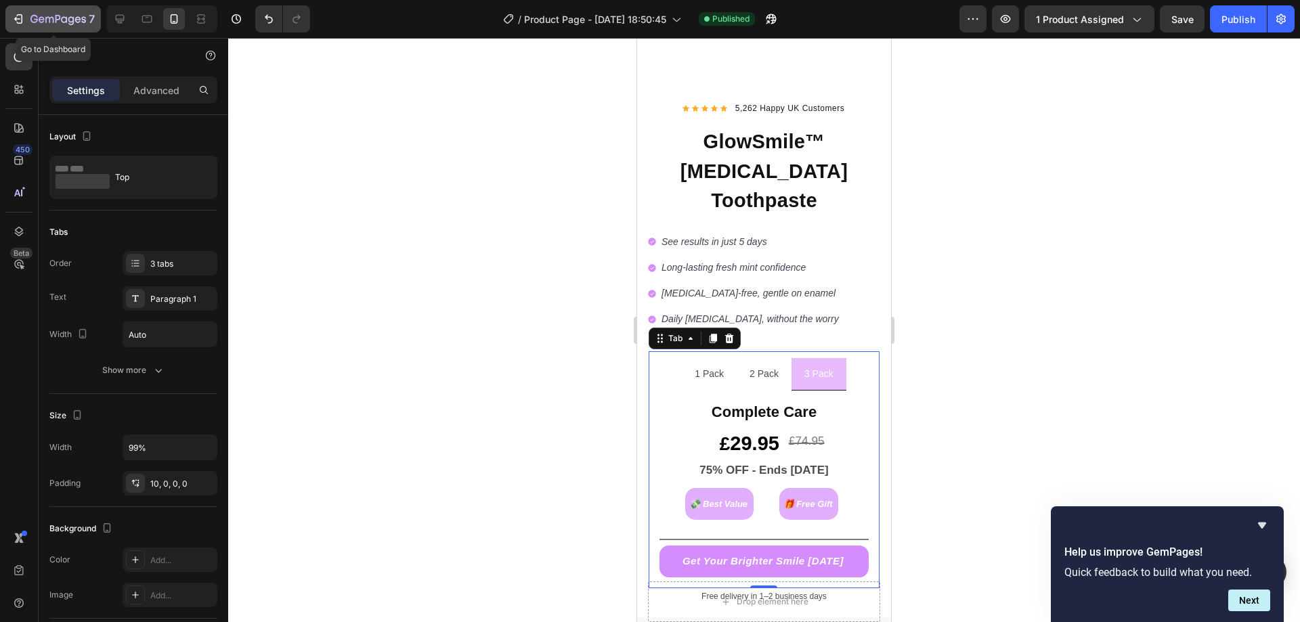
click at [26, 16] on div "7" at bounding box center [53, 19] width 83 height 16
